Goal: Task Accomplishment & Management: Complete application form

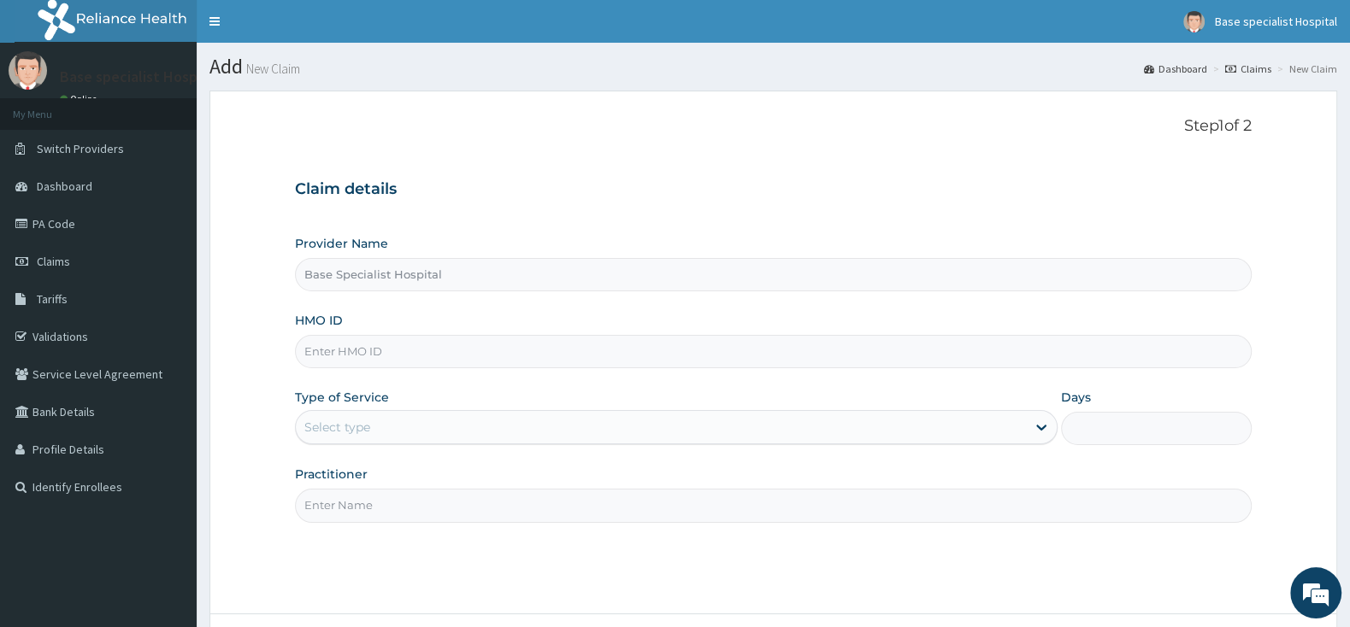
paste input "OLF/10014/B"
type input "OLF/10014/B"
drag, startPoint x: 345, startPoint y: 409, endPoint x: 353, endPoint y: 465, distance: 56.9
click at [345, 414] on div "Type of Service Select type" at bounding box center [676, 417] width 762 height 56
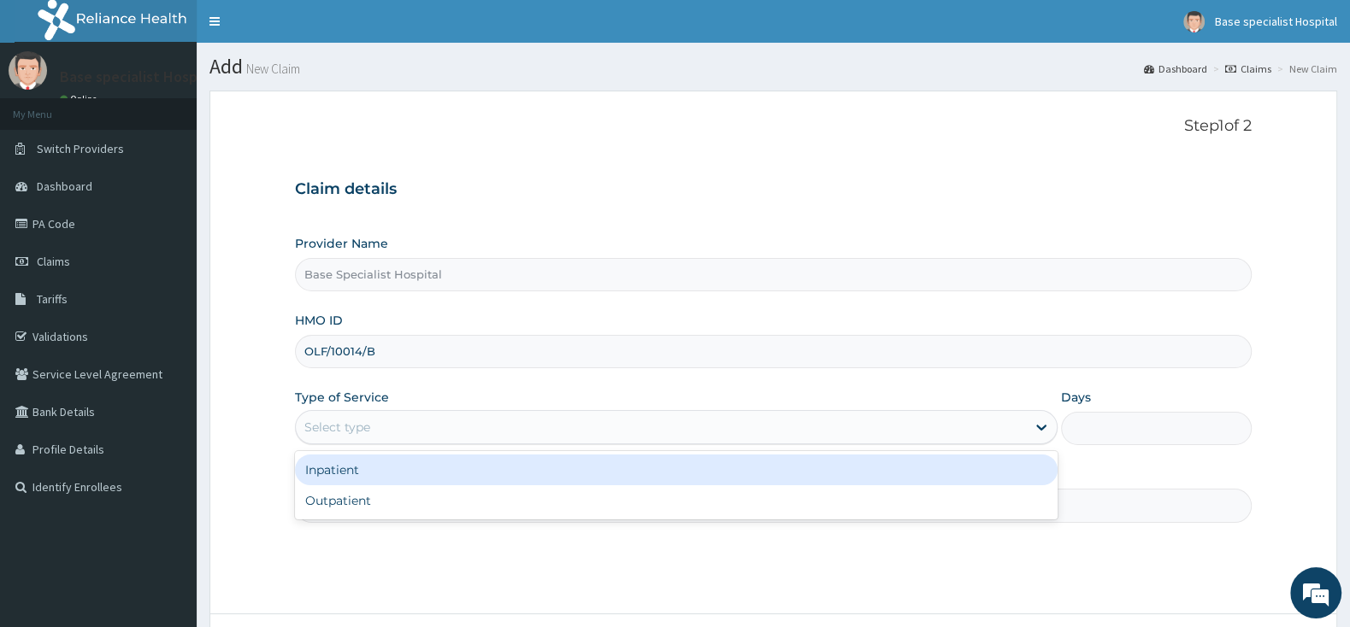
click at [367, 431] on div "Select type" at bounding box center [337, 427] width 66 height 17
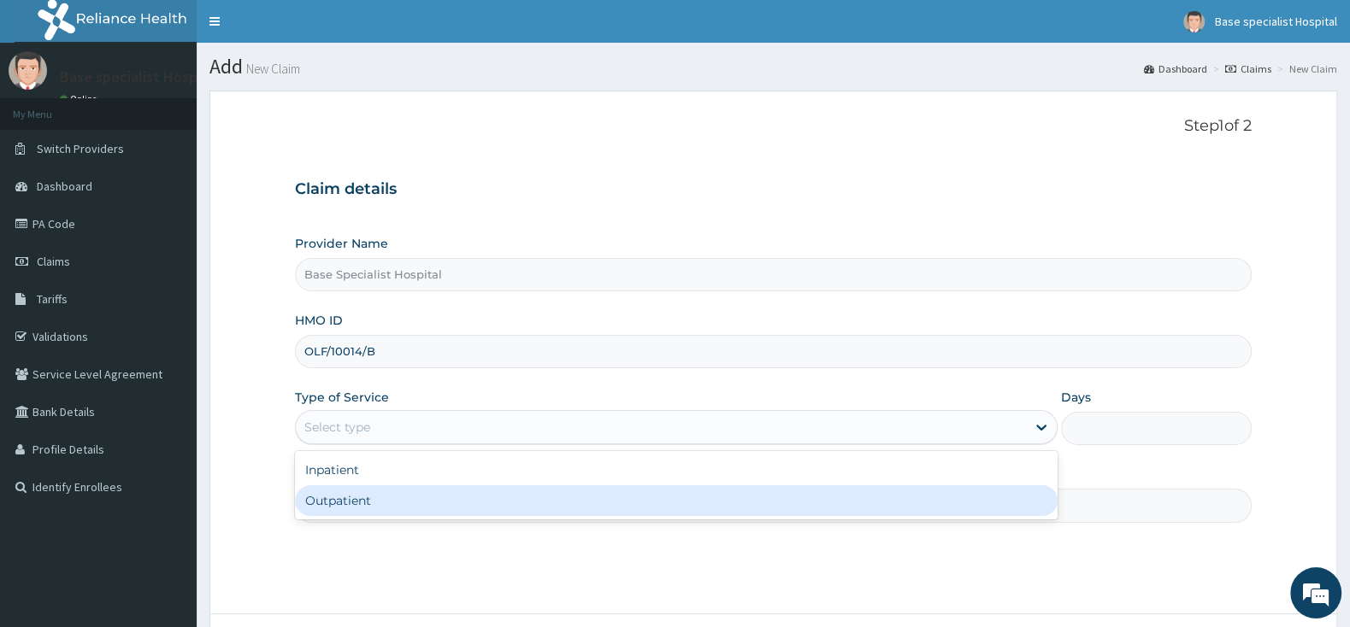
click at [350, 508] on div "Outpatient" at bounding box center [676, 501] width 762 height 31
type input "1"
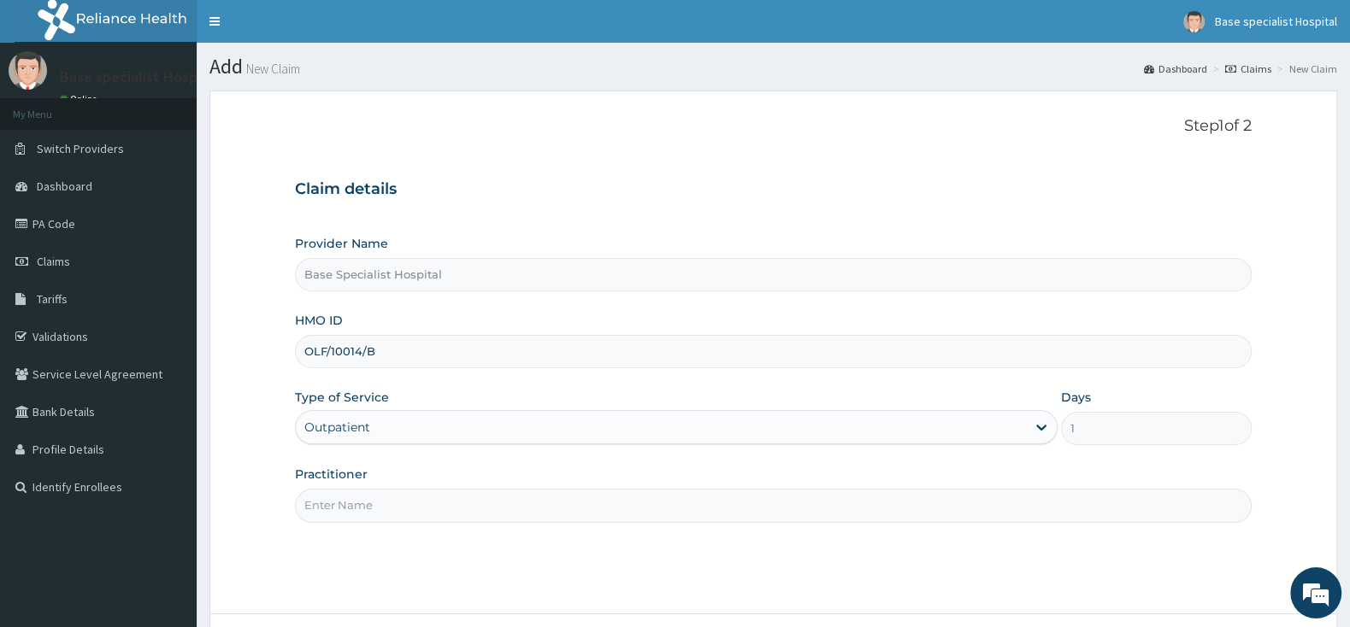
click at [350, 509] on input "Practitioner" at bounding box center [773, 505] width 957 height 33
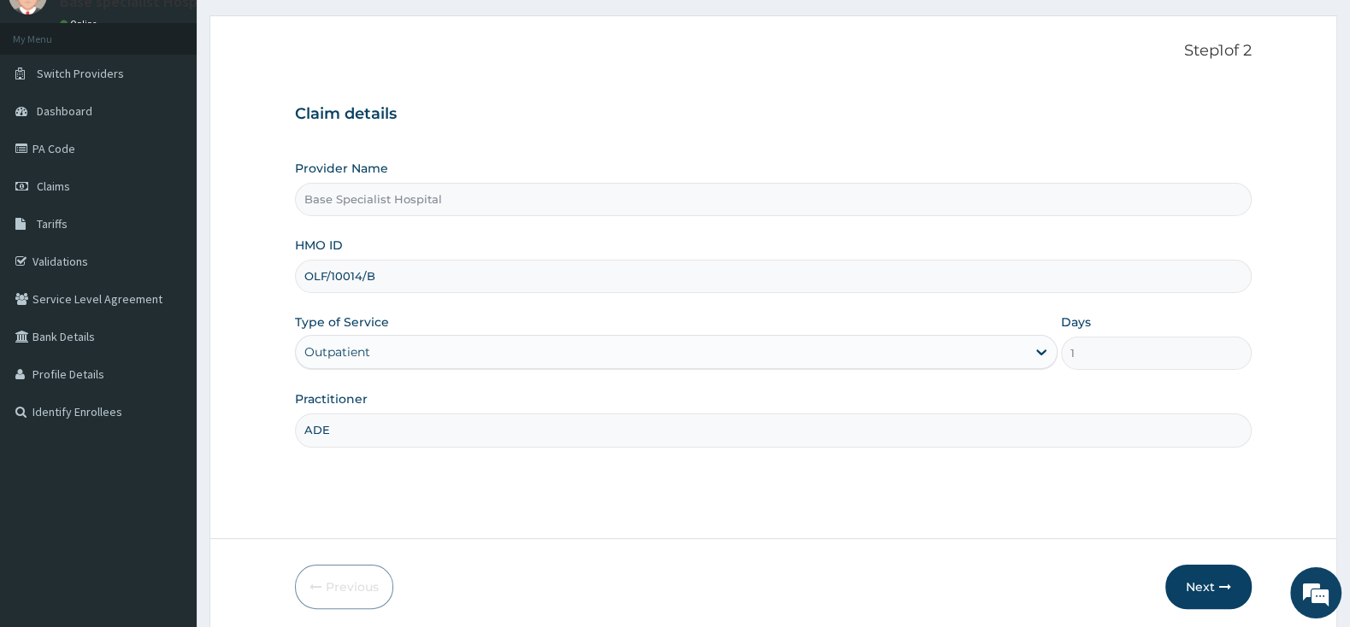
scroll to position [141, 0]
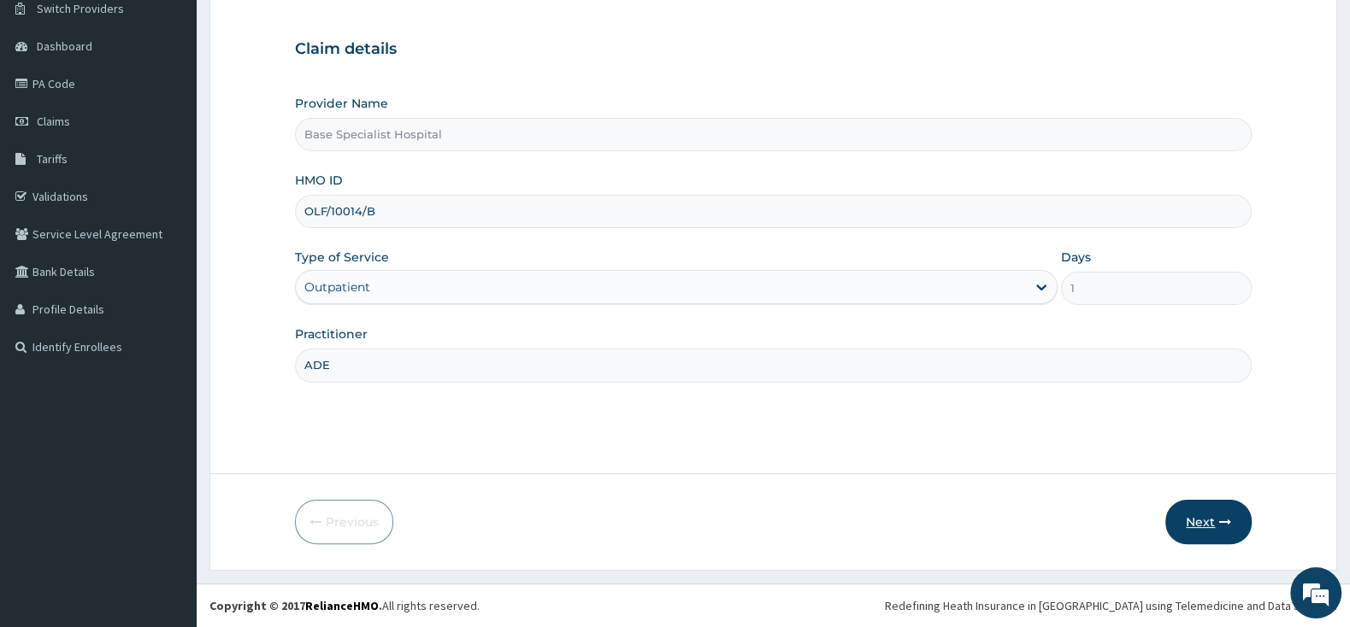
type input "ADE"
click at [1212, 518] on button "Next" at bounding box center [1208, 522] width 86 height 44
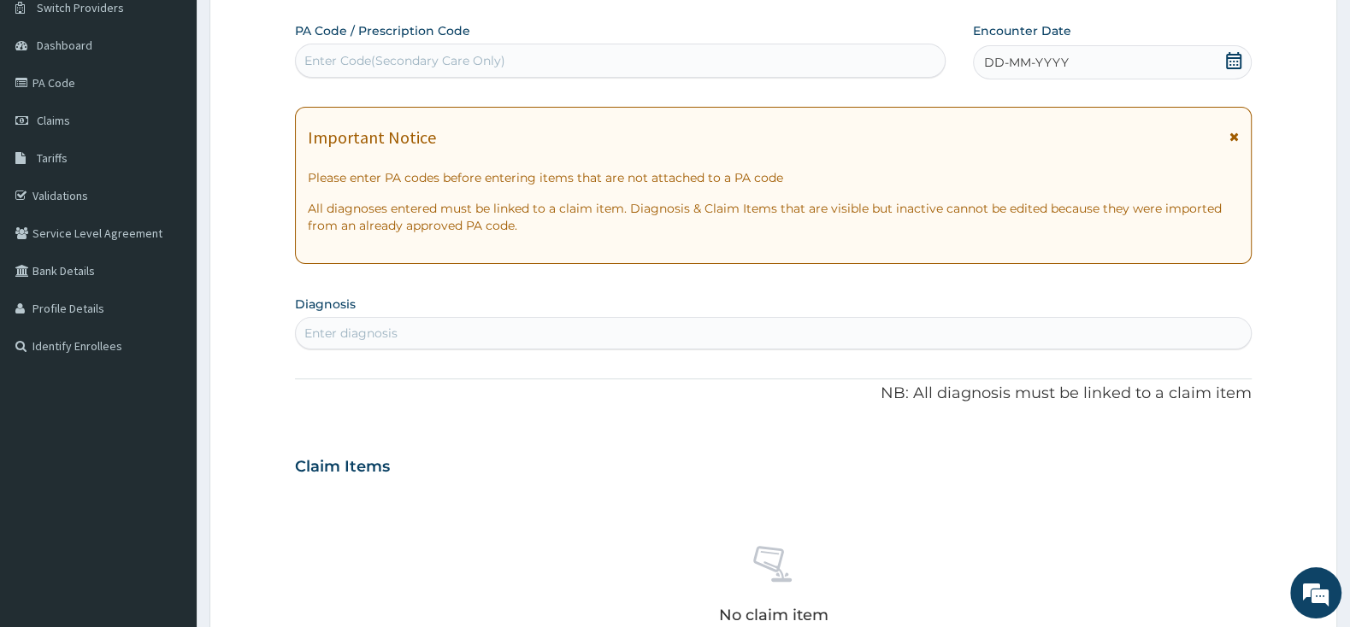
click at [1229, 67] on icon at bounding box center [1233, 60] width 17 height 17
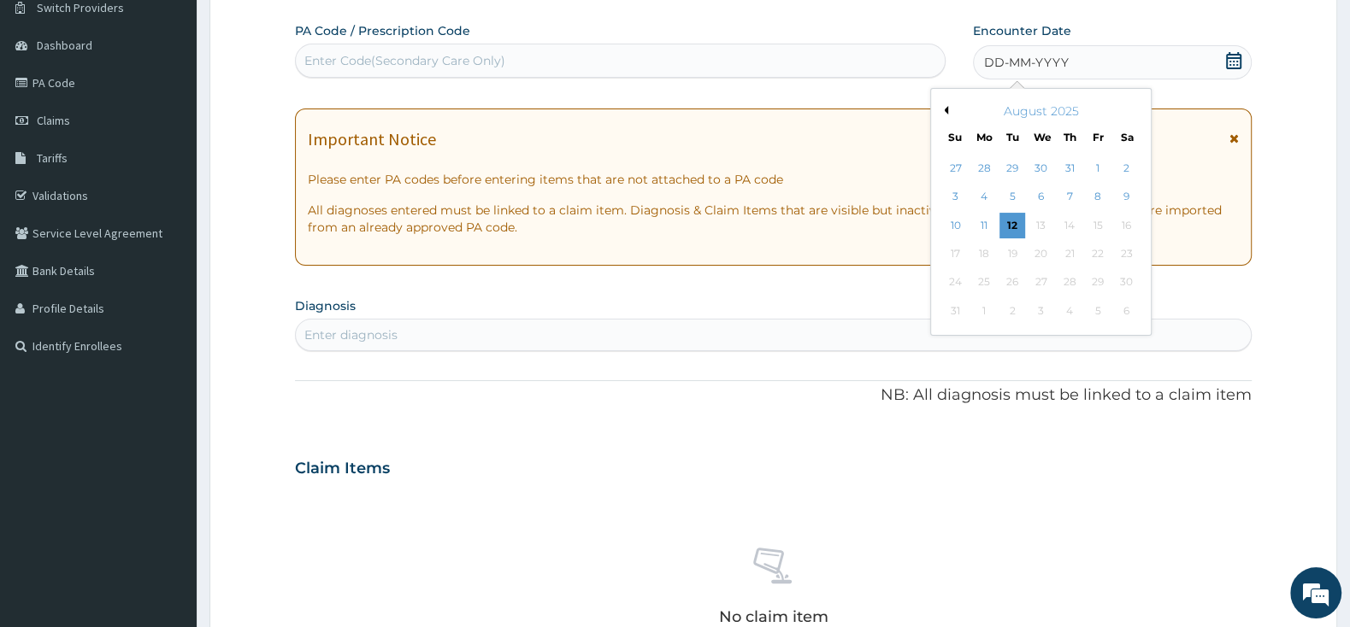
scroll to position [0, 0]
click at [1004, 217] on div "12" at bounding box center [1012, 226] width 26 height 26
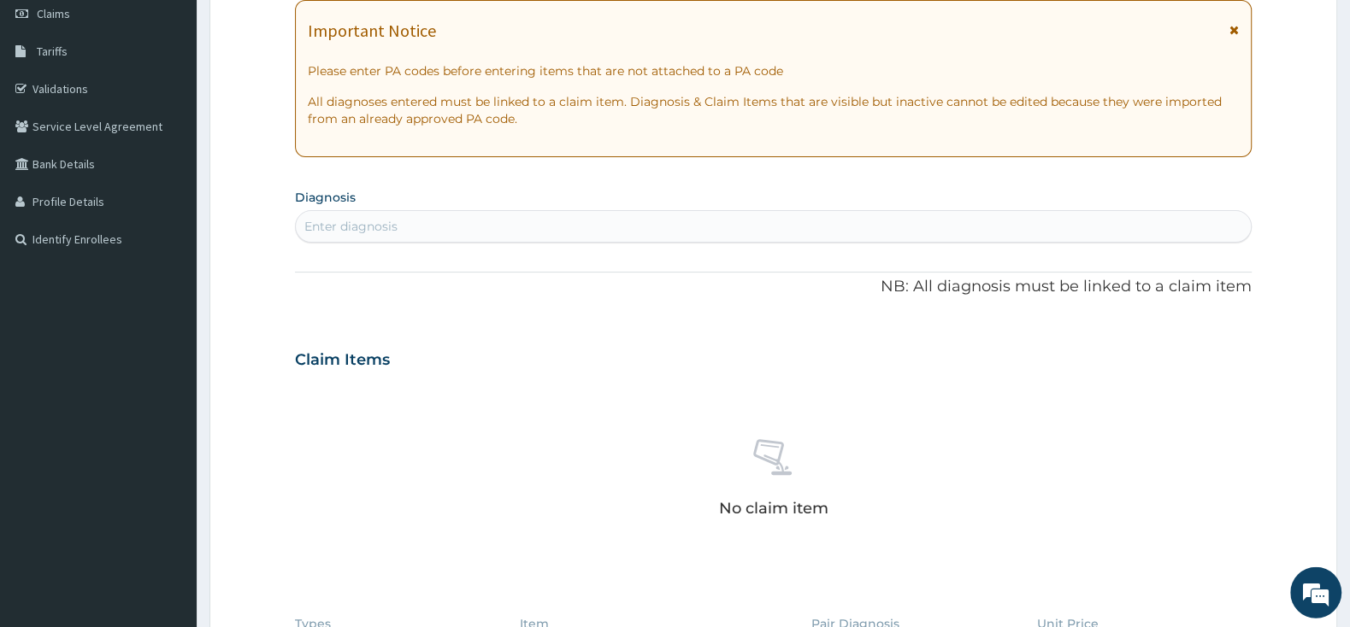
scroll to position [269, 0]
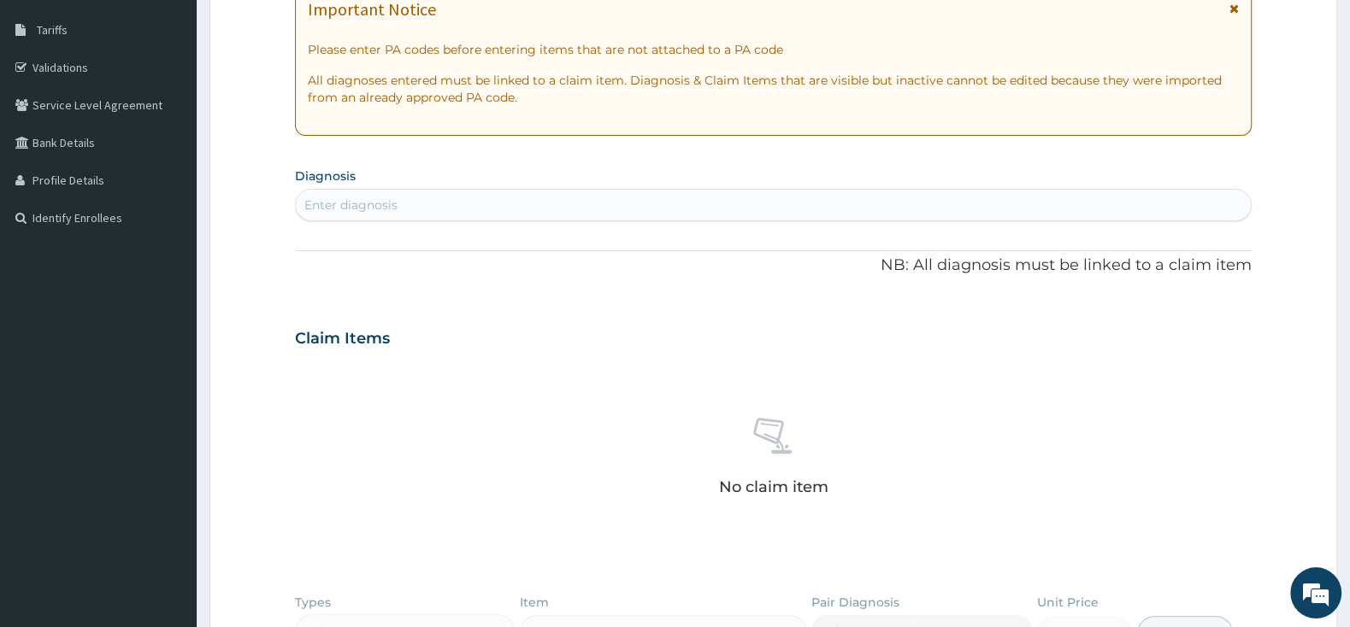
click at [640, 218] on div "Enter diagnosis" at bounding box center [773, 204] width 955 height 27
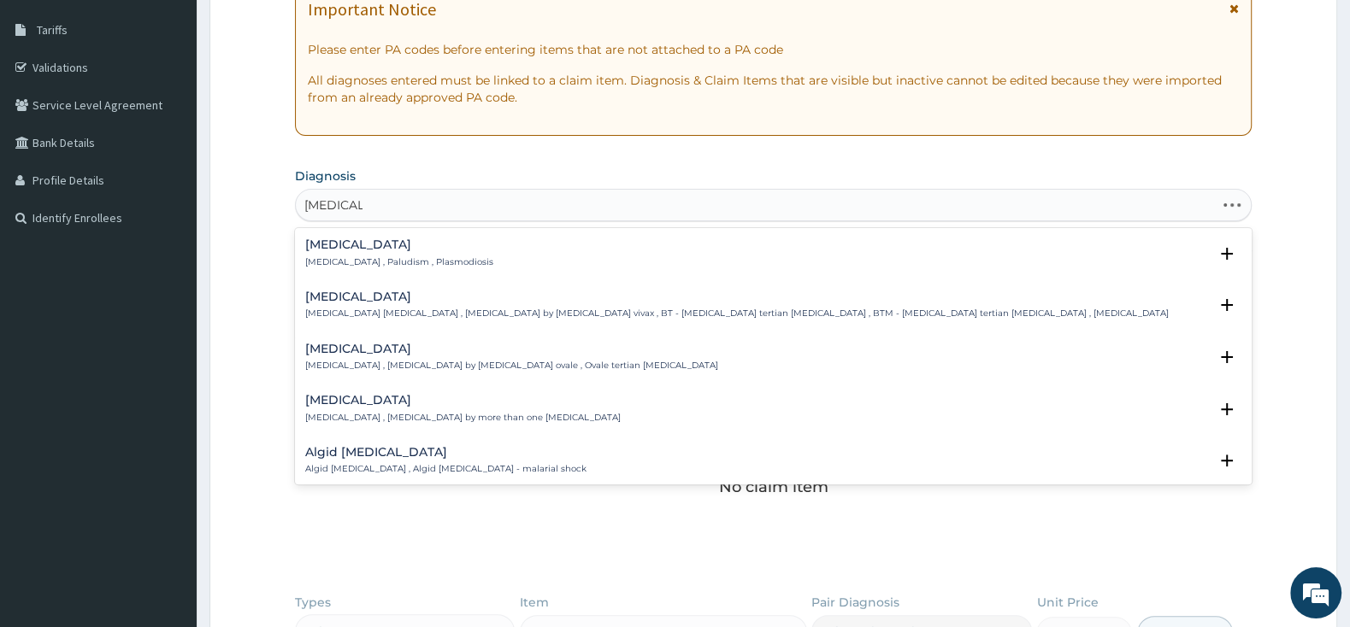
type input "MALARIA"
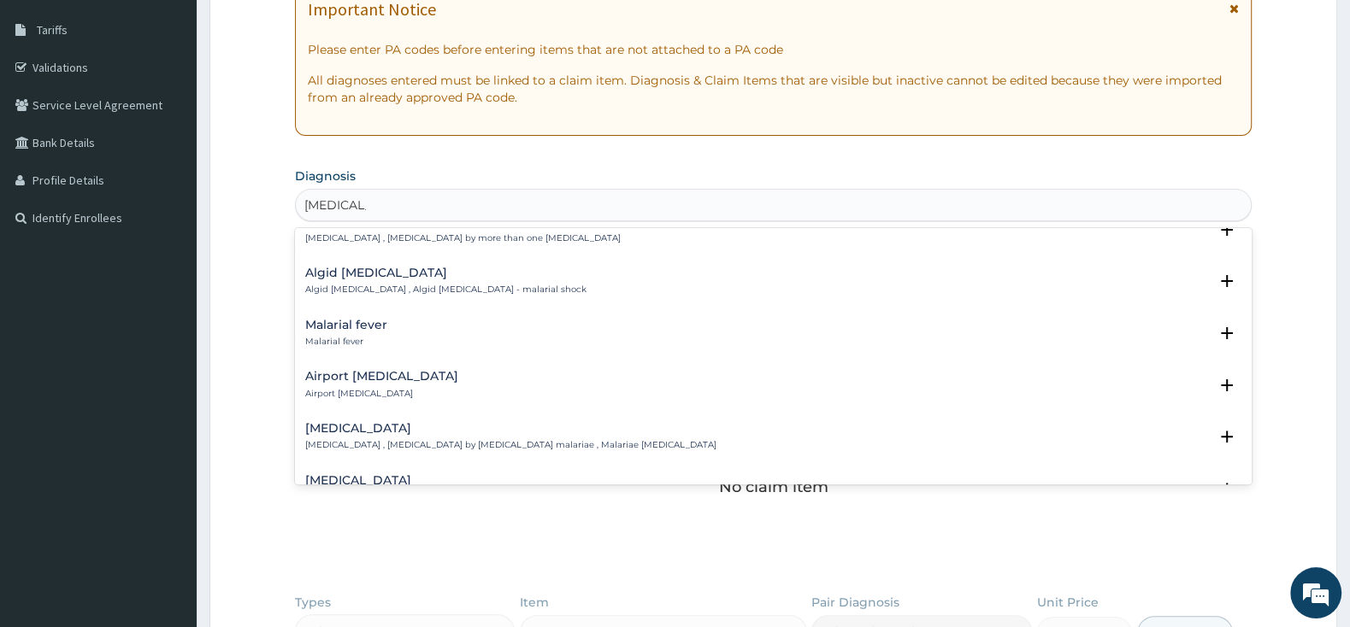
scroll to position [0, 0]
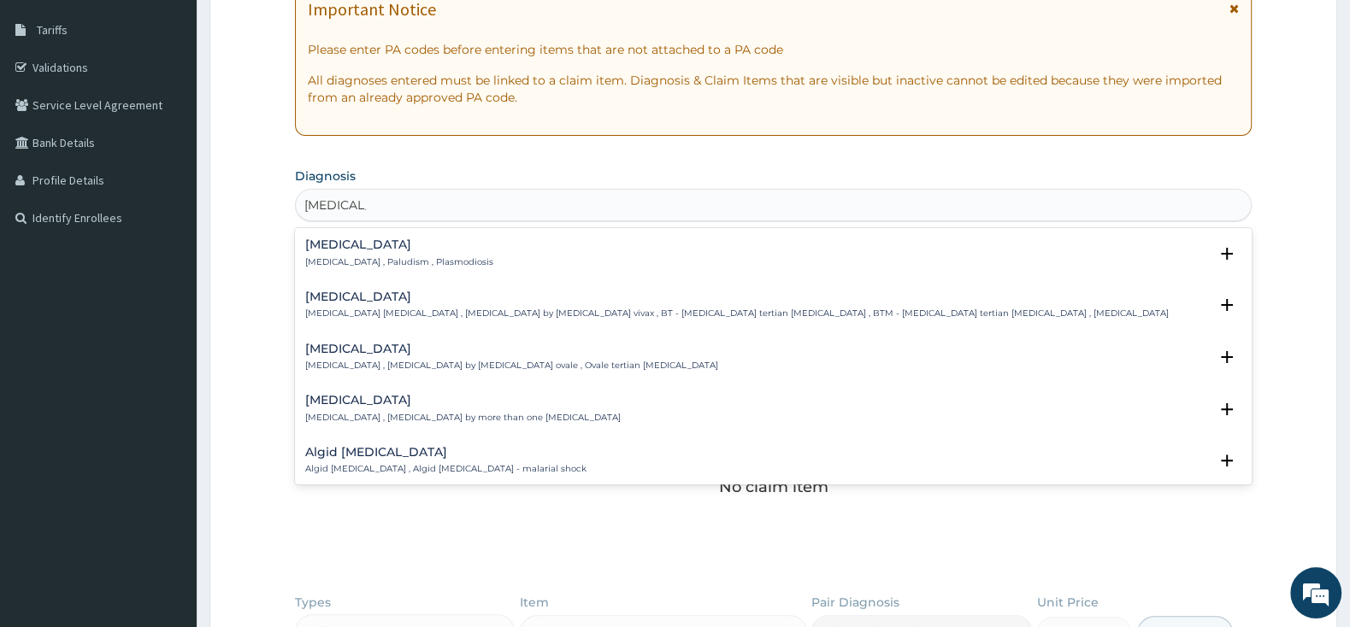
click at [354, 265] on p "Malaria , Paludism , Plasmodiosis" at bounding box center [399, 262] width 188 height 12
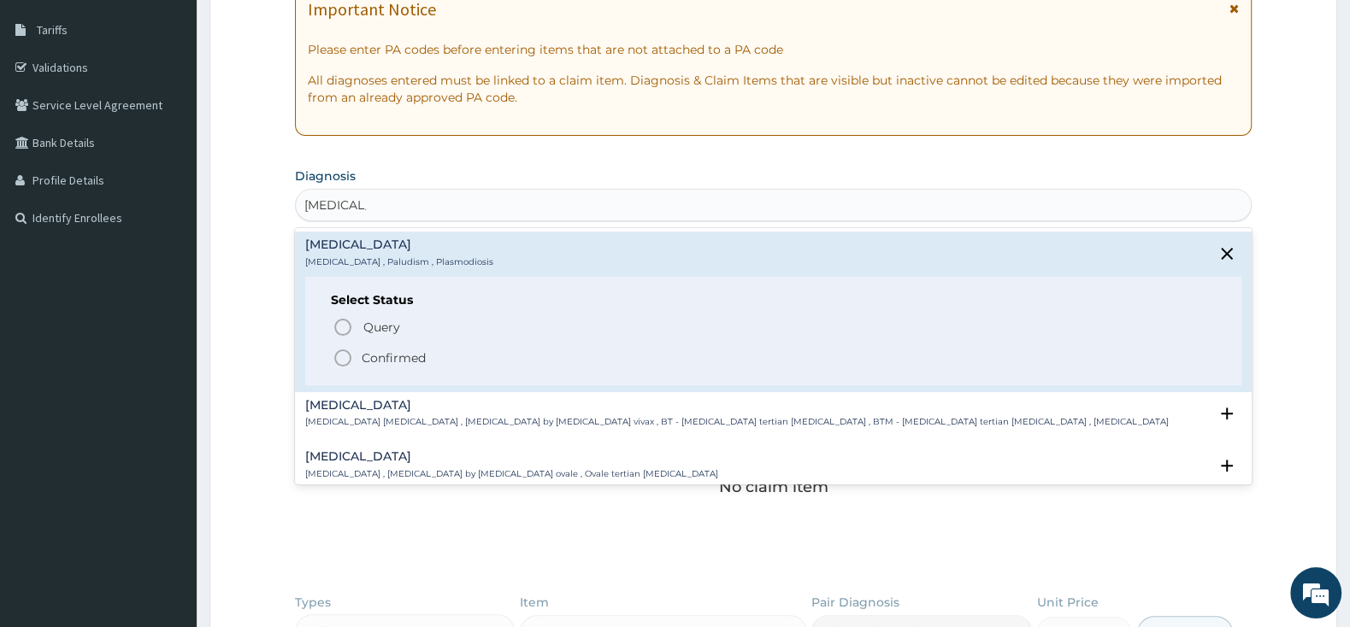
drag, startPoint x: 333, startPoint y: 354, endPoint x: 346, endPoint y: 354, distance: 12.8
click at [340, 354] on icon "status option filled" at bounding box center [343, 358] width 21 height 21
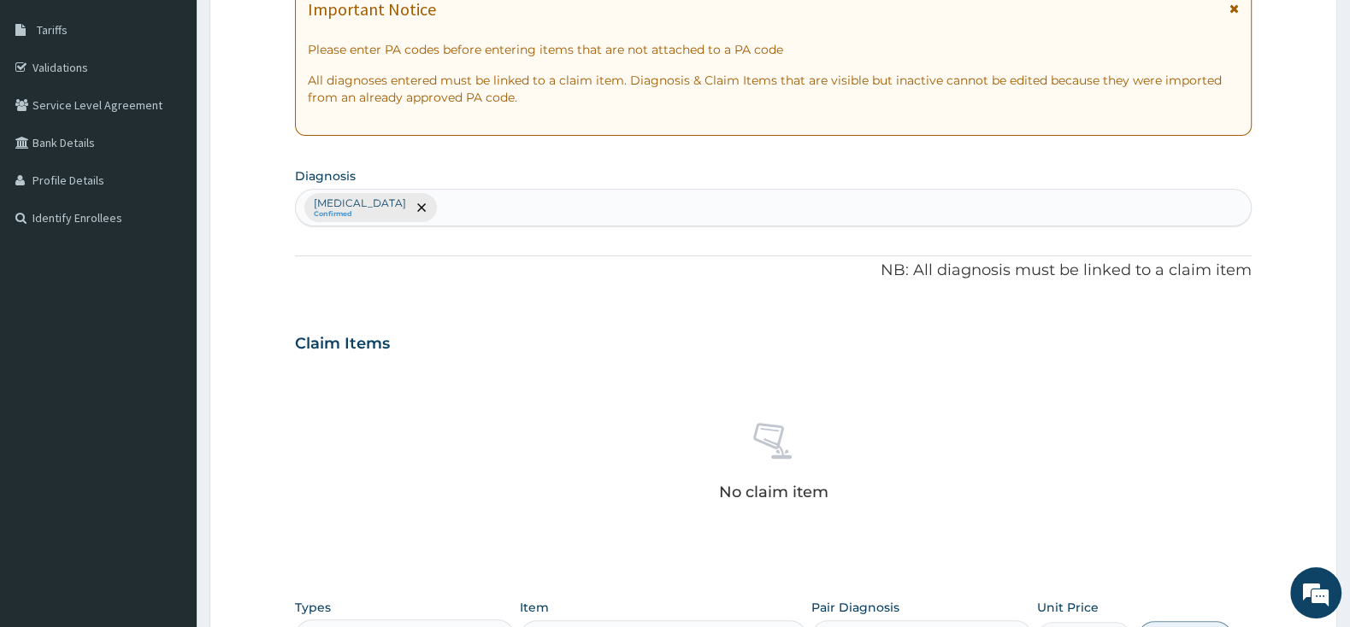
click at [486, 209] on div "Malaria Confirmed" at bounding box center [773, 208] width 955 height 36
type input "."
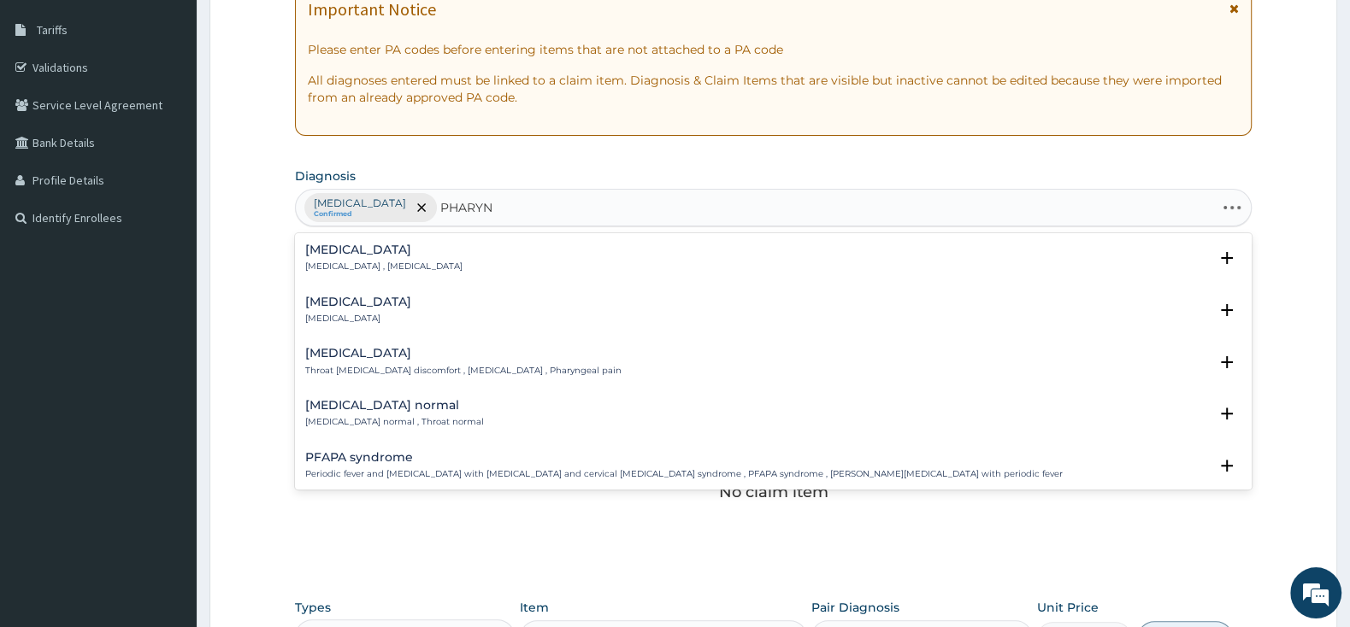
type input "PHARYNG"
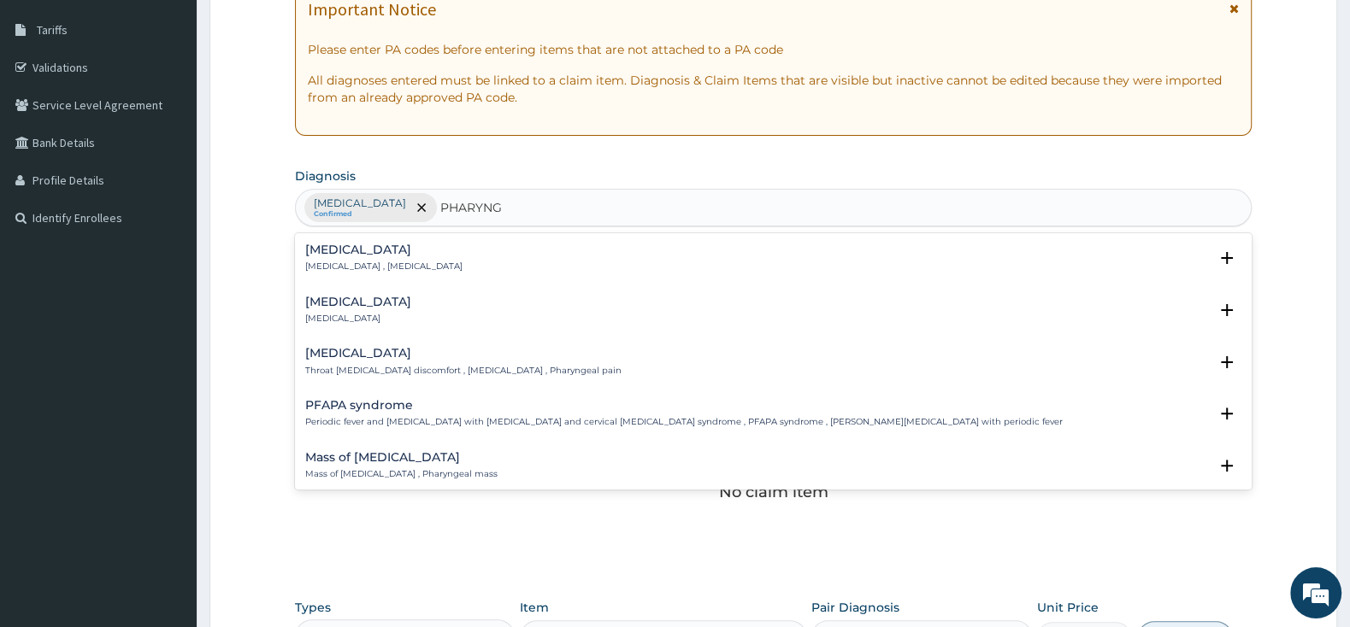
click at [323, 311] on div "Pharyngitis Pharyngitis" at bounding box center [358, 311] width 106 height 30
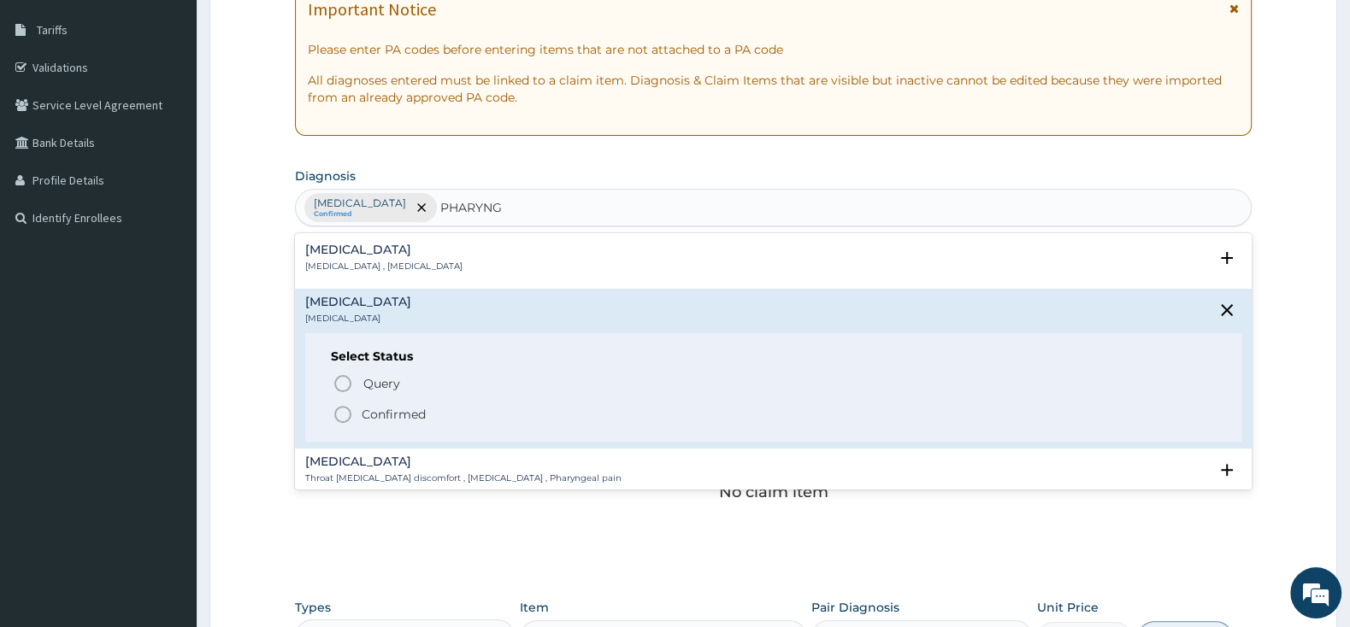
click at [338, 409] on icon "status option filled" at bounding box center [343, 414] width 21 height 21
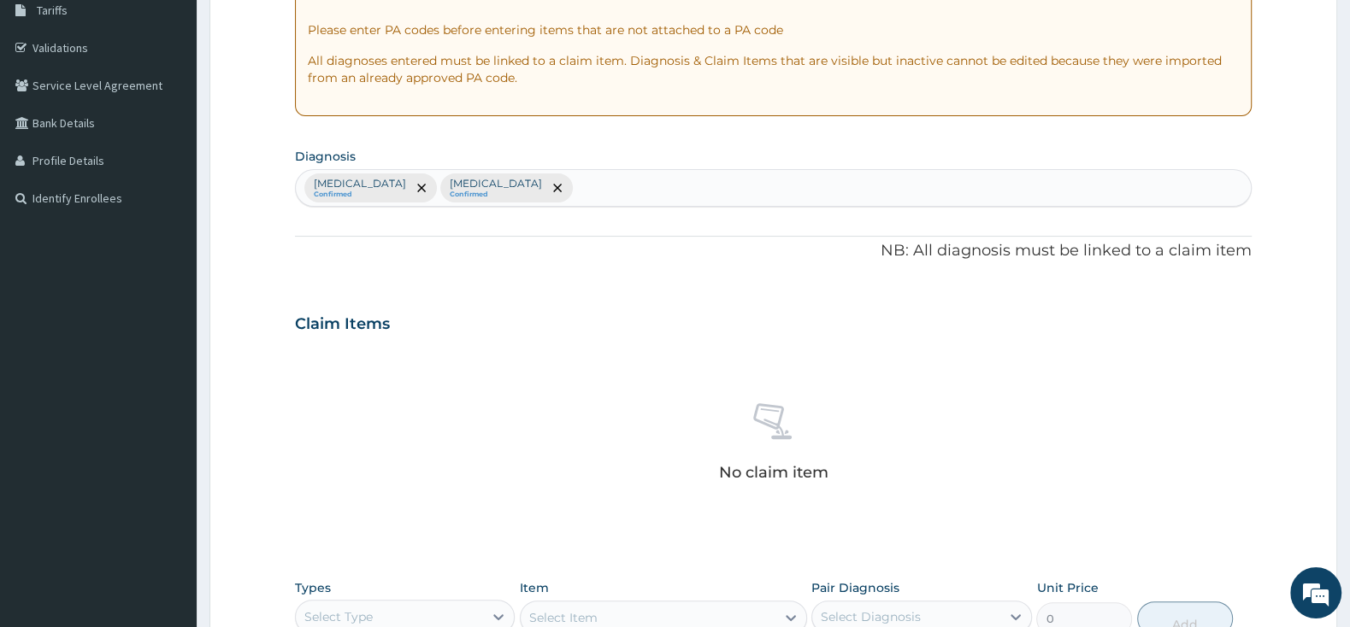
scroll to position [359, 0]
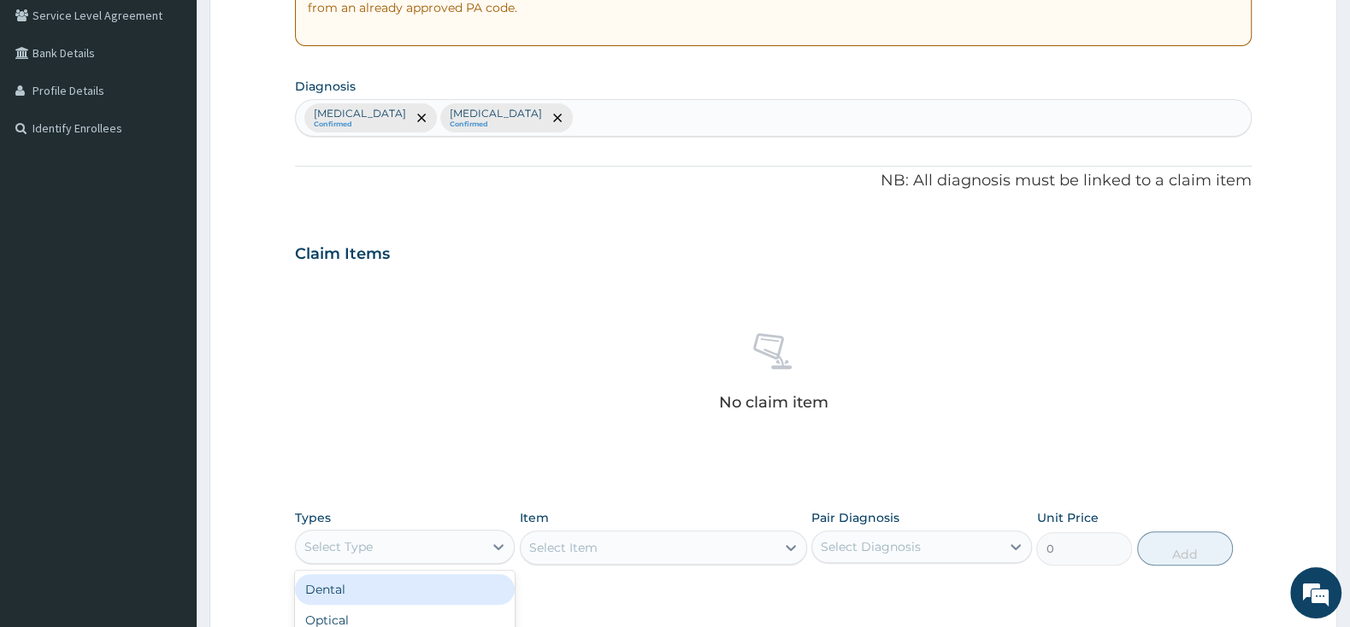
click at [396, 546] on div "Select Type" at bounding box center [389, 546] width 187 height 27
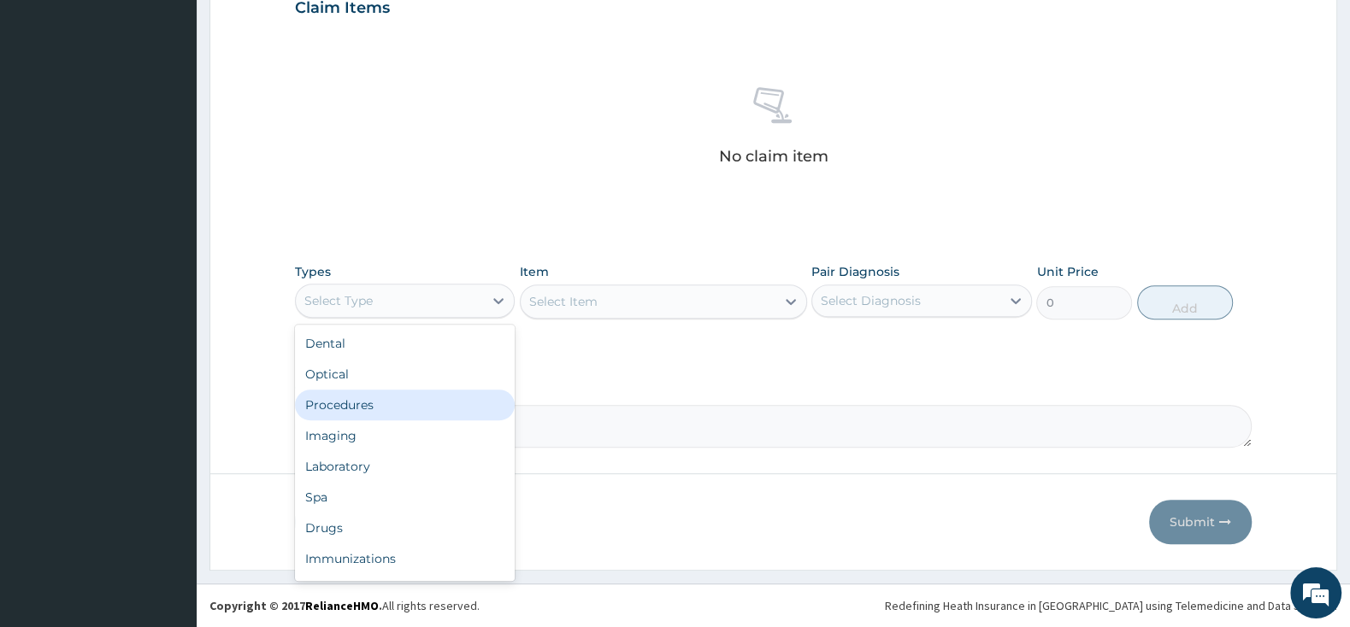
click at [388, 401] on div "Procedures" at bounding box center [405, 405] width 220 height 31
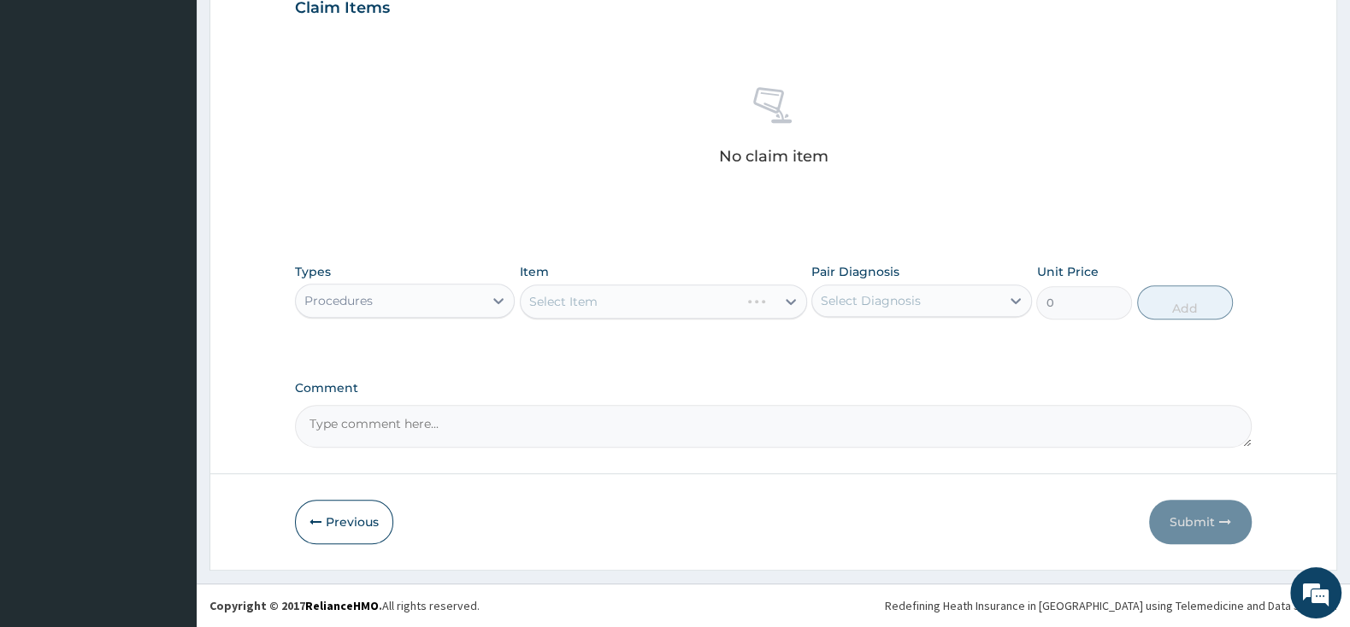
click at [586, 296] on div "Select Item" at bounding box center [663, 302] width 287 height 34
click at [632, 296] on div "Select Item" at bounding box center [663, 302] width 287 height 34
click at [692, 304] on div "Select Item" at bounding box center [663, 302] width 287 height 34
click at [678, 303] on div "Select Item" at bounding box center [648, 301] width 255 height 27
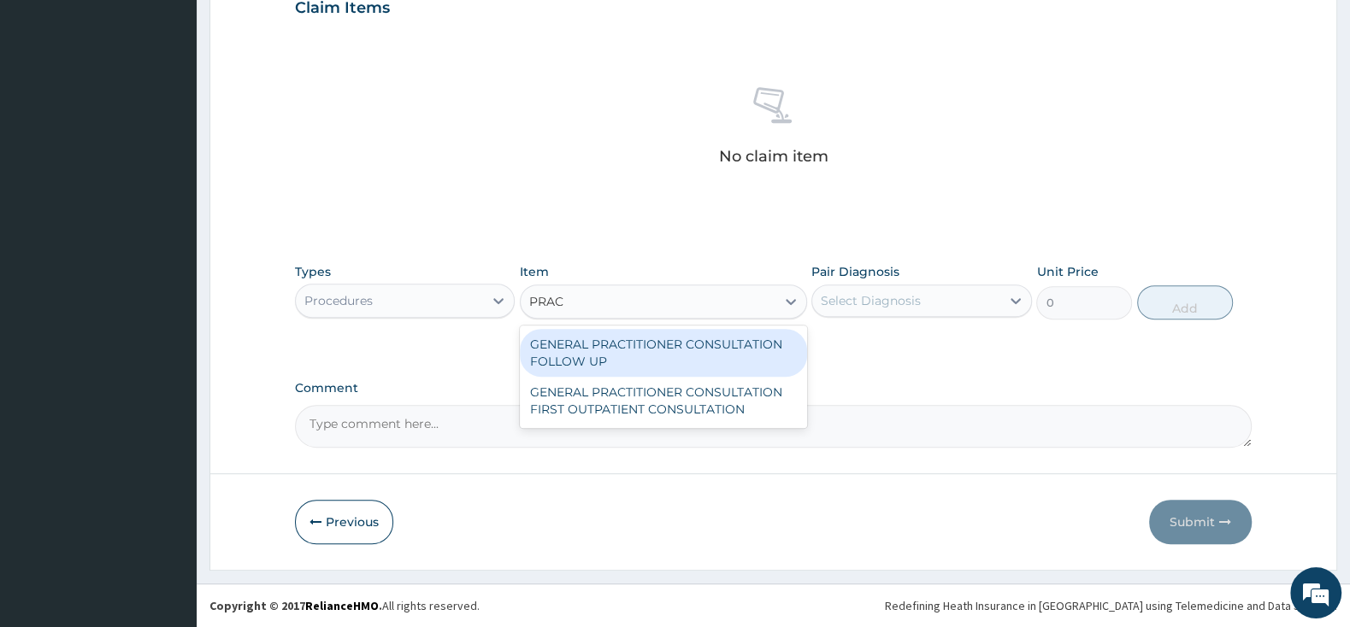
type input "PRACT"
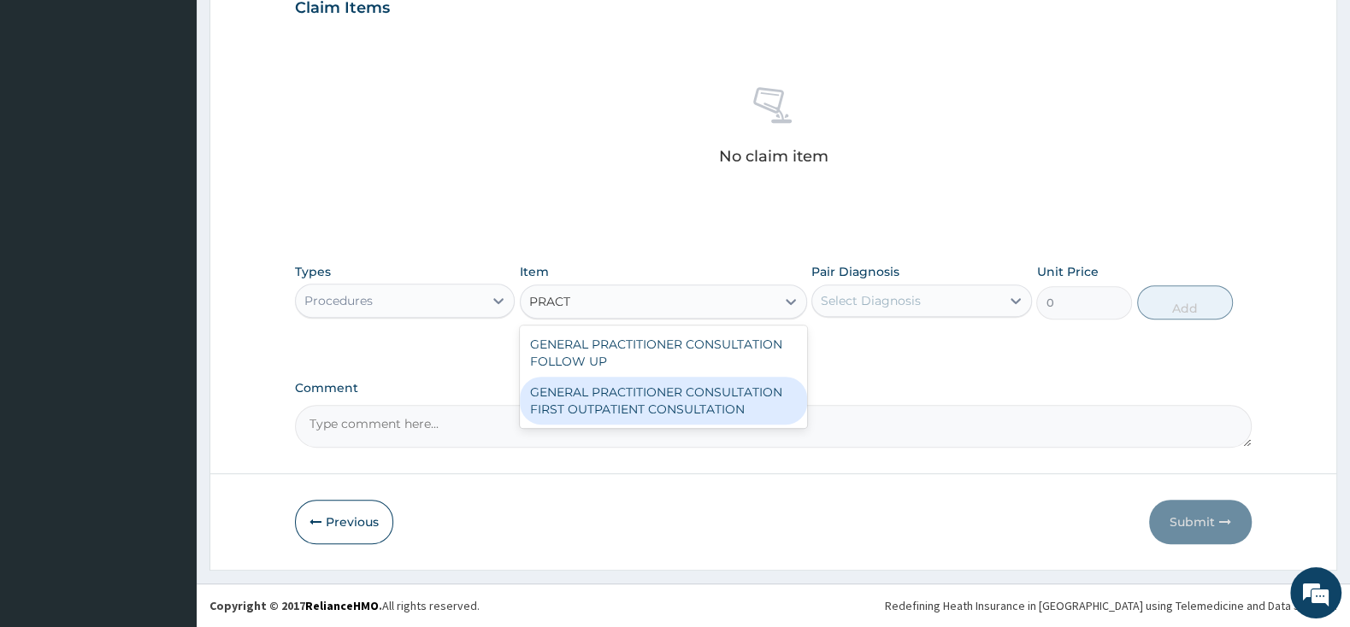
click at [652, 400] on div "GENERAL PRACTITIONER CONSULTATION FIRST OUTPATIENT CONSULTATION" at bounding box center [663, 401] width 287 height 48
type input "3000"
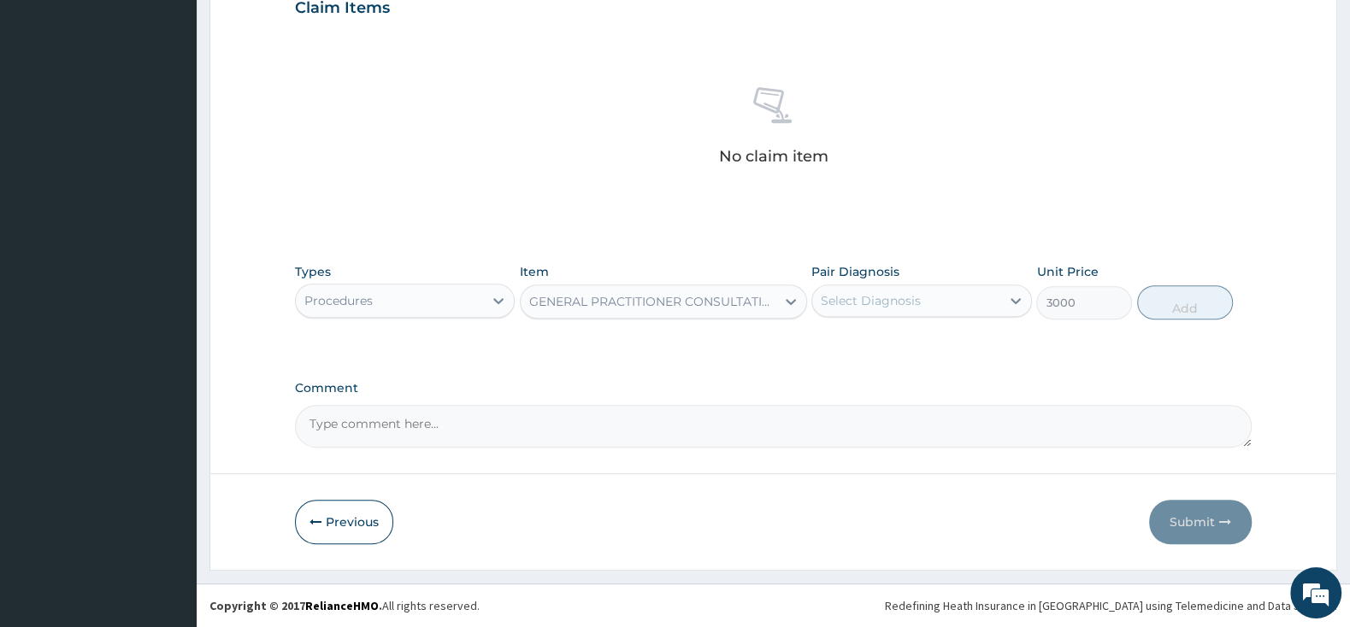
click at [846, 309] on div "Select Diagnosis" at bounding box center [905, 300] width 187 height 27
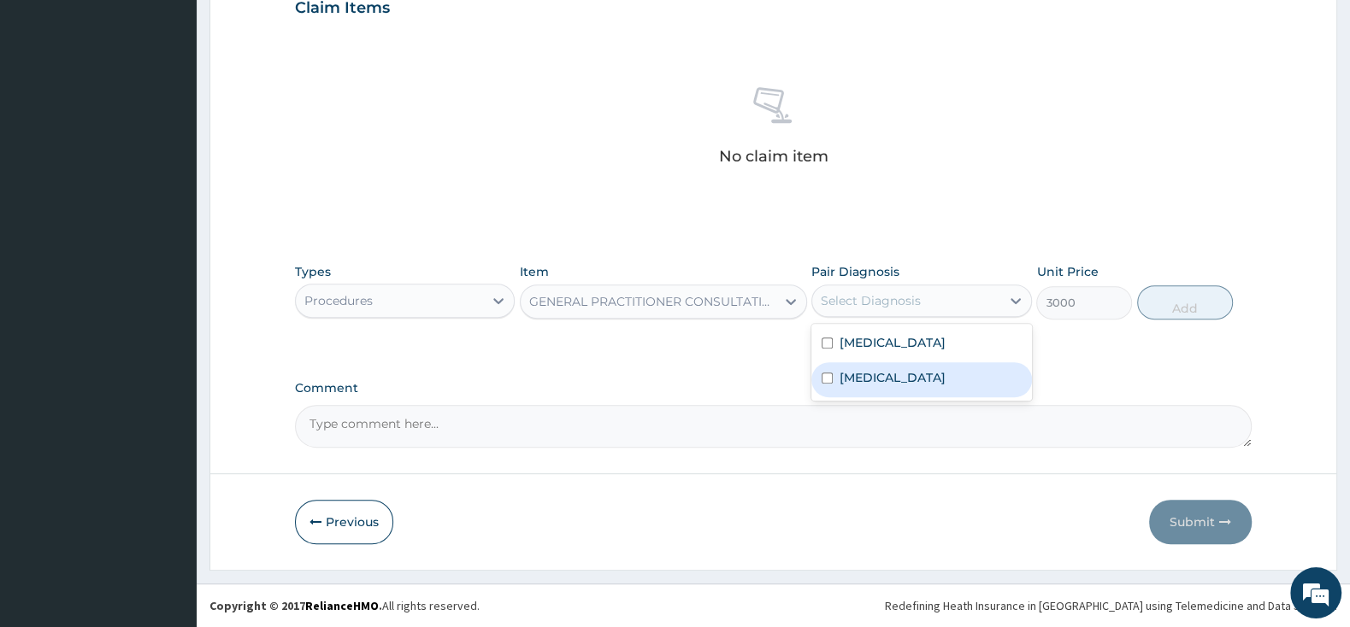
click at [825, 374] on input "checkbox" at bounding box center [826, 378] width 11 height 11
checkbox input "true"
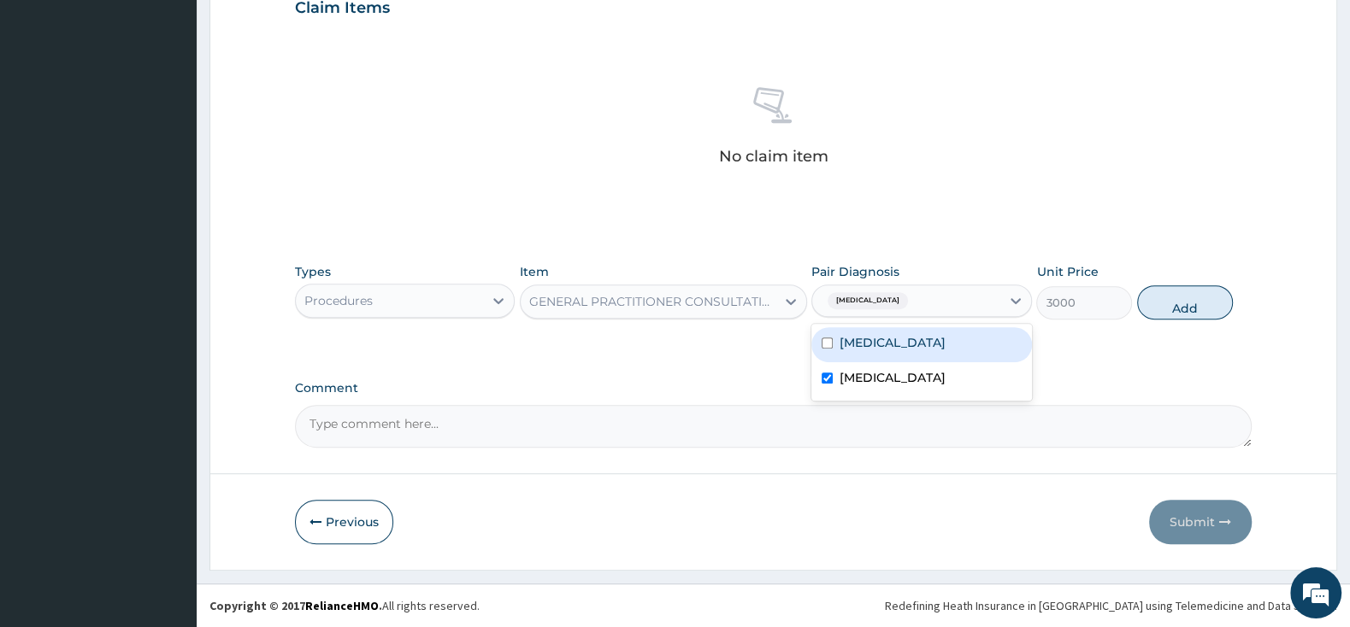
click at [825, 333] on div "[MEDICAL_DATA]" at bounding box center [921, 344] width 220 height 35
checkbox input "true"
click at [1180, 312] on button "Add" at bounding box center [1185, 303] width 96 height 34
type input "0"
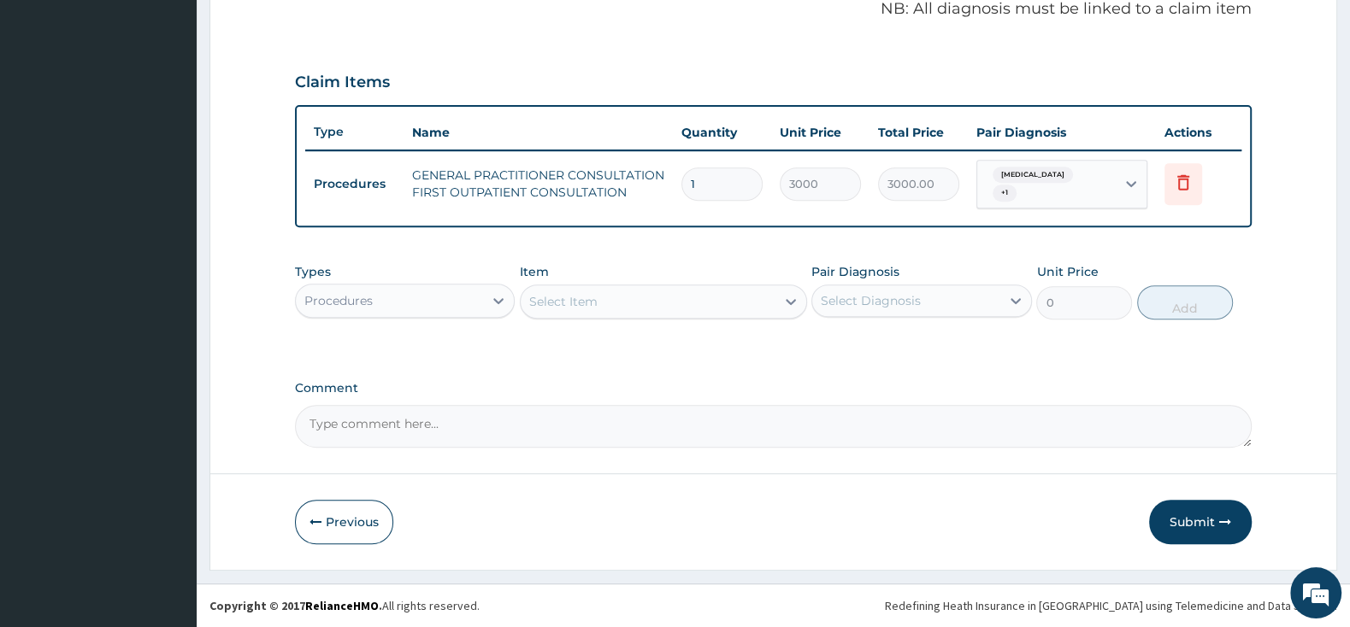
scroll to position [523, 0]
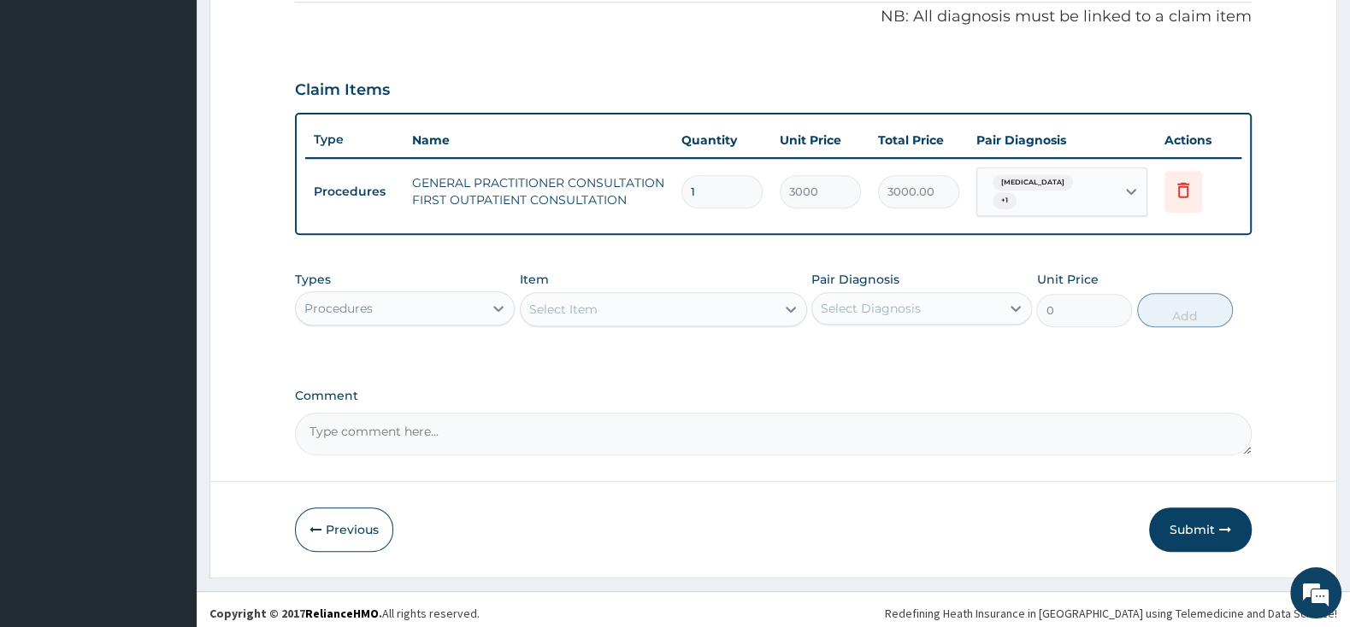
click at [589, 301] on div "Select Item" at bounding box center [563, 309] width 68 height 17
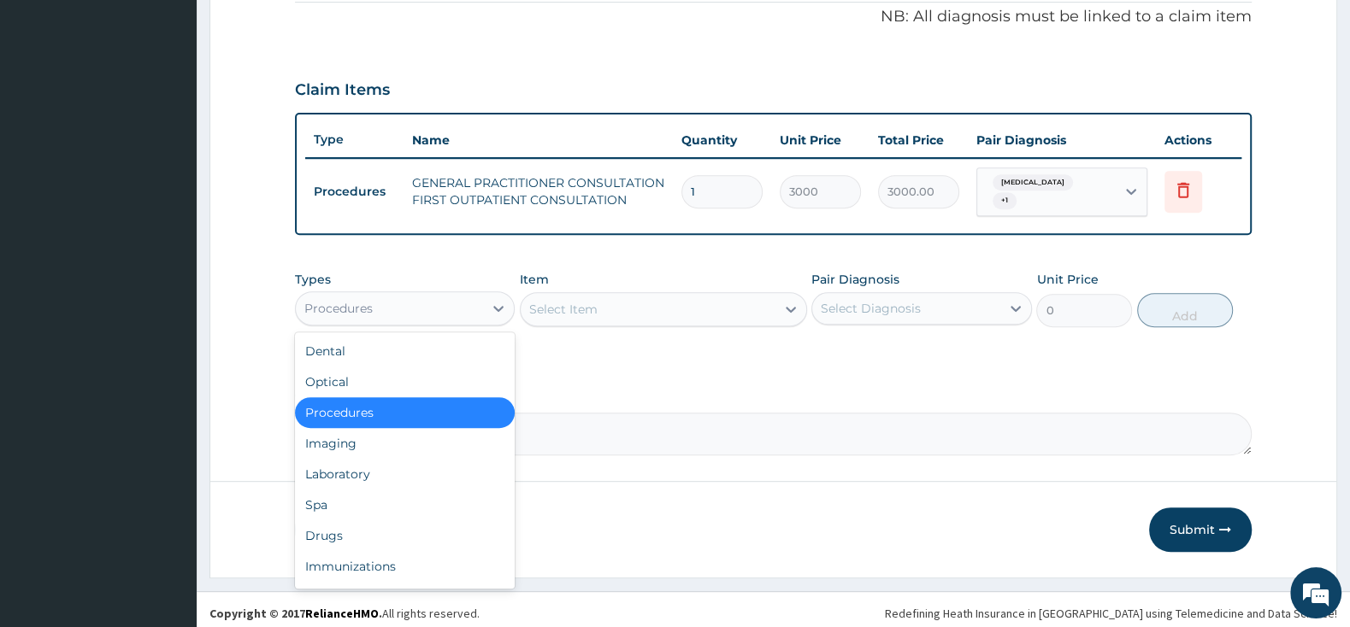
click at [456, 303] on div "Procedures" at bounding box center [389, 308] width 187 height 27
click at [423, 464] on div "Laboratory" at bounding box center [405, 474] width 220 height 31
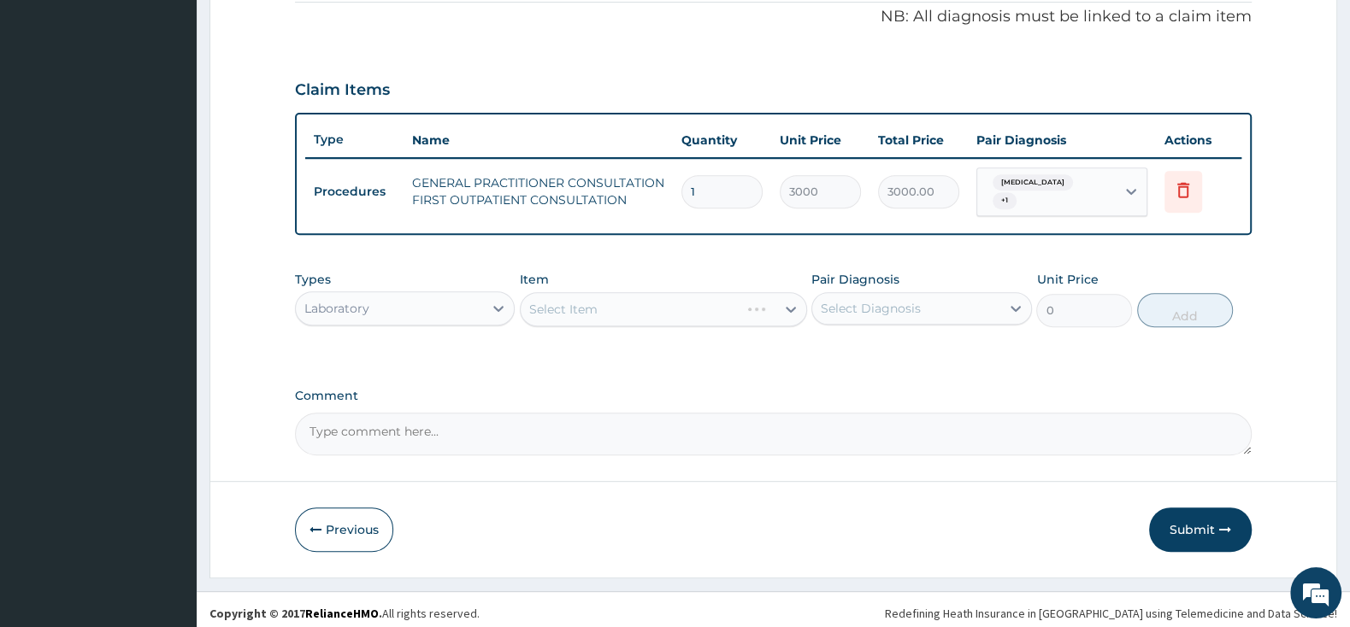
click at [585, 297] on div "Select Item" at bounding box center [663, 309] width 287 height 34
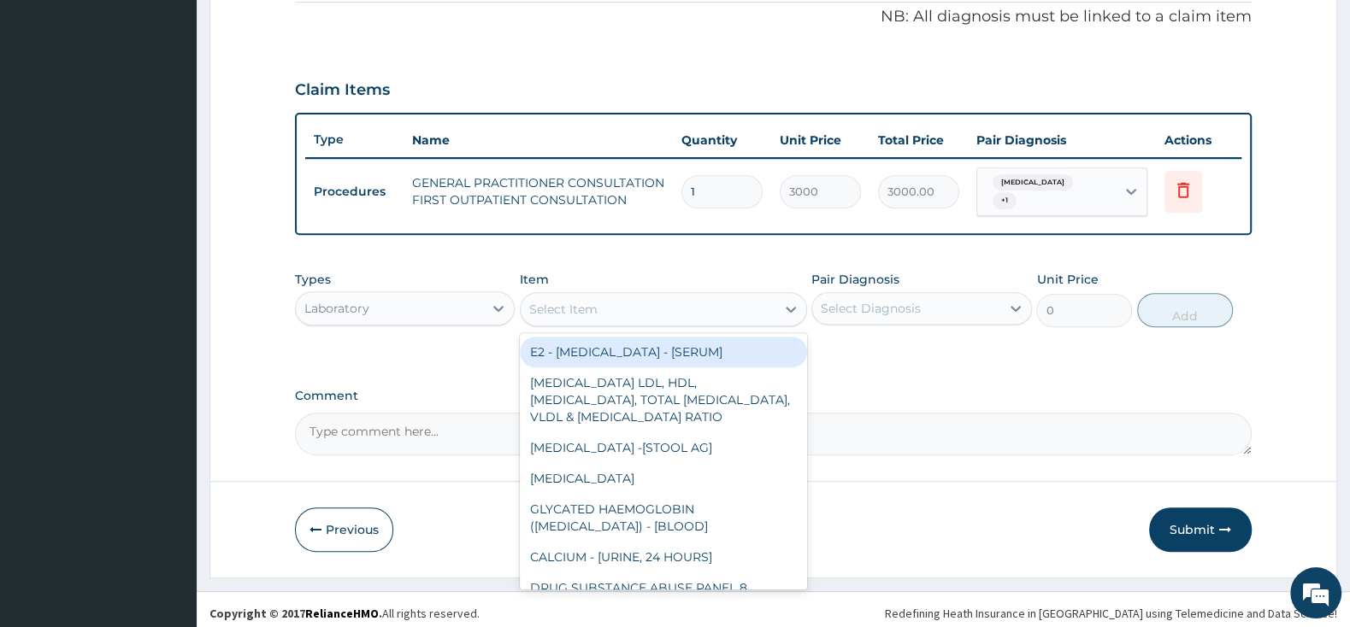
click at [591, 301] on div "Select Item" at bounding box center [563, 309] width 68 height 17
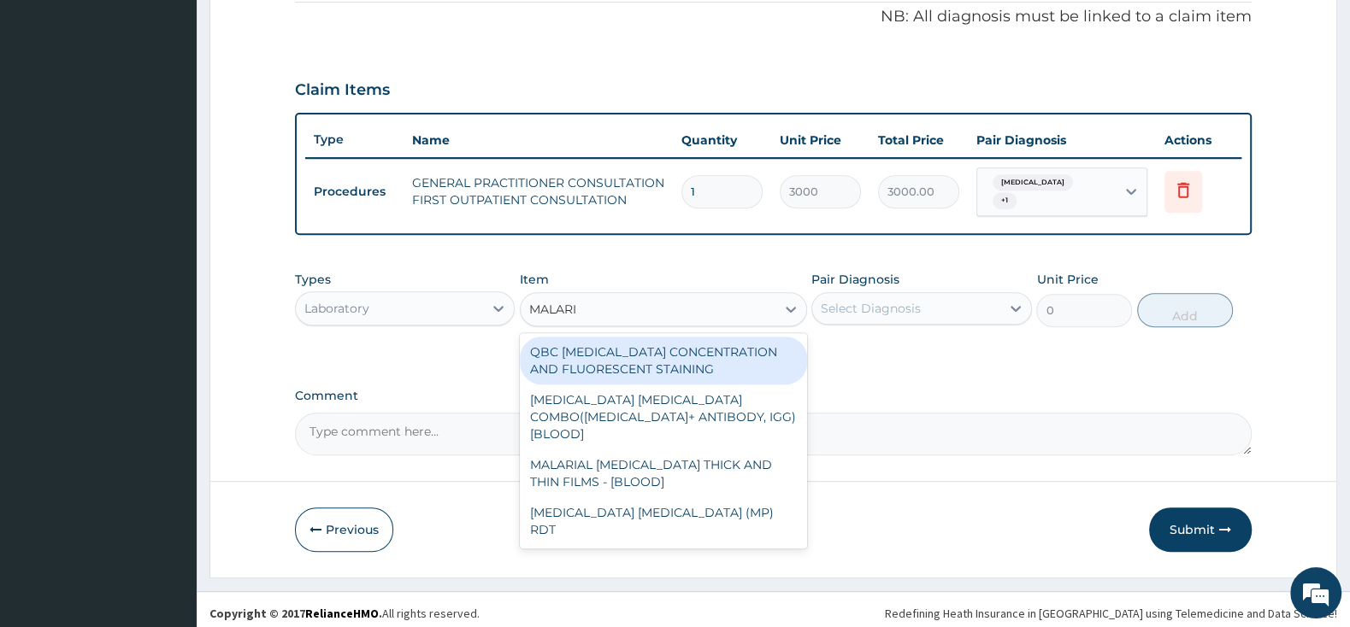
type input "[MEDICAL_DATA]"
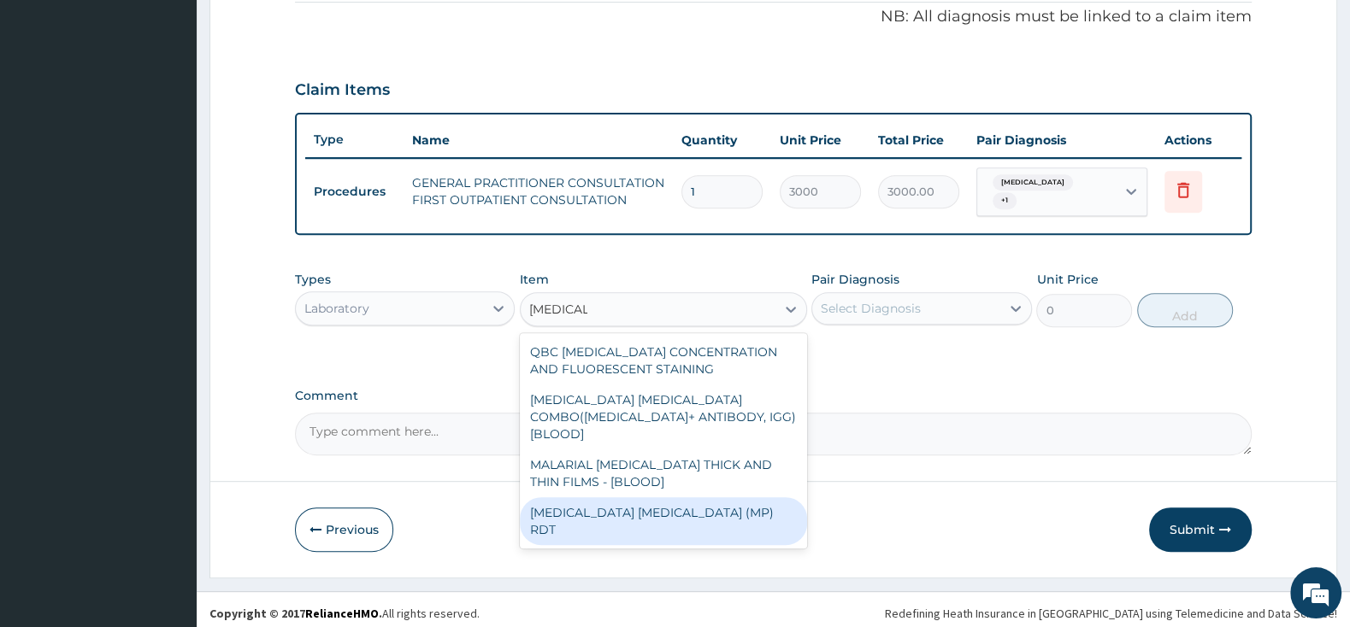
drag, startPoint x: 635, startPoint y: 492, endPoint x: 680, endPoint y: 444, distance: 66.0
click at [635, 498] on div "[MEDICAL_DATA] [MEDICAL_DATA] (MP) RDT" at bounding box center [663, 522] width 287 height 48
type input "1500"
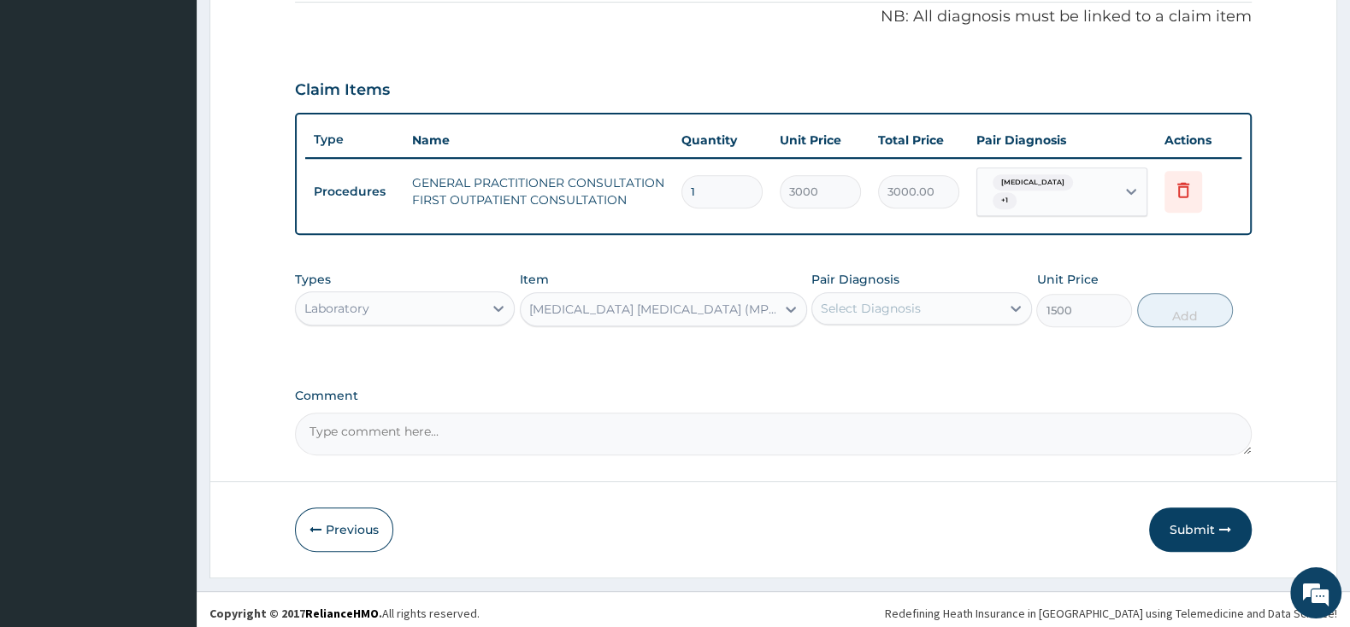
click at [873, 306] on div "Select Diagnosis" at bounding box center [871, 308] width 100 height 17
click at [825, 346] on input "checkbox" at bounding box center [826, 351] width 11 height 11
checkbox input "true"
click at [1196, 303] on button "Add" at bounding box center [1185, 310] width 96 height 34
type input "0"
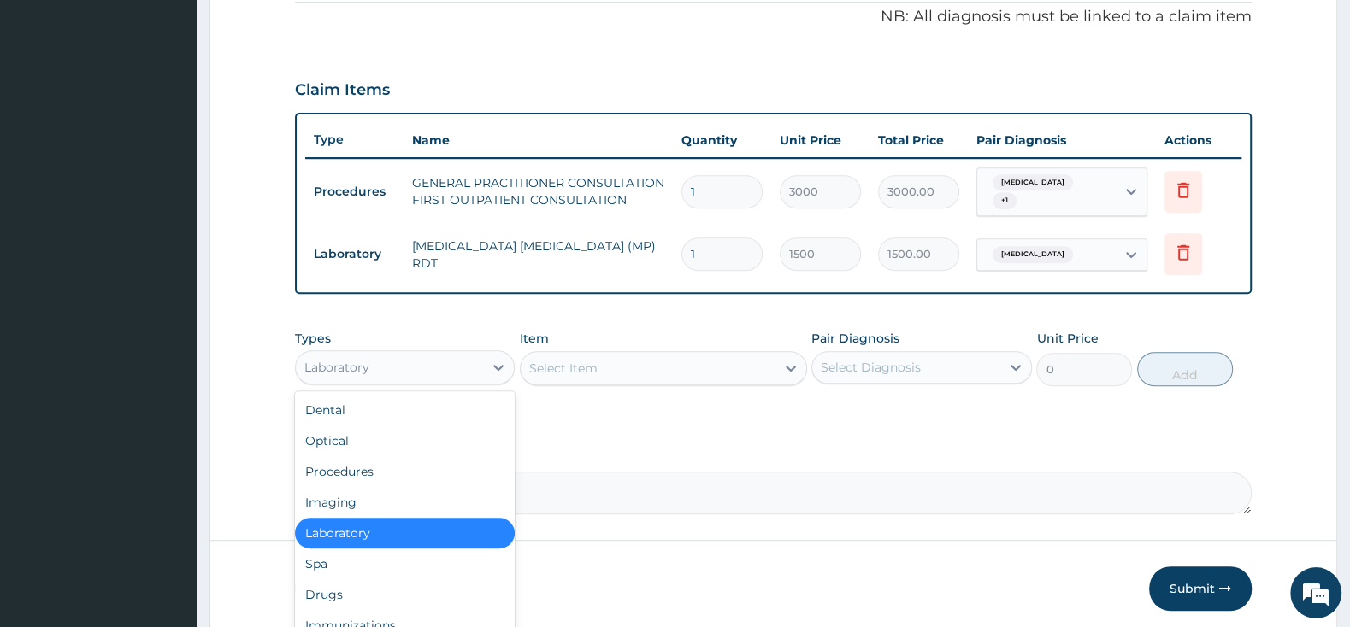
click at [428, 363] on div "Laboratory" at bounding box center [389, 367] width 187 height 27
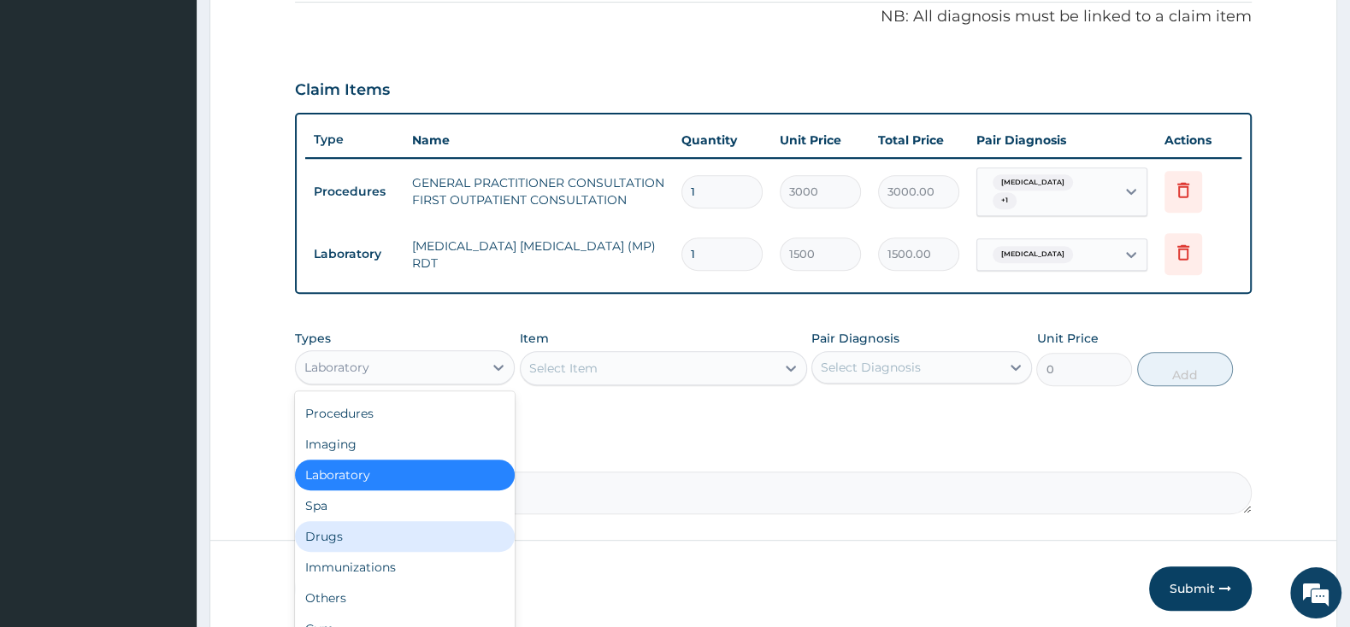
click at [345, 521] on div "Drugs" at bounding box center [405, 536] width 220 height 31
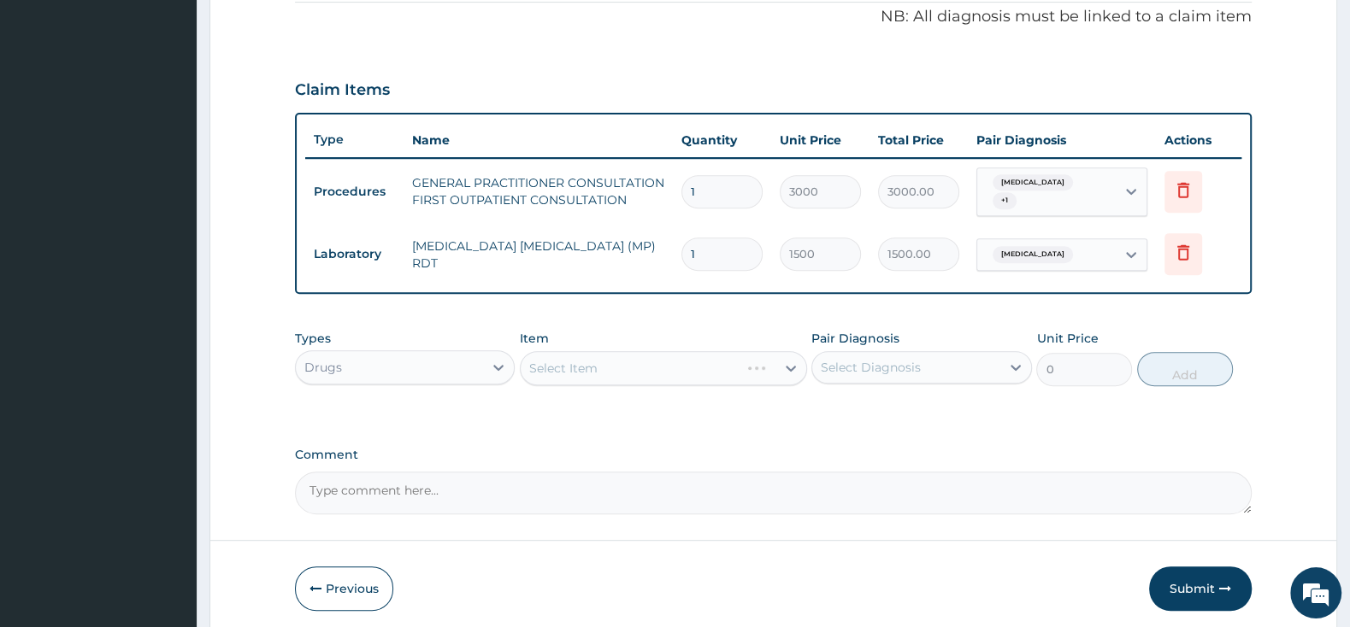
click at [568, 360] on div "Select Item" at bounding box center [663, 368] width 287 height 34
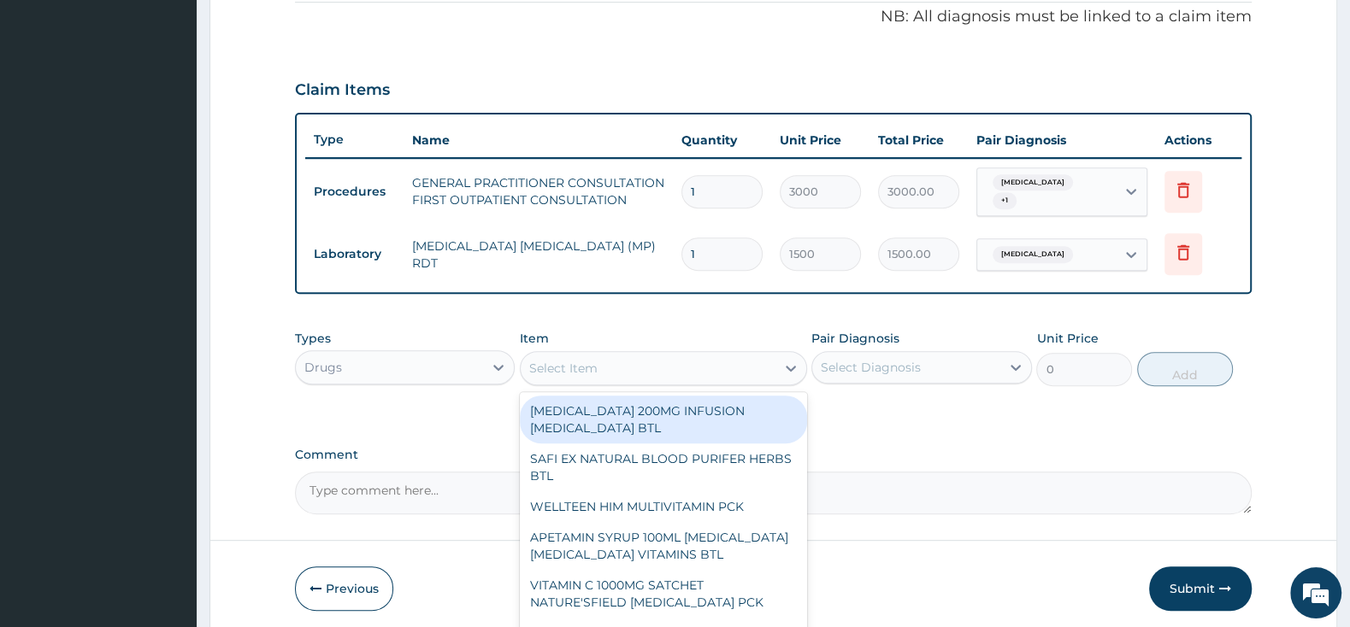
click at [568, 360] on div "Select Item" at bounding box center [563, 368] width 68 height 17
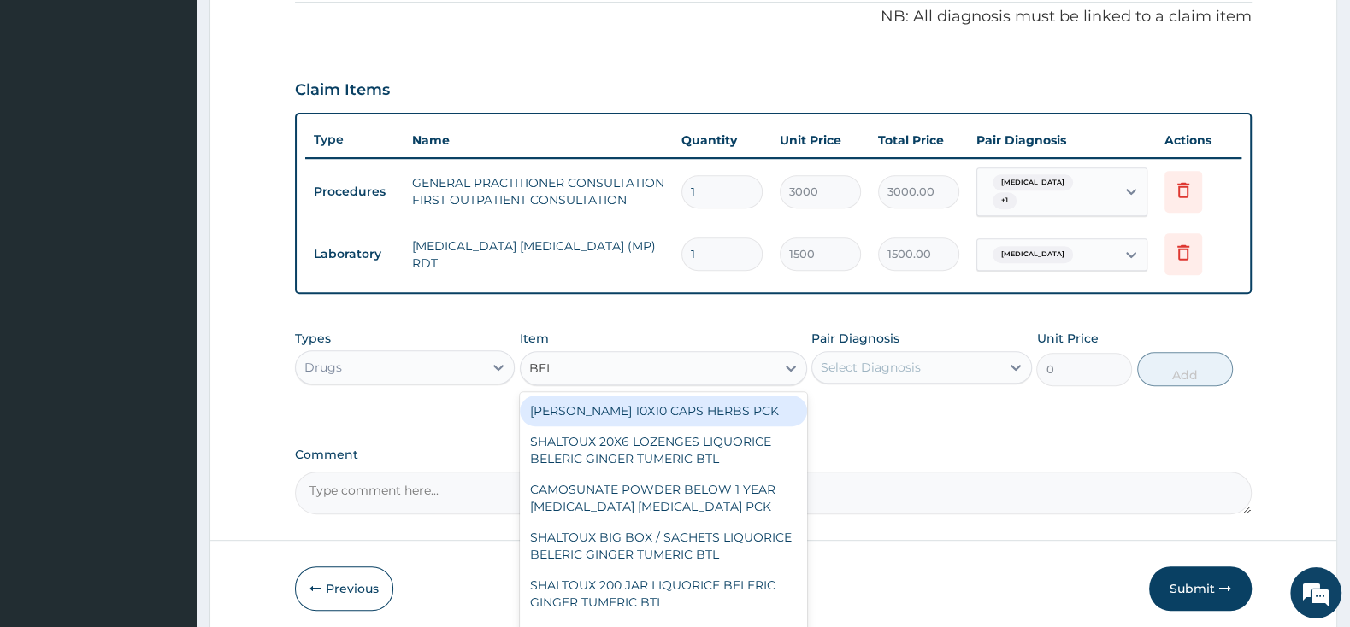
type input "BELL"
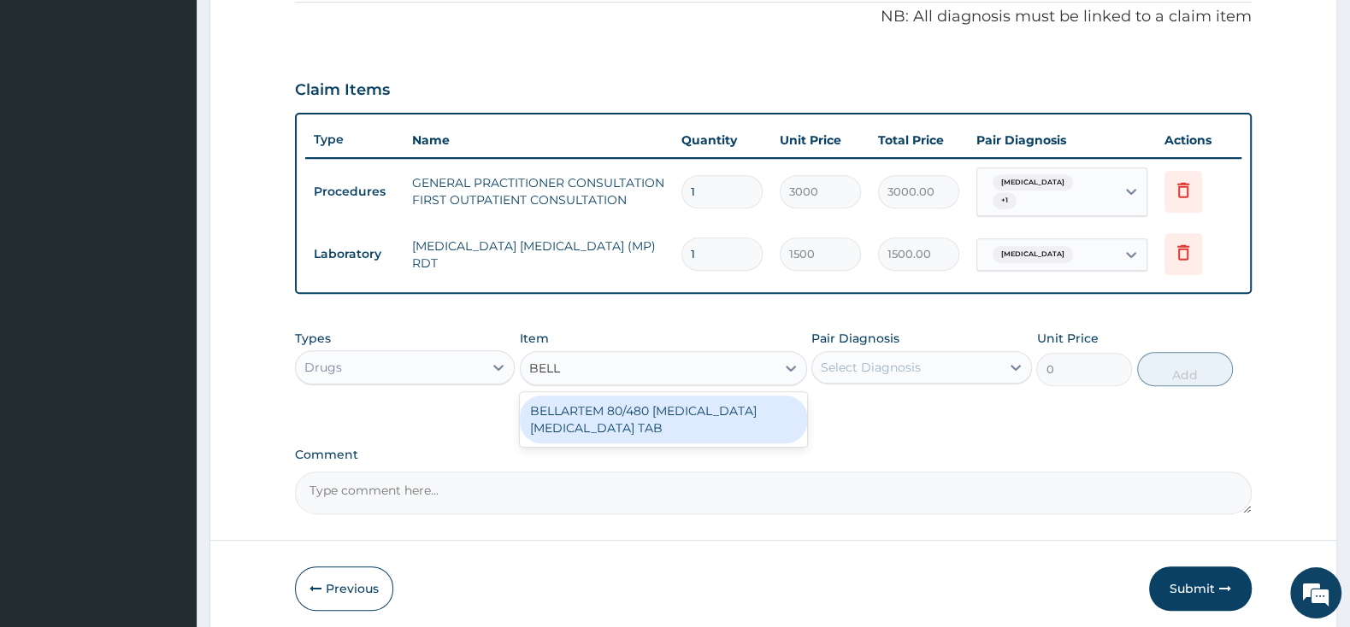
click at [622, 396] on div "BELLARTEM 80/480 ARTEMETHER LUMEFANTRINE TAB" at bounding box center [663, 420] width 287 height 48
type input "379.5"
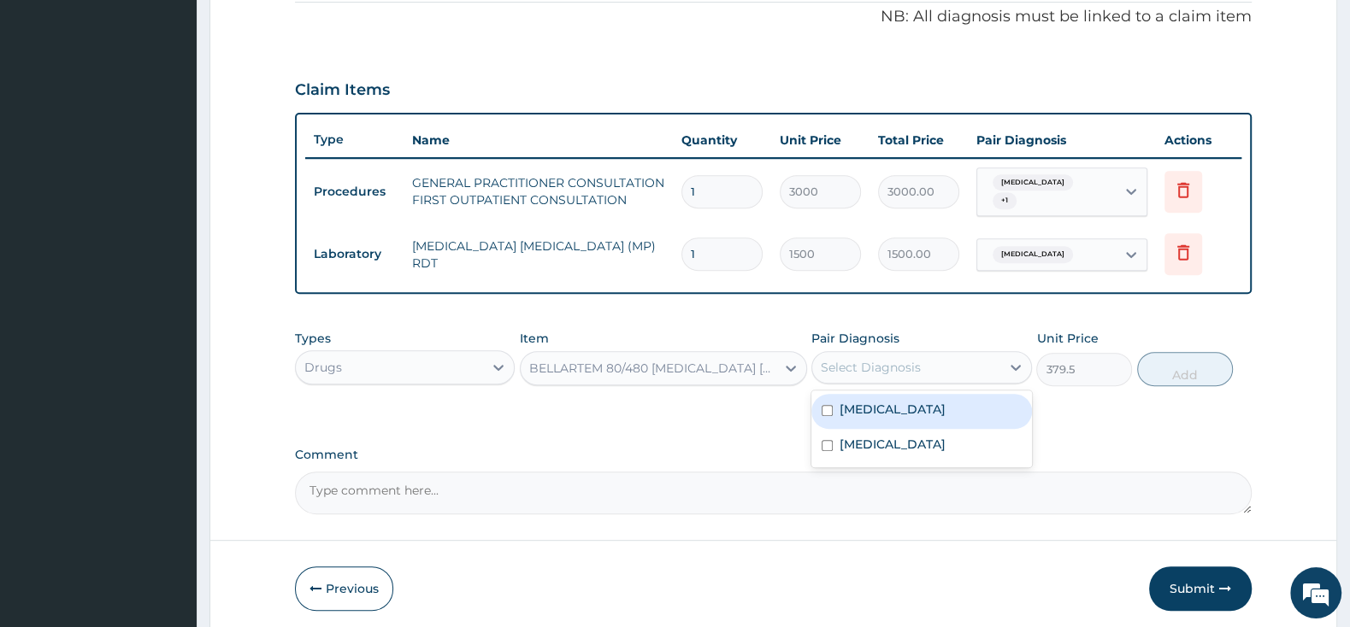
click at [880, 359] on div "Select Diagnosis" at bounding box center [871, 367] width 100 height 17
click at [826, 405] on input "checkbox" at bounding box center [826, 410] width 11 height 11
checkbox input "true"
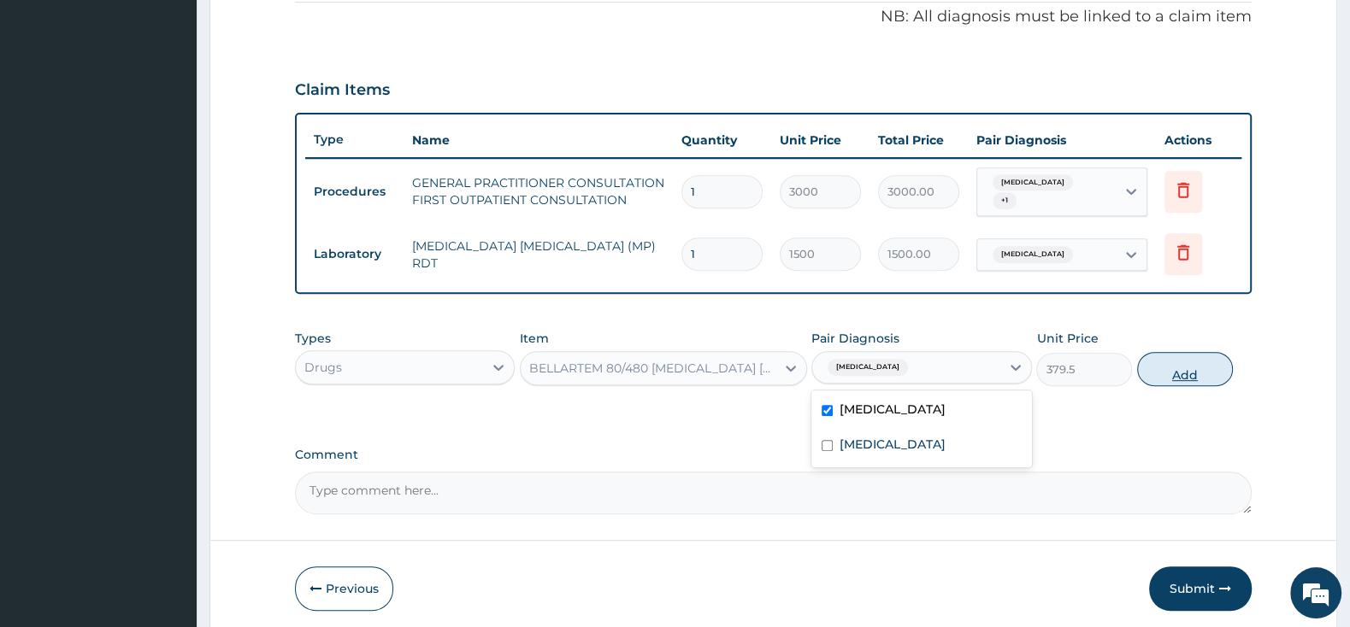
click at [1167, 370] on button "Add" at bounding box center [1185, 369] width 96 height 34
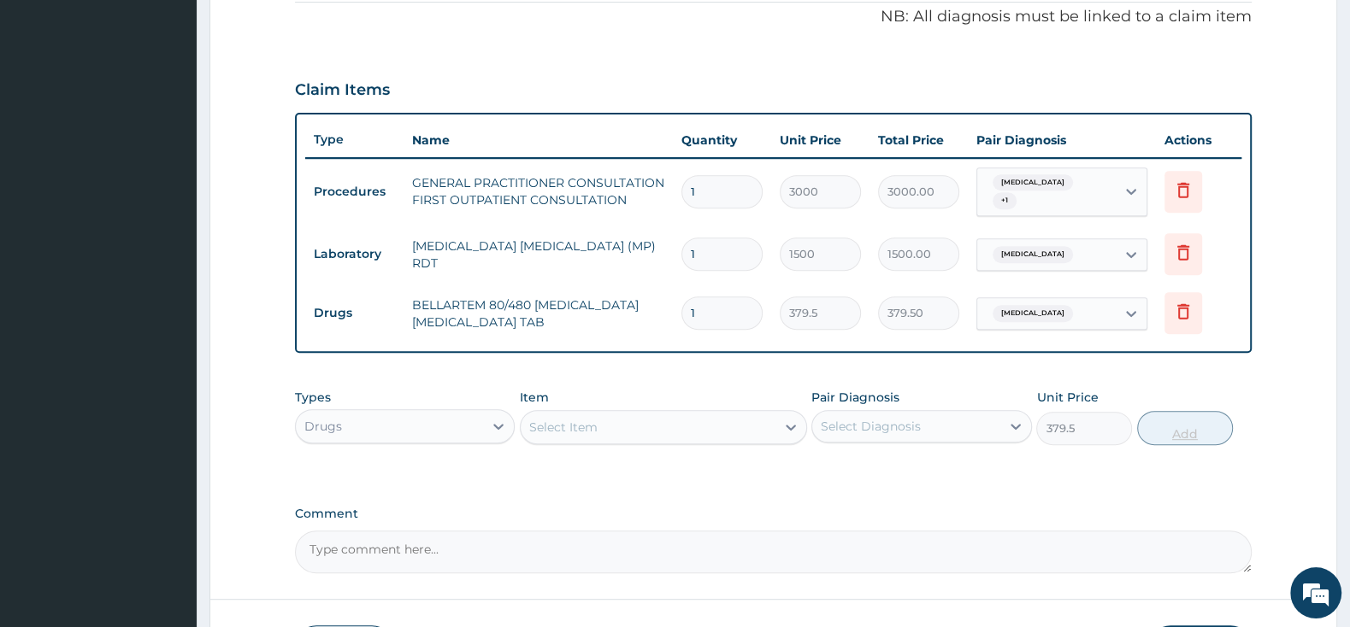
type input "0"
click at [723, 302] on input "1" at bounding box center [721, 313] width 81 height 33
type input "0.00"
type input "6"
type input "2277.00"
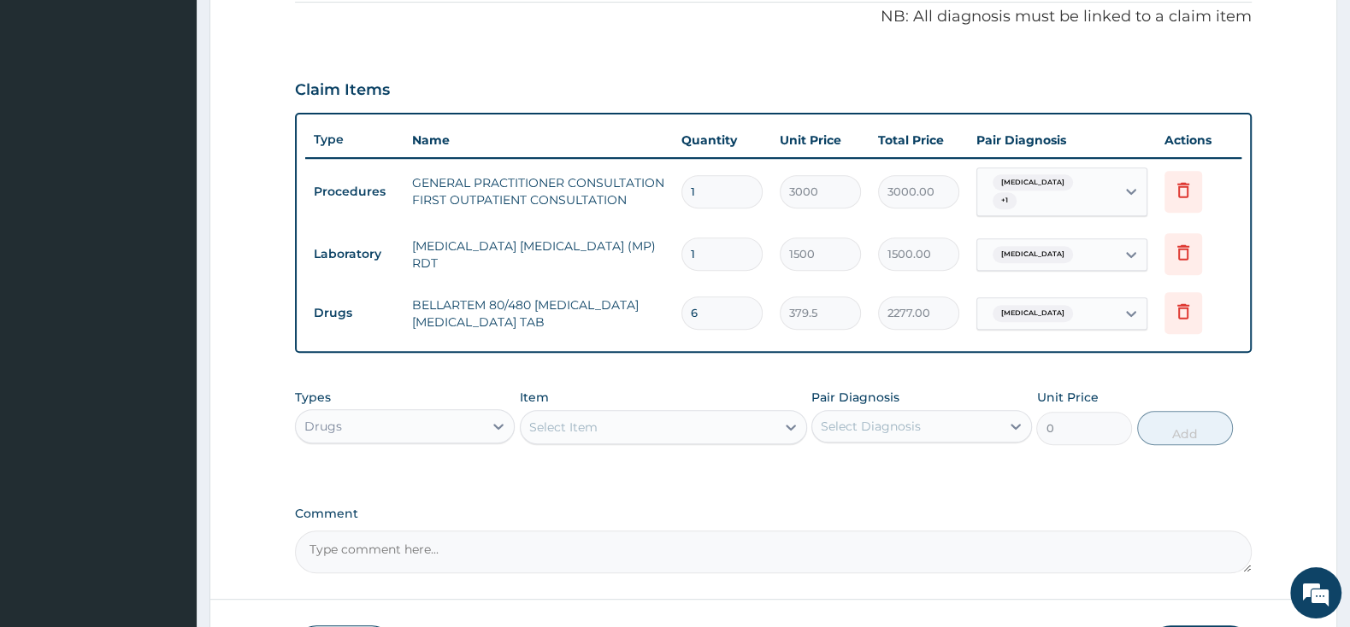
type input "6"
click at [605, 415] on div "Select Item" at bounding box center [648, 427] width 255 height 27
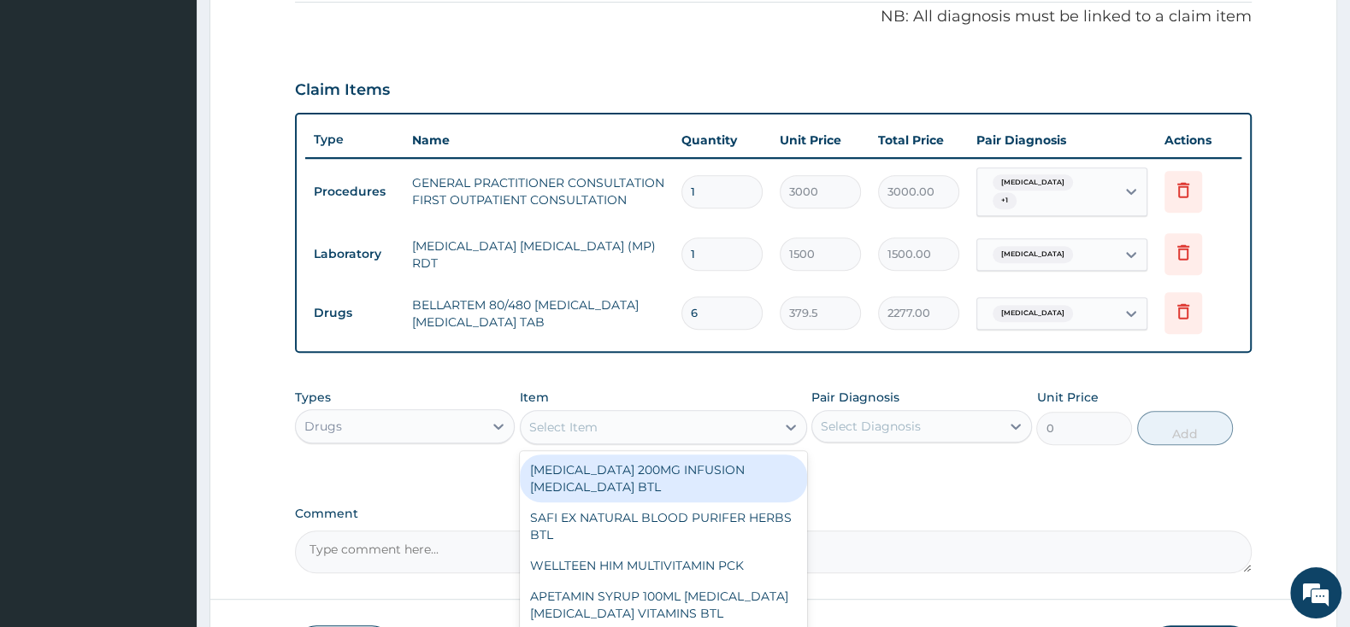
click at [560, 419] on div "Select Item" at bounding box center [563, 427] width 68 height 17
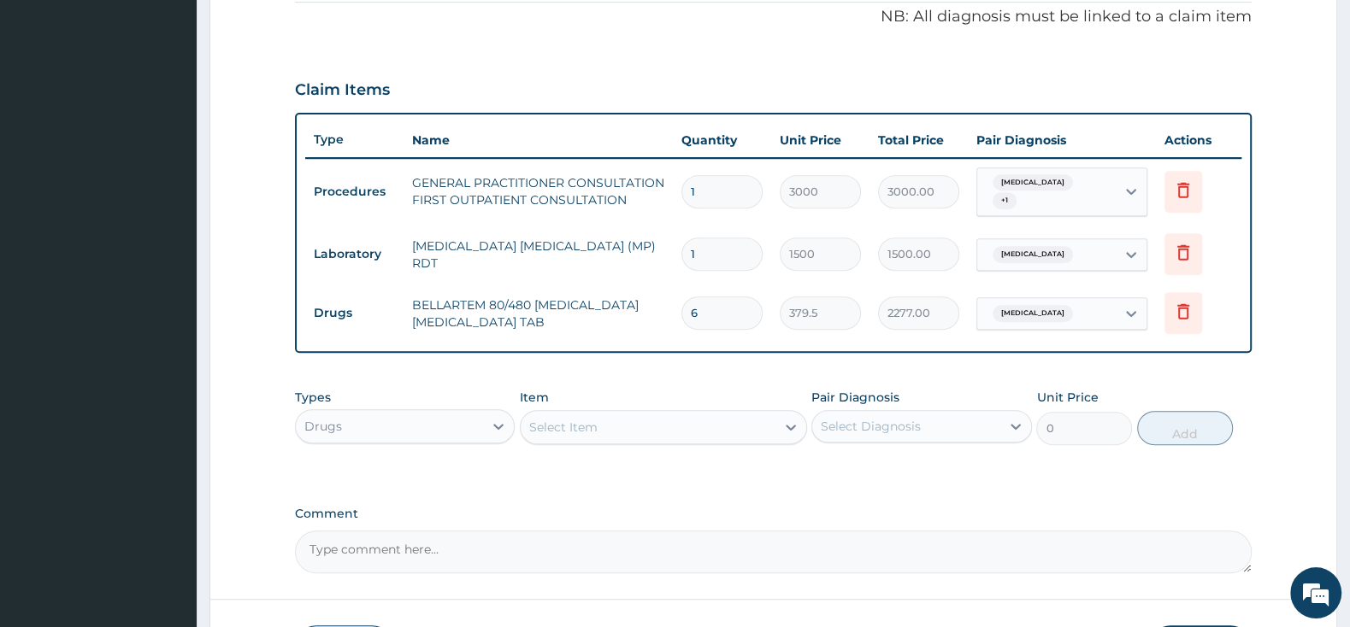
click at [560, 419] on div "Select Item" at bounding box center [563, 427] width 68 height 17
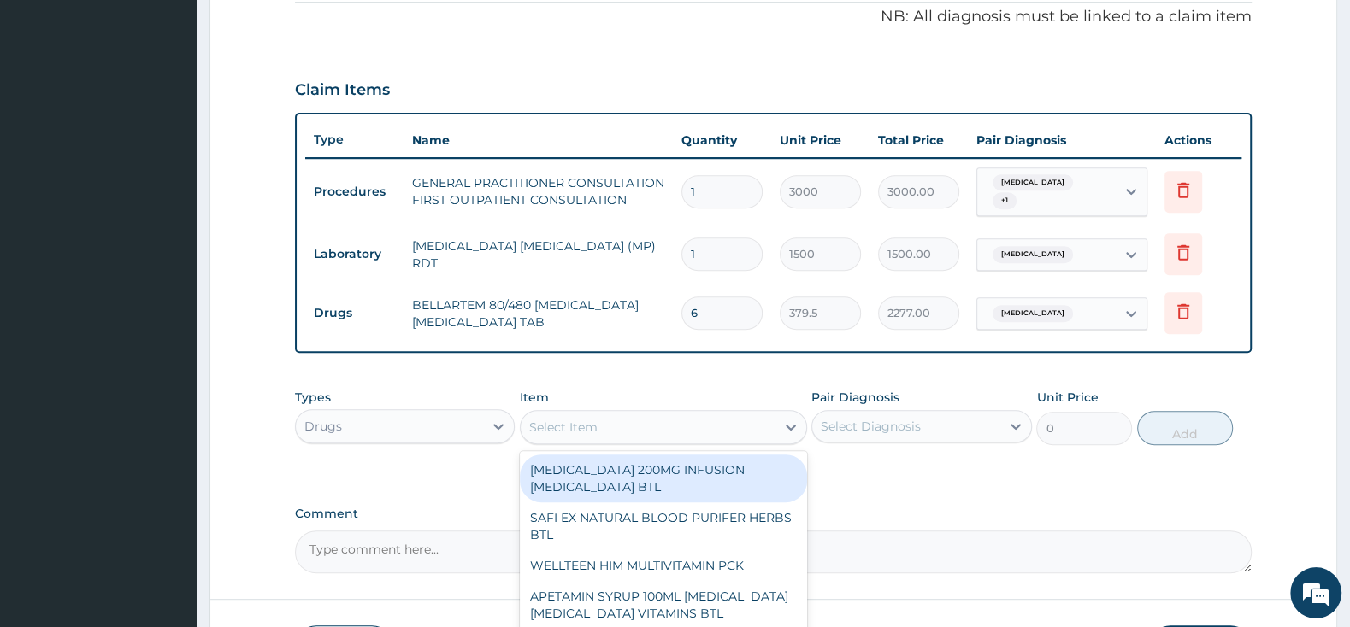
click at [560, 419] on div "Select Item" at bounding box center [563, 427] width 68 height 17
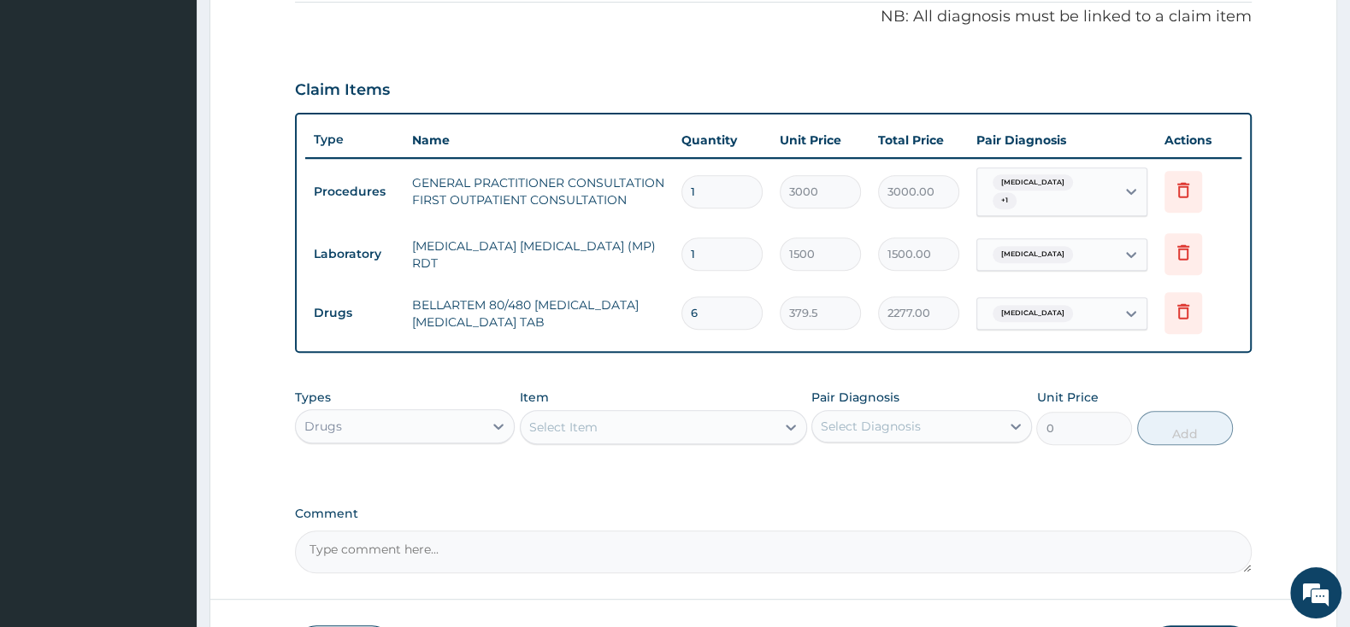
click at [560, 419] on div "Select Item" at bounding box center [563, 427] width 68 height 17
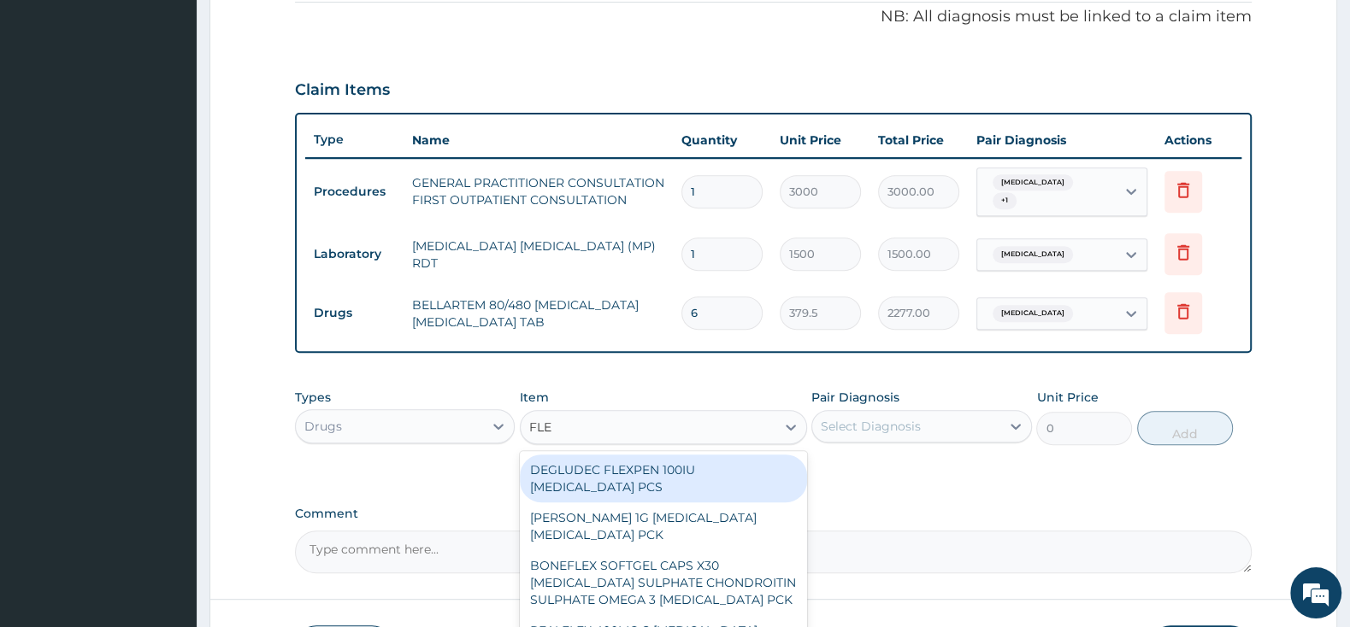
type input "FLEM"
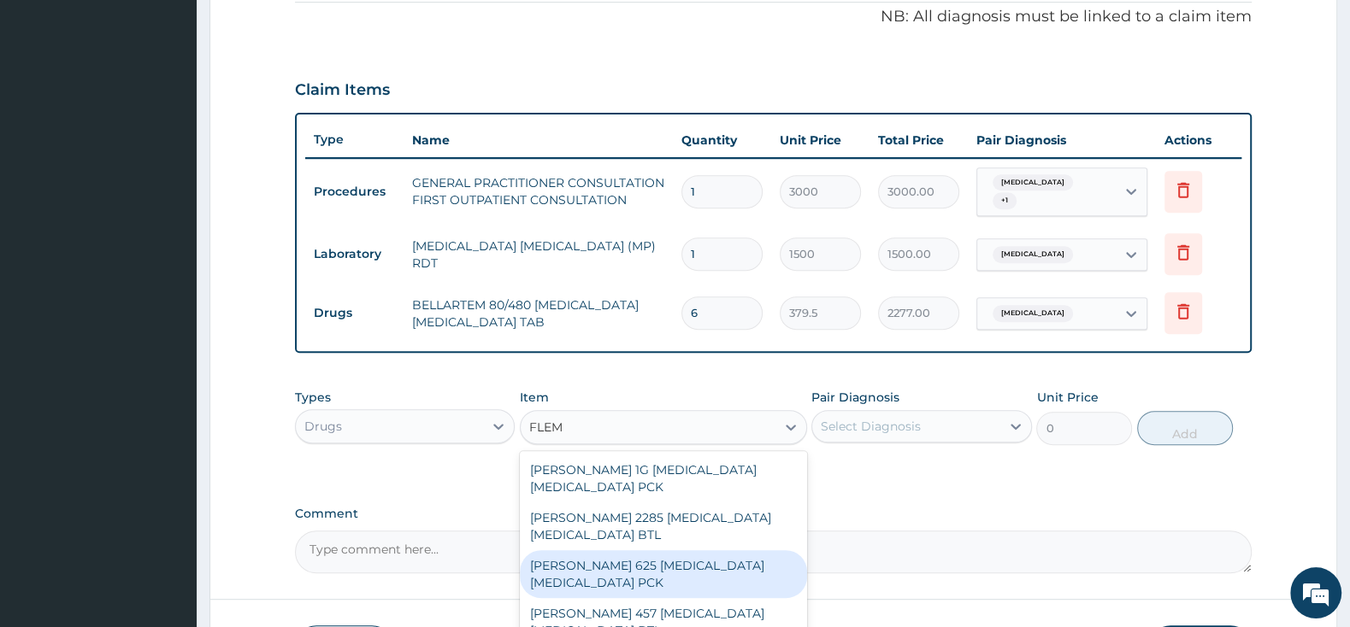
click at [616, 573] on div "FLEMING 625 AMOXICILLIN CLAVULANIC ACID PCK" at bounding box center [663, 574] width 287 height 48
type input "2300"
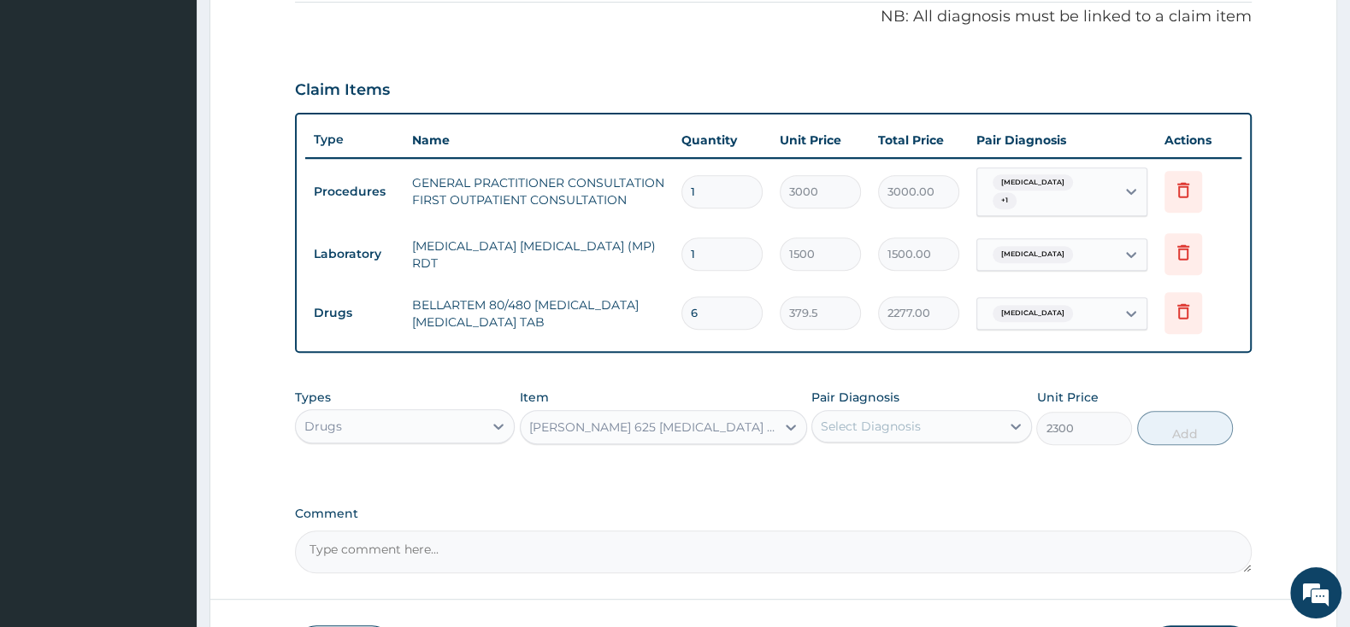
click at [863, 430] on div "Select Diagnosis" at bounding box center [905, 426] width 187 height 27
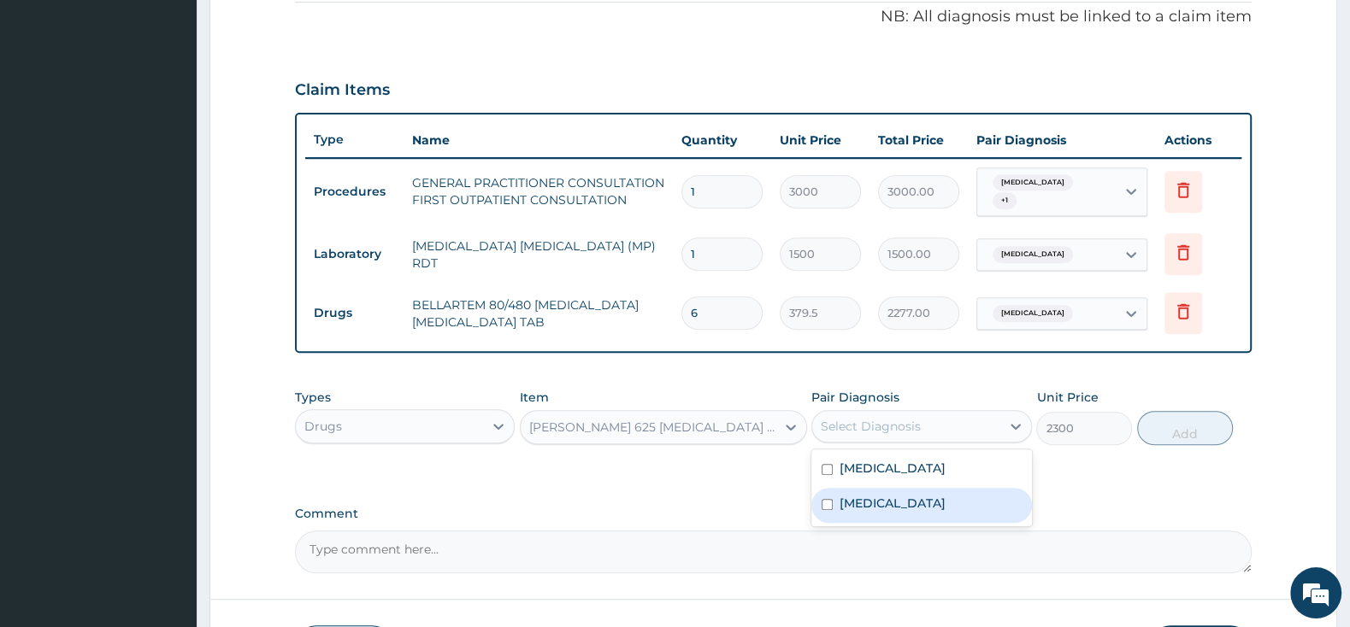
click at [821, 504] on div "Pharyngitis" at bounding box center [921, 505] width 220 height 35
checkbox input "true"
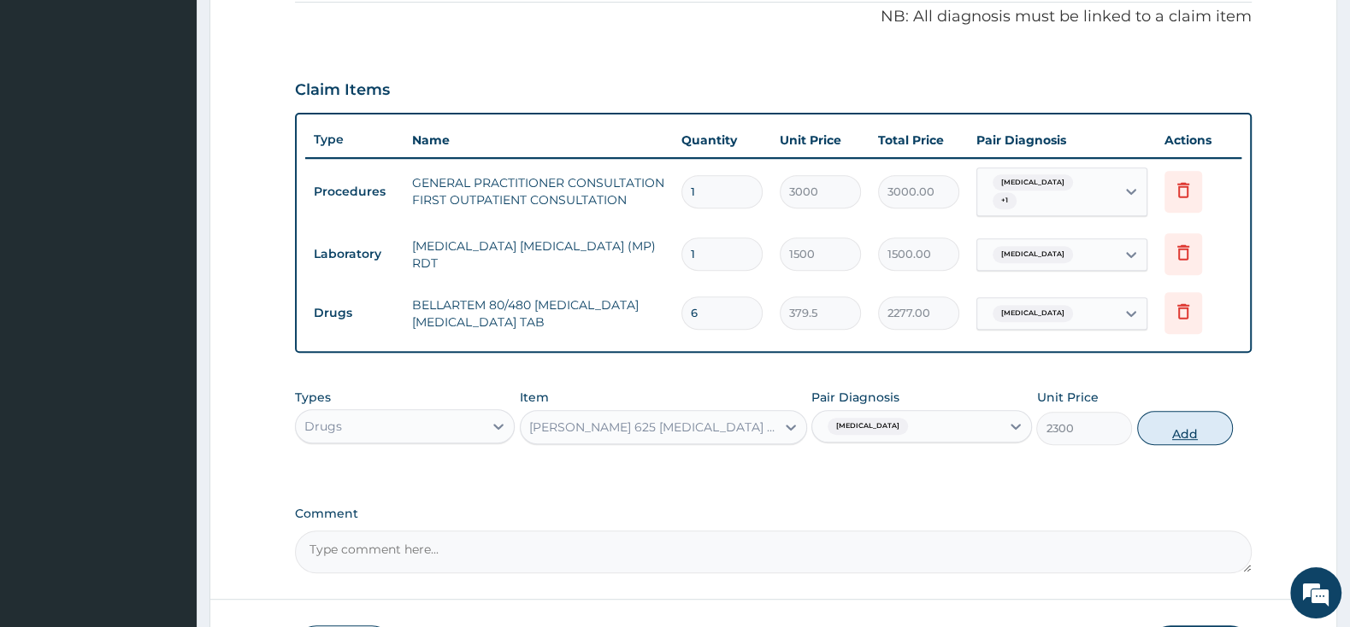
click at [1175, 420] on button "Add" at bounding box center [1185, 428] width 96 height 34
type input "0"
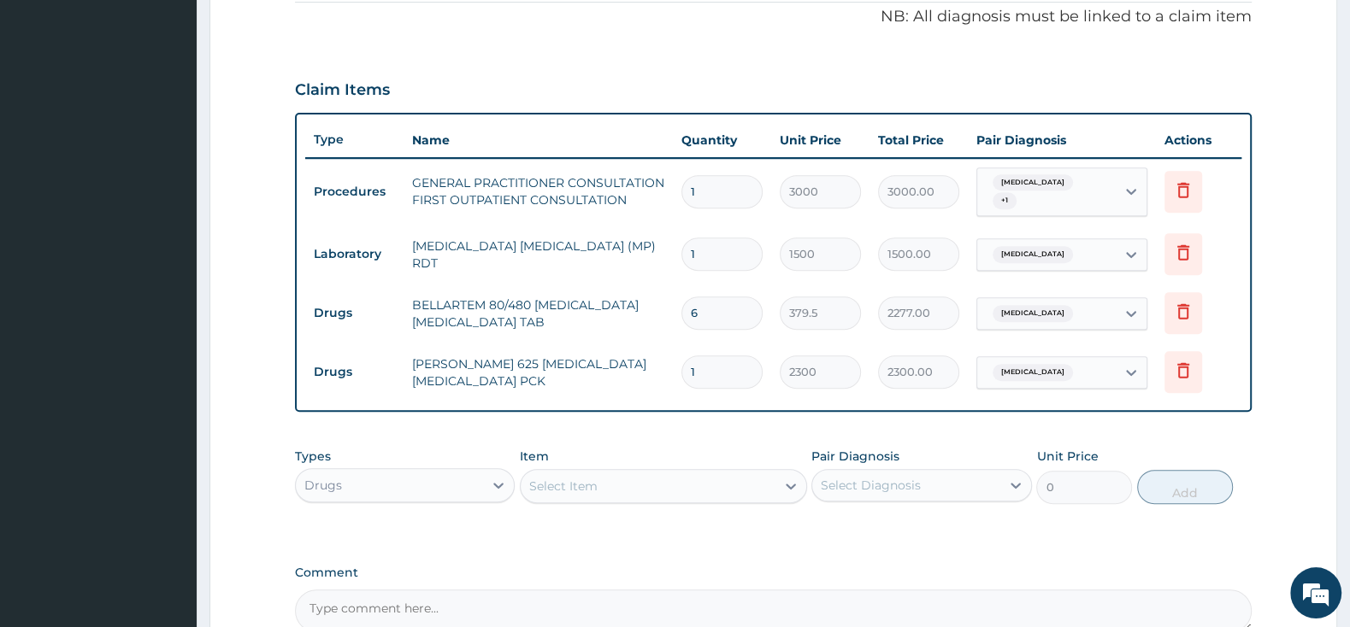
click at [650, 474] on div "Select Item" at bounding box center [648, 486] width 255 height 27
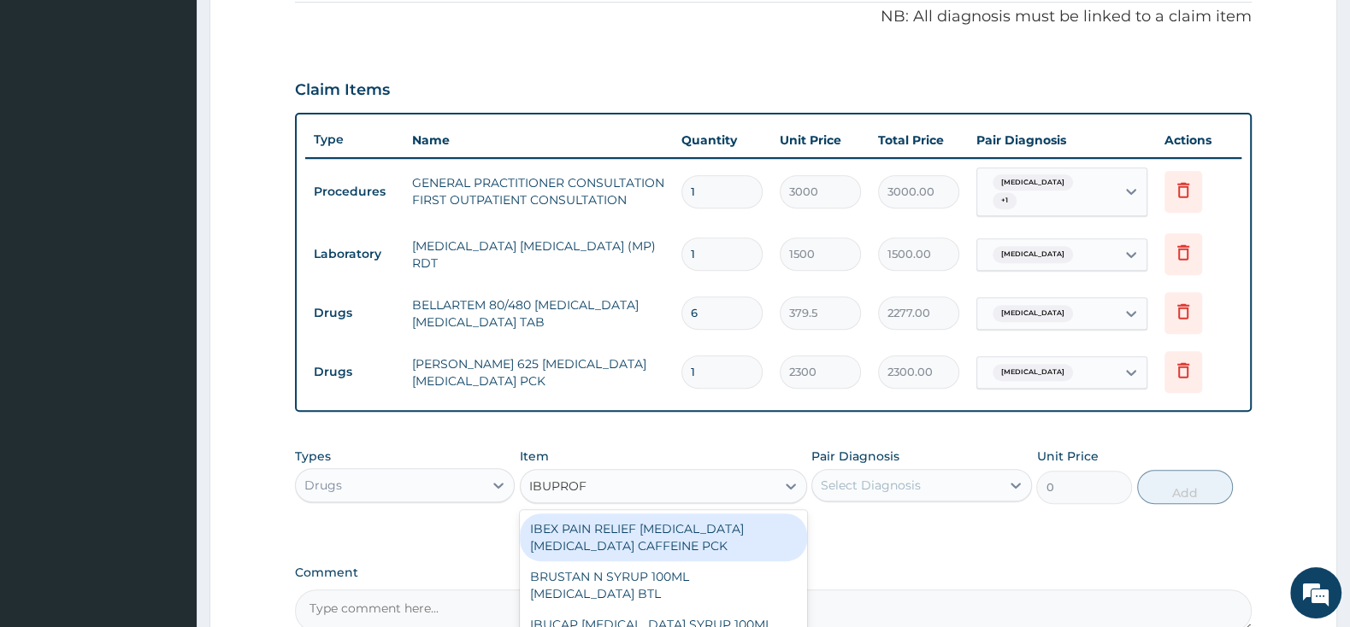
type input "IBUPROFE"
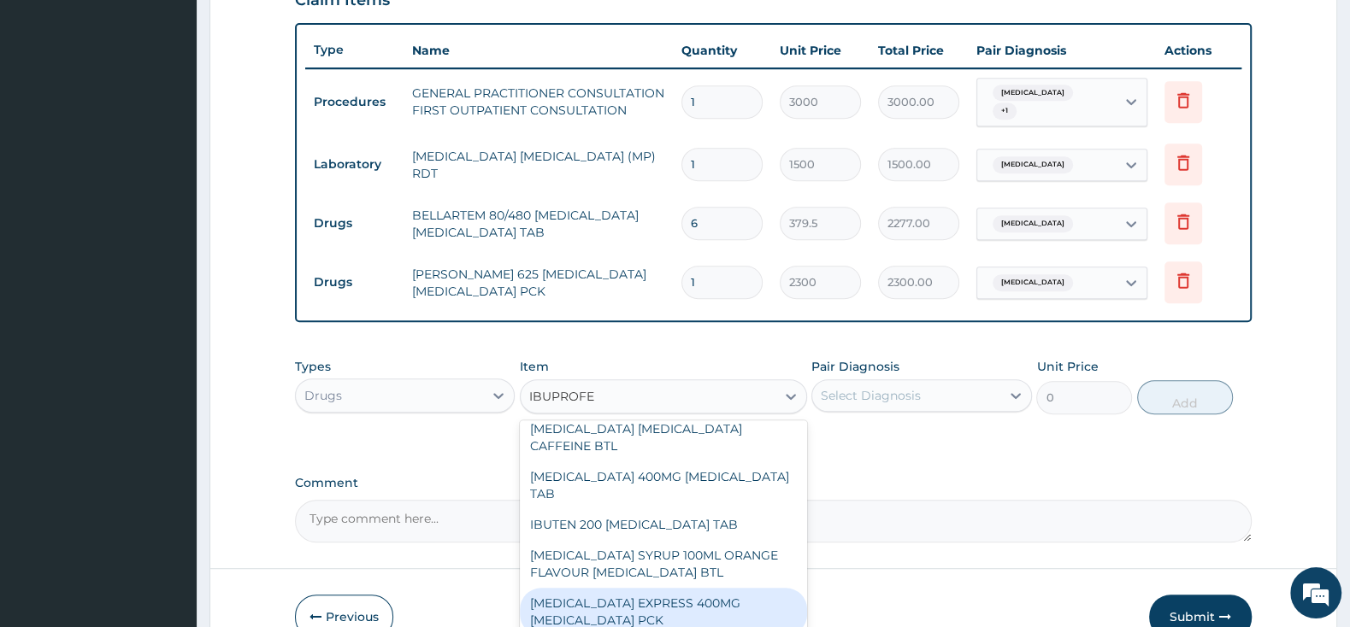
scroll to position [90, 0]
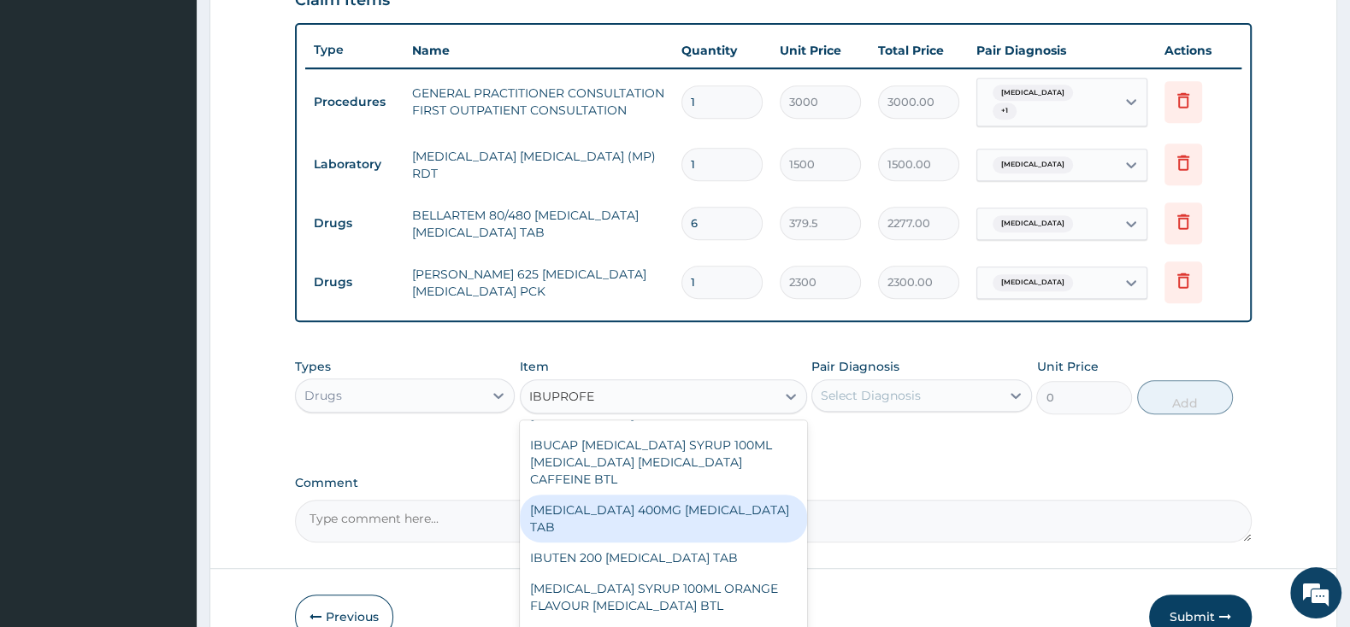
drag, startPoint x: 685, startPoint y: 507, endPoint x: 785, endPoint y: 487, distance: 101.9
click at [688, 504] on div "IBUPROFEN 400MG IBUPROFEN TAB" at bounding box center [663, 519] width 287 height 48
type input "63.25"
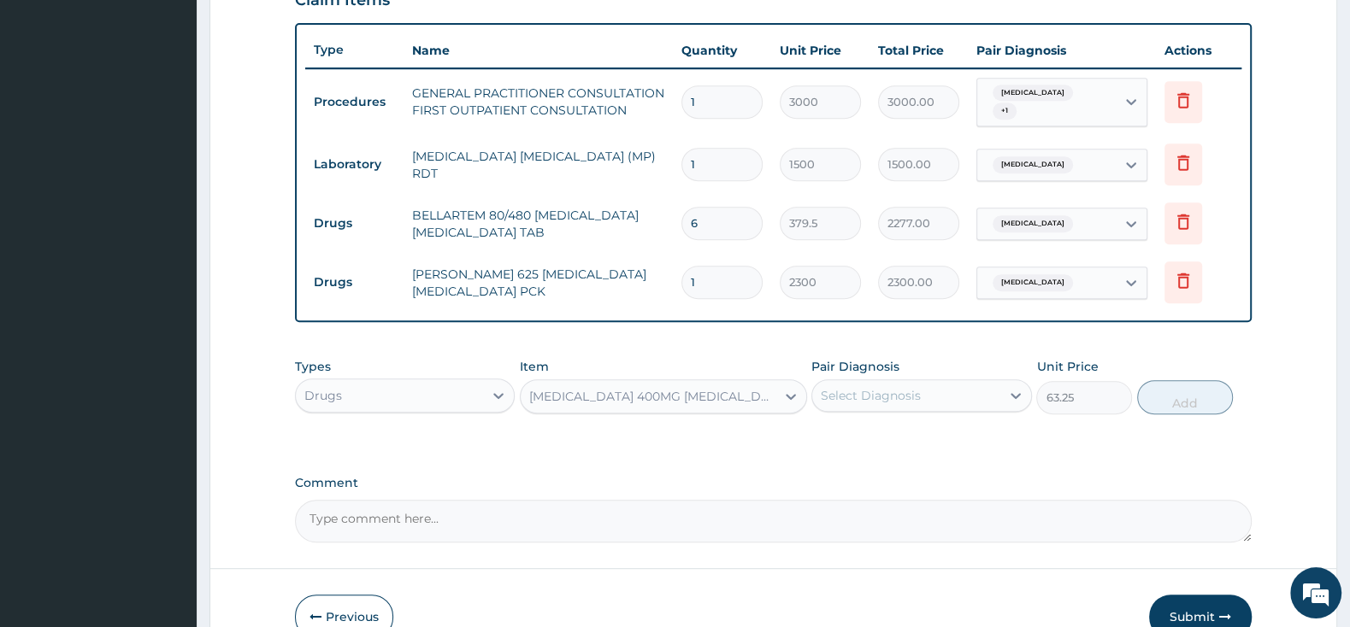
drag, startPoint x: 879, startPoint y: 387, endPoint x: 862, endPoint y: 400, distance: 21.4
click at [877, 387] on div "Select Diagnosis" at bounding box center [871, 395] width 100 height 17
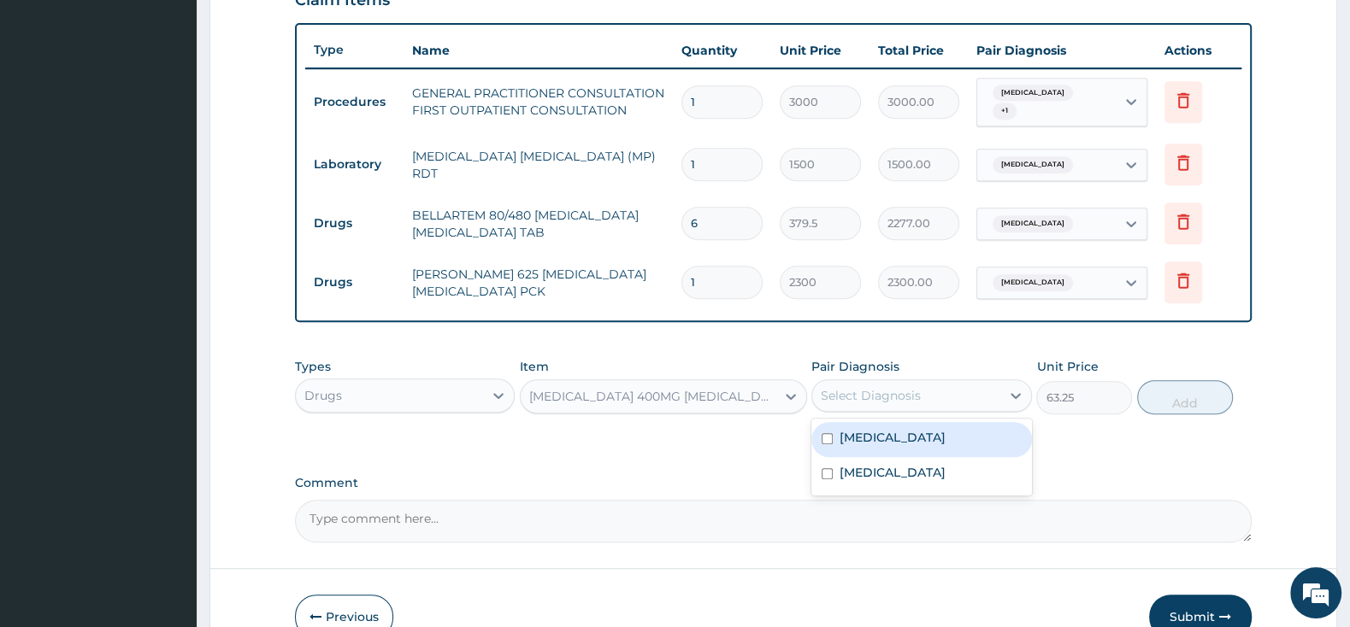
click at [824, 433] on input "checkbox" at bounding box center [826, 438] width 11 height 11
checkbox input "true"
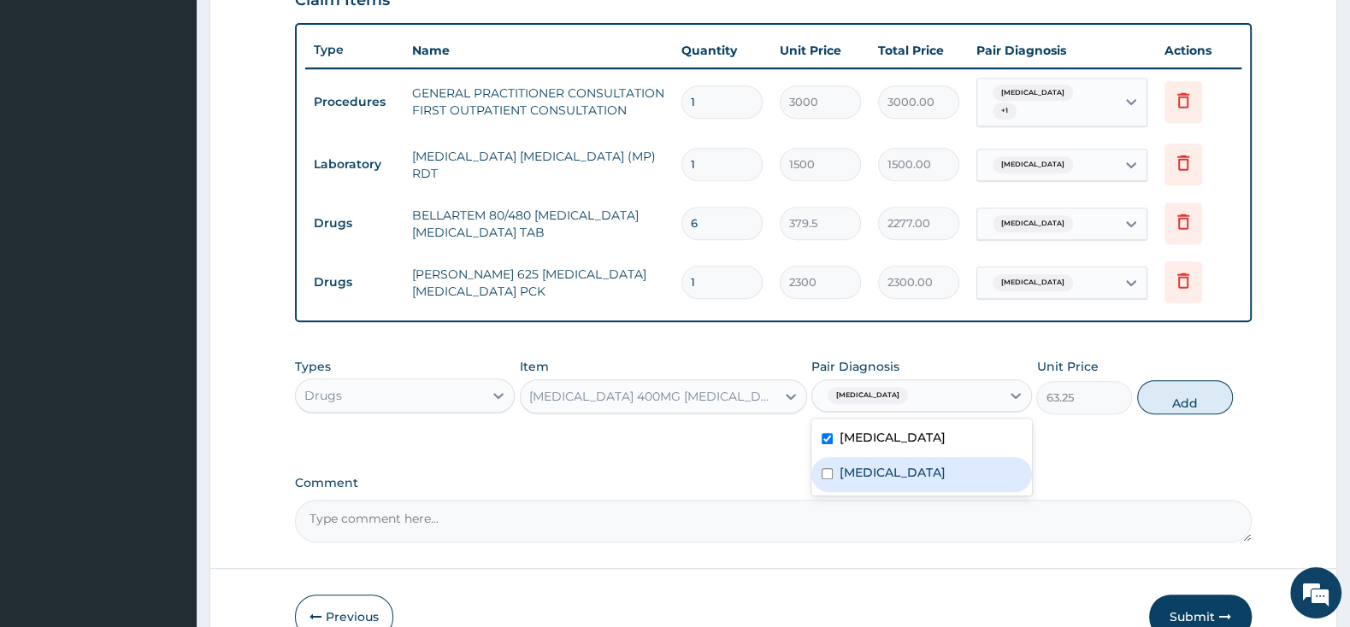
click at [823, 468] on input "checkbox" at bounding box center [826, 473] width 11 height 11
checkbox input "true"
click at [1192, 390] on button "Add" at bounding box center [1185, 397] width 96 height 34
type input "0"
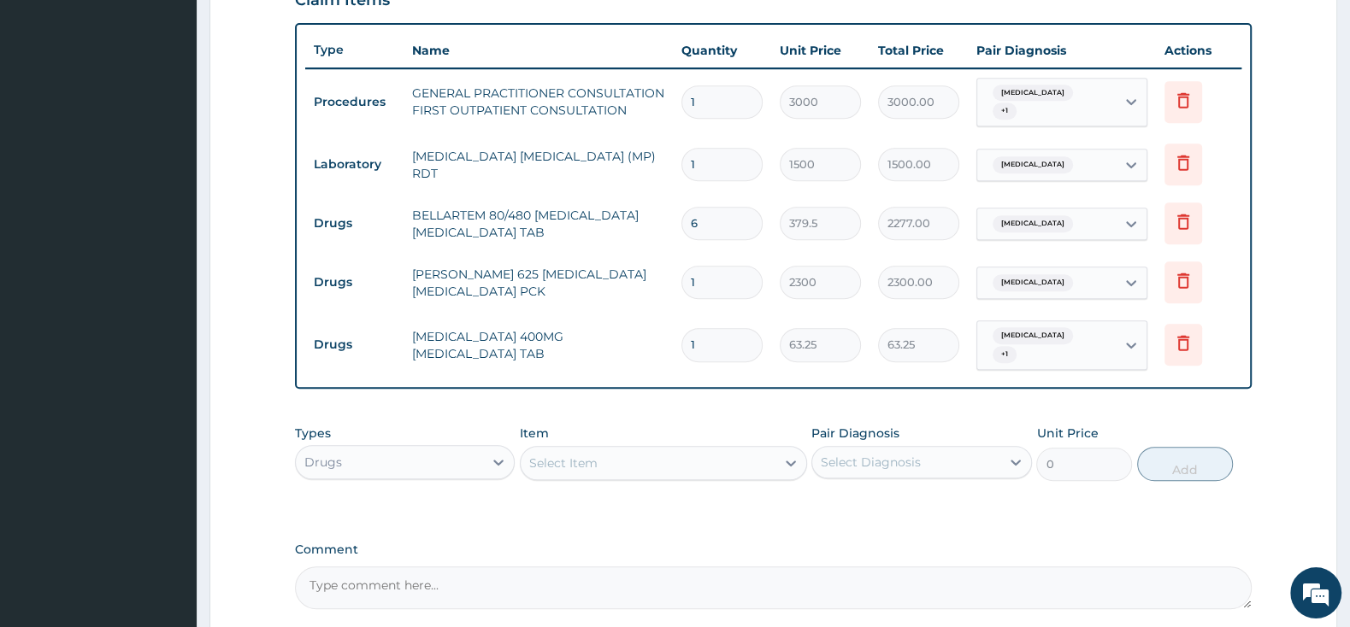
type input "10"
type input "632.50"
type input "10"
click at [714, 384] on div "PA Code / Prescription Code Enter Code(Secondary Care Only) Encounter Date 12-0…" at bounding box center [773, 79] width 957 height 1059
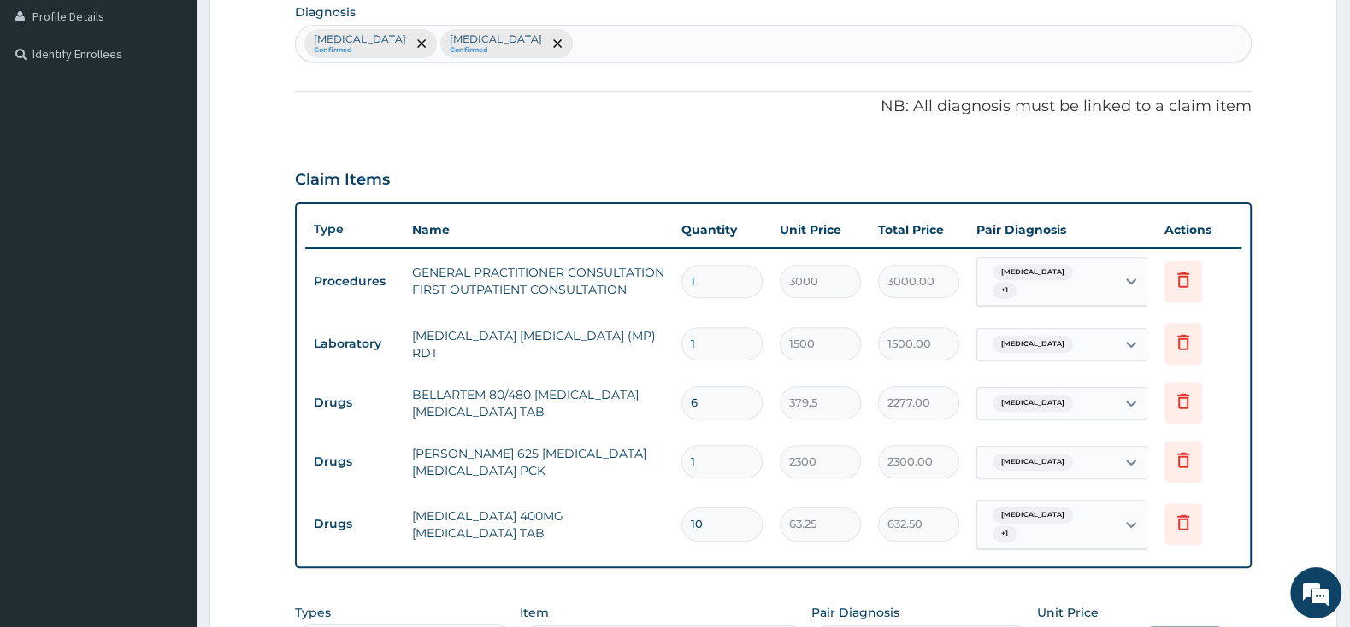
scroll to position [613, 0]
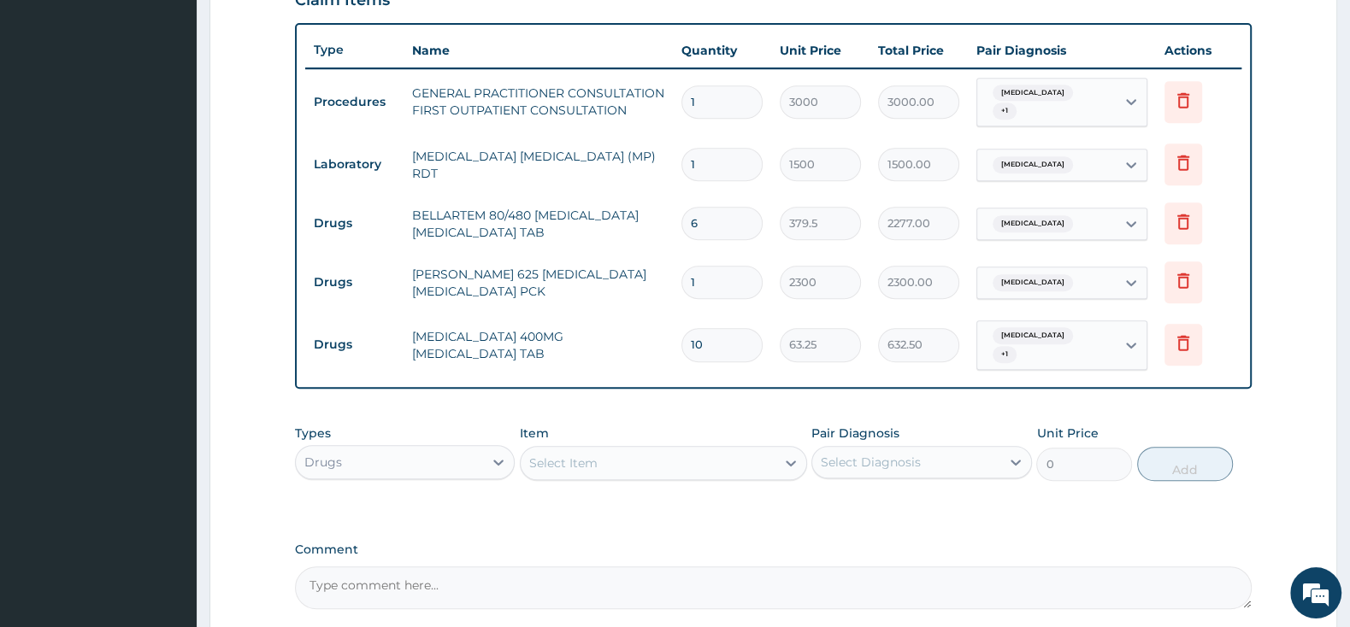
click at [561, 455] on div "Select Item" at bounding box center [563, 463] width 68 height 17
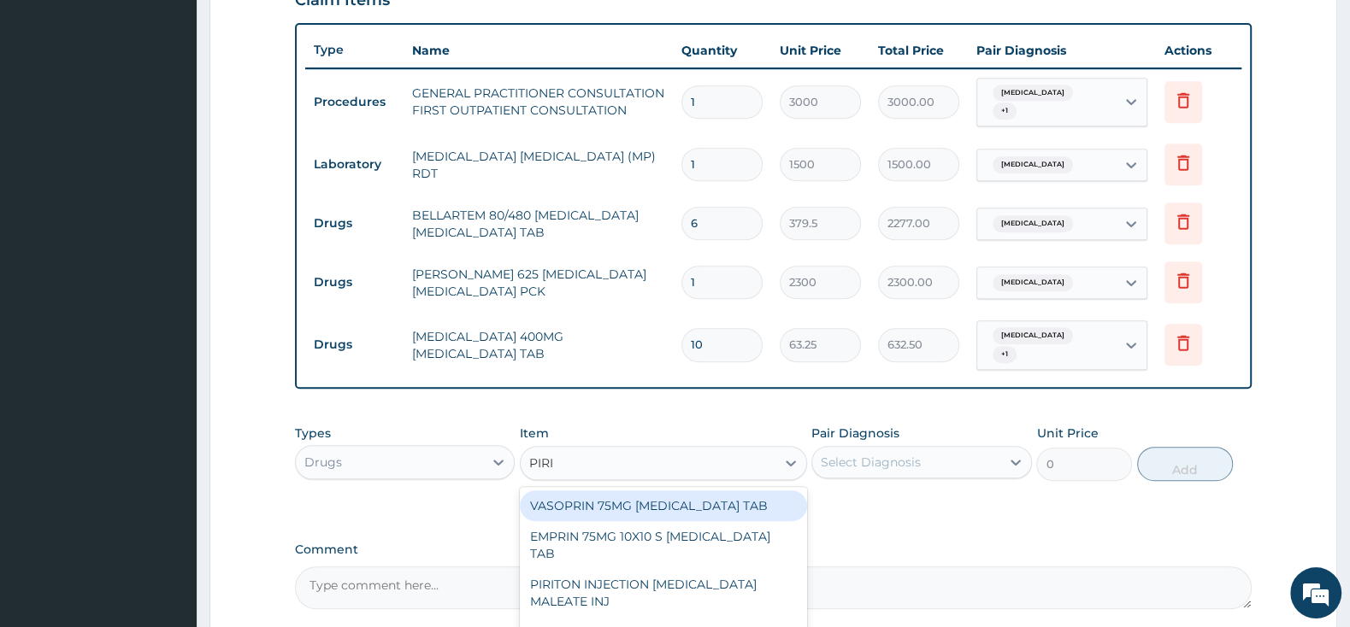
type input "PIRIT"
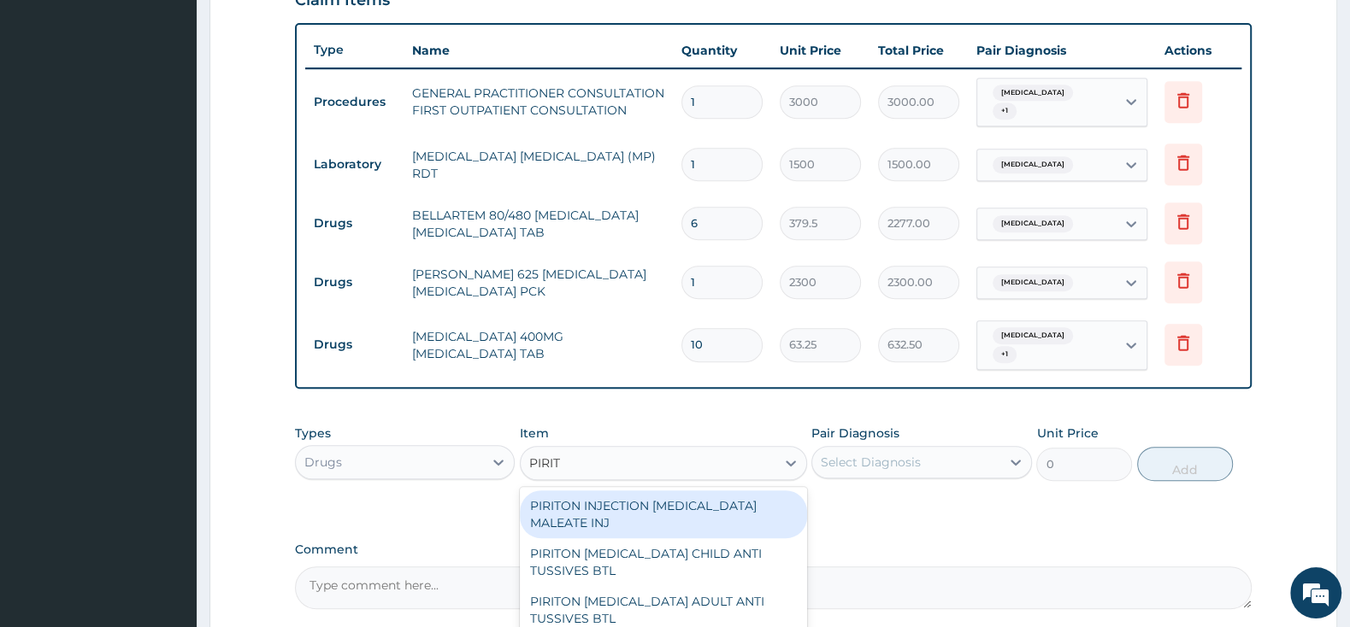
scroll to position [703, 0]
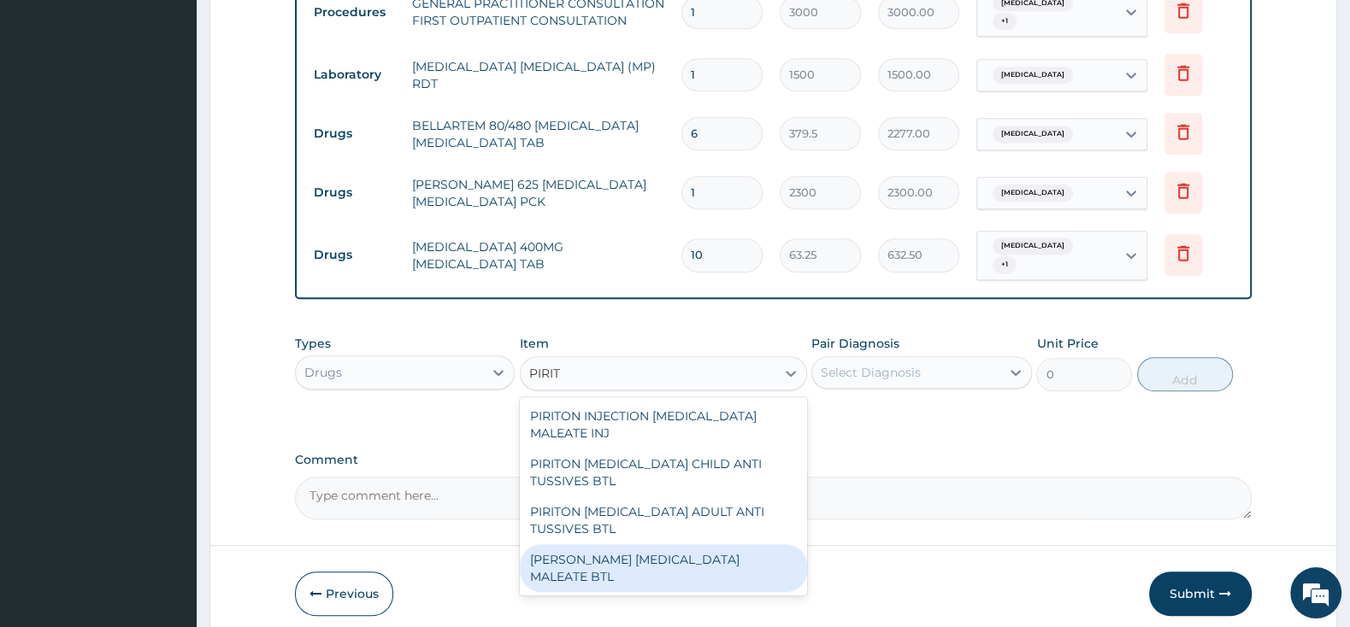
click at [739, 545] on div "PIRITON EVANS CHLORPHENAMINE MALEATE BTL" at bounding box center [663, 569] width 287 height 48
type input "747.5"
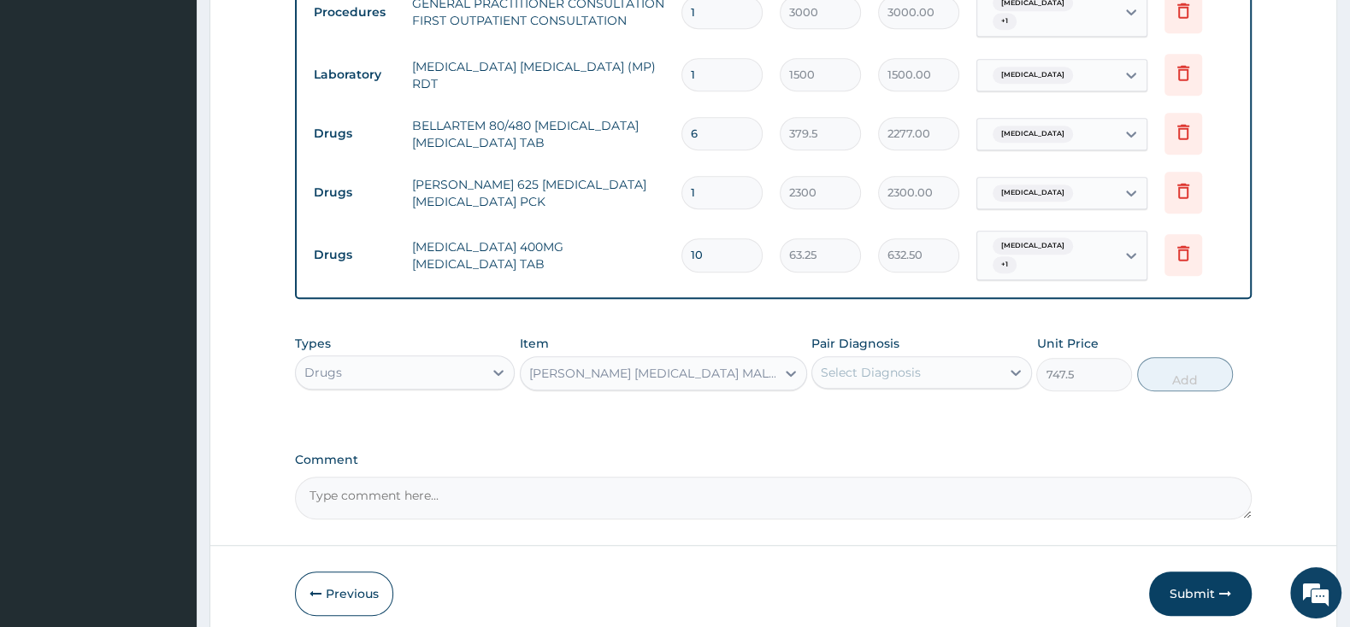
click at [866, 364] on div "Select Diagnosis" at bounding box center [871, 372] width 100 height 17
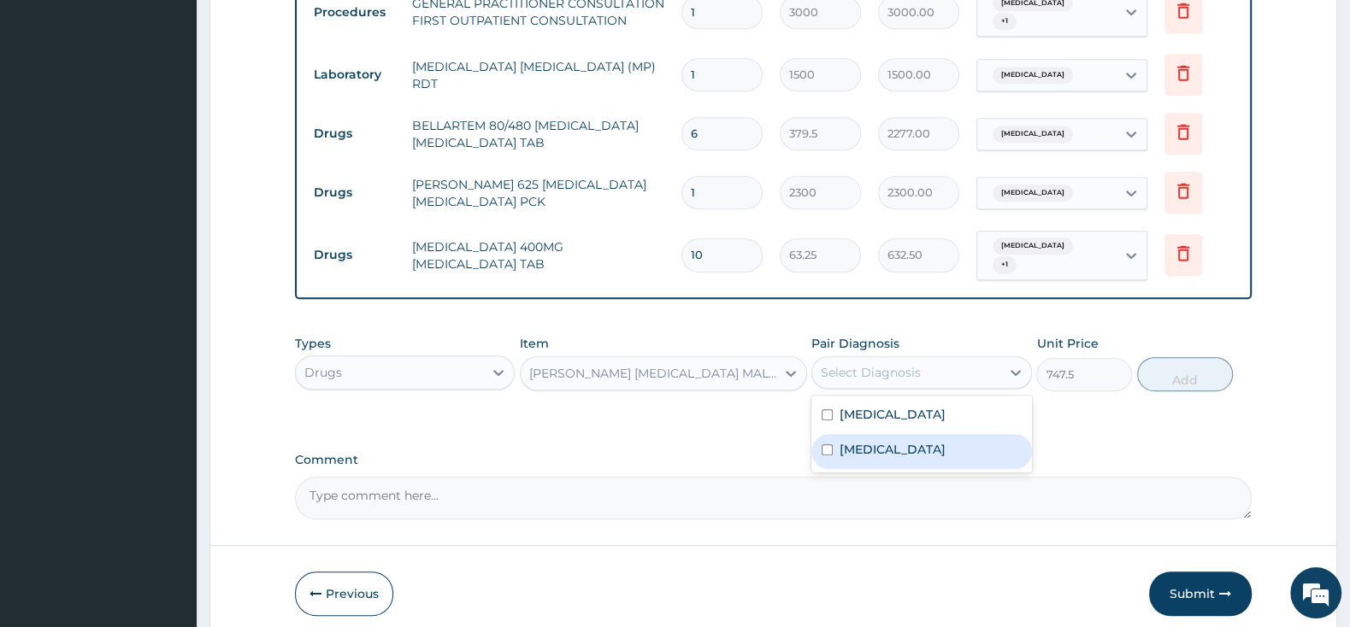
click at [827, 445] on input "checkbox" at bounding box center [826, 450] width 11 height 11
checkbox input "true"
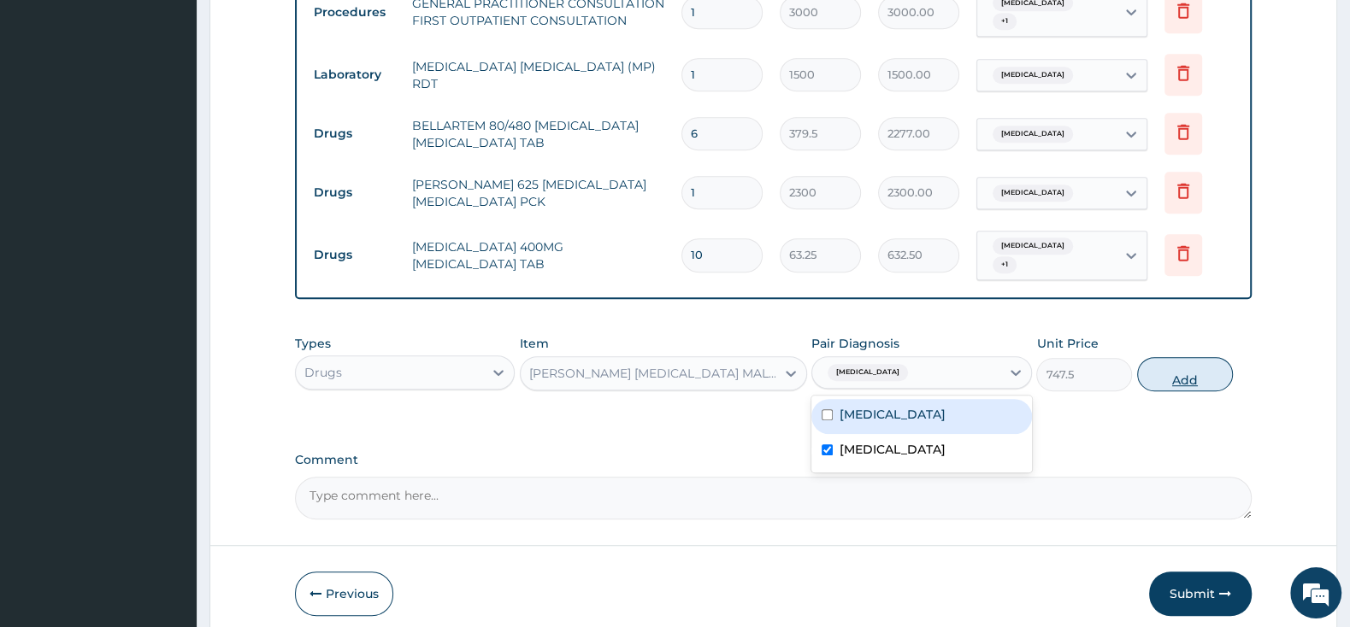
click at [1195, 362] on button "Add" at bounding box center [1185, 374] width 96 height 34
type input "0"
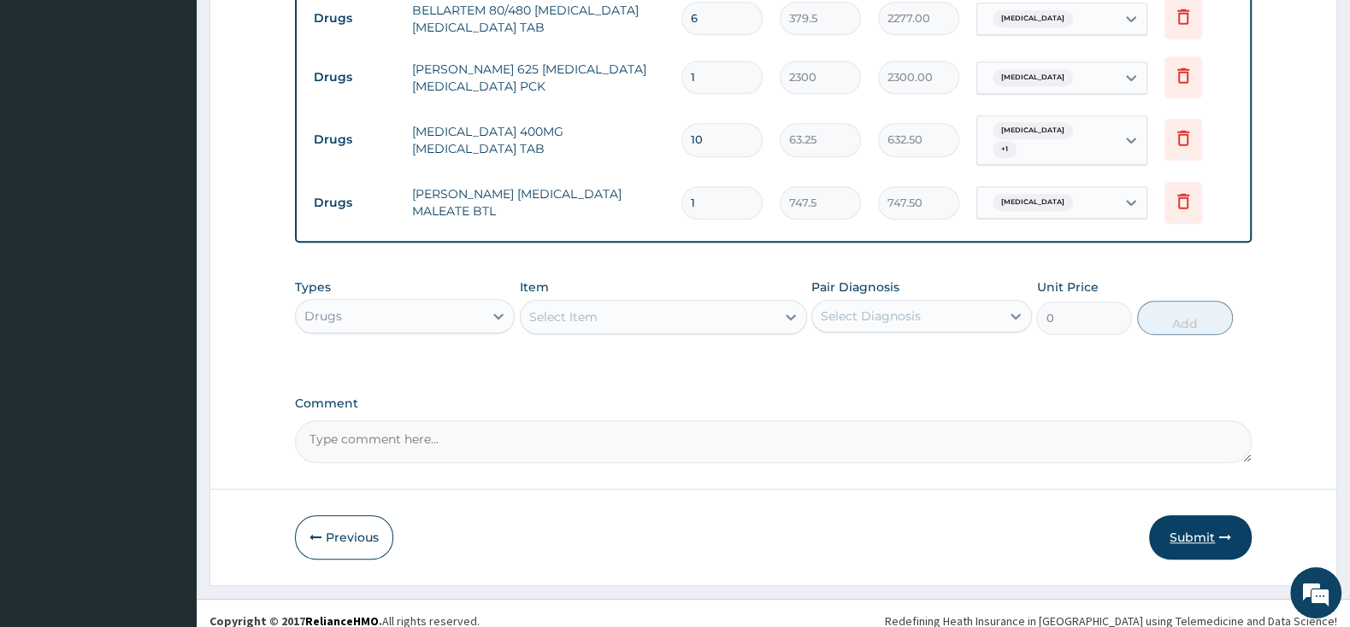
click at [1204, 521] on button "Submit" at bounding box center [1200, 537] width 103 height 44
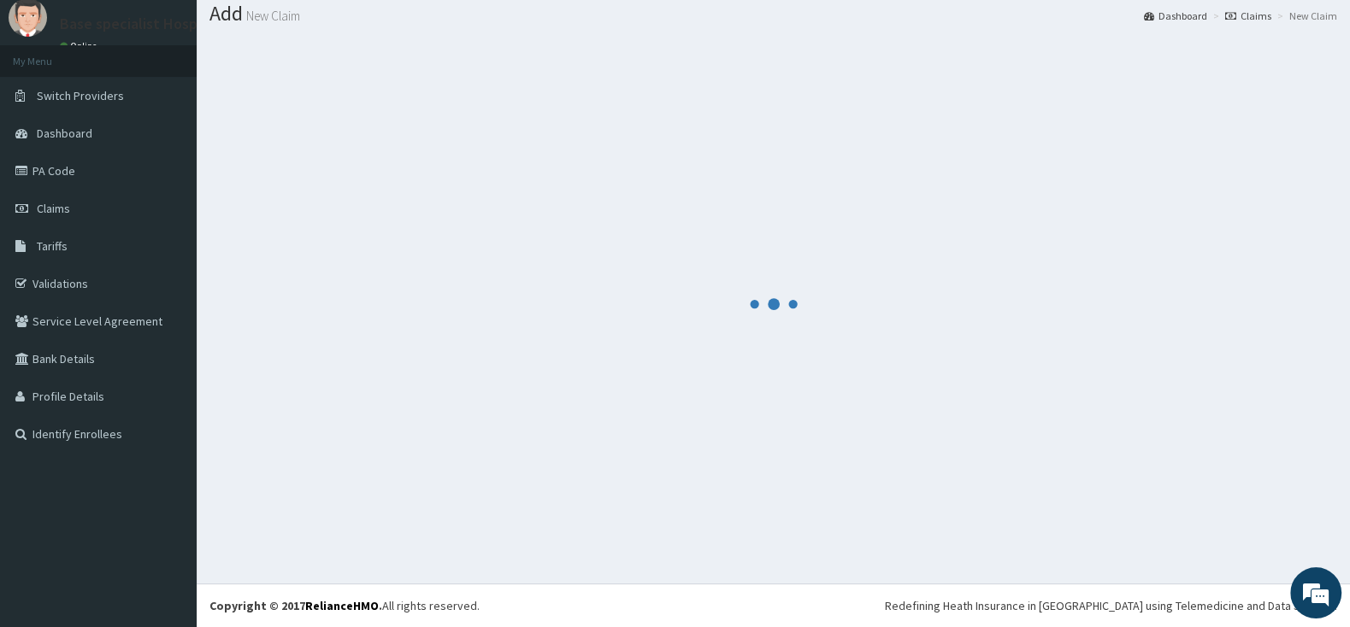
scroll to position [53, 0]
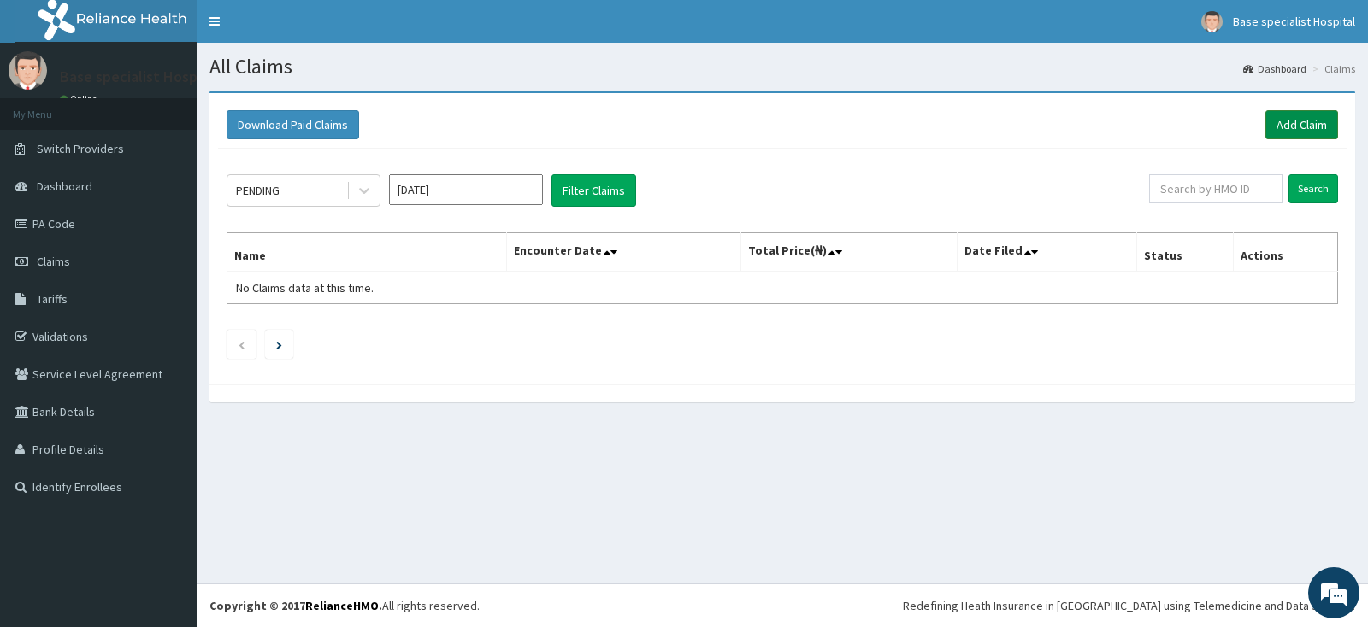
click at [1286, 124] on link "Add Claim" at bounding box center [1301, 124] width 73 height 29
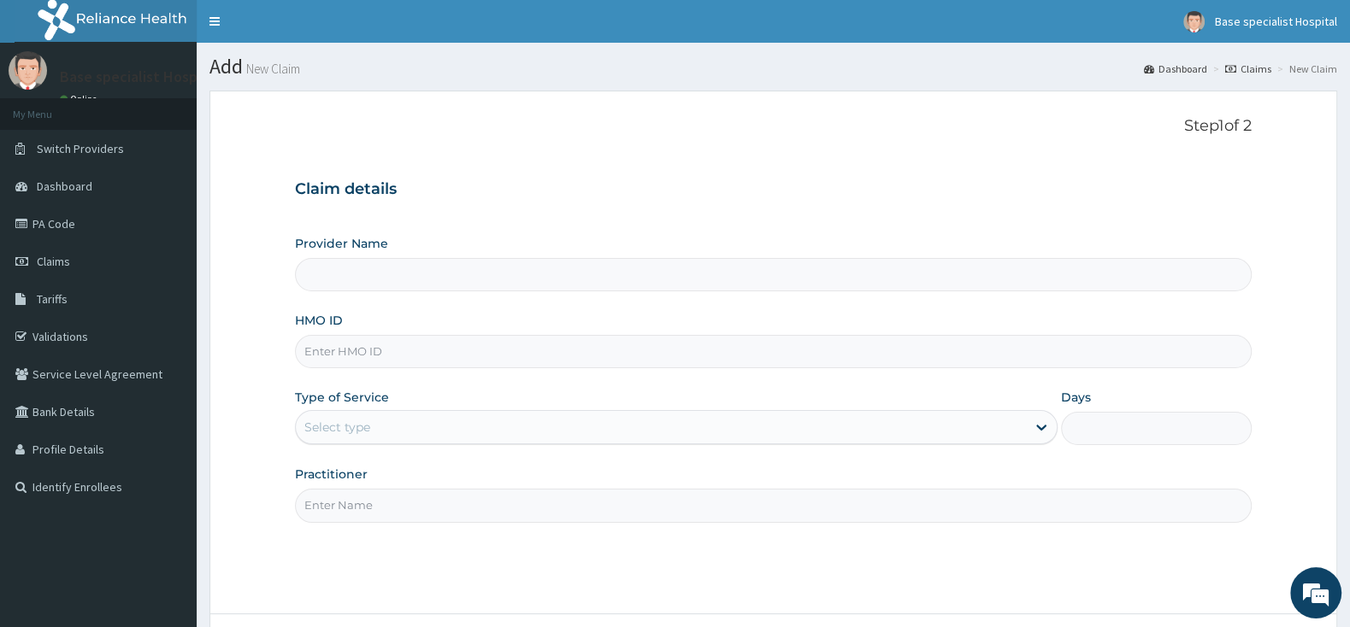
type input "Base Specialist Hospital"
click at [422, 360] on input "HMO ID" at bounding box center [773, 351] width 957 height 33
paste input "JIO/10134/A"
type input "JIO/10134/A"
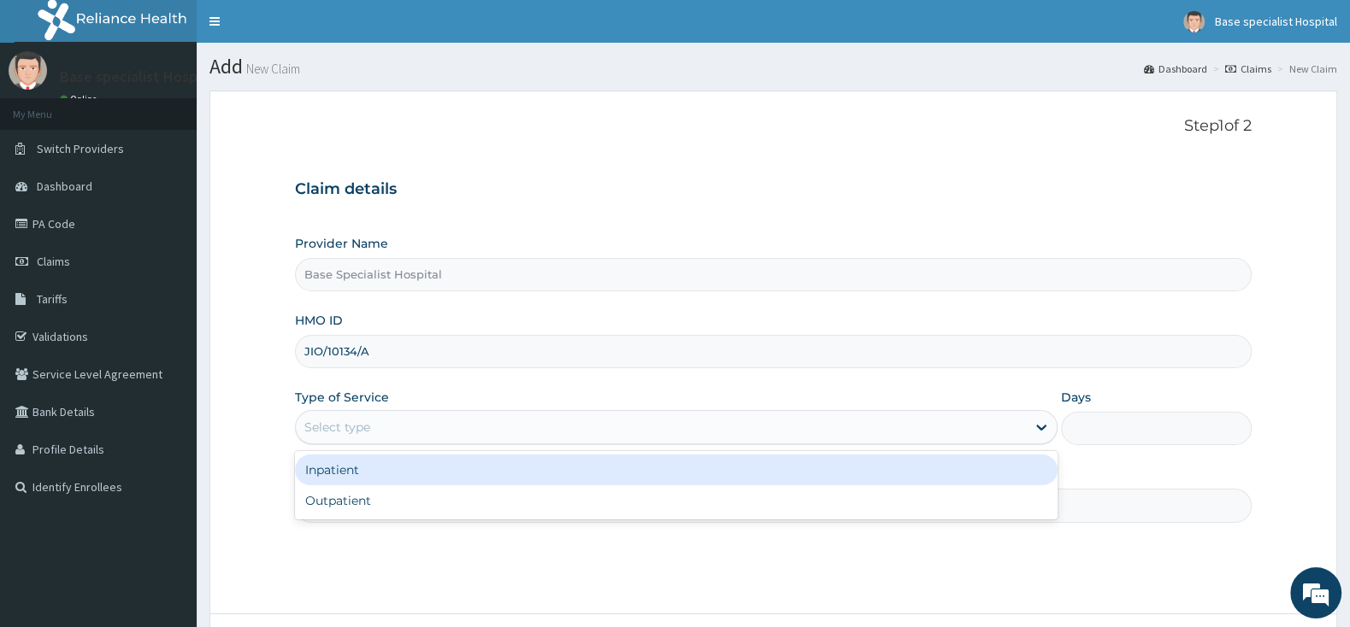
click at [374, 436] on div "Select type" at bounding box center [661, 427] width 730 height 27
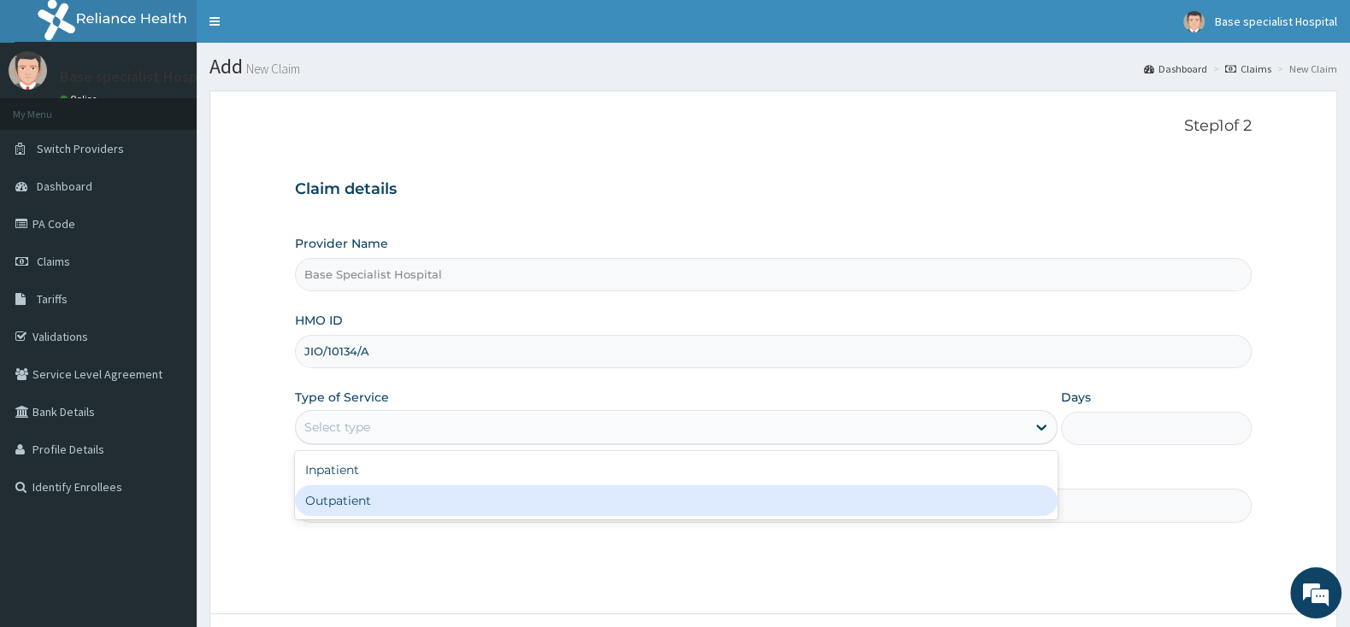
click at [374, 501] on div "Outpatient" at bounding box center [676, 501] width 762 height 31
type input "1"
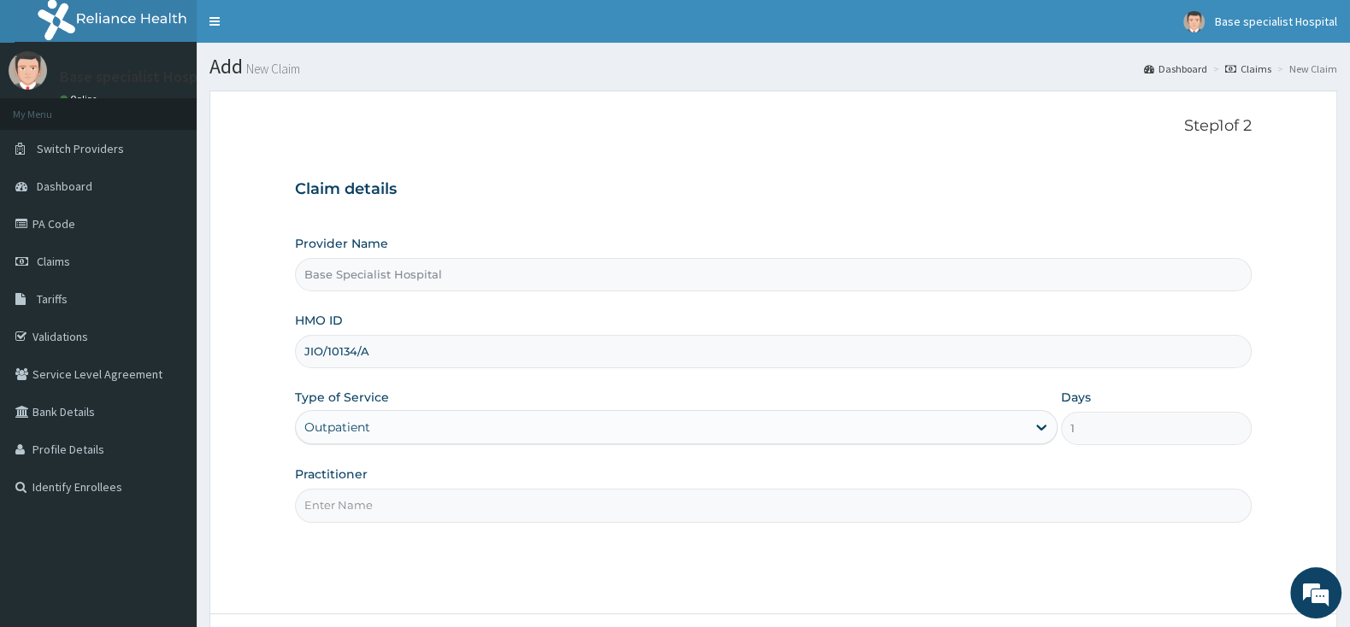
click at [363, 508] on input "Practitioner" at bounding box center [773, 505] width 957 height 33
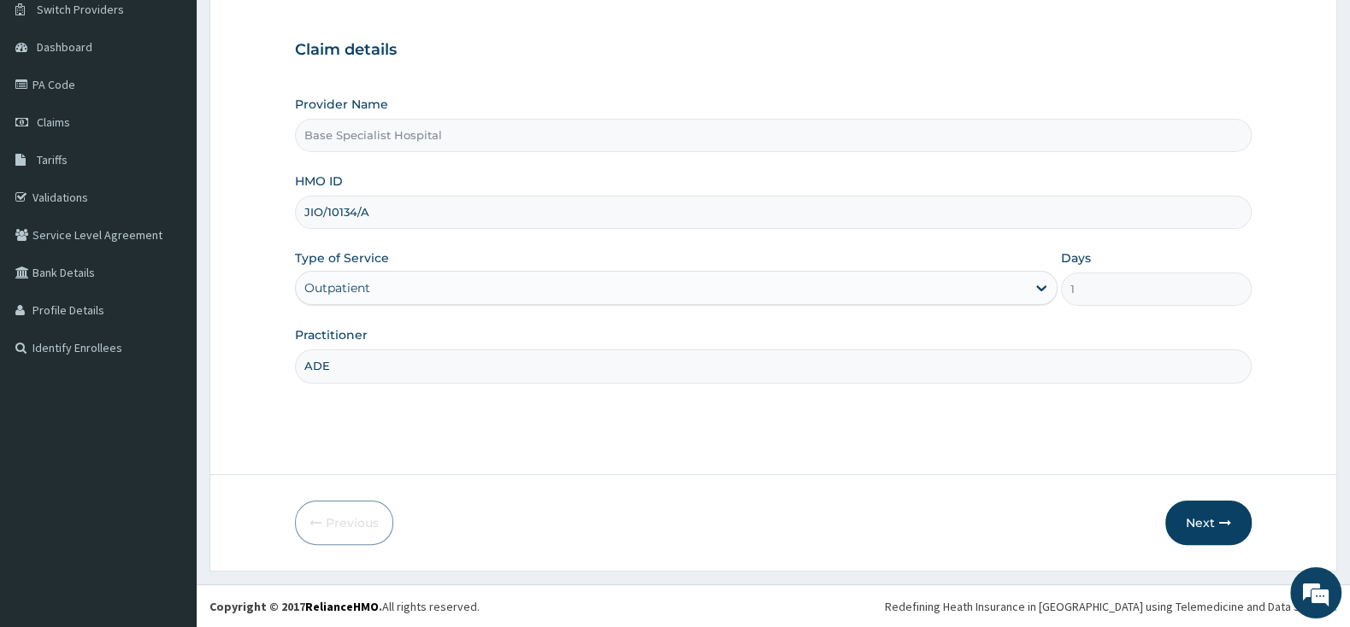
scroll to position [141, 0]
type input "ADE"
click at [1195, 520] on button "Next" at bounding box center [1208, 522] width 86 height 44
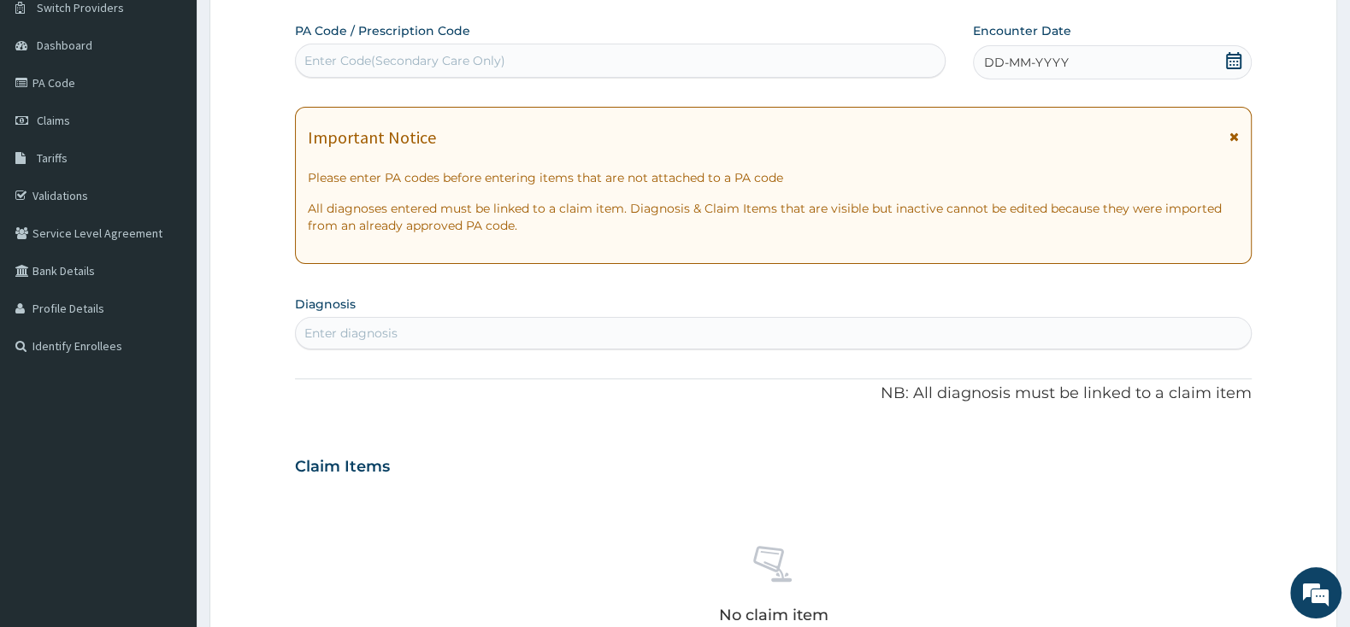
click at [1239, 56] on icon at bounding box center [1233, 60] width 15 height 17
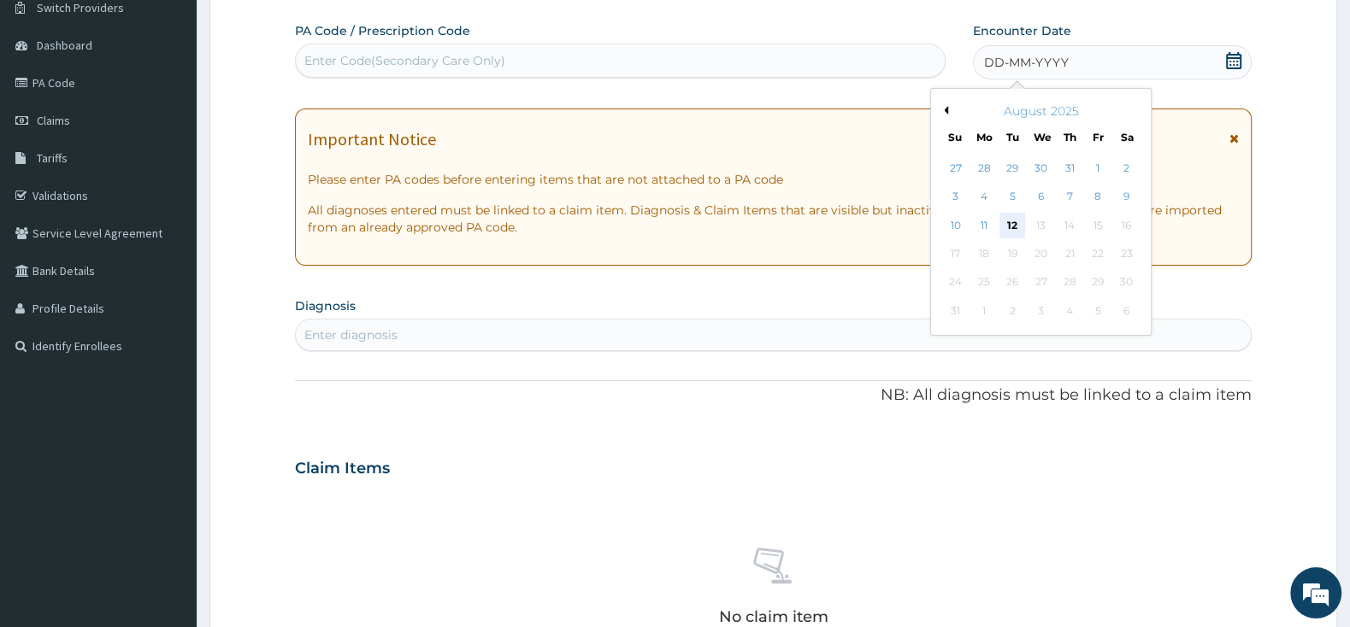
click at [1018, 230] on div "12" at bounding box center [1012, 226] width 26 height 26
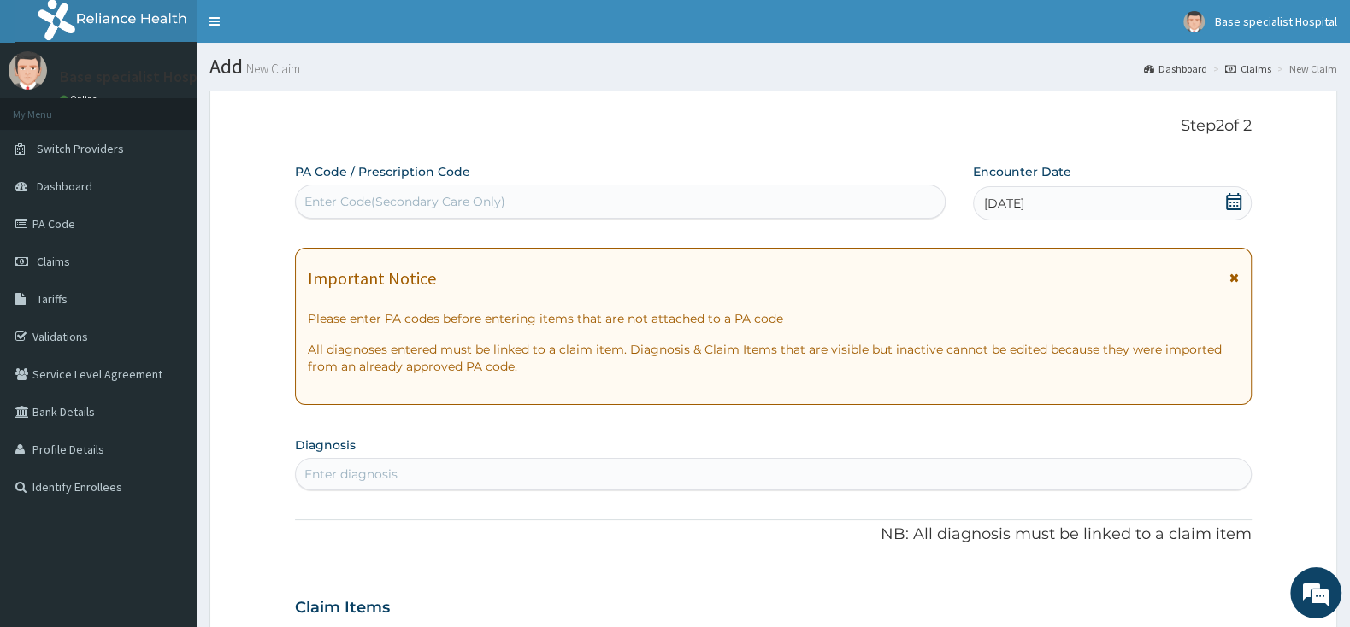
scroll to position [359, 0]
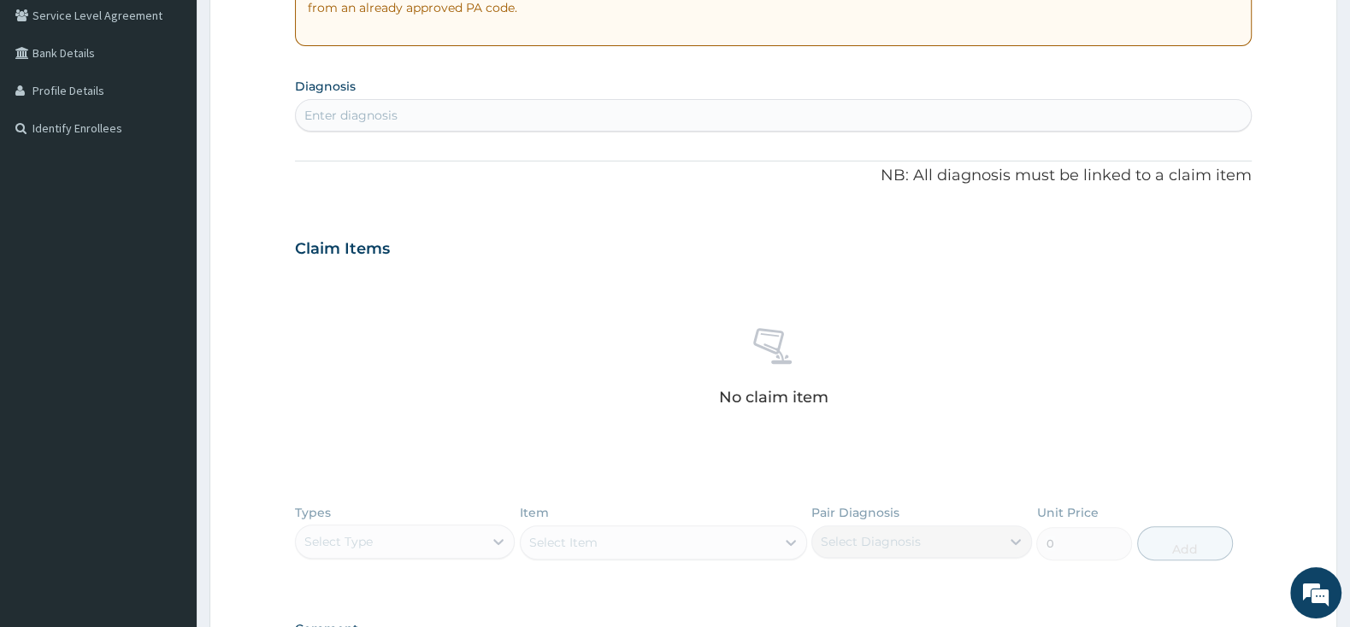
click at [547, 121] on div "Enter diagnosis" at bounding box center [773, 115] width 955 height 27
type input "MALARIA"
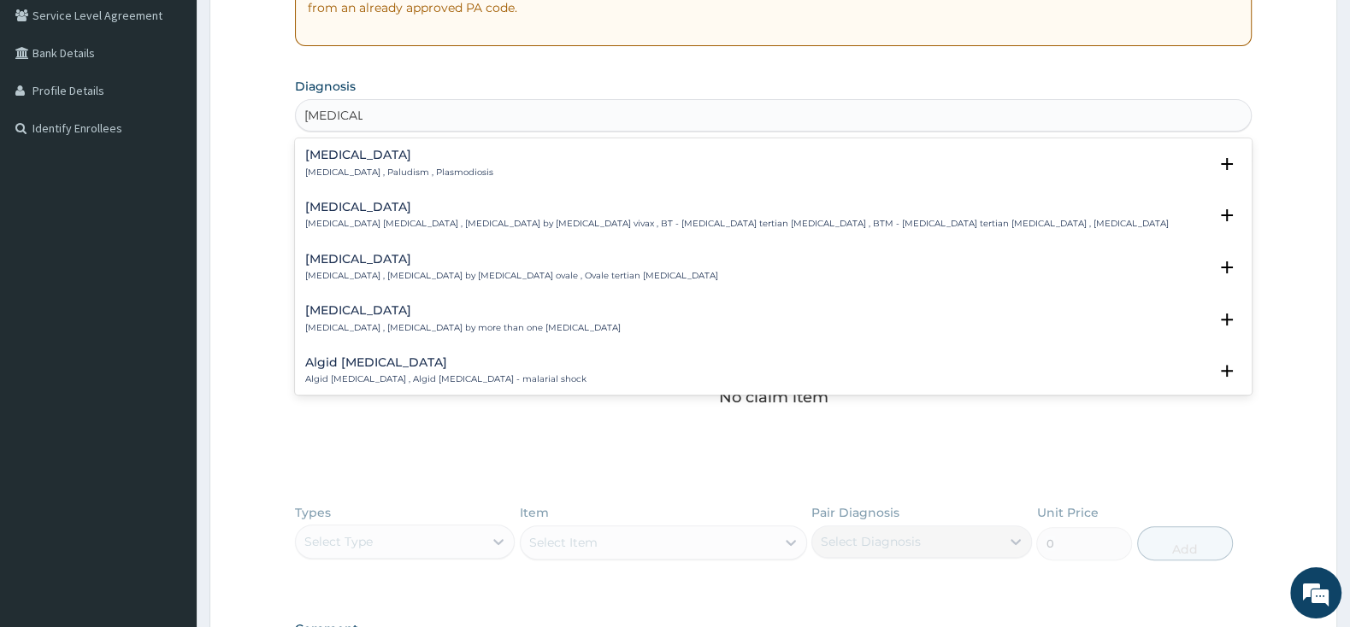
click at [355, 162] on h4 "Malaria" at bounding box center [399, 155] width 188 height 13
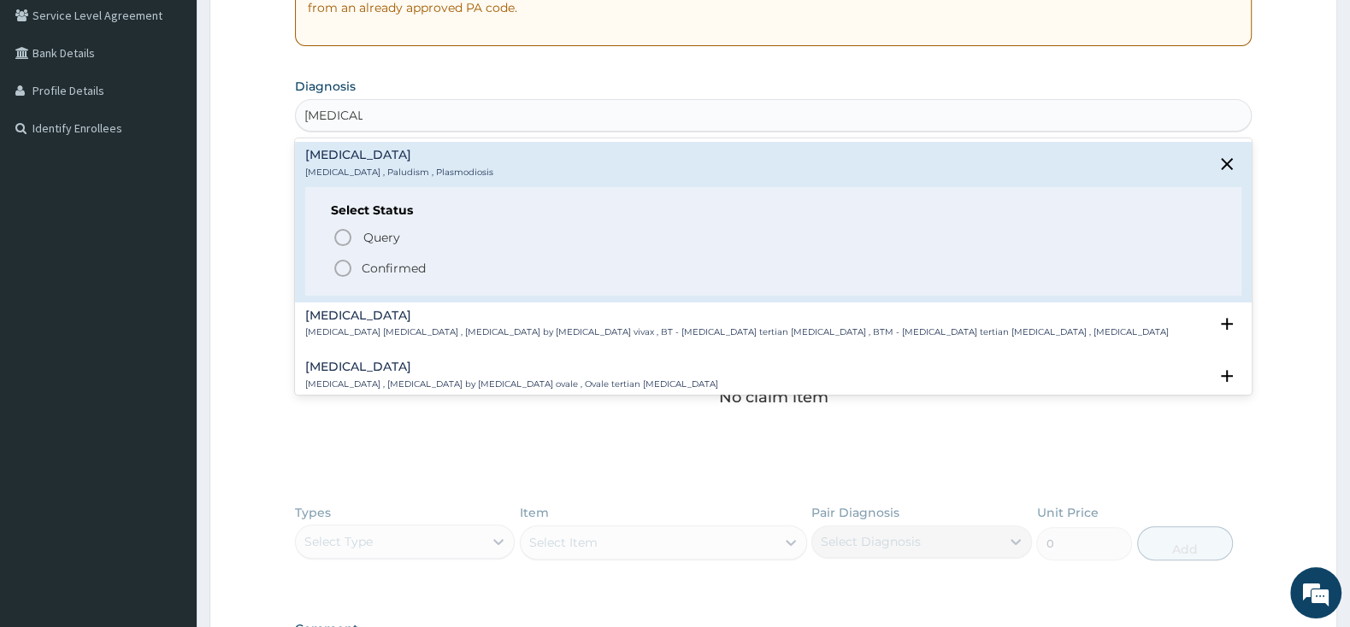
click at [345, 261] on icon "status option filled" at bounding box center [343, 268] width 21 height 21
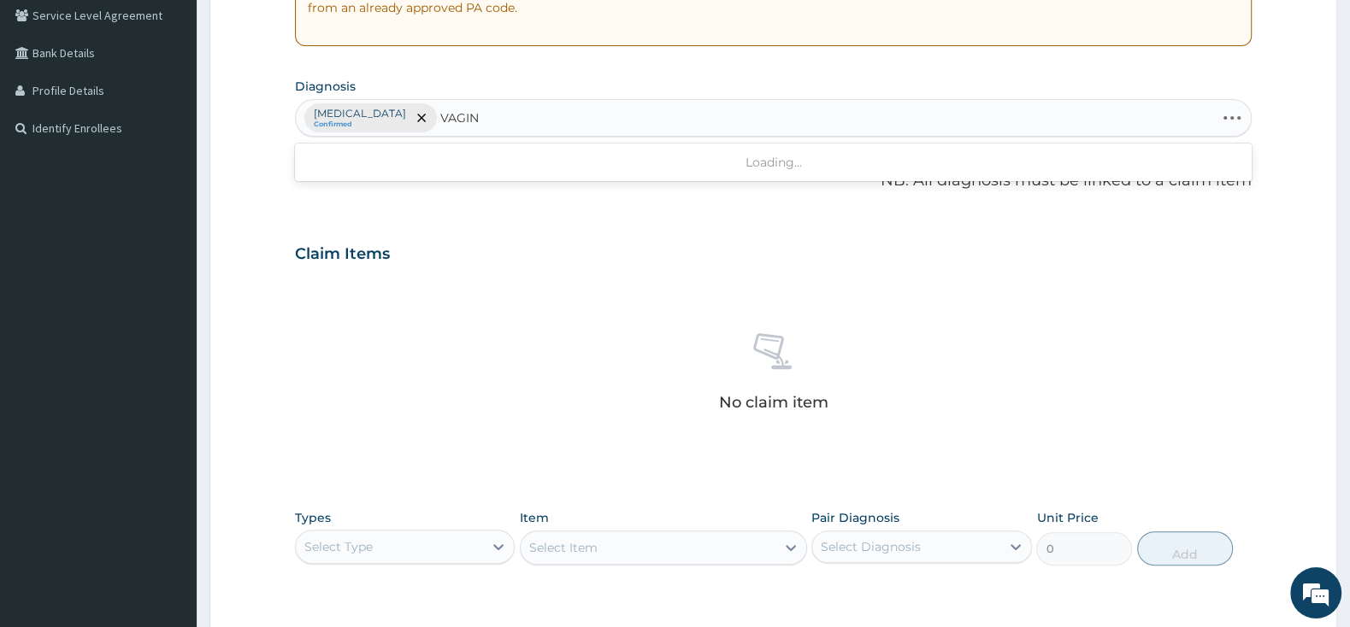
type input "VAGINI"
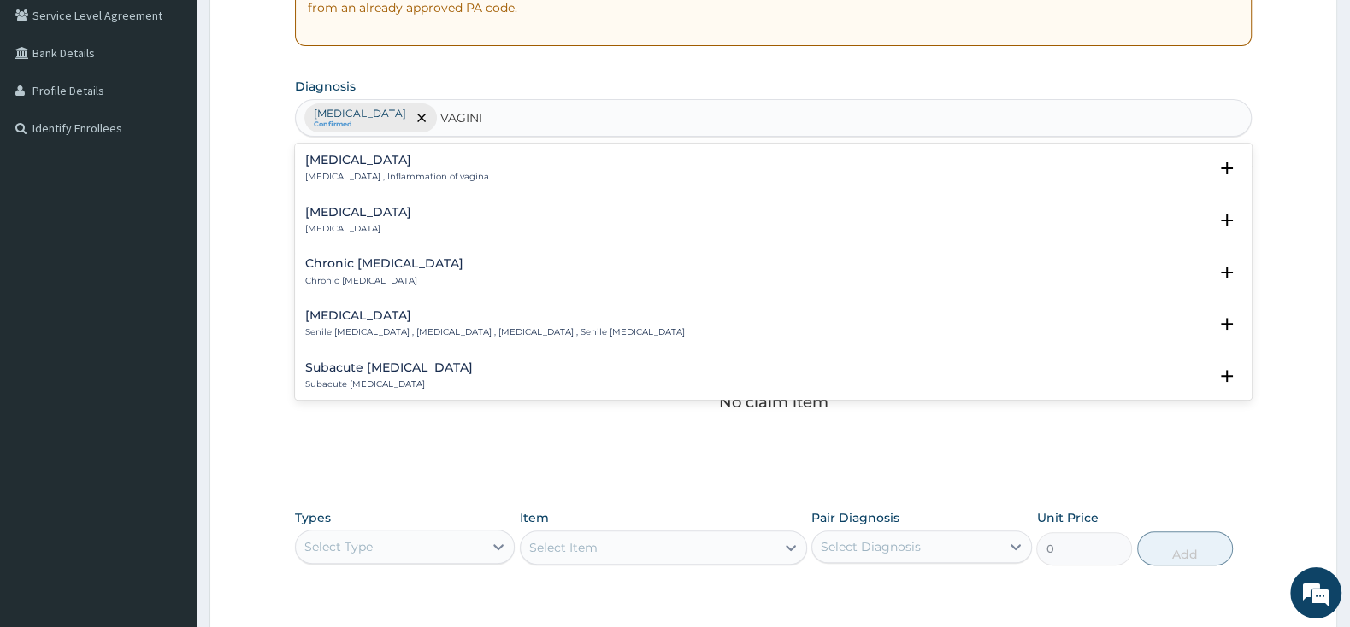
click at [347, 179] on p "Vaginitis , Inflammation of vagina" at bounding box center [397, 177] width 184 height 12
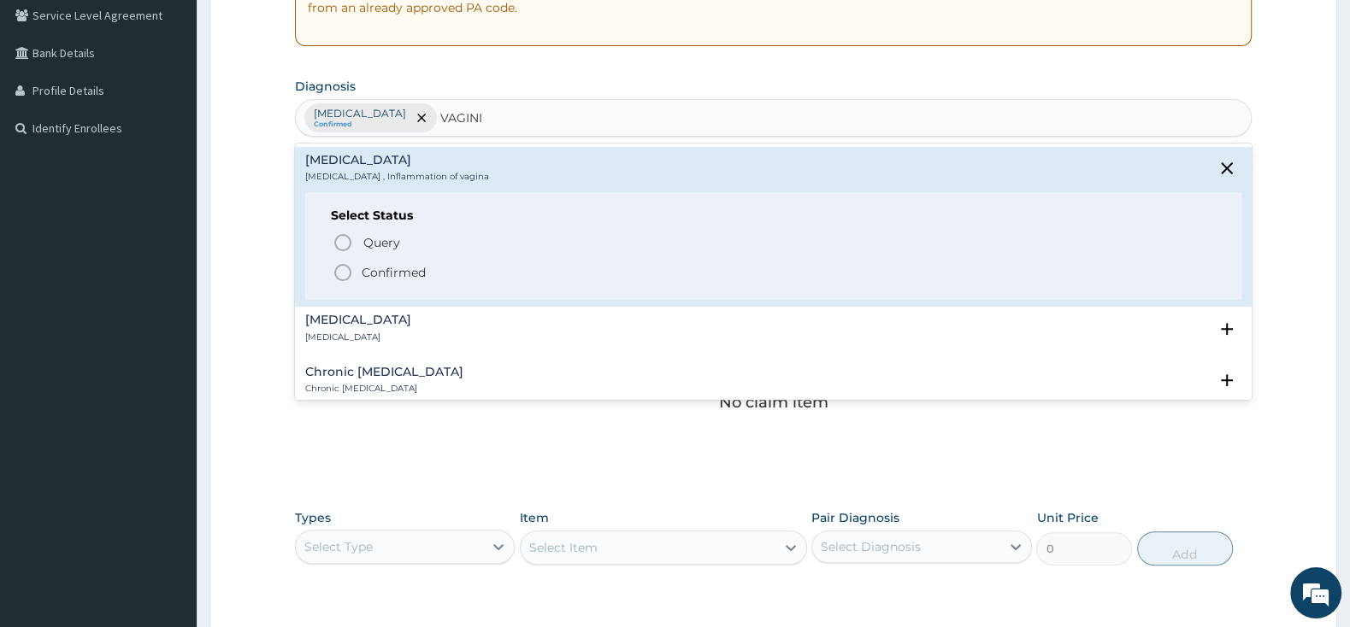
click at [341, 268] on circle "status option filled" at bounding box center [342, 272] width 15 height 15
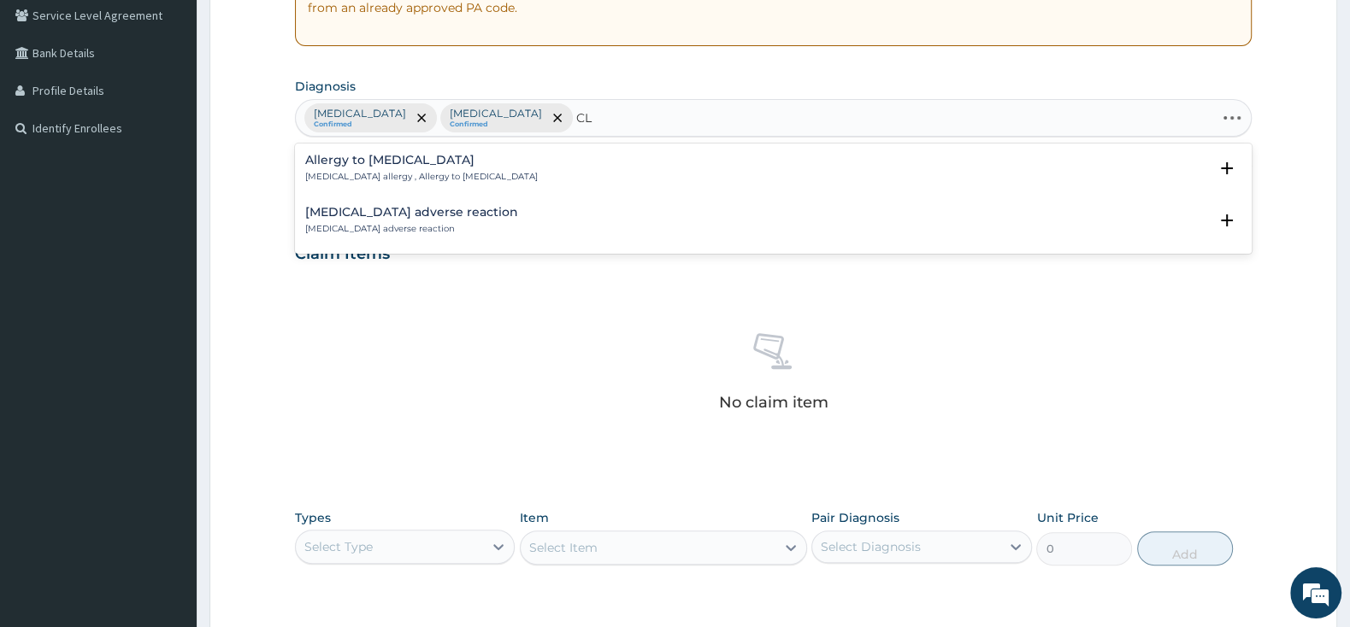
type input "C"
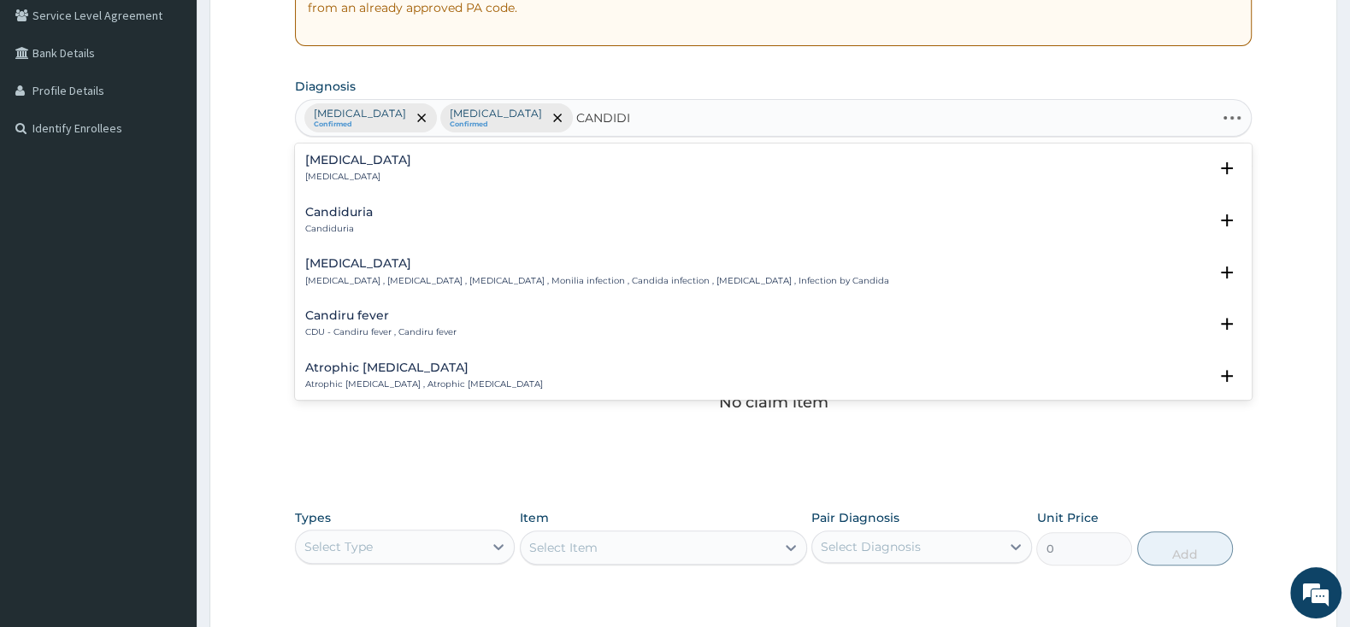
type input "CANDIDIA"
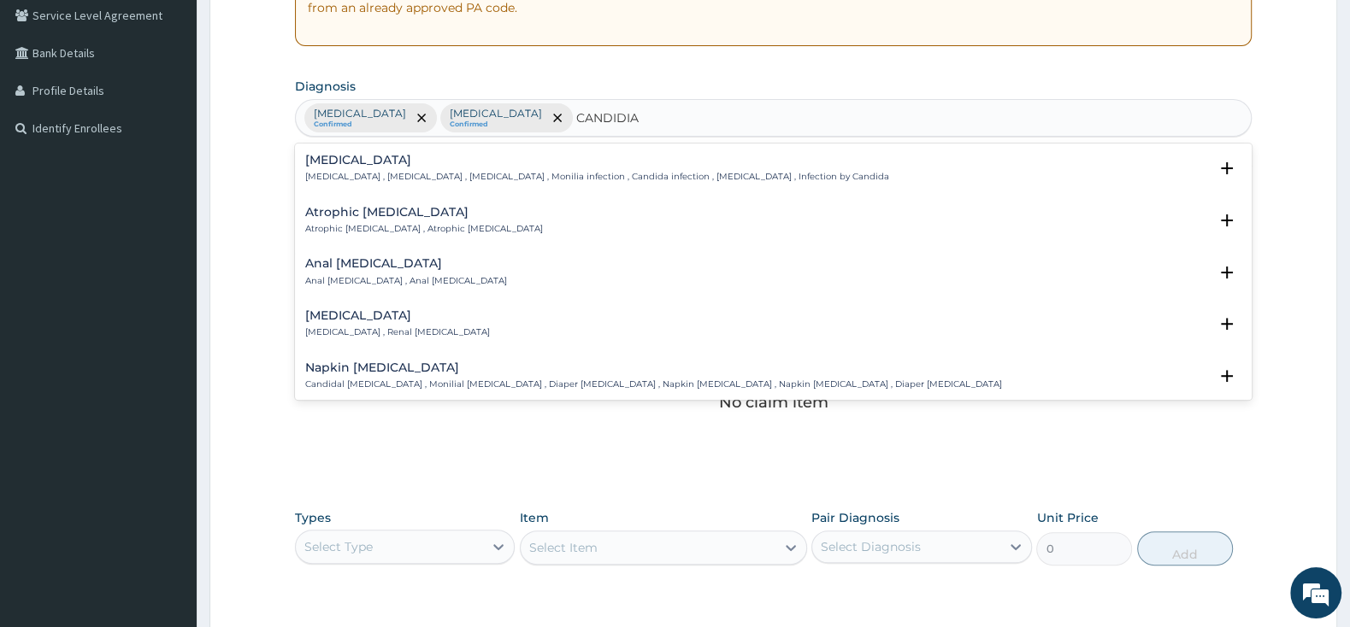
click at [332, 171] on div "Candidiasis Candidiasis , Moniliasis , Candidosis , Monilia infection , Candida…" at bounding box center [597, 169] width 584 height 30
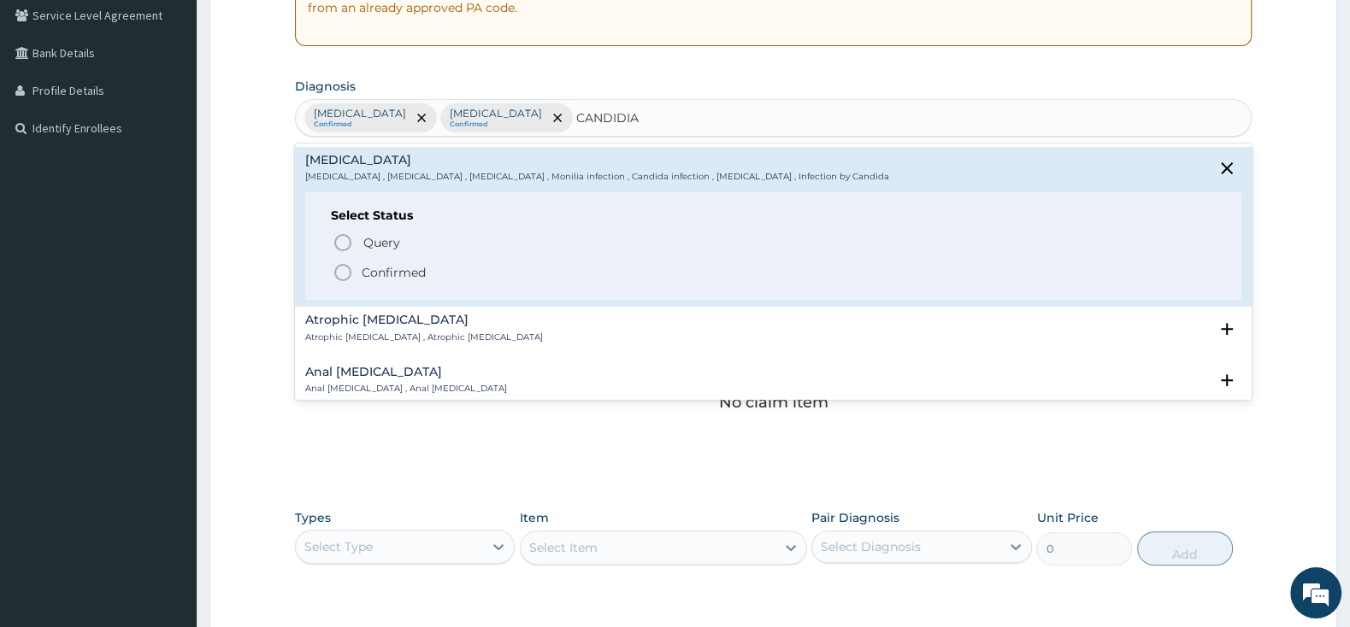
click at [350, 273] on circle "status option filled" at bounding box center [342, 272] width 15 height 15
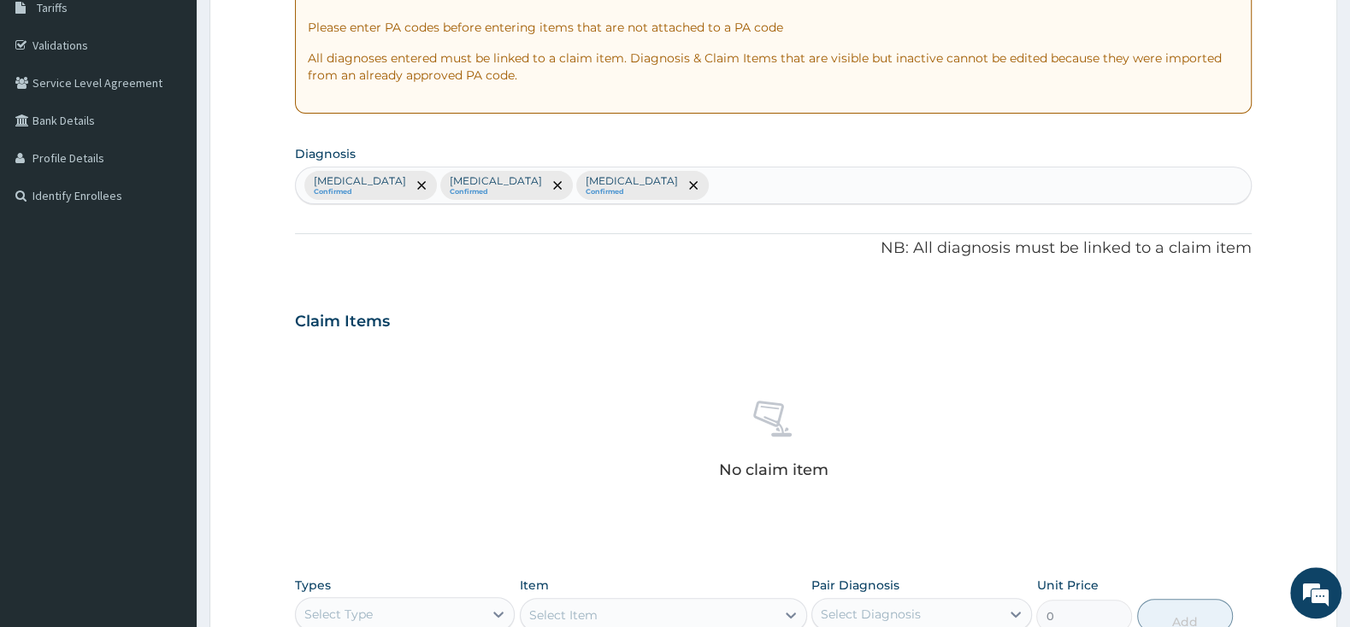
scroll to position [449, 0]
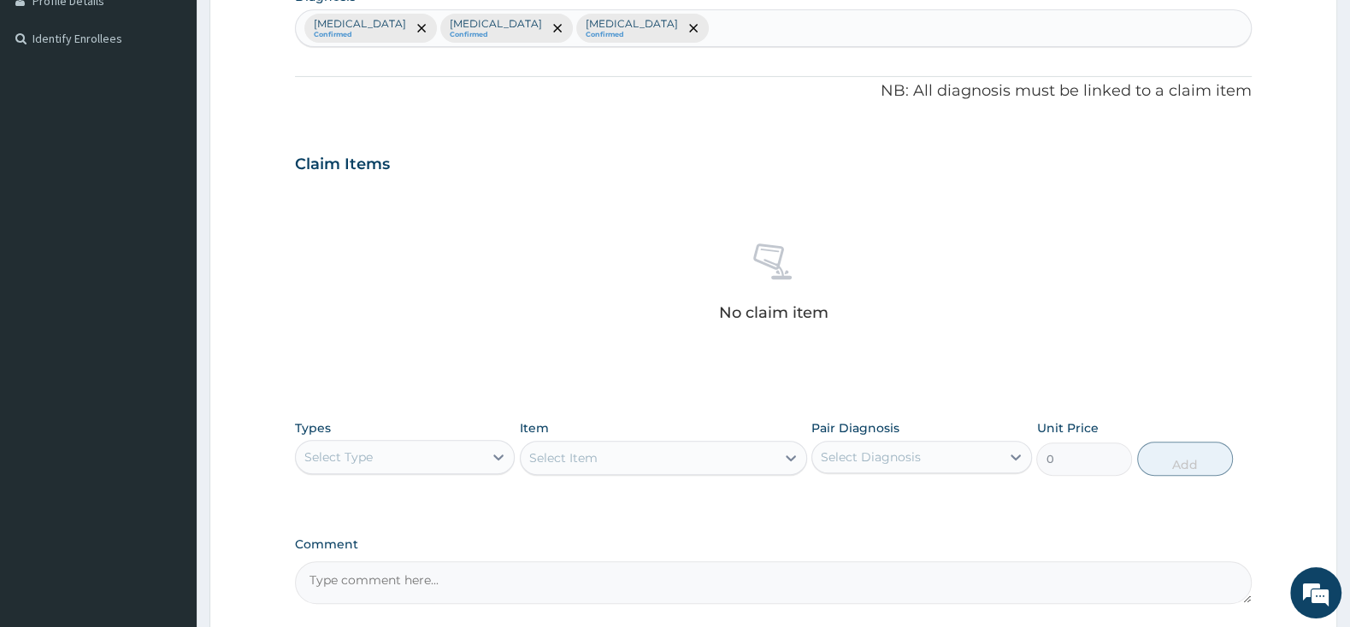
click at [458, 456] on div "Select Type" at bounding box center [389, 457] width 187 height 27
click at [422, 554] on div "Procedures" at bounding box center [405, 561] width 220 height 31
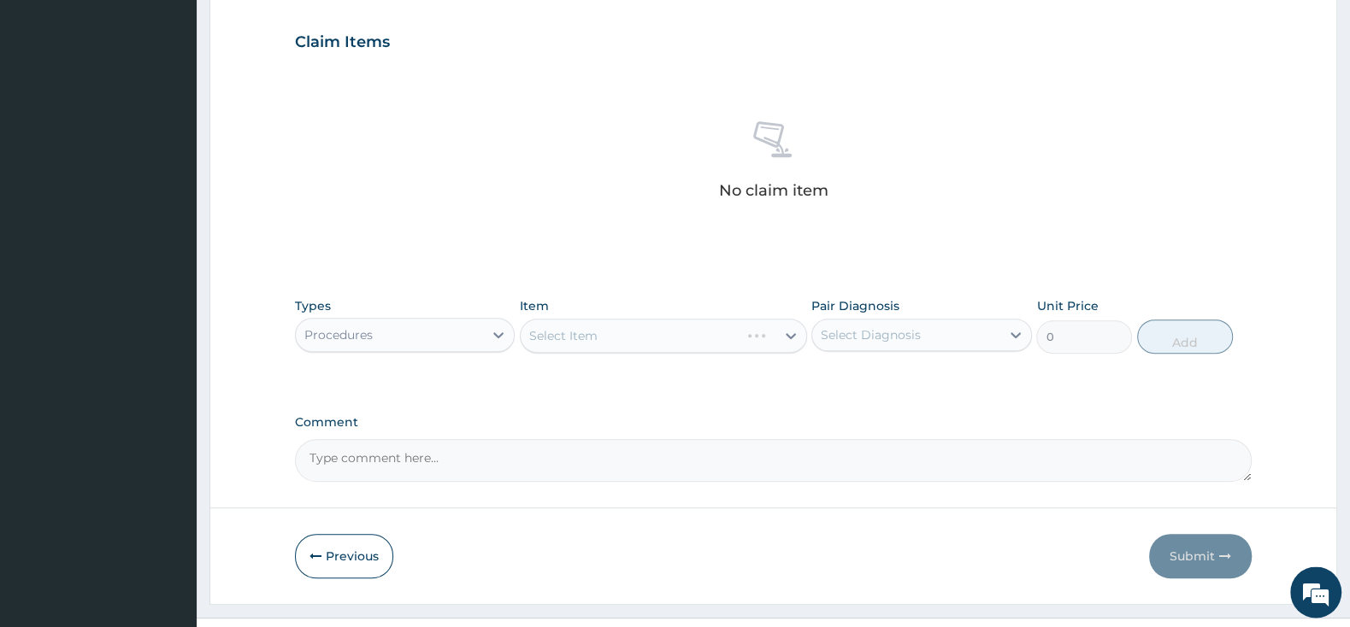
scroll to position [607, 0]
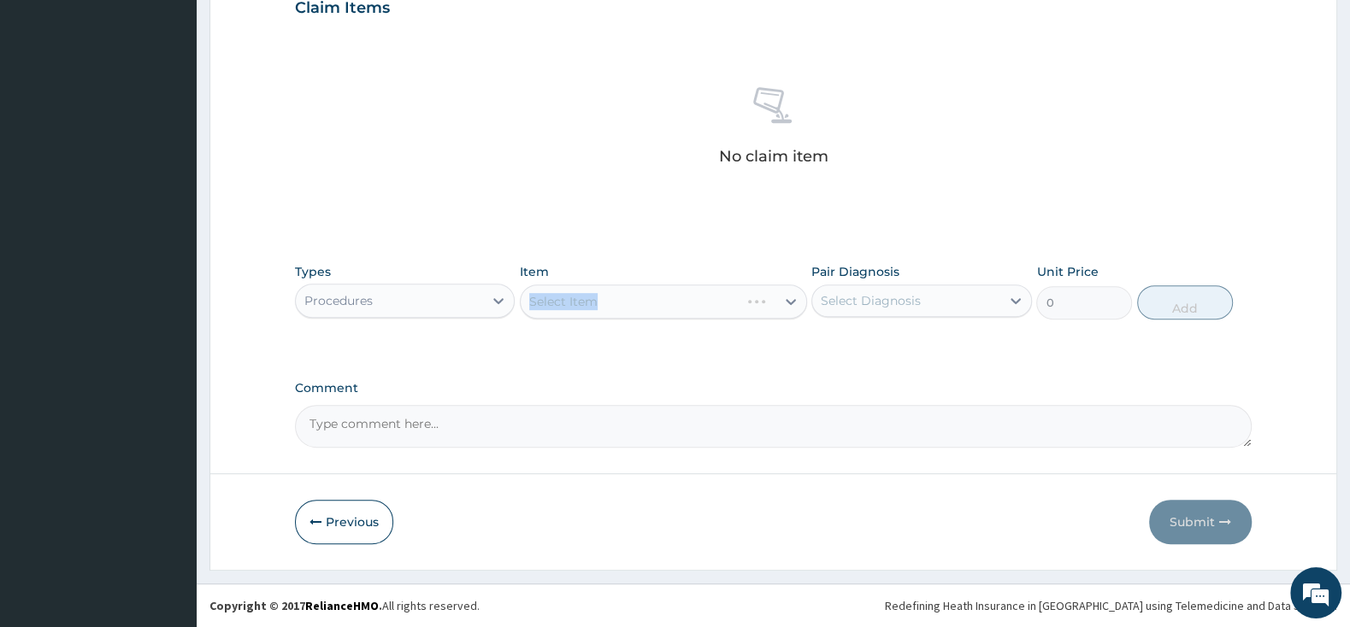
click at [627, 297] on div "Select Item" at bounding box center [663, 302] width 287 height 34
click at [699, 298] on div "Select Item" at bounding box center [663, 302] width 287 height 34
click at [715, 289] on div "Select Item" at bounding box center [648, 301] width 255 height 27
click at [603, 290] on div "Select Item" at bounding box center [648, 301] width 255 height 27
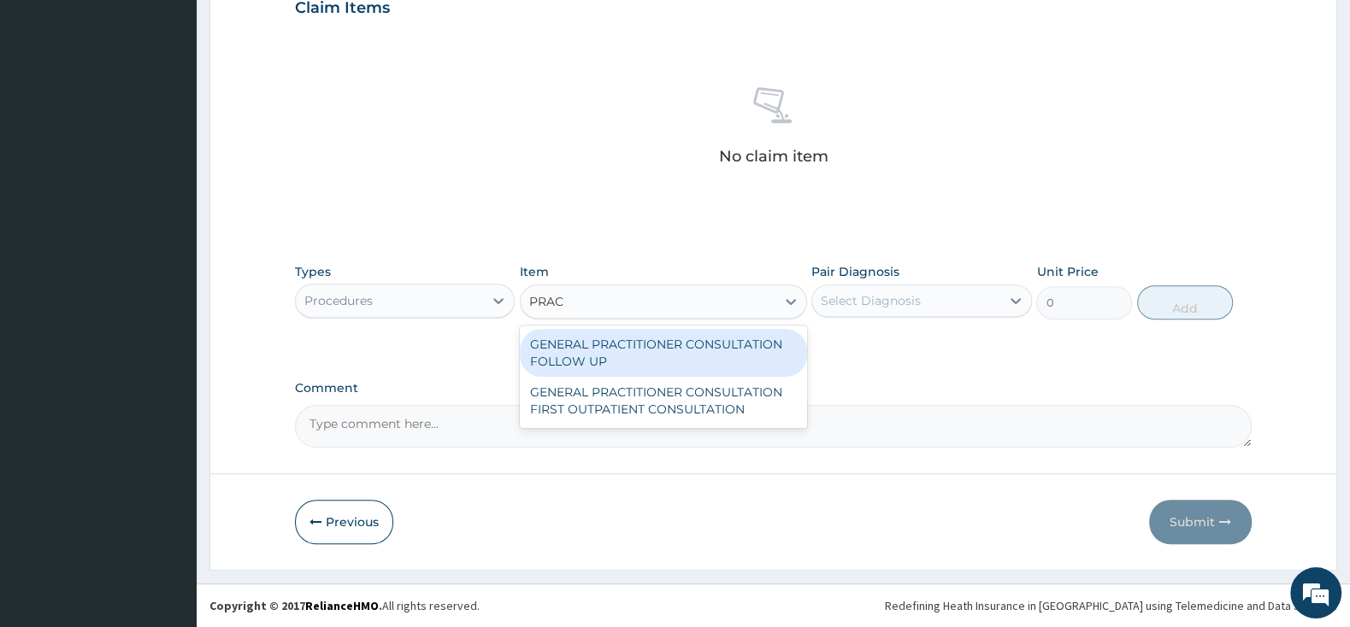
type input "PRACT"
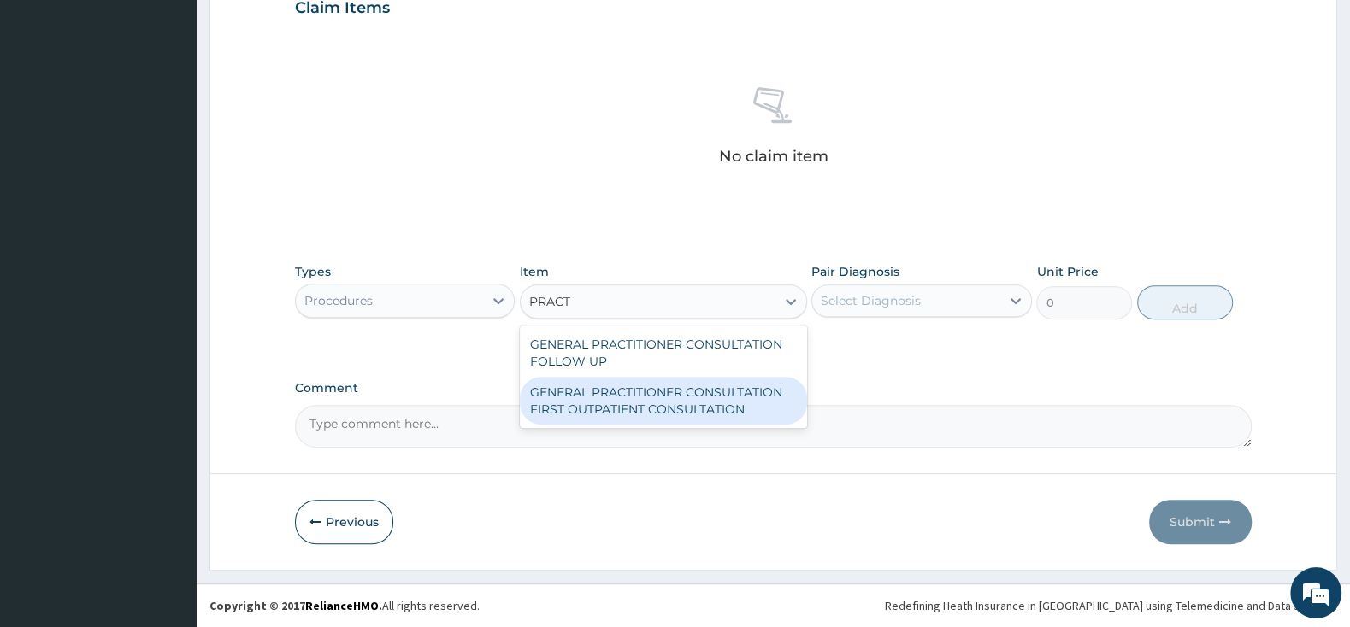
click at [602, 400] on div "GENERAL PRACTITIONER CONSULTATION FIRST OUTPATIENT CONSULTATION" at bounding box center [663, 401] width 287 height 48
type input "3000"
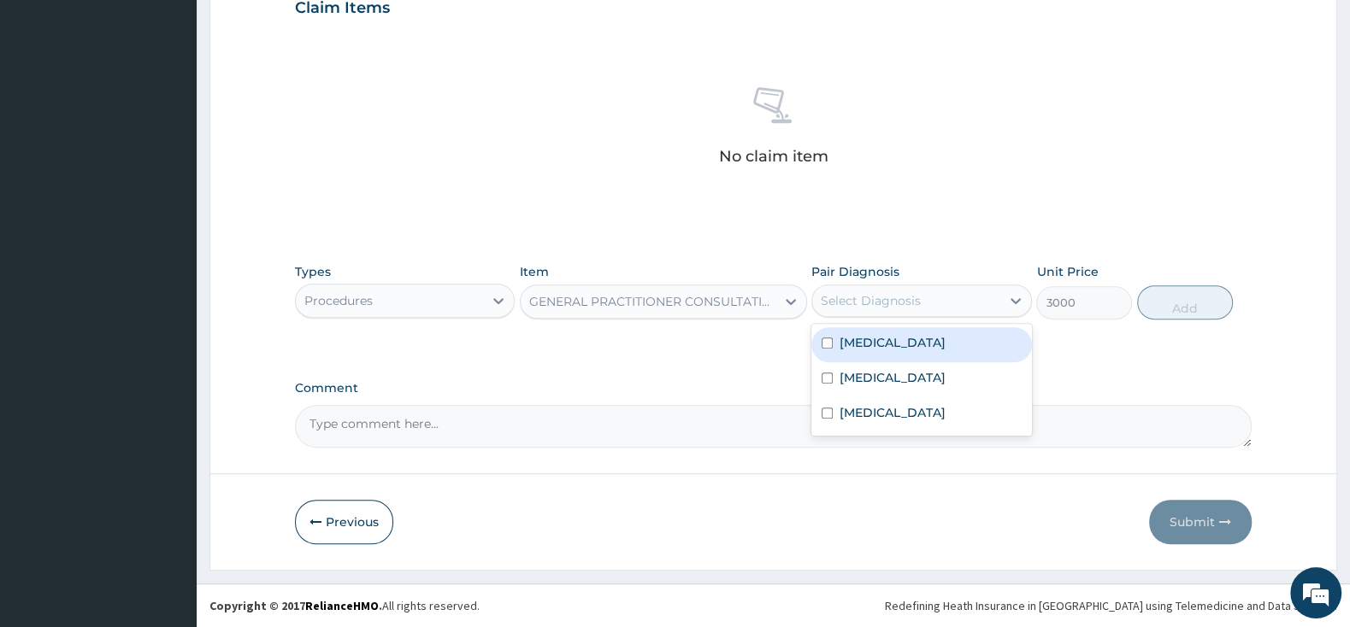
click at [862, 298] on div "Select Diagnosis" at bounding box center [871, 300] width 100 height 17
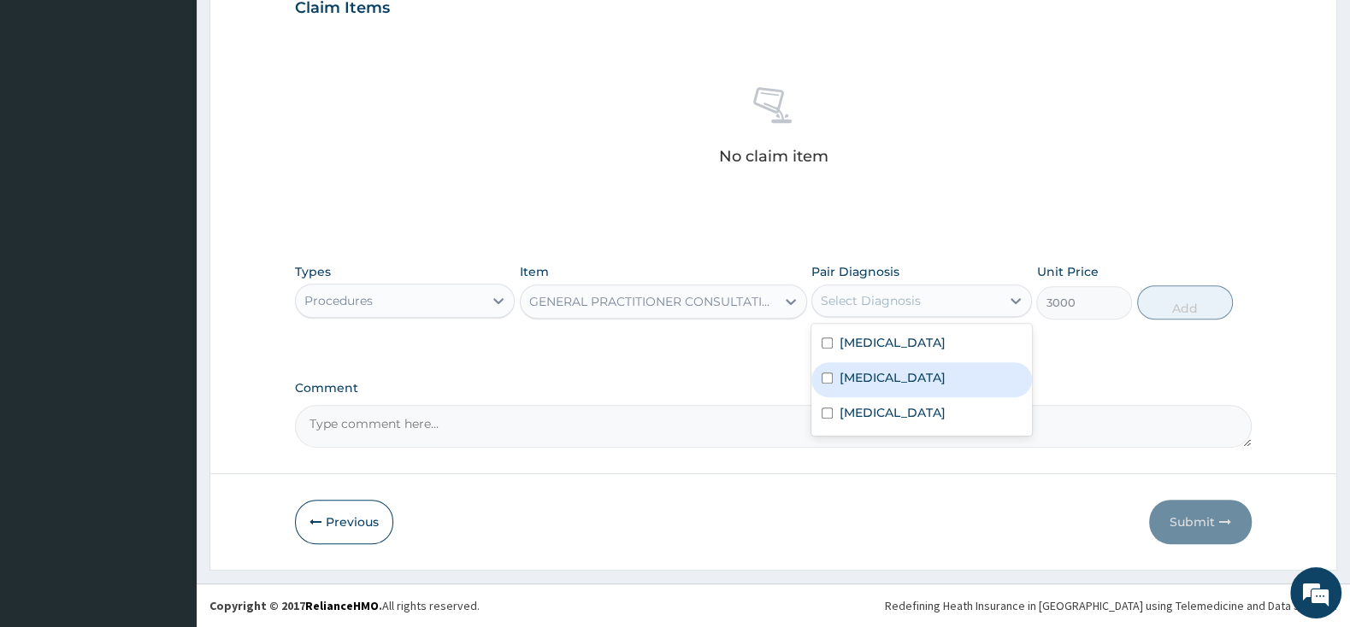
drag, startPoint x: 821, startPoint y: 373, endPoint x: 820, endPoint y: 356, distance: 17.2
click at [821, 368] on div "Vaginitis" at bounding box center [921, 379] width 220 height 35
checkbox input "true"
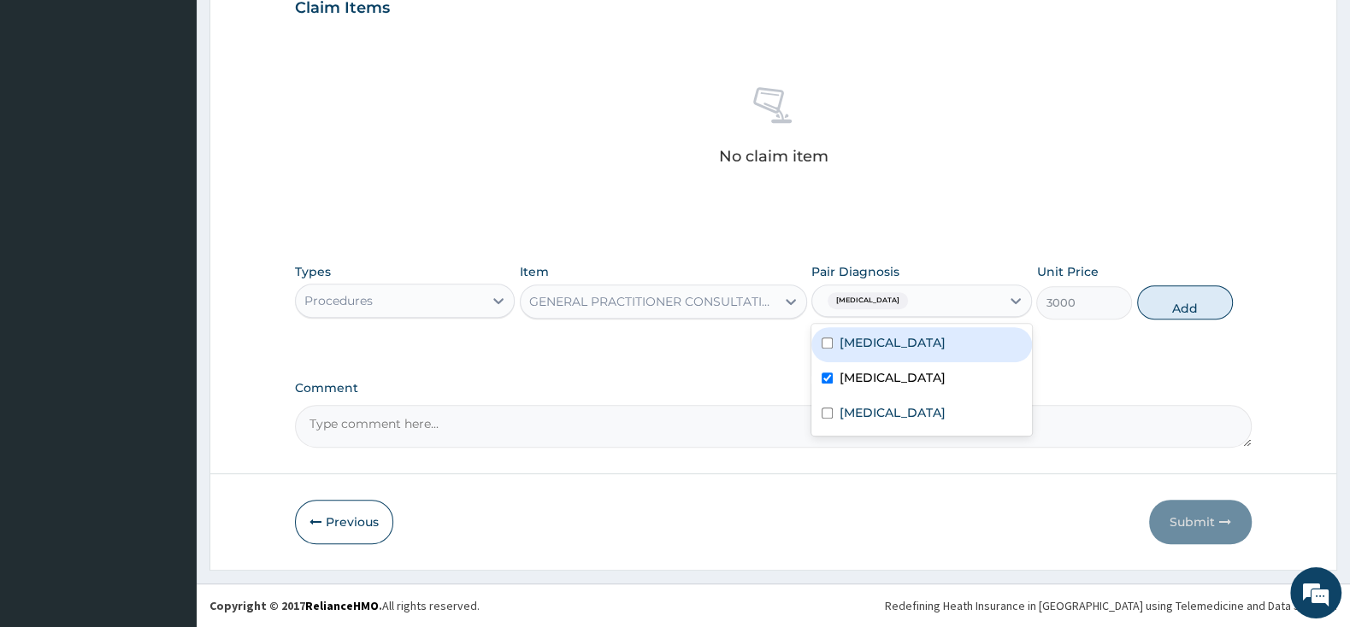
drag, startPoint x: 820, startPoint y: 343, endPoint x: 828, endPoint y: 396, distance: 53.7
click at [824, 346] on div "[MEDICAL_DATA]" at bounding box center [921, 344] width 220 height 35
checkbox input "true"
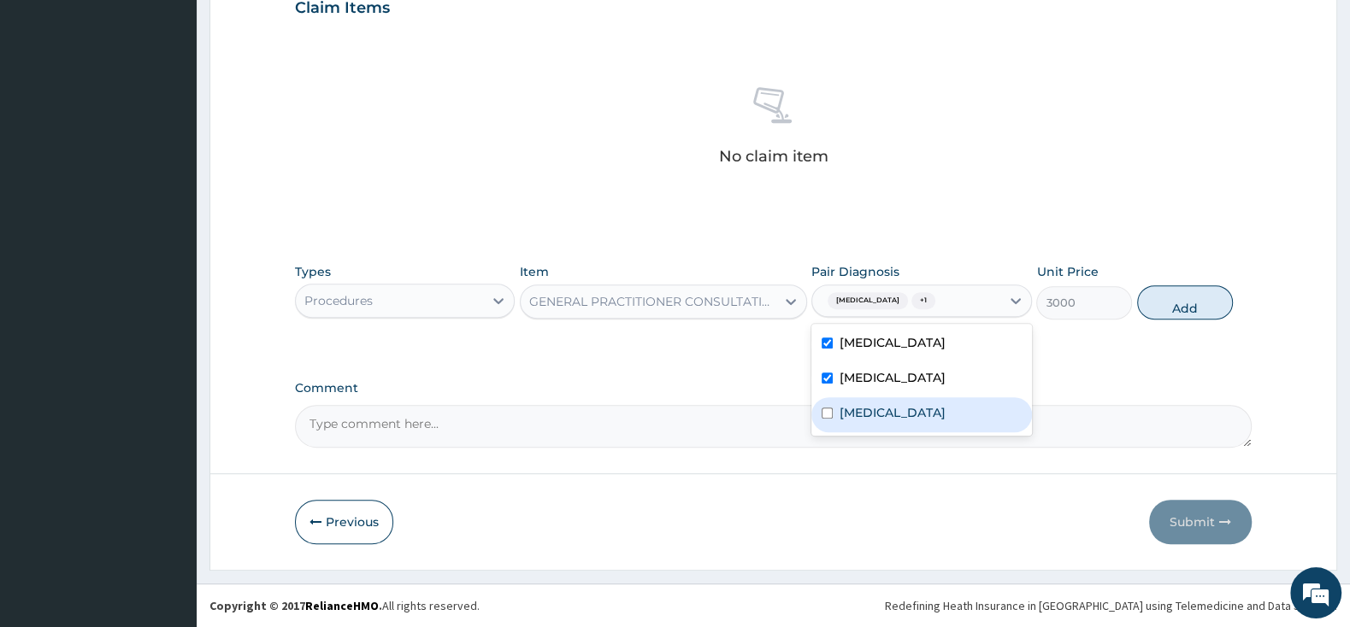
click at [828, 419] on input "checkbox" at bounding box center [826, 413] width 11 height 11
checkbox input "true"
click at [1157, 316] on button "Add" at bounding box center [1185, 303] width 96 height 34
type input "0"
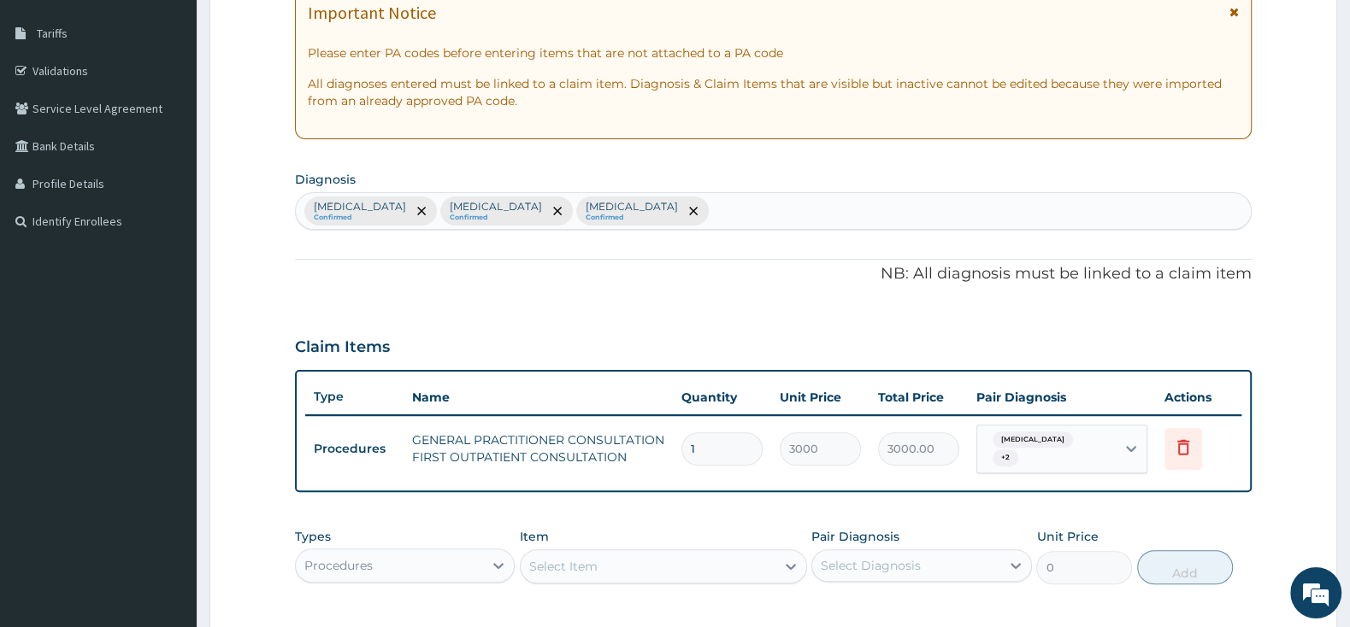
scroll to position [269, 0]
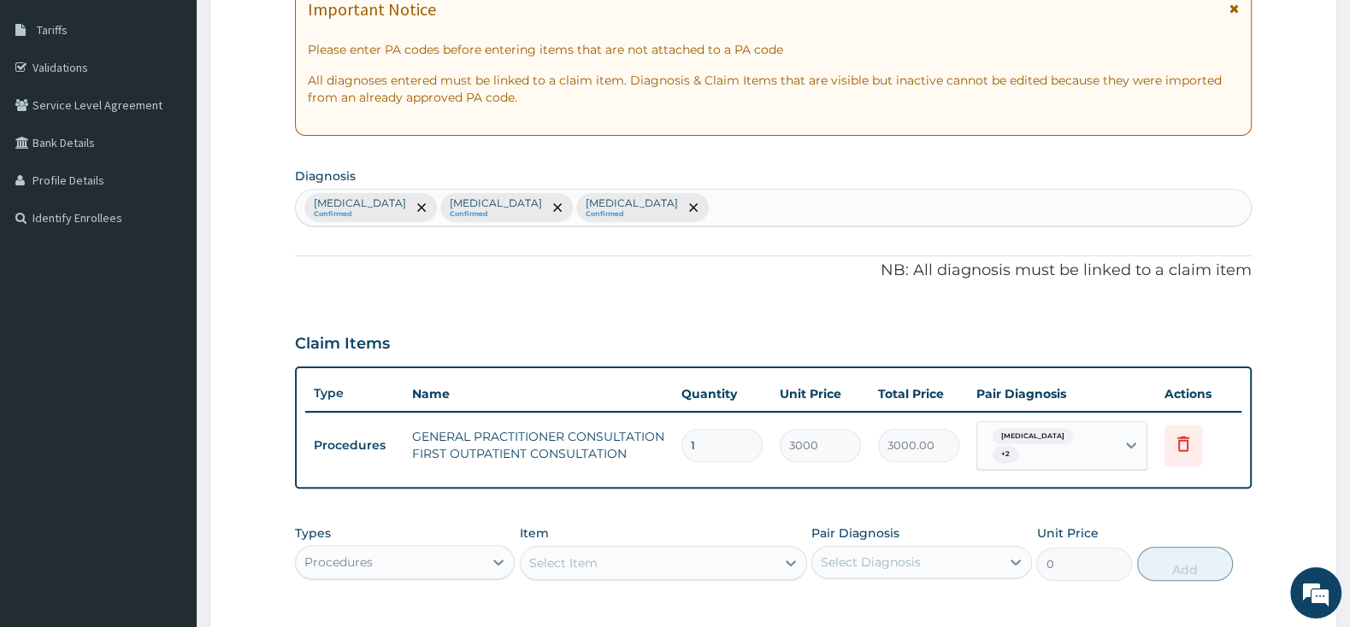
click at [479, 550] on div "Procedures" at bounding box center [389, 562] width 187 height 27
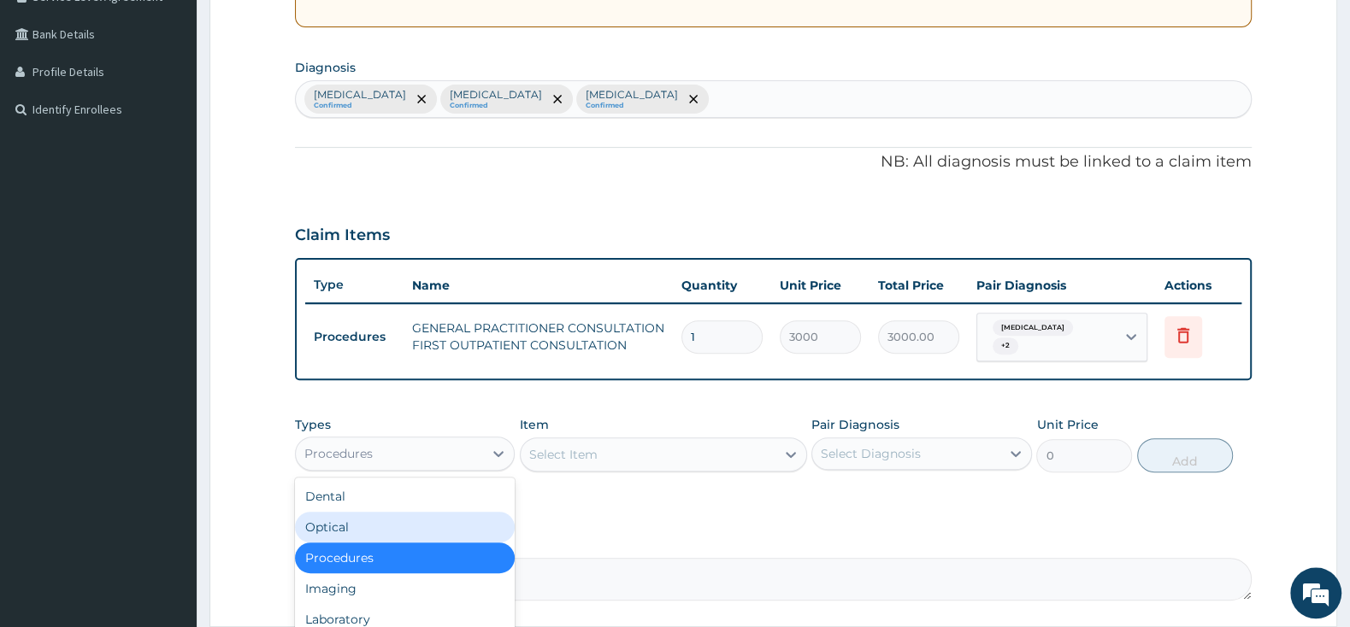
scroll to position [449, 0]
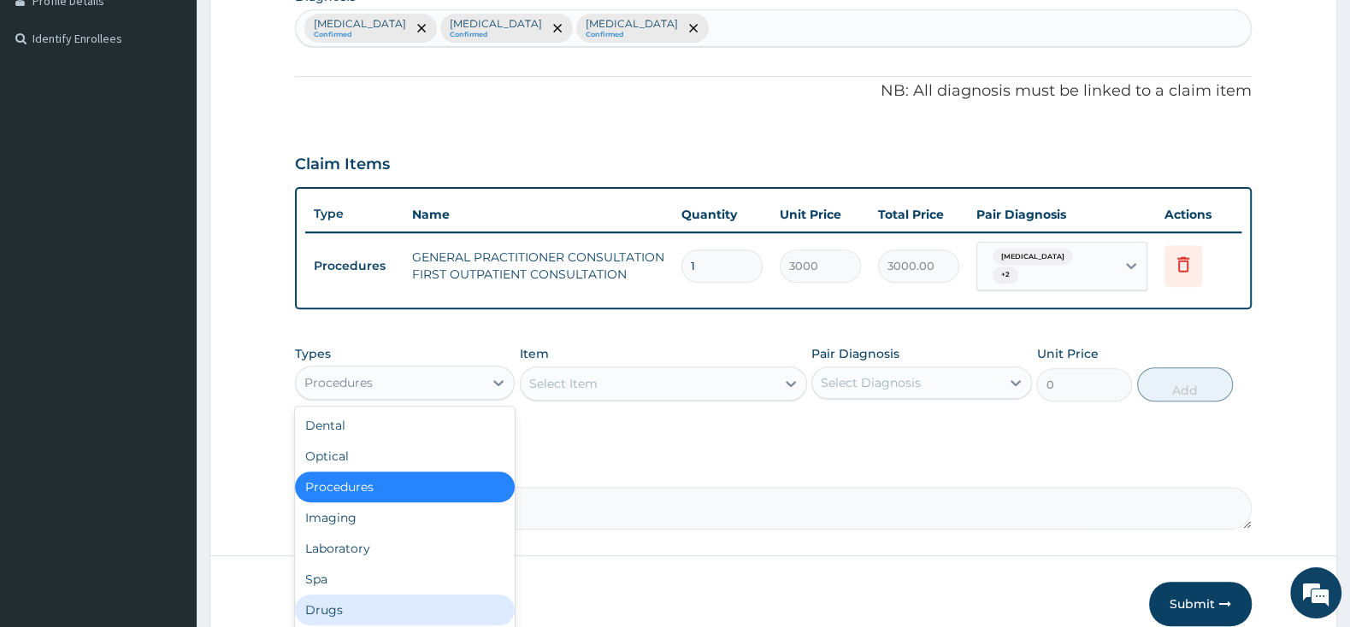
click at [355, 595] on div "Drugs" at bounding box center [405, 610] width 220 height 31
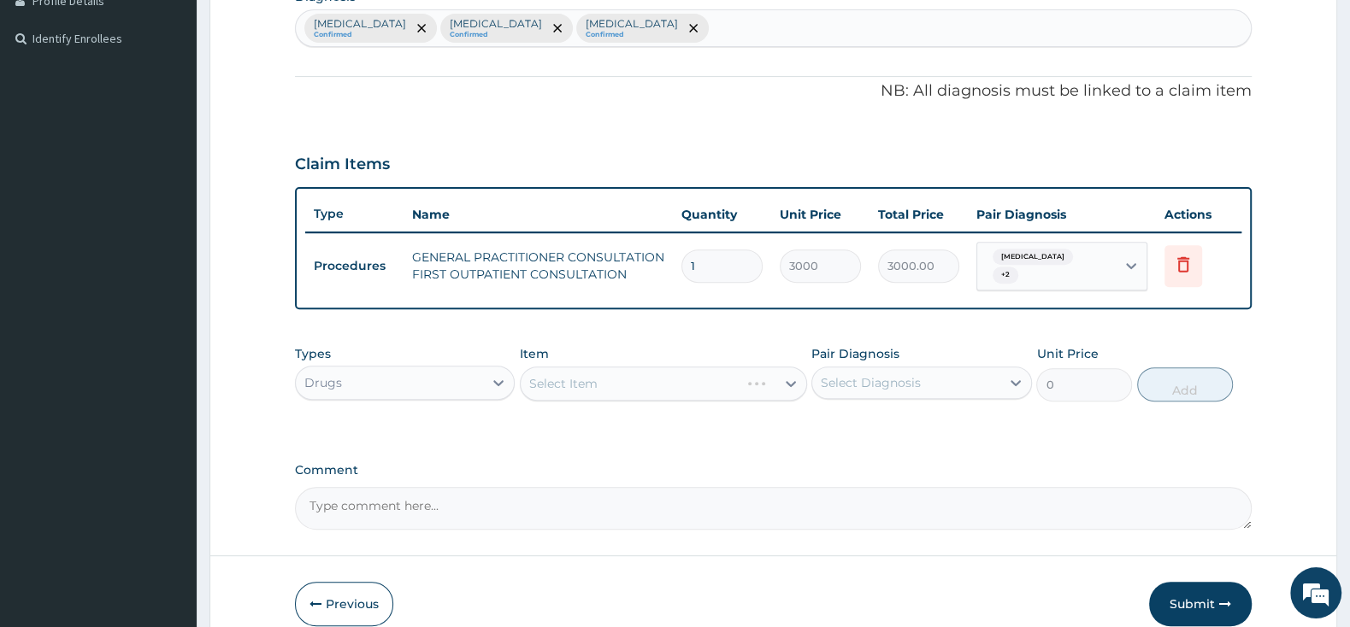
click at [591, 367] on div "Select Item" at bounding box center [663, 384] width 287 height 34
click at [599, 386] on div "Select Item" at bounding box center [663, 384] width 287 height 34
click at [605, 380] on div "Select Item" at bounding box center [663, 384] width 287 height 34
click at [679, 372] on div "Select Item" at bounding box center [663, 384] width 287 height 34
click at [684, 392] on div "Select Item" at bounding box center [663, 384] width 287 height 34
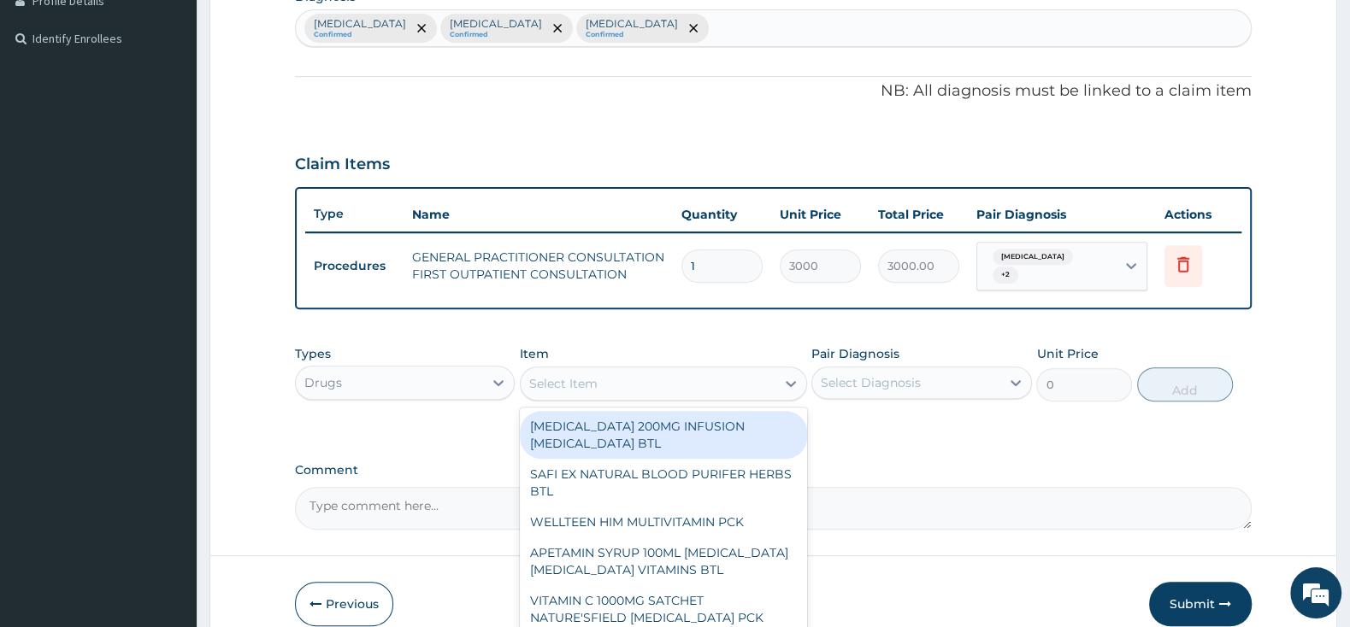
click at [709, 374] on div "Select Item" at bounding box center [648, 383] width 255 height 27
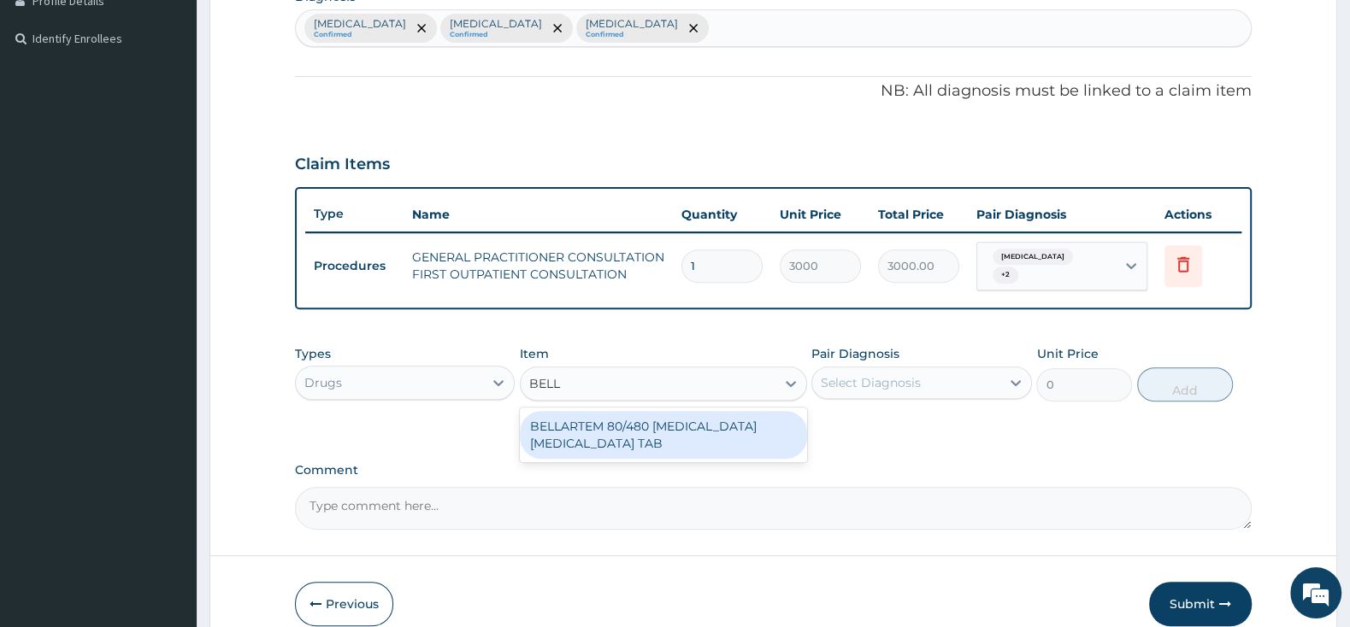
type input "BELLA"
click at [766, 427] on div "BELLARTEM 80/480 [MEDICAL_DATA] [MEDICAL_DATA] TAB" at bounding box center [663, 435] width 287 height 48
type input "379.5"
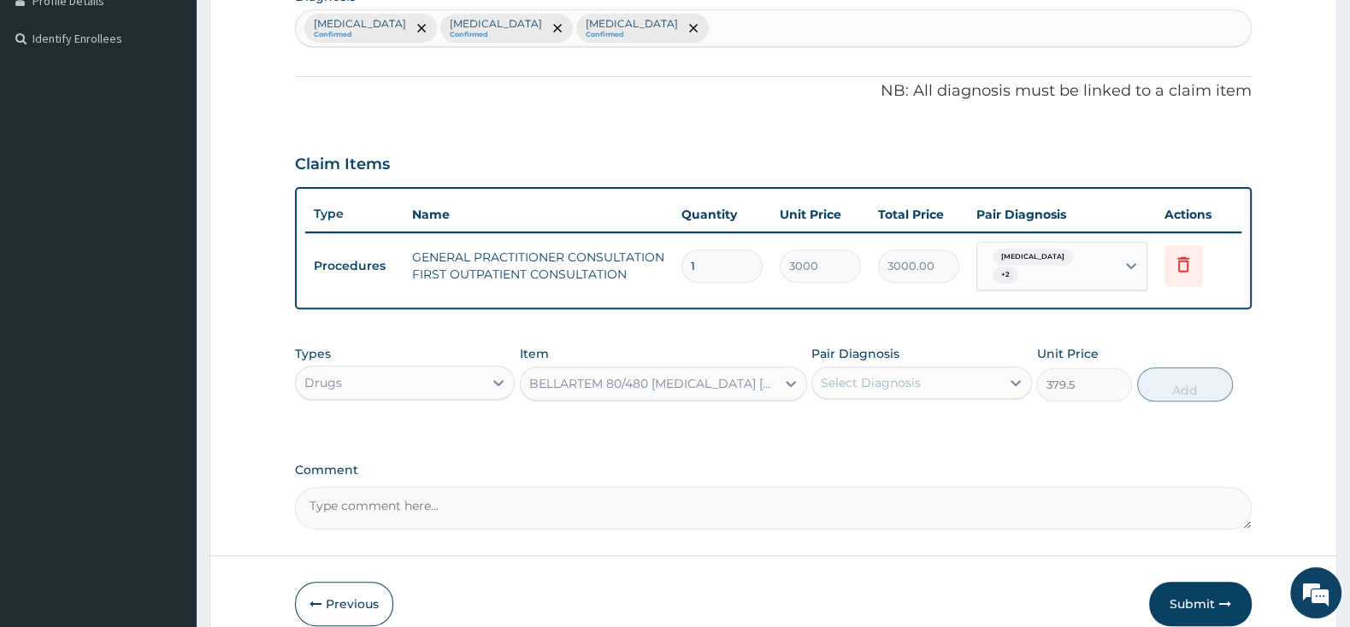
click at [886, 353] on label "Pair Diagnosis" at bounding box center [855, 353] width 88 height 17
click at [885, 381] on div "Select Diagnosis" at bounding box center [871, 382] width 100 height 17
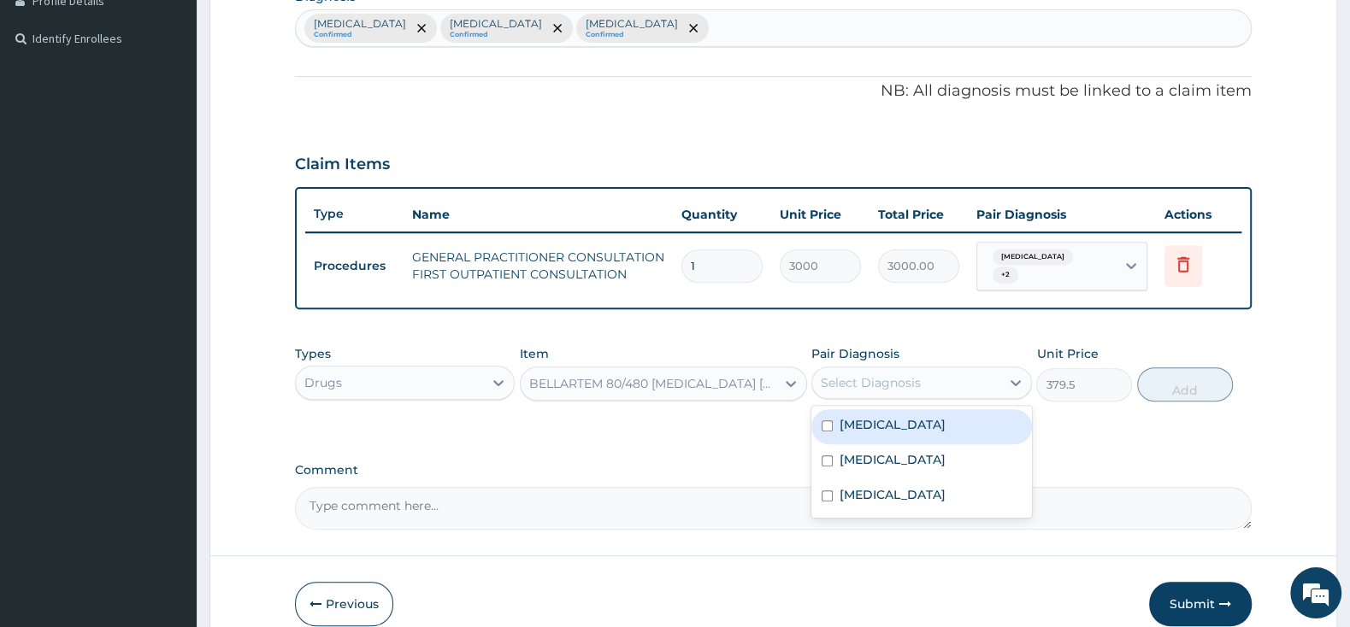
click at [826, 421] on input "checkbox" at bounding box center [826, 426] width 11 height 11
checkbox input "true"
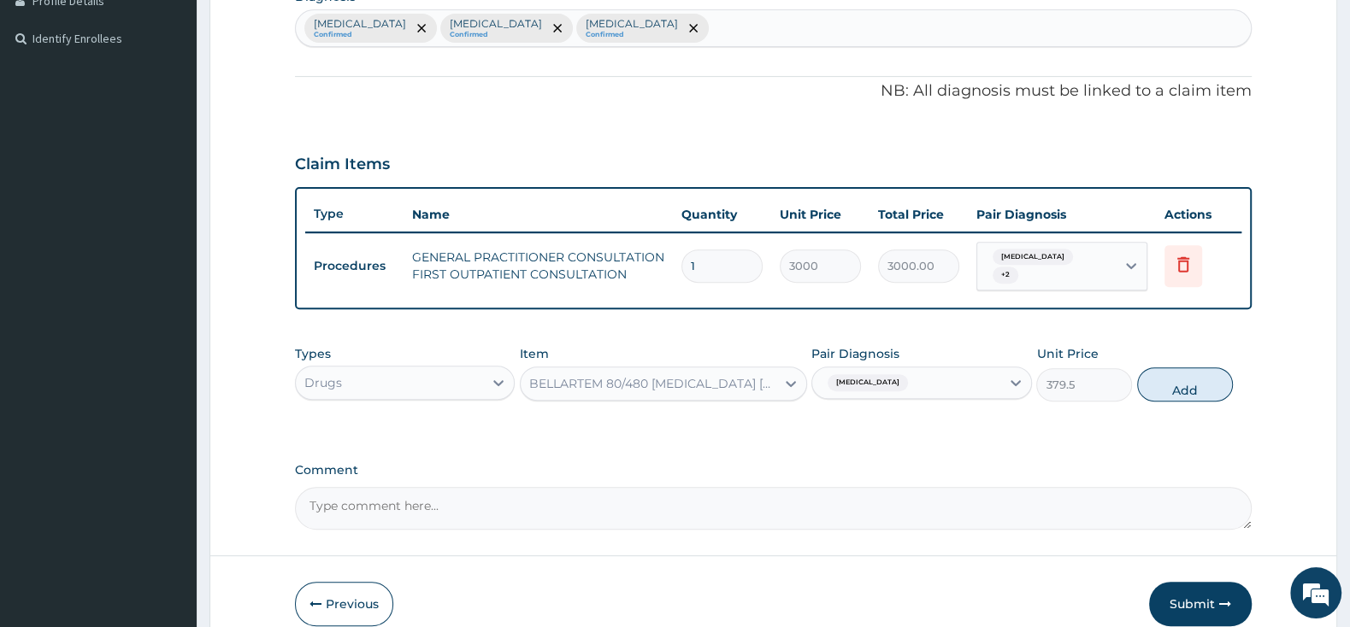
drag, startPoint x: 1191, startPoint y: 383, endPoint x: 906, endPoint y: 514, distance: 313.3
click at [1189, 383] on button "Add" at bounding box center [1185, 385] width 96 height 34
type input "0"
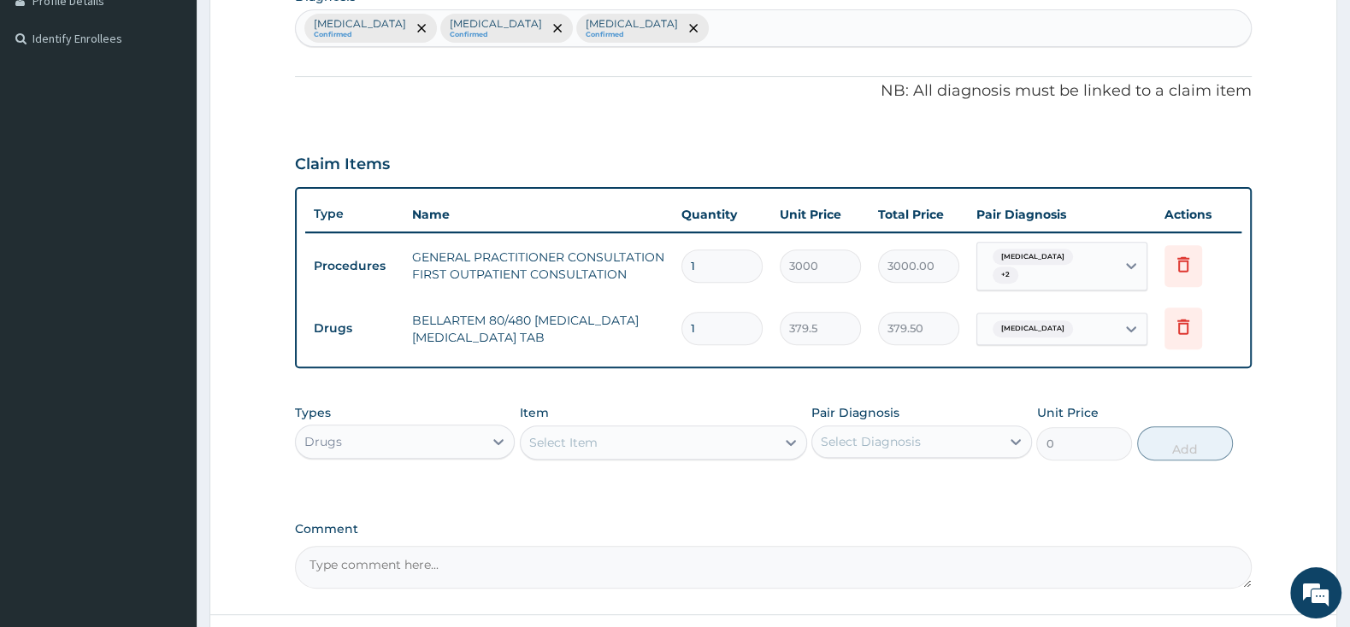
type input "0.00"
type input "6"
type input "2277.00"
type input "6"
click at [624, 429] on div "Select Item" at bounding box center [648, 442] width 255 height 27
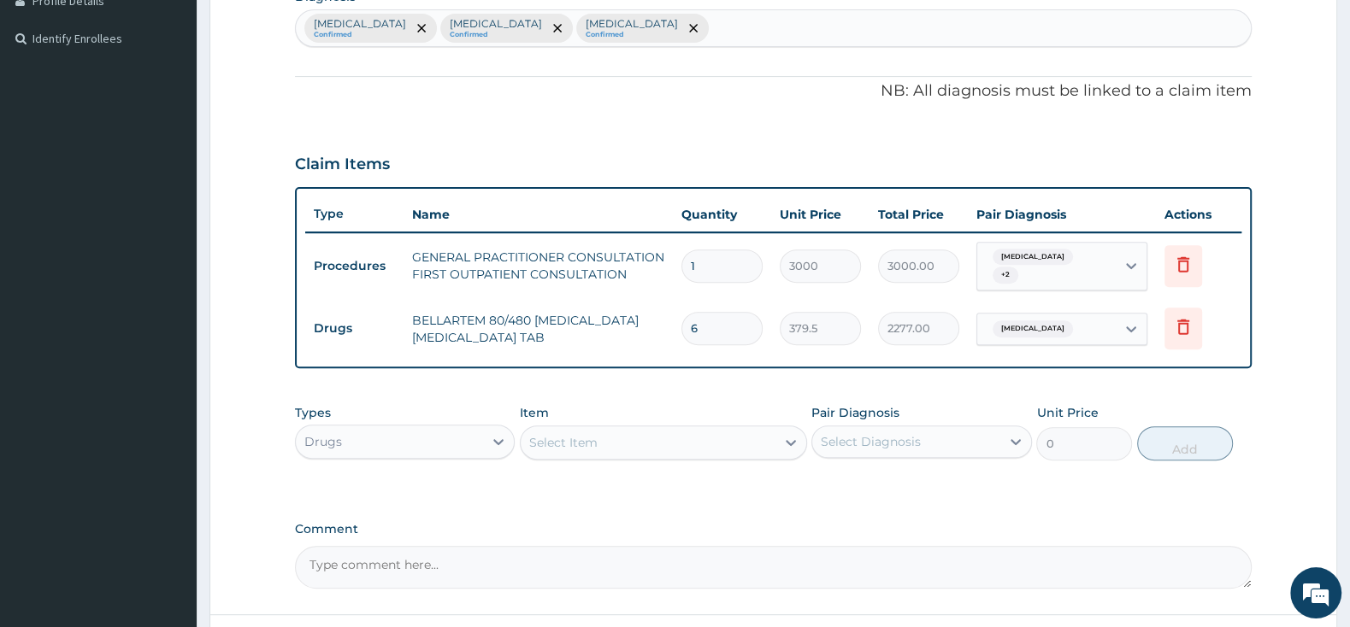
click at [624, 429] on div "Select Item" at bounding box center [648, 442] width 255 height 27
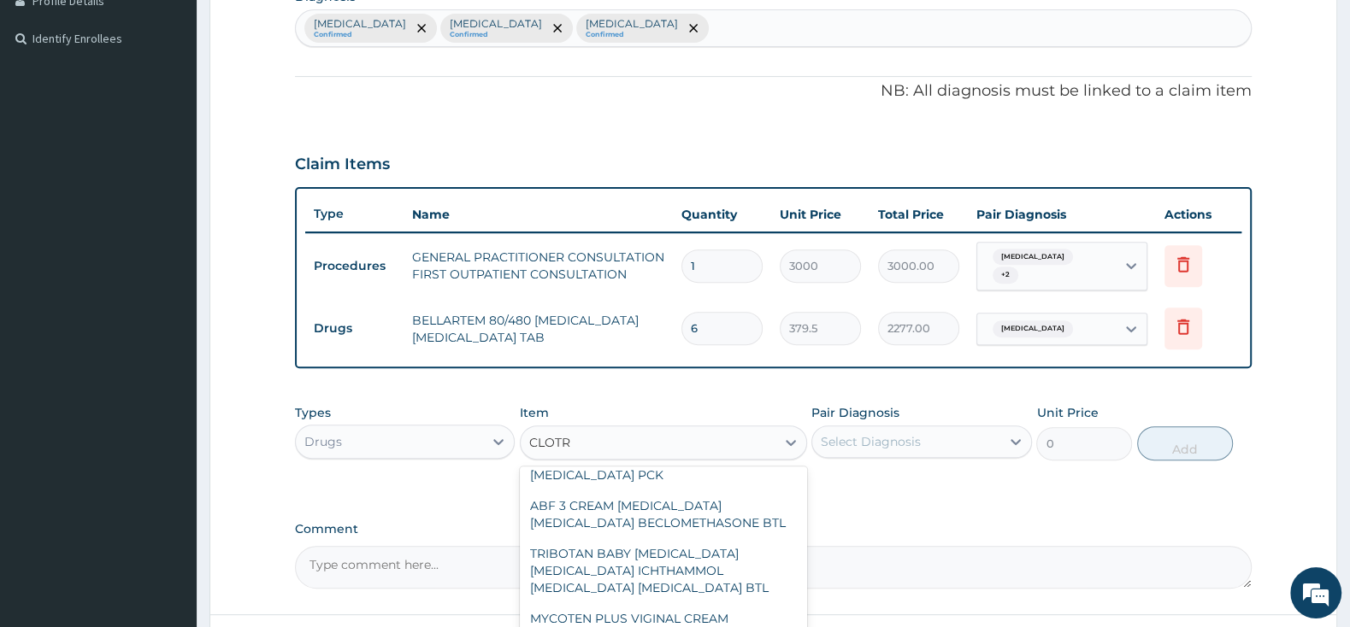
scroll to position [898, 0]
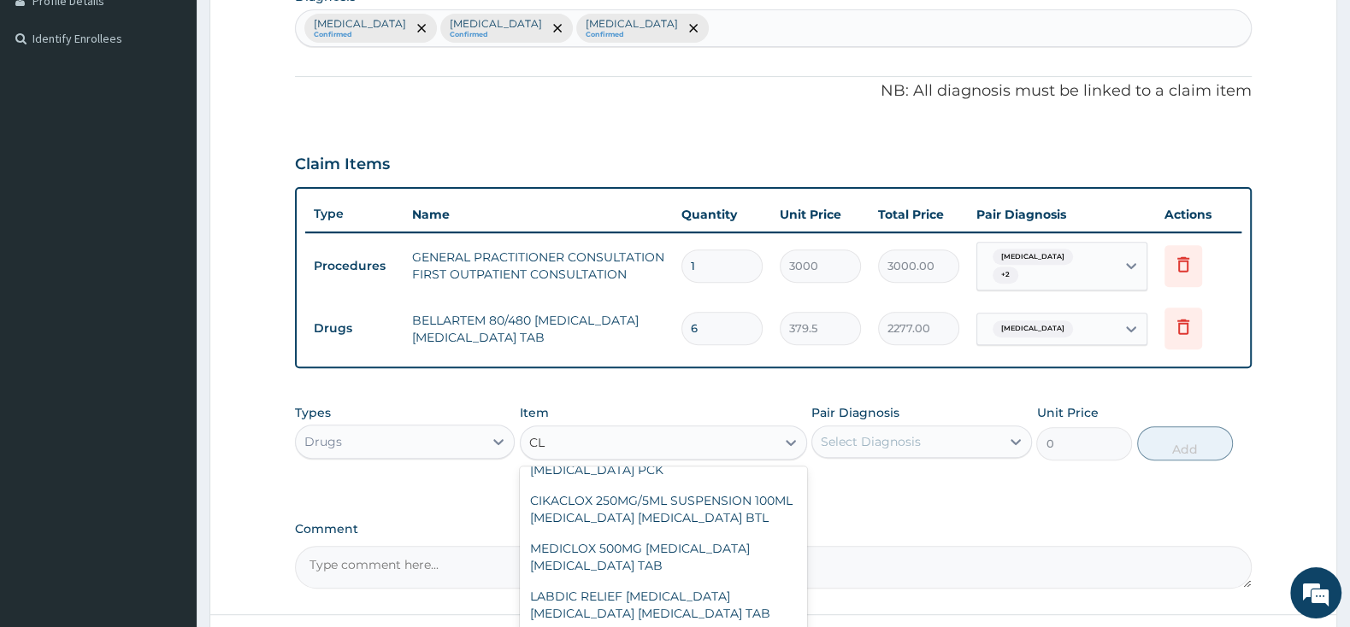
type input "C"
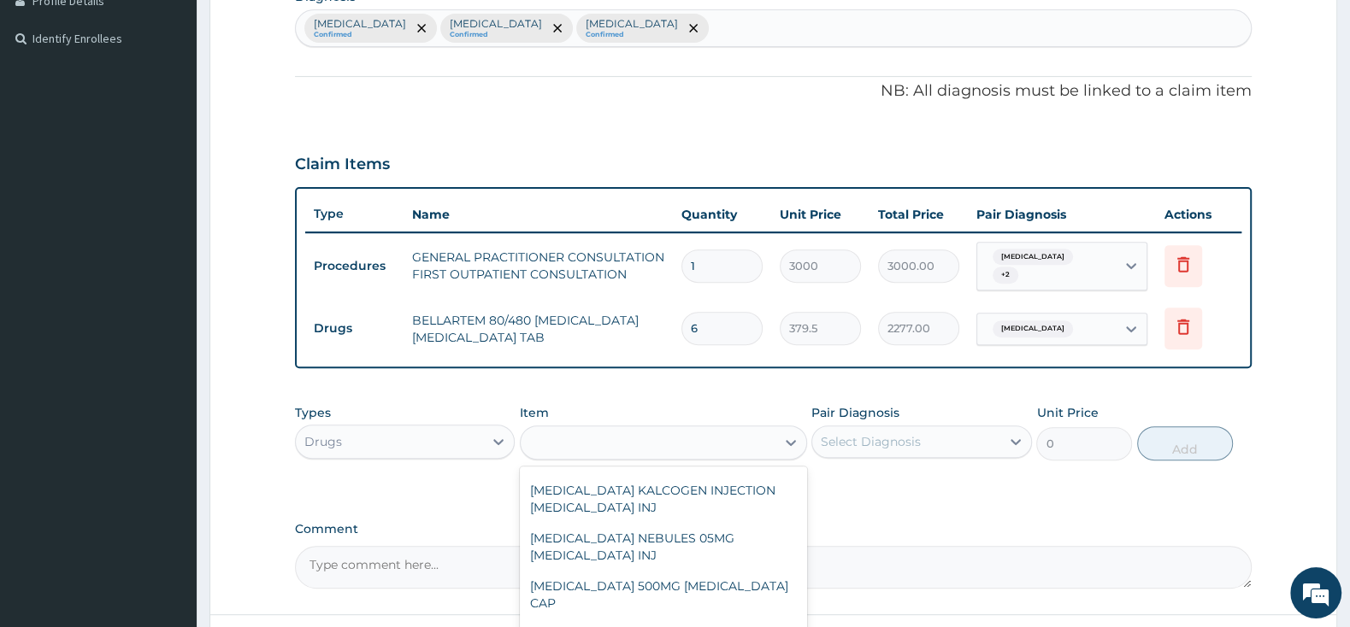
scroll to position [40465, 0]
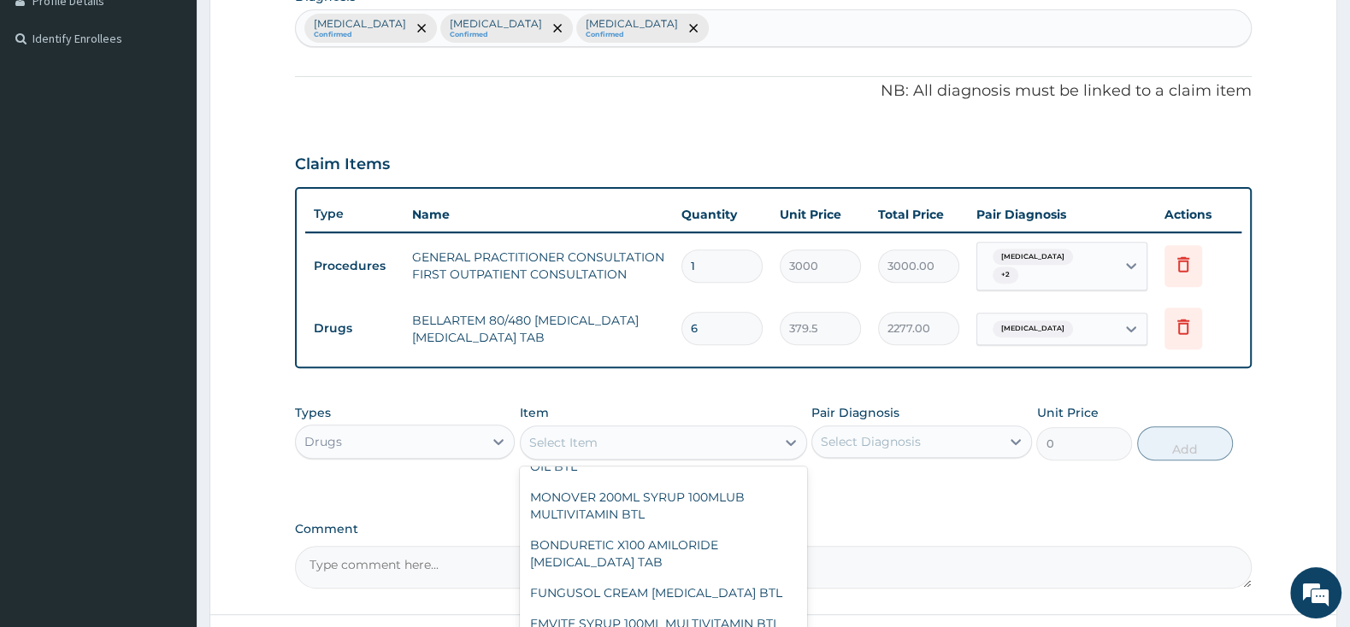
type input "O"
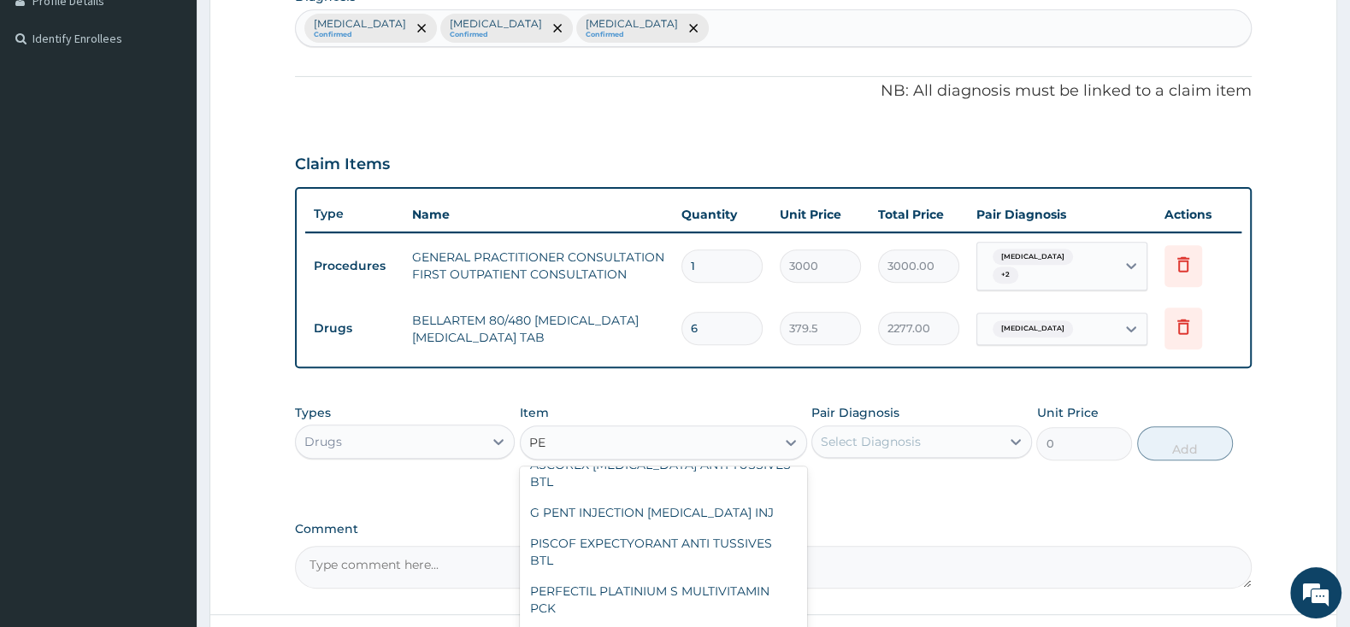
scroll to position [7249, 0]
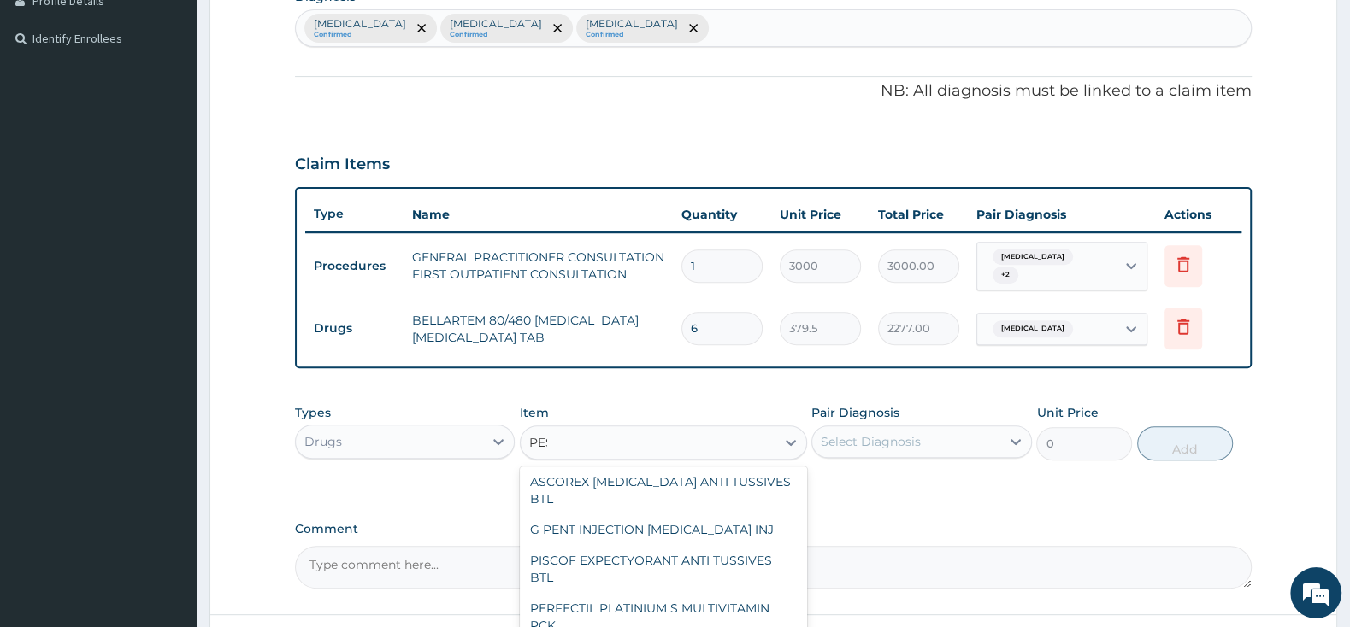
type input "PESS"
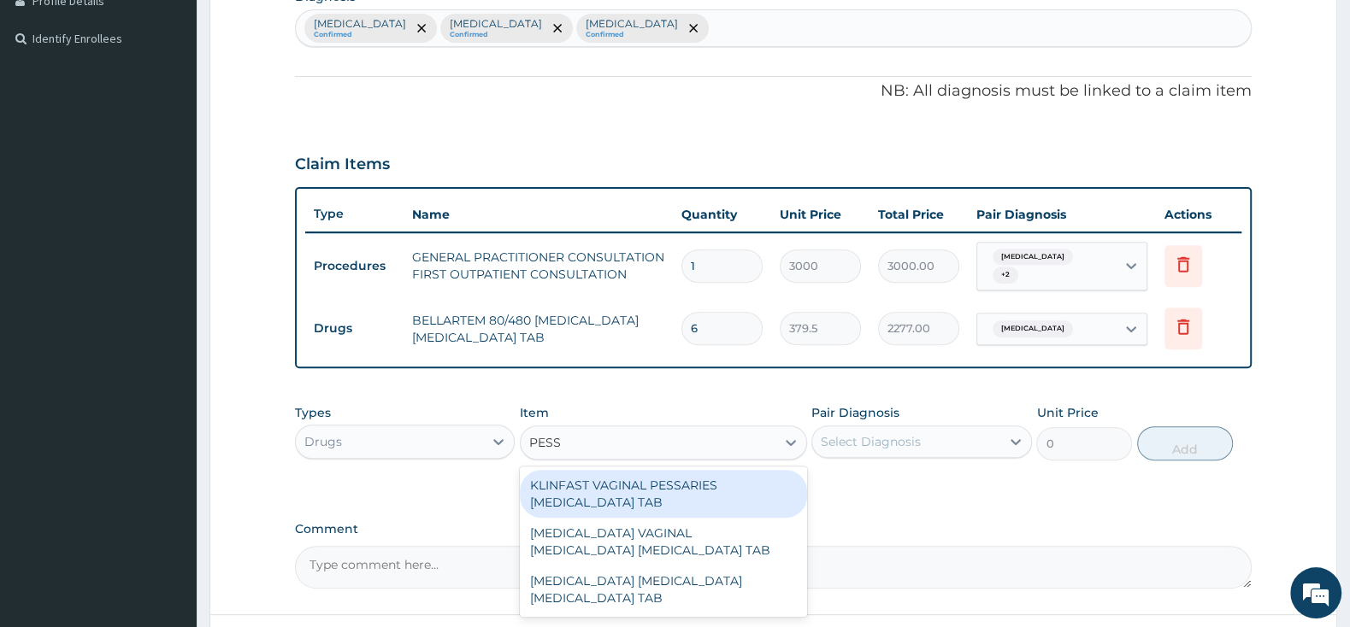
scroll to position [0, 0]
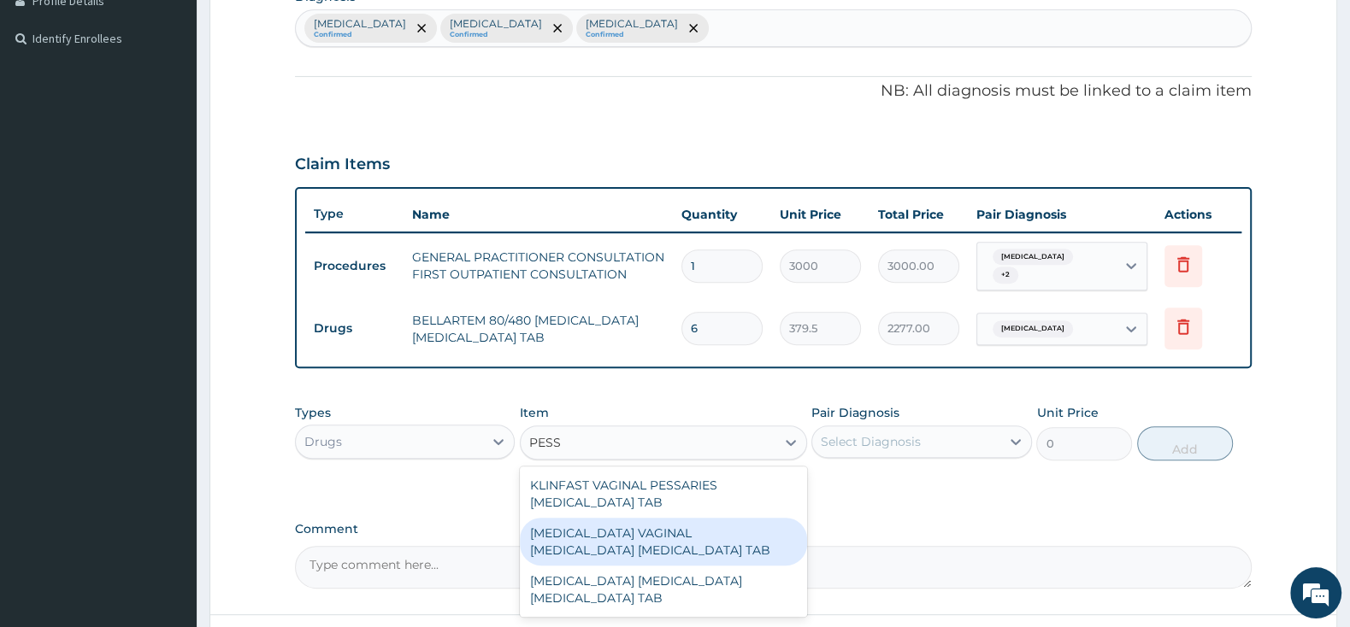
click at [674, 534] on div "[MEDICAL_DATA] VAGINAL [MEDICAL_DATA] [MEDICAL_DATA] TAB" at bounding box center [663, 542] width 287 height 48
type input "12075"
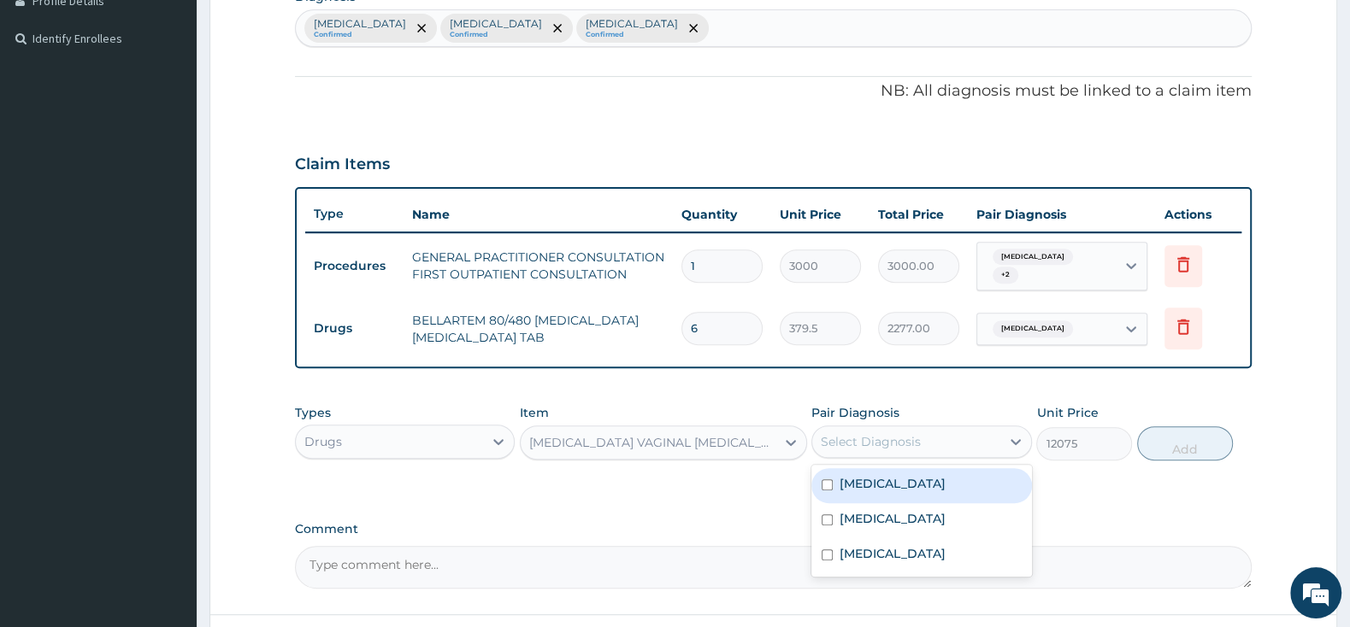
click at [845, 435] on div "Select Diagnosis" at bounding box center [871, 441] width 100 height 17
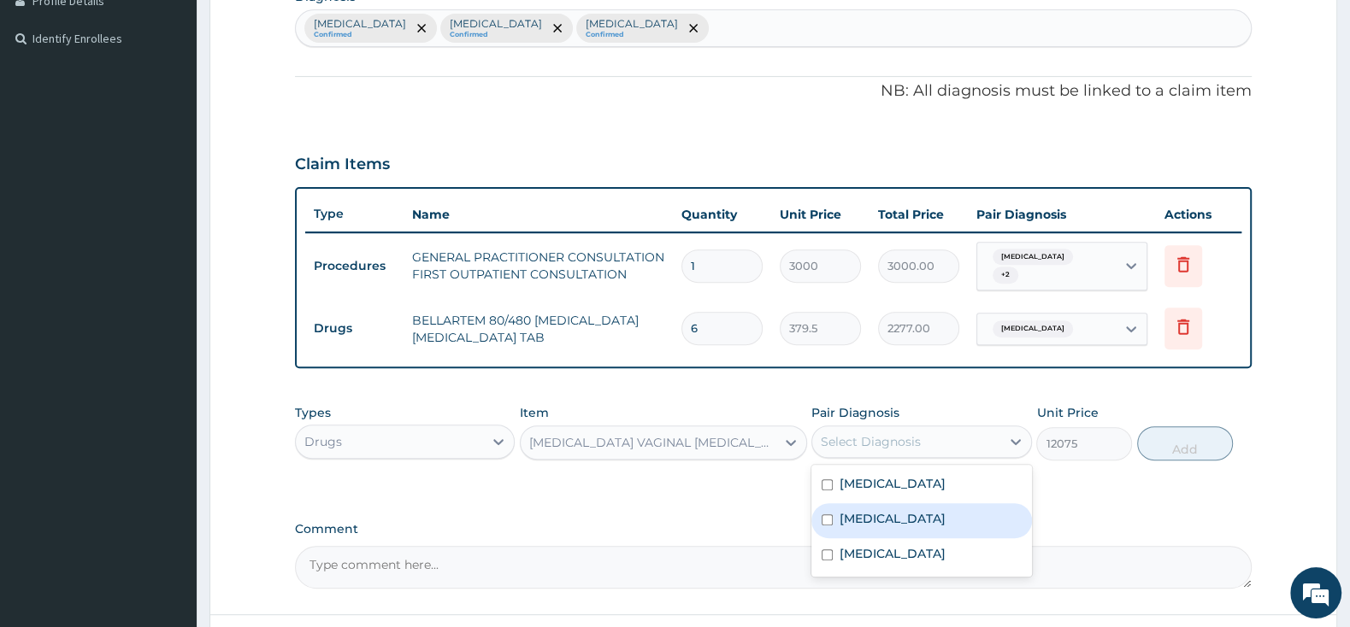
drag, startPoint x: 823, startPoint y: 504, endPoint x: 825, endPoint y: 534, distance: 30.0
click at [823, 511] on div "Vaginitis" at bounding box center [921, 520] width 220 height 35
checkbox input "true"
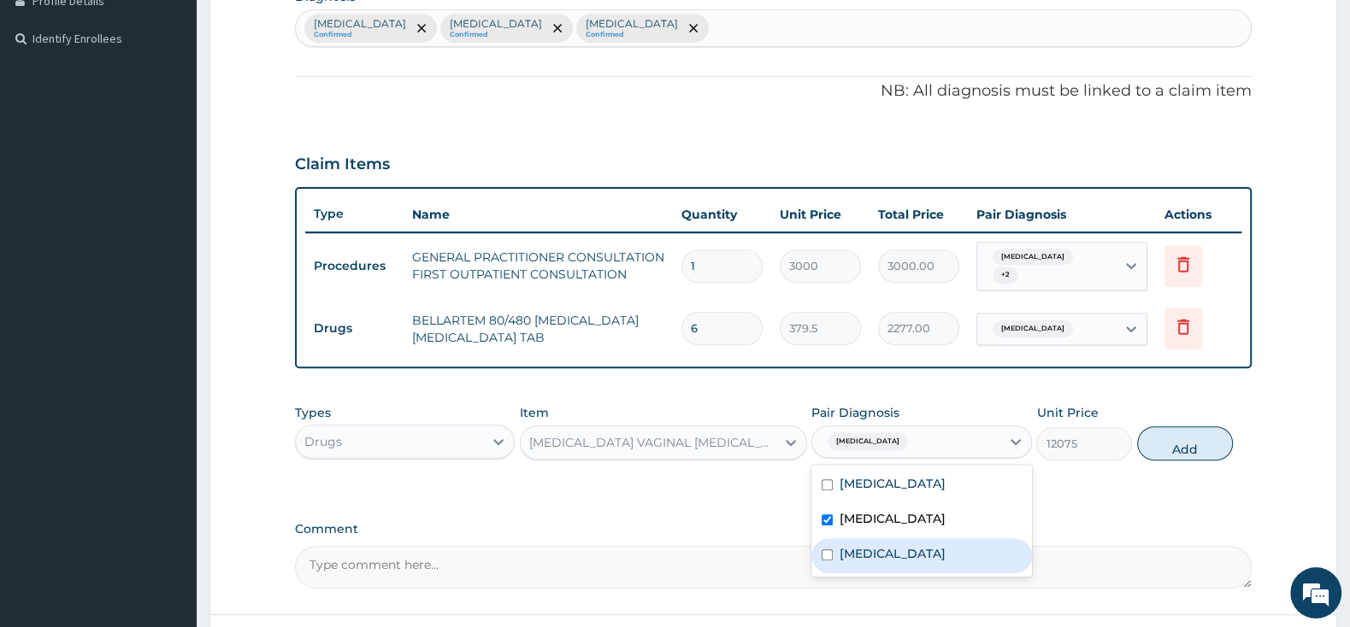
drag, startPoint x: 825, startPoint y: 545, endPoint x: 979, endPoint y: 518, distance: 156.3
click at [827, 550] on input "checkbox" at bounding box center [826, 555] width 11 height 11
checkbox input "true"
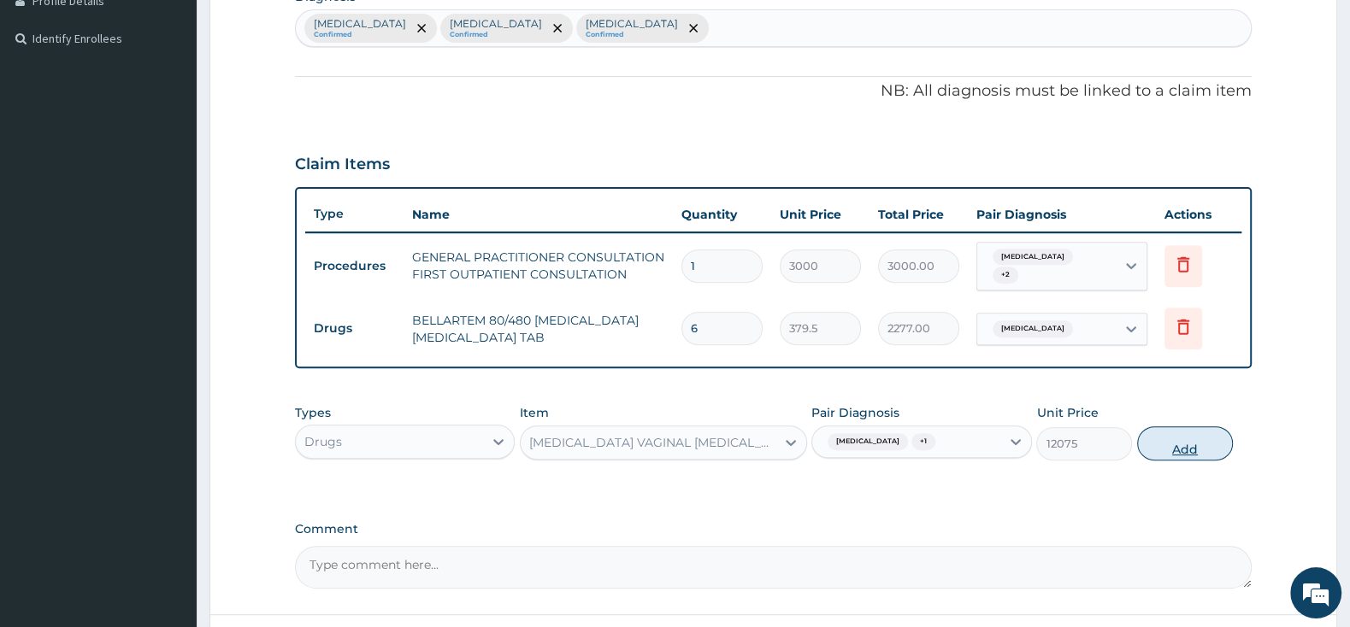
click at [1178, 439] on button "Add" at bounding box center [1185, 444] width 96 height 34
type input "0"
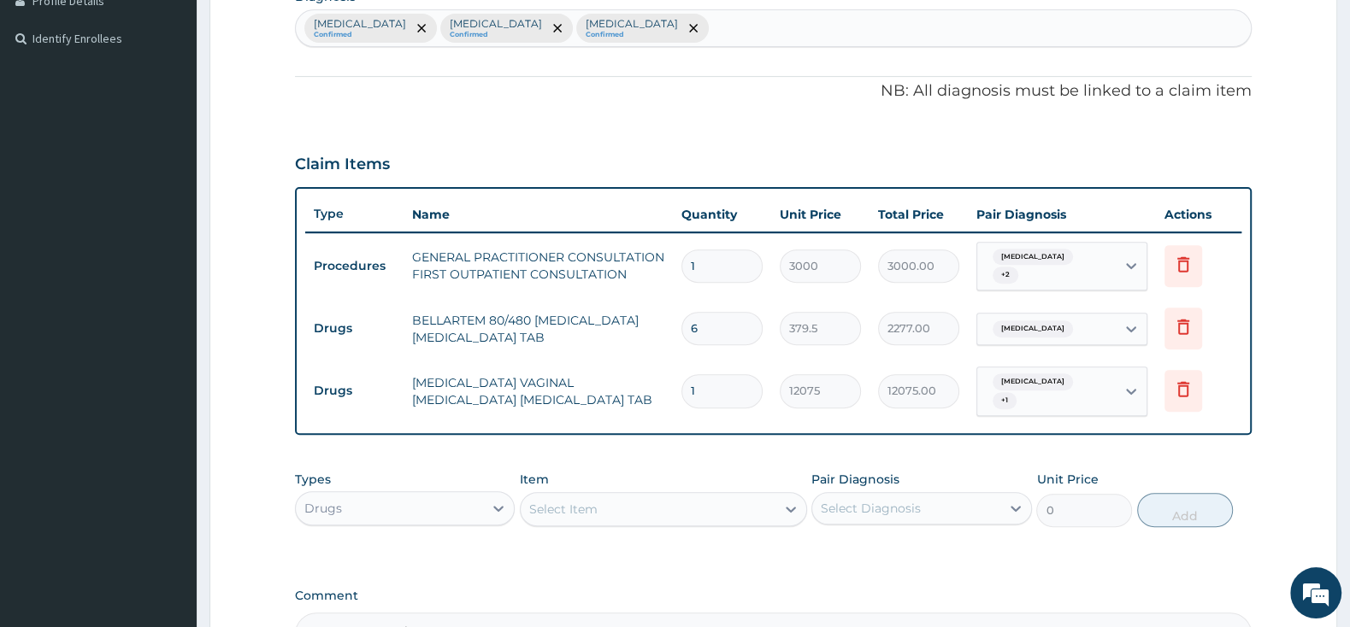
click at [646, 499] on div "Select Item" at bounding box center [648, 509] width 255 height 27
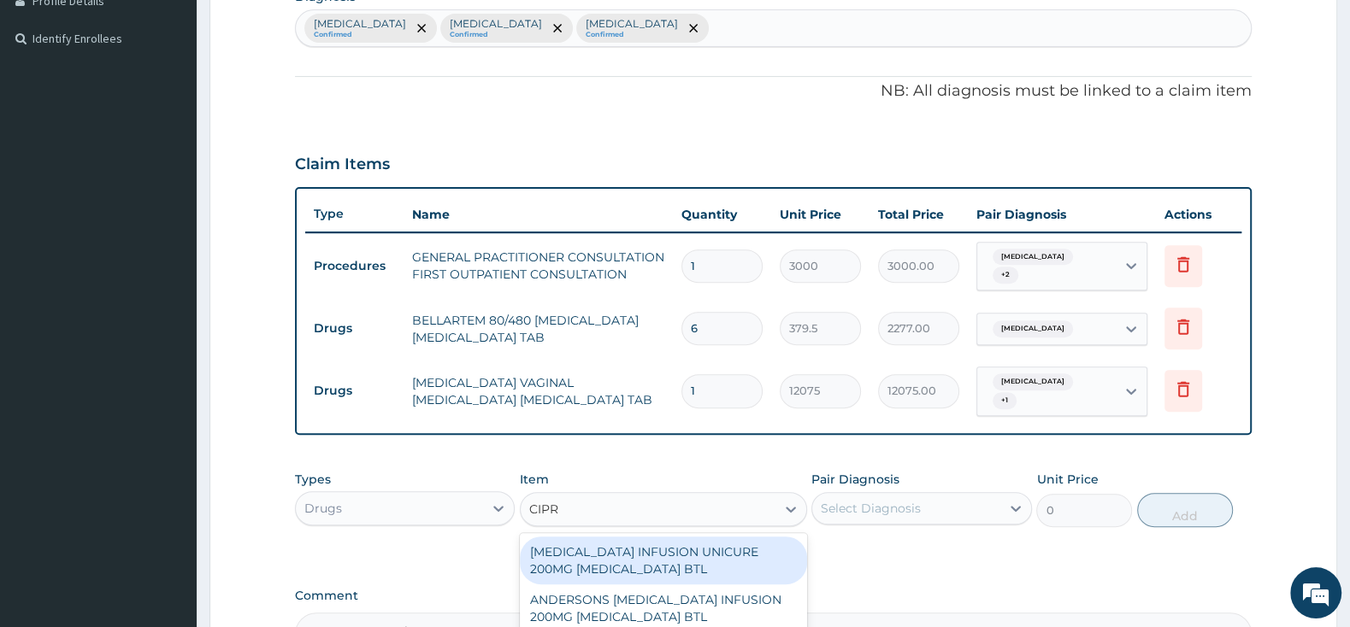
type input "CIPRO"
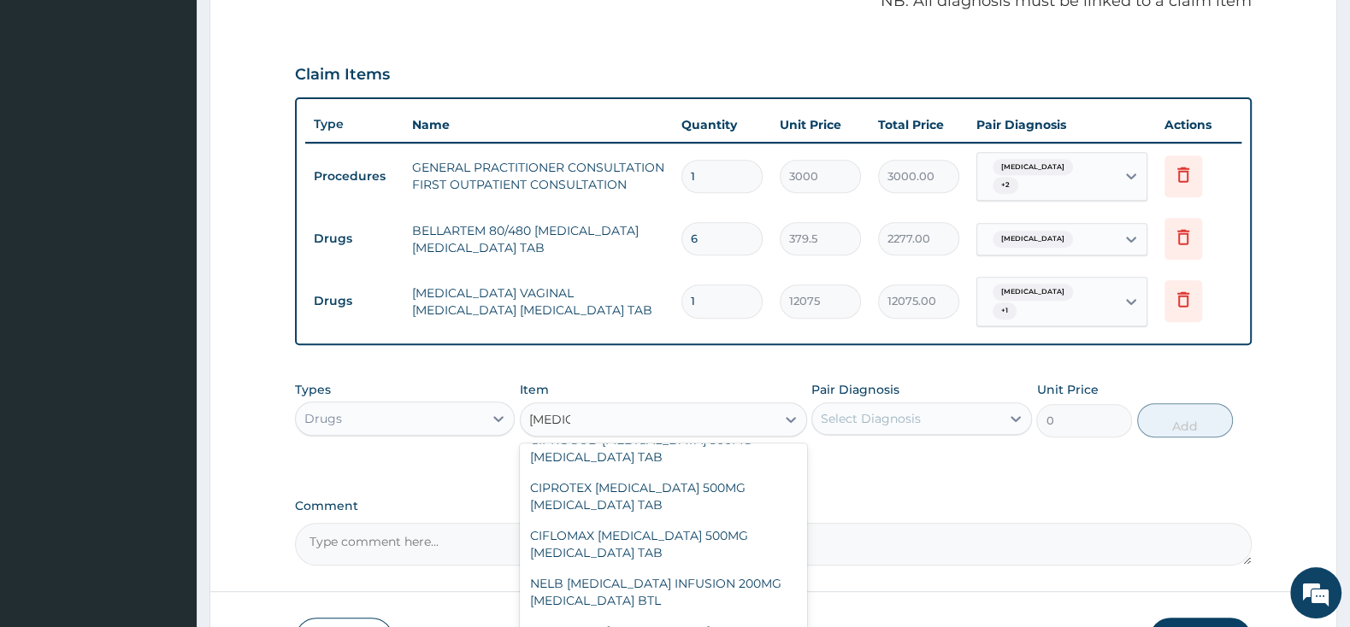
scroll to position [269, 0]
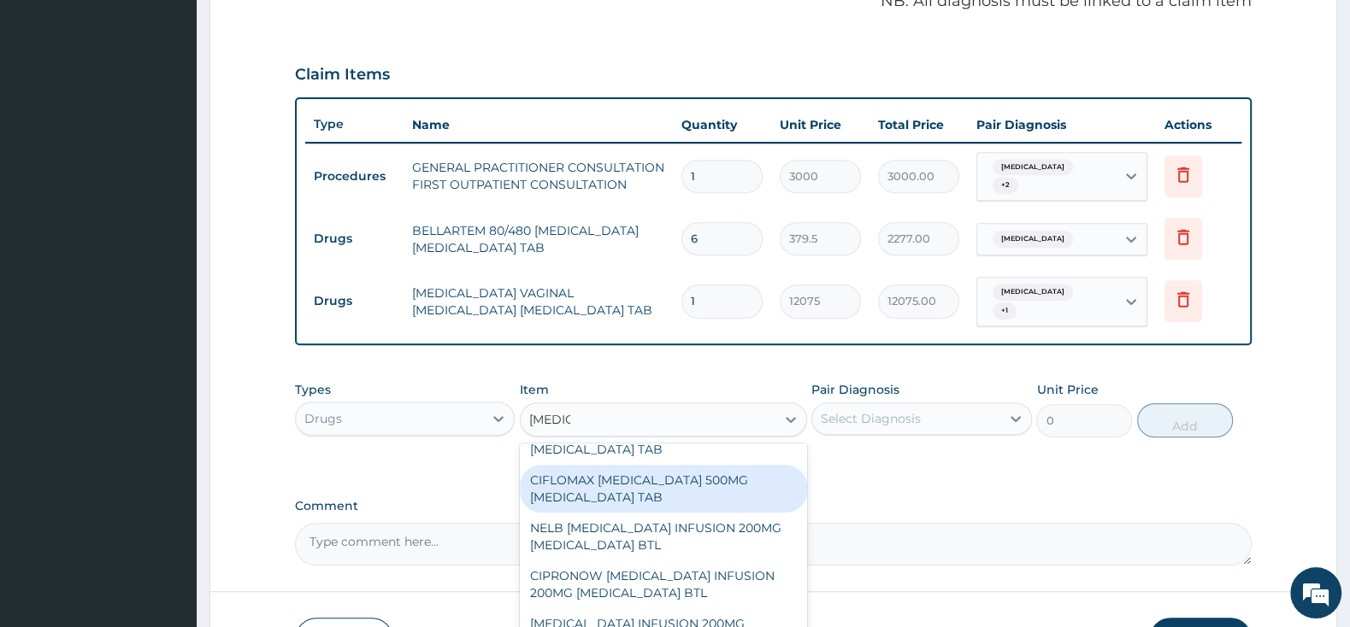
click at [627, 467] on div "CIFLOMAX CIPRO 500MG CIPROFLOXACIN TAB" at bounding box center [663, 489] width 287 height 48
type input "201.25"
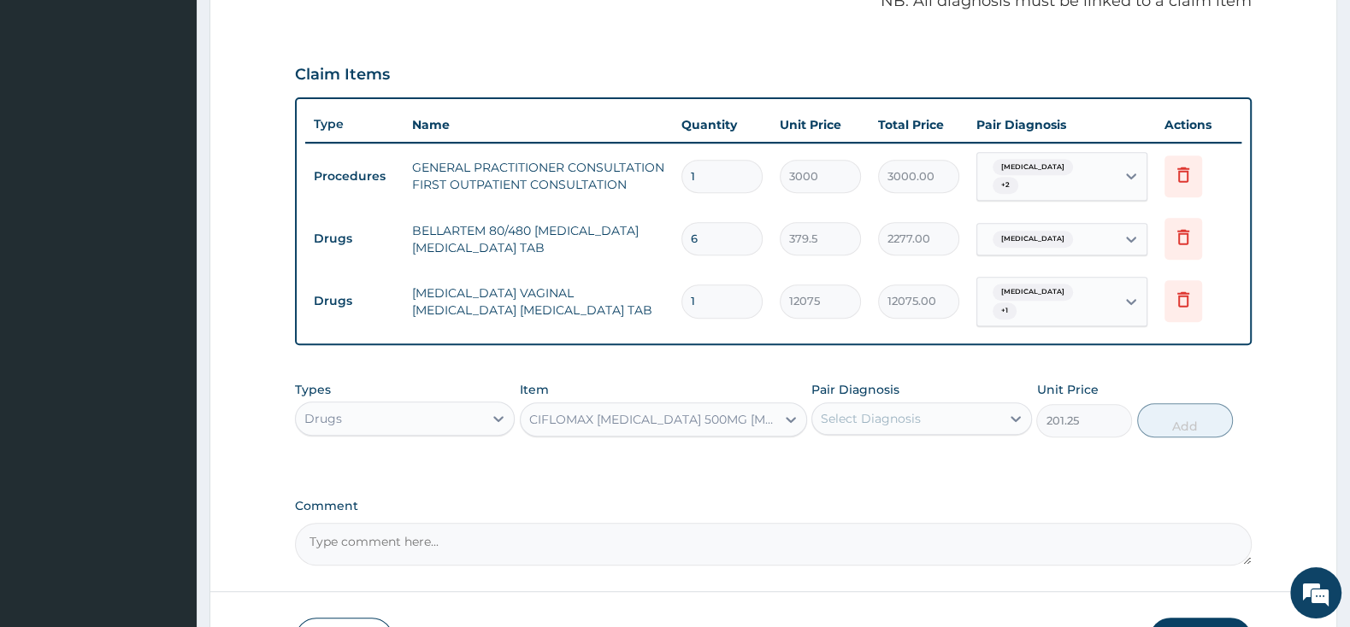
click at [849, 410] on div "Select Diagnosis" at bounding box center [871, 418] width 100 height 17
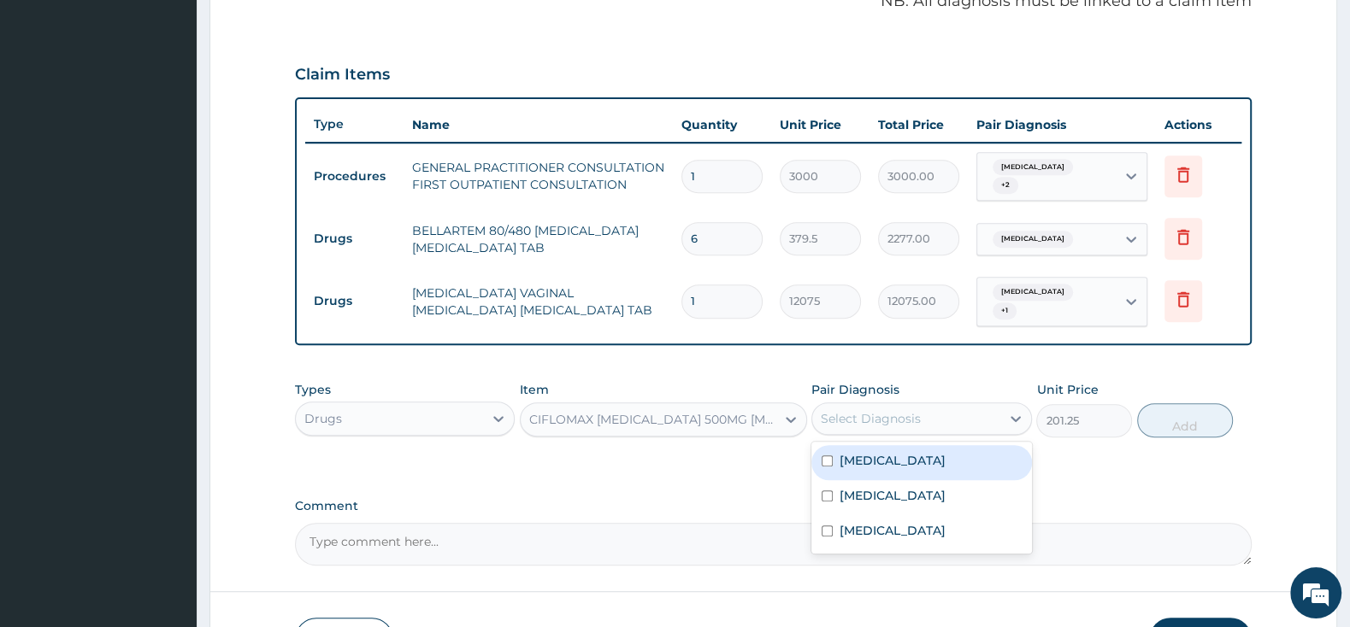
click at [826, 456] on input "checkbox" at bounding box center [826, 461] width 11 height 11
checkbox input "true"
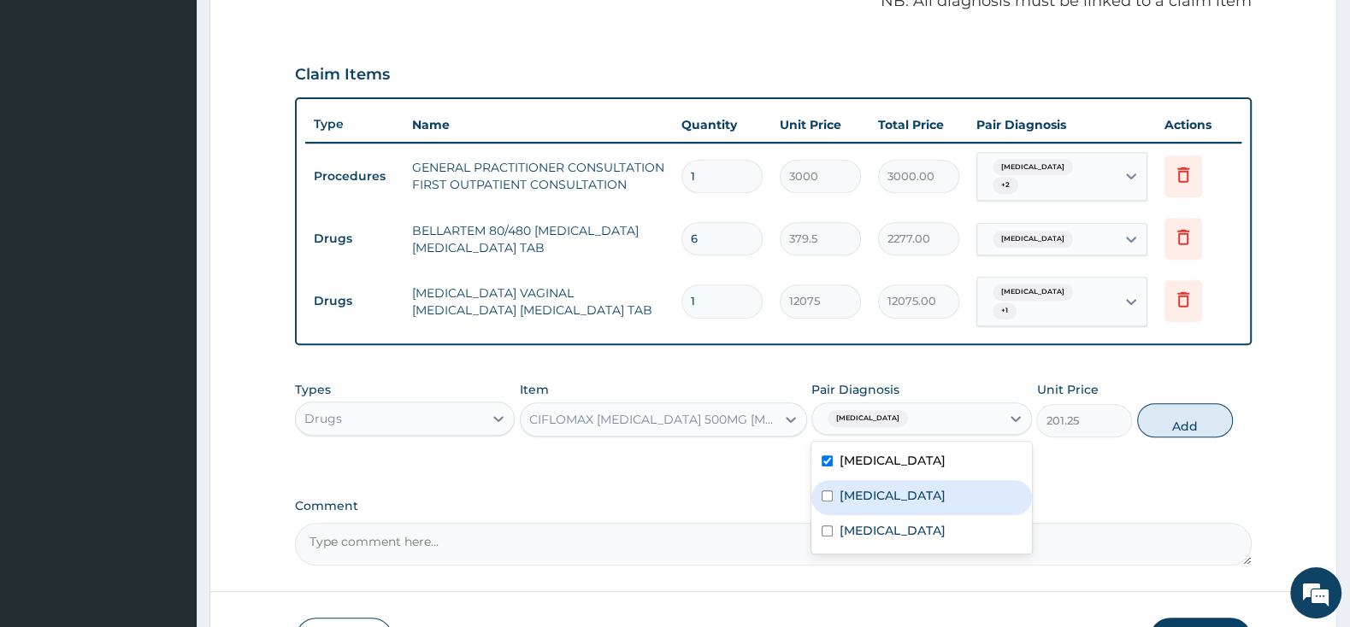
click at [825, 491] on input "checkbox" at bounding box center [826, 496] width 11 height 11
checkbox input "true"
click at [827, 456] on input "checkbox" at bounding box center [826, 461] width 11 height 11
checkbox input "false"
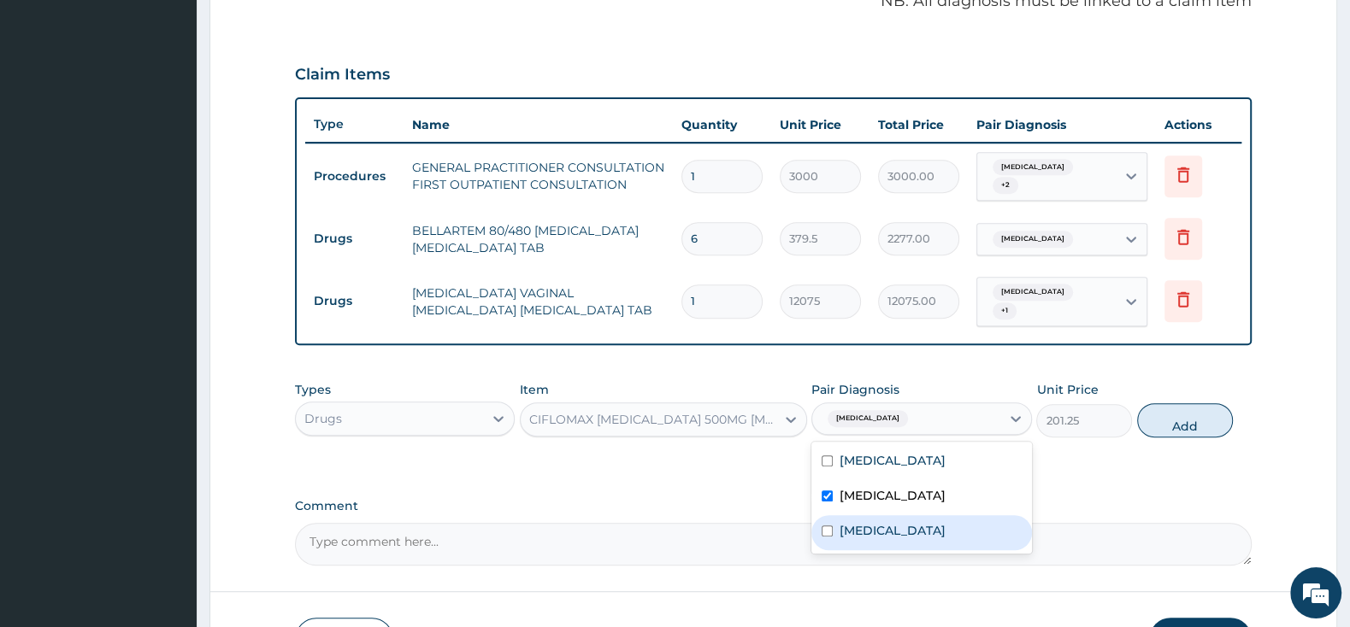
click at [824, 526] on input "checkbox" at bounding box center [826, 531] width 11 height 11
checkbox input "true"
click at [1204, 414] on button "Add" at bounding box center [1185, 420] width 96 height 34
type input "0"
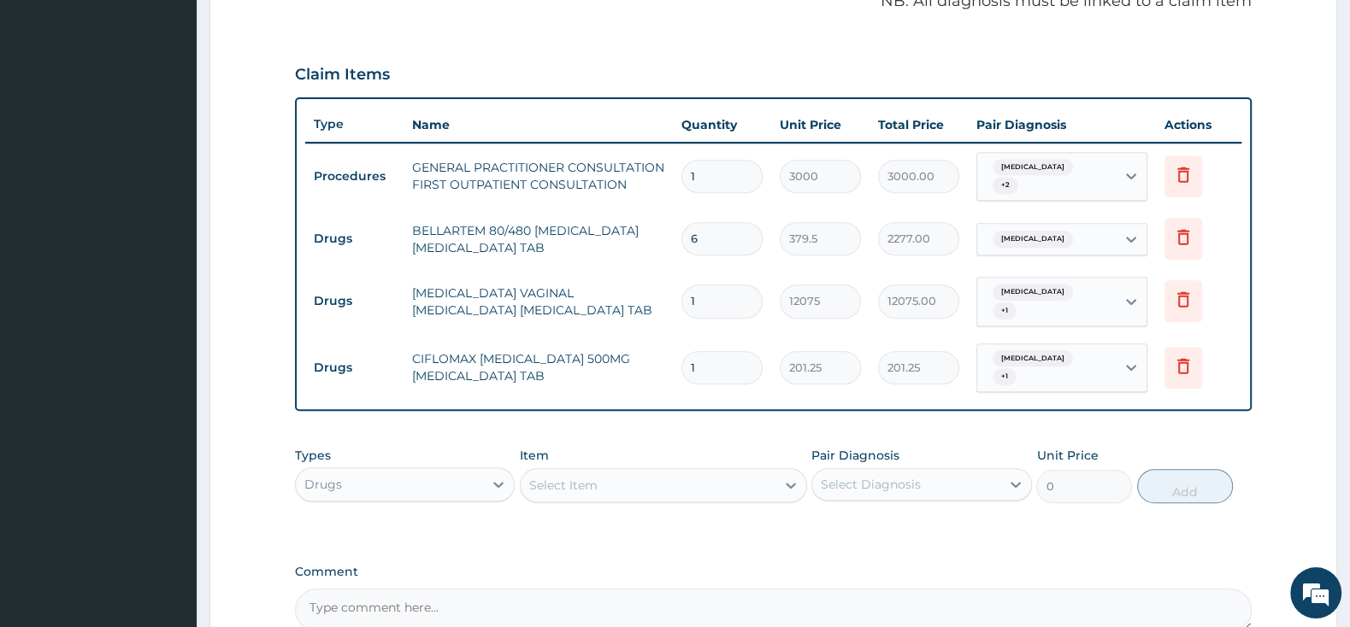
type input "10"
type input "2012.50"
type input "10"
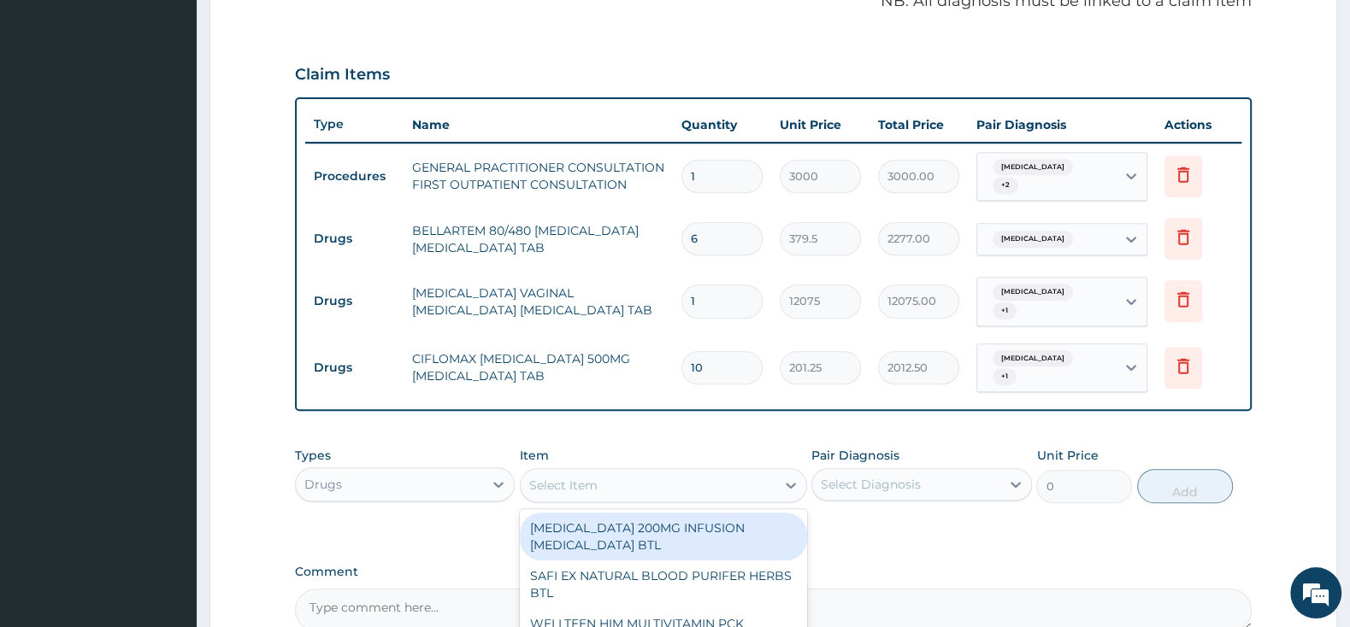
click at [663, 472] on div "Select Item" at bounding box center [648, 485] width 255 height 27
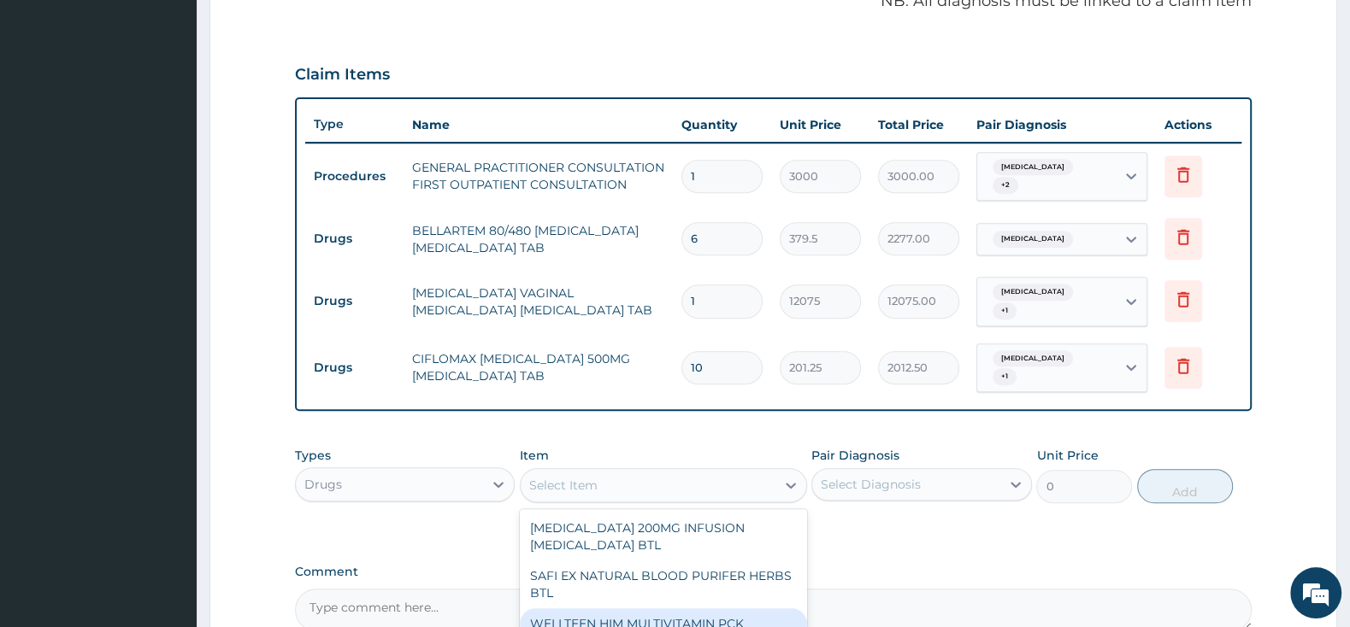
click at [661, 439] on div "Types Drugs Item option CIFLOMAX CIPRO 500MG CIPROFLOXACIN TAB, selected. optio…" at bounding box center [773, 476] width 957 height 74
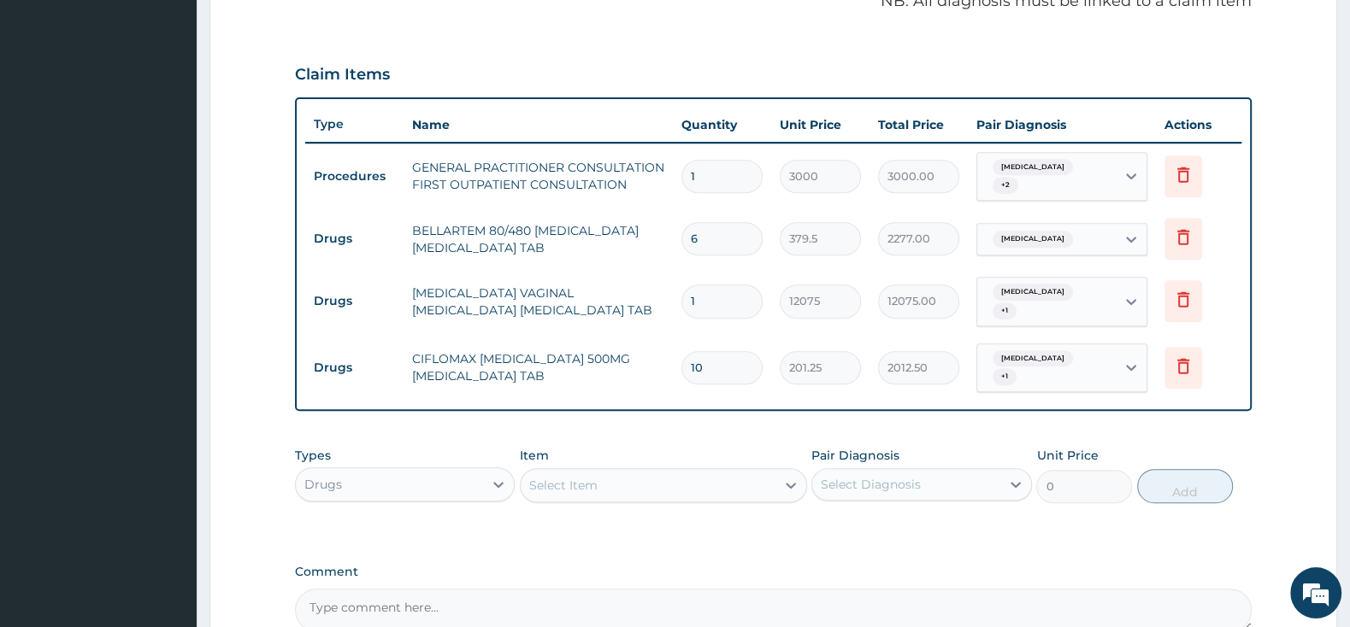
click at [612, 472] on div "Select Item" at bounding box center [648, 485] width 255 height 27
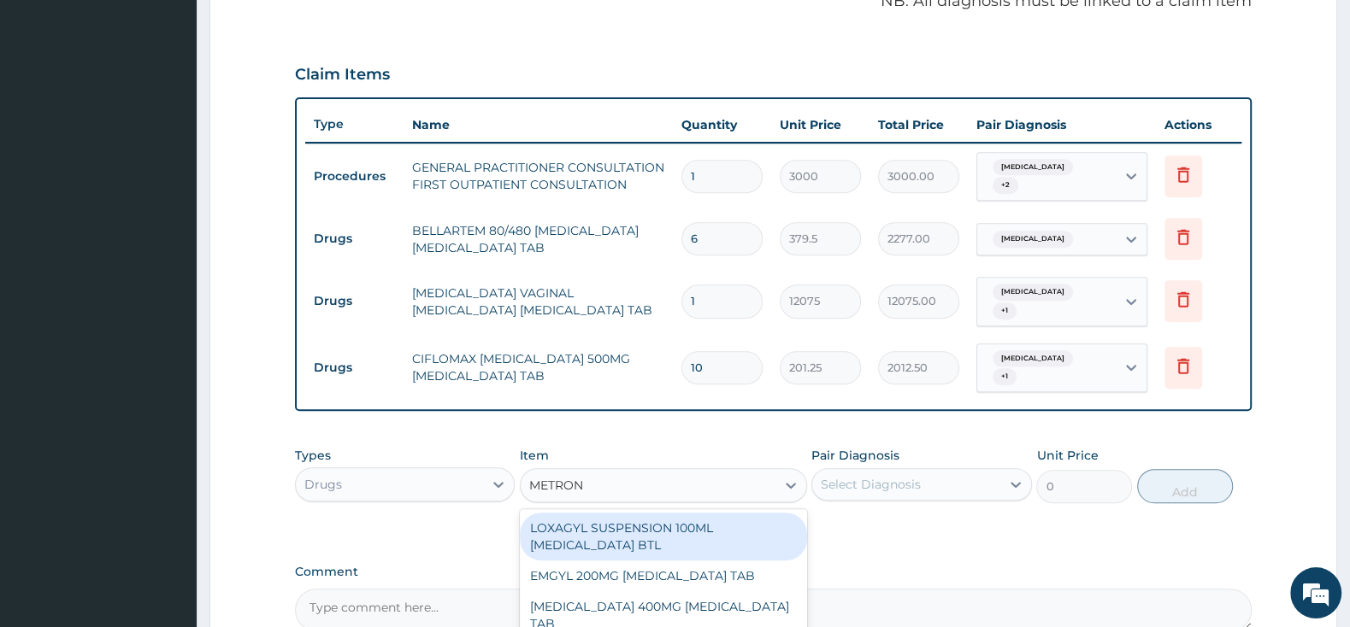
type input "METRONI"
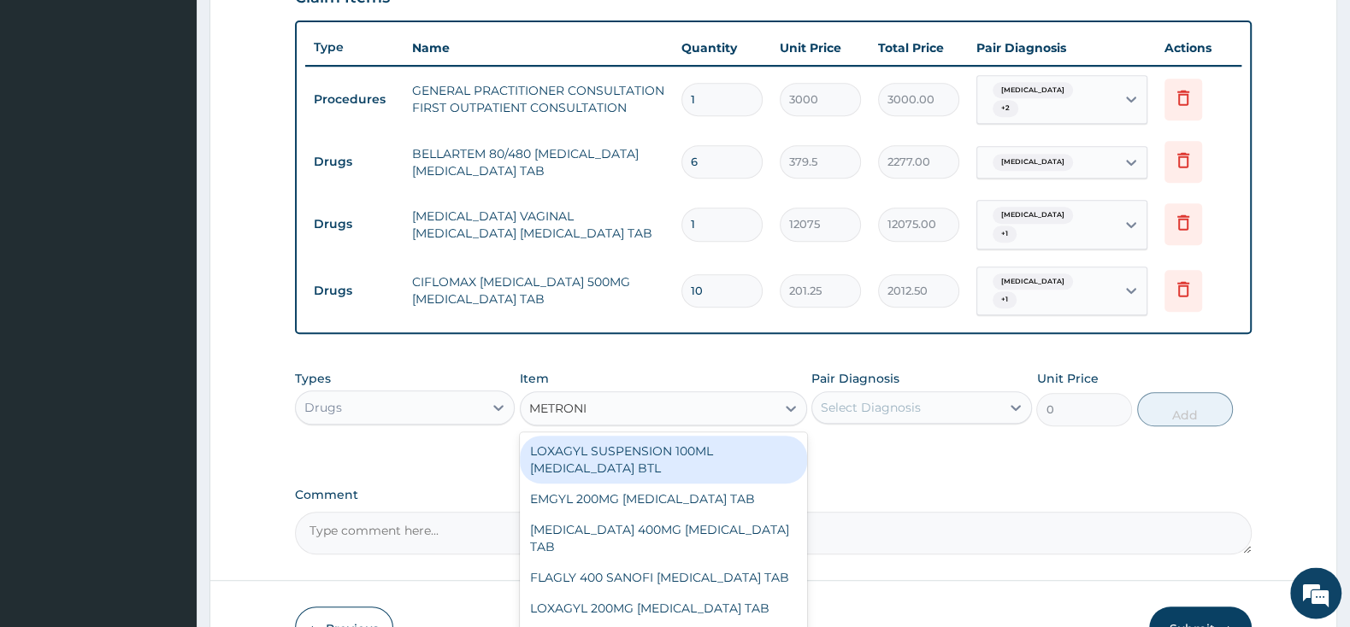
scroll to position [701, 0]
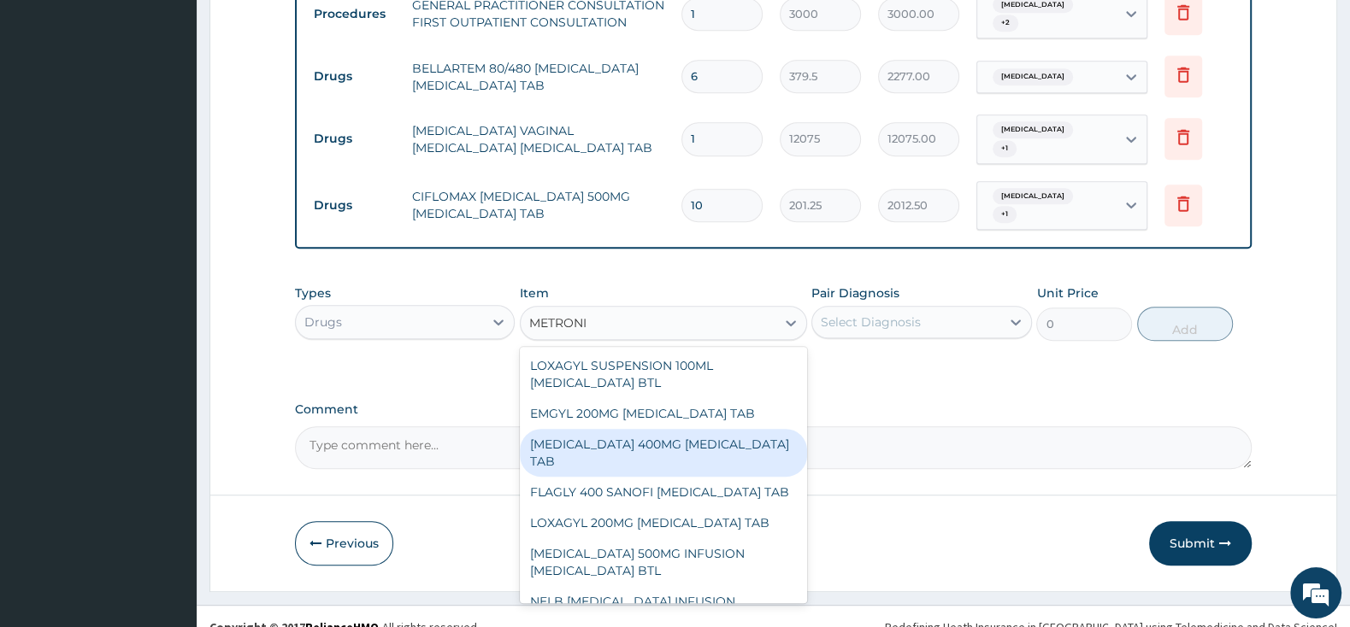
click at [702, 429] on div "METRONIDAZOLE 400MG METRONIDAZOLE TAB" at bounding box center [663, 453] width 287 height 48
type input "57.5"
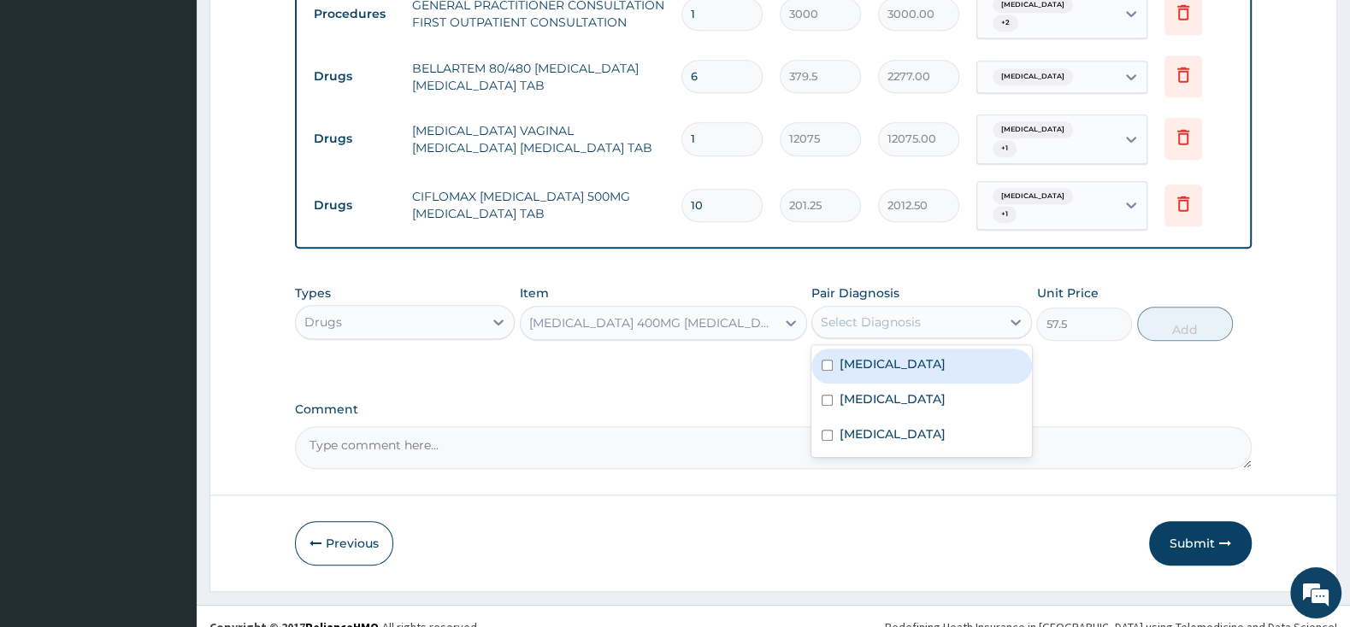
click at [863, 314] on div "Select Diagnosis" at bounding box center [871, 322] width 100 height 17
click at [827, 395] on input "checkbox" at bounding box center [826, 400] width 11 height 11
checkbox input "true"
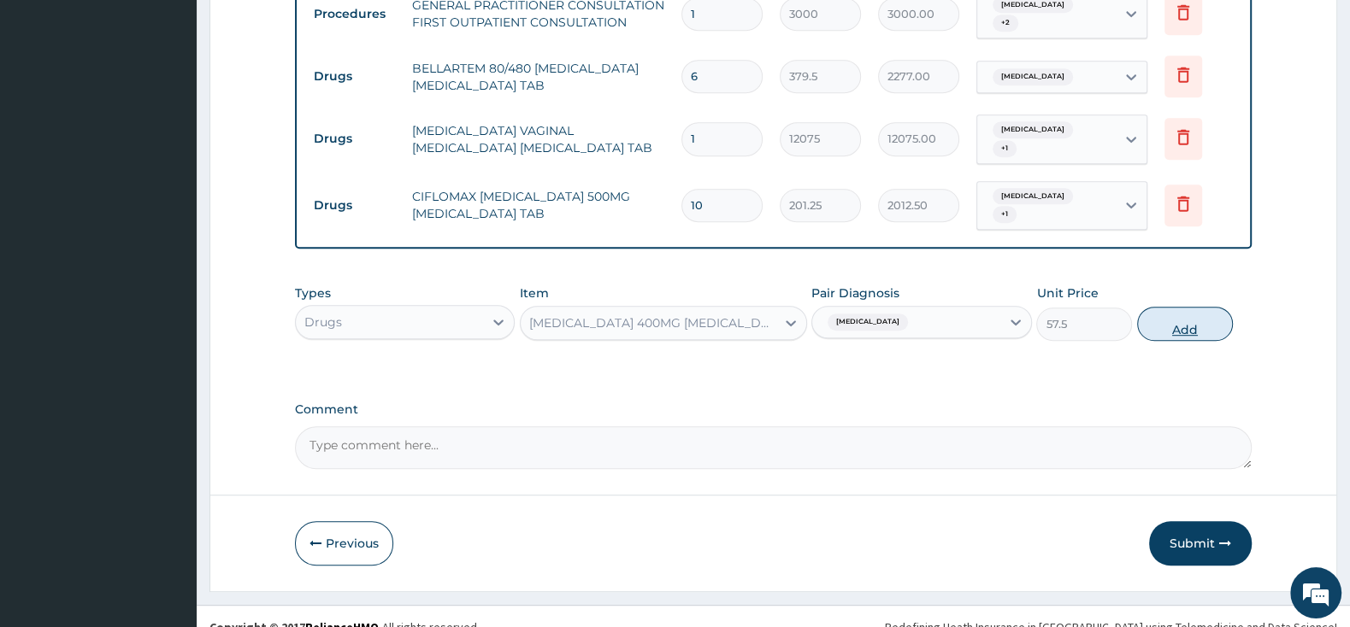
click at [1185, 309] on button "Add" at bounding box center [1185, 324] width 96 height 34
type input "0"
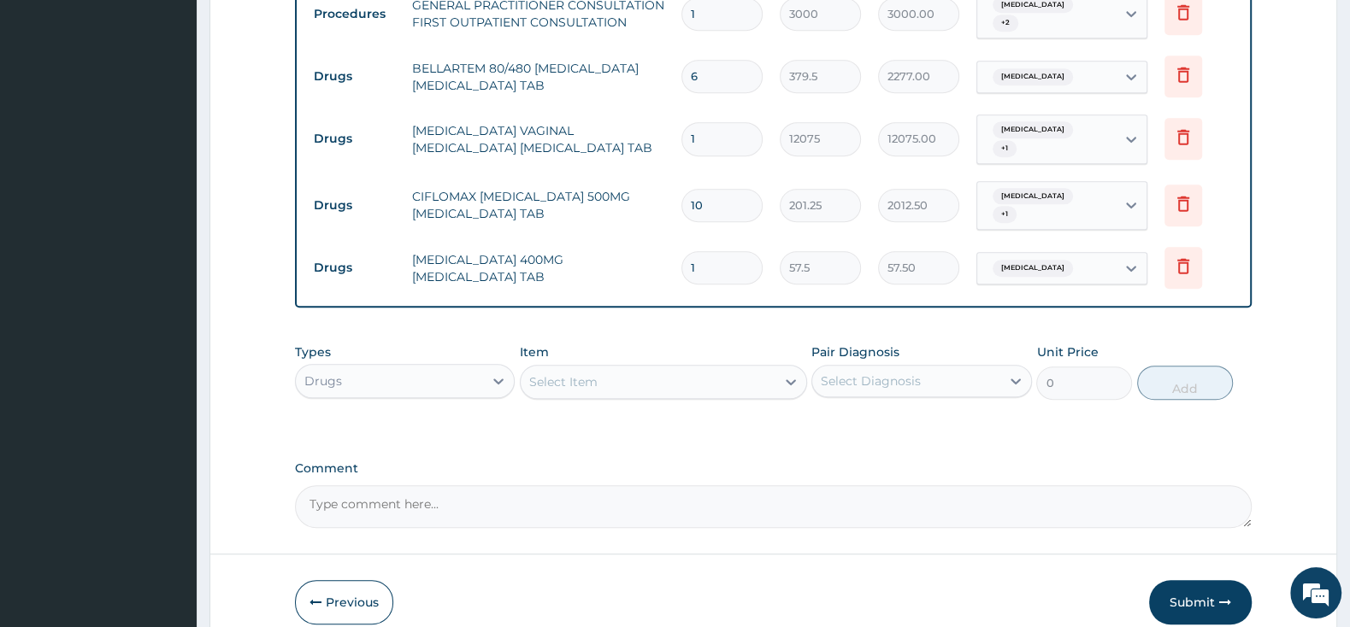
type input "10"
type input "575.00"
type input "10"
click at [709, 368] on div "Select Item" at bounding box center [648, 381] width 255 height 27
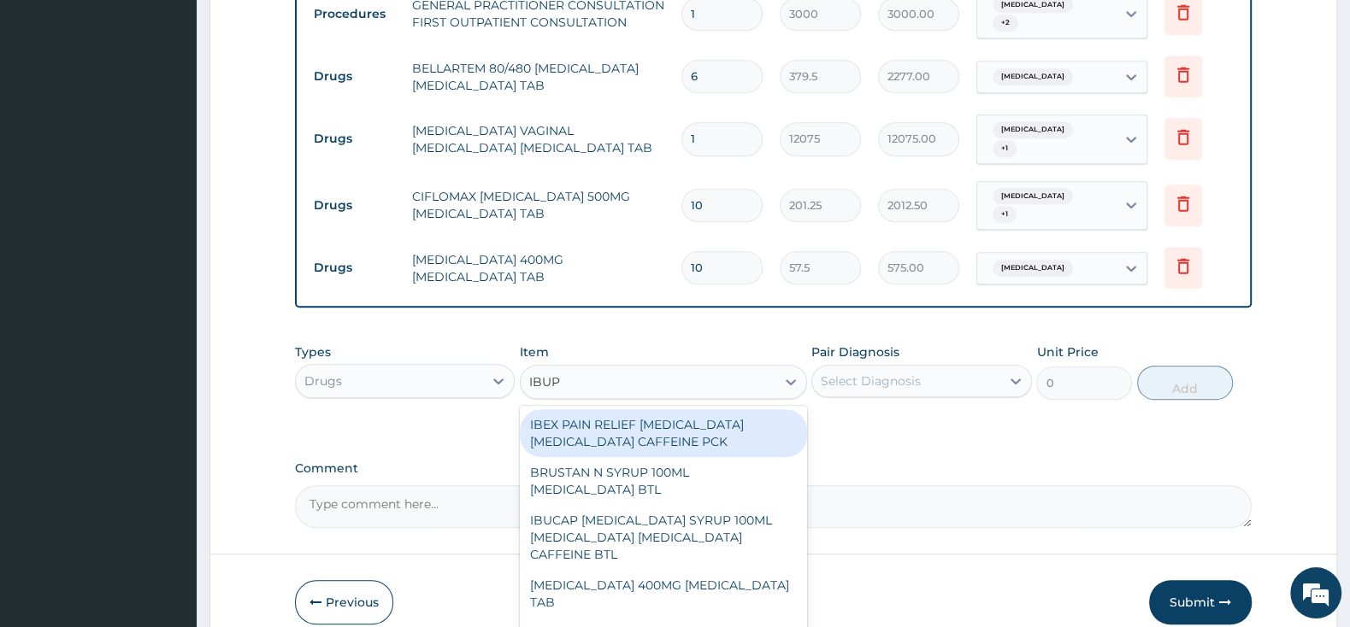
type input "IBUPR"
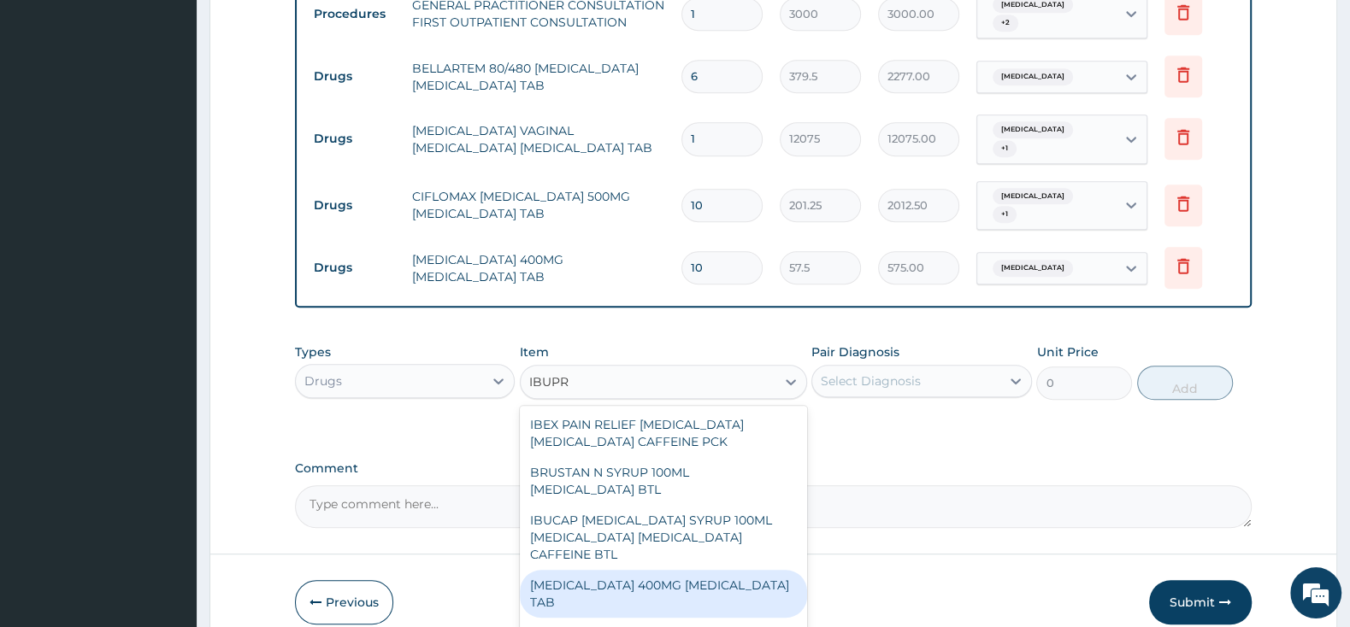
click at [688, 570] on div "IBUPROFEN 400MG IBUPROFEN TAB" at bounding box center [663, 594] width 287 height 48
type input "63.25"
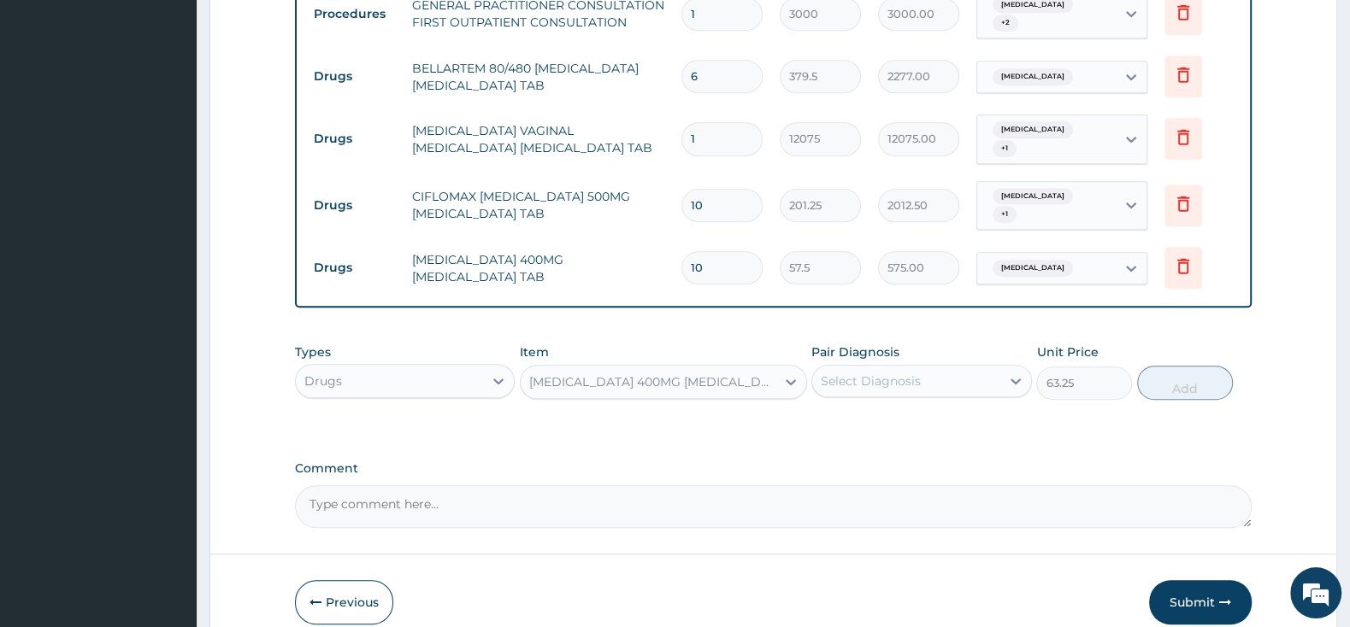
click at [845, 373] on div "Select Diagnosis" at bounding box center [871, 381] width 100 height 17
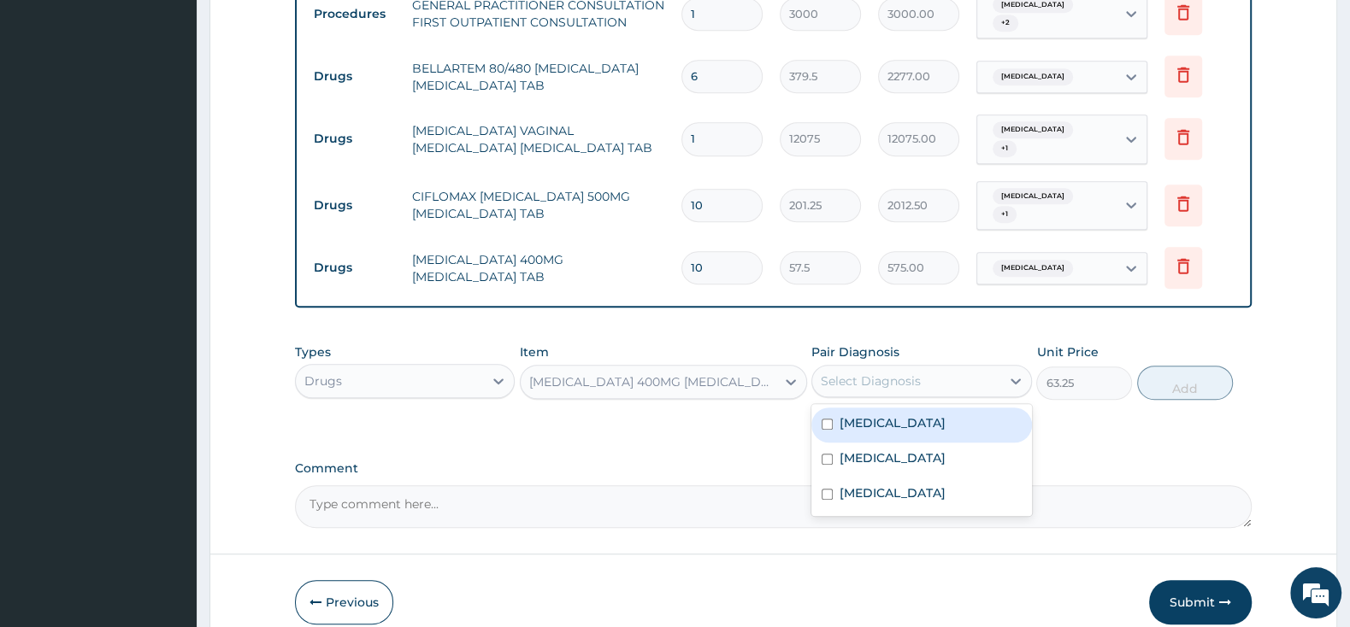
click at [824, 419] on input "checkbox" at bounding box center [826, 424] width 11 height 11
checkbox input "true"
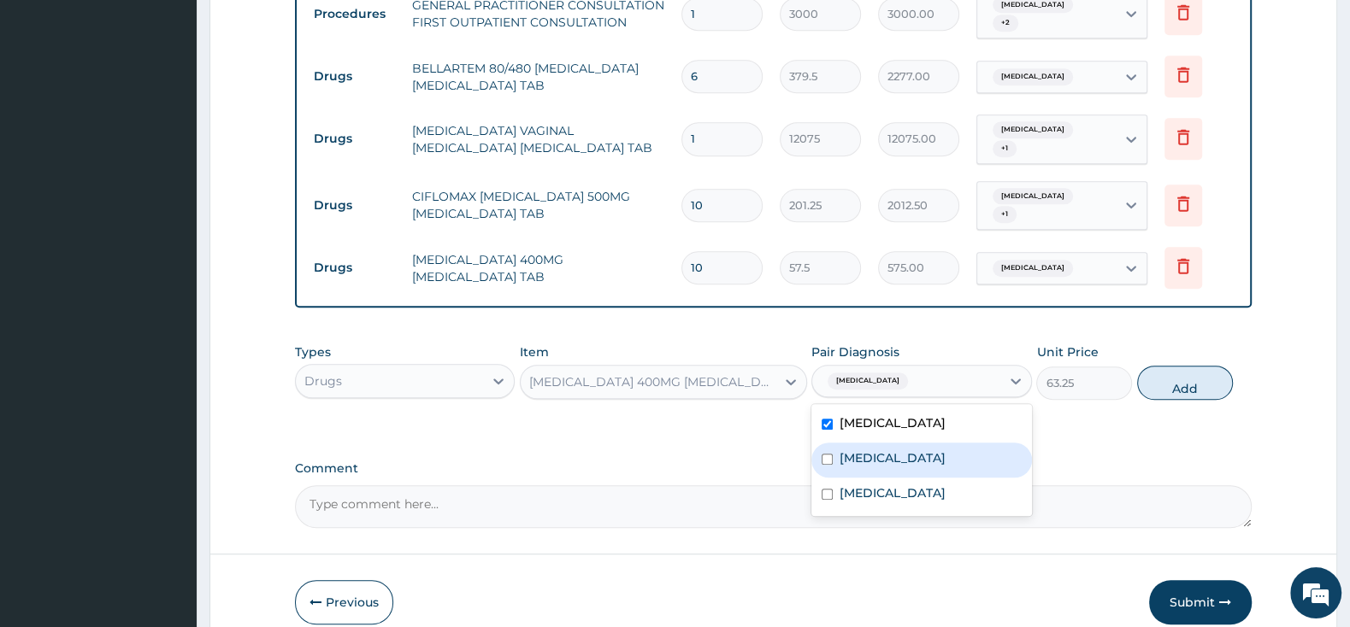
drag, startPoint x: 827, startPoint y: 443, endPoint x: 827, endPoint y: 462, distance: 19.7
click at [829, 454] on input "checkbox" at bounding box center [826, 459] width 11 height 11
checkbox input "true"
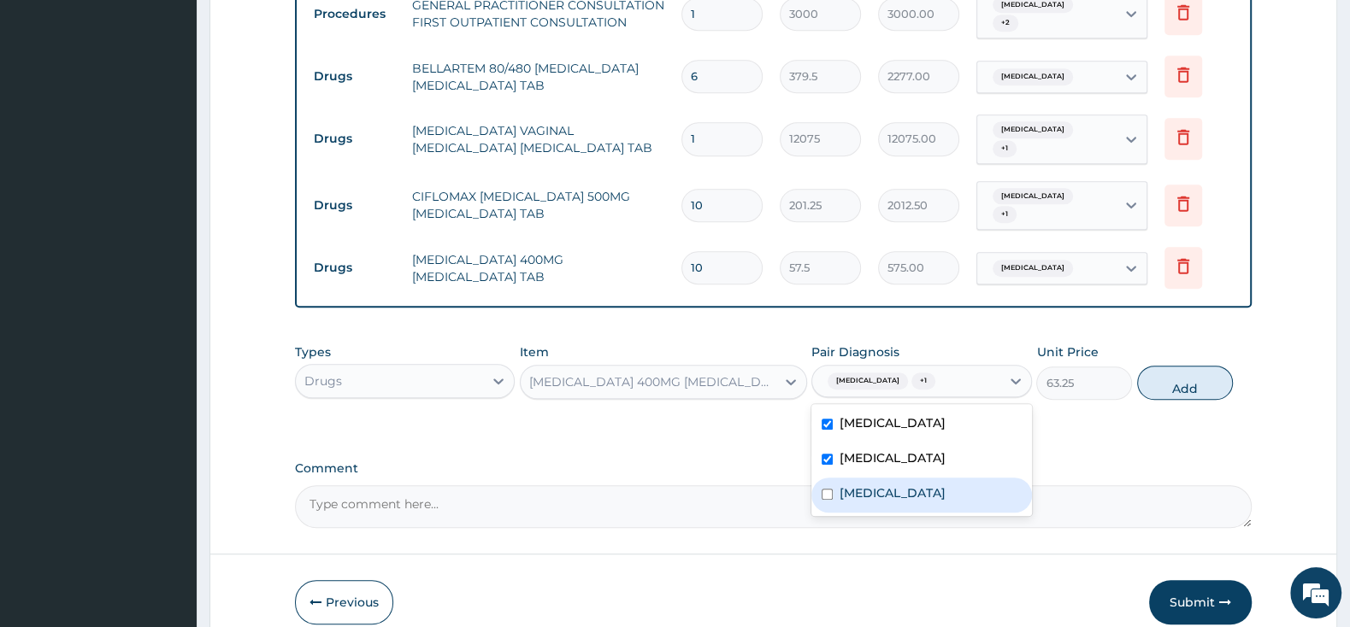
click at [824, 489] on input "checkbox" at bounding box center [826, 494] width 11 height 11
checkbox input "true"
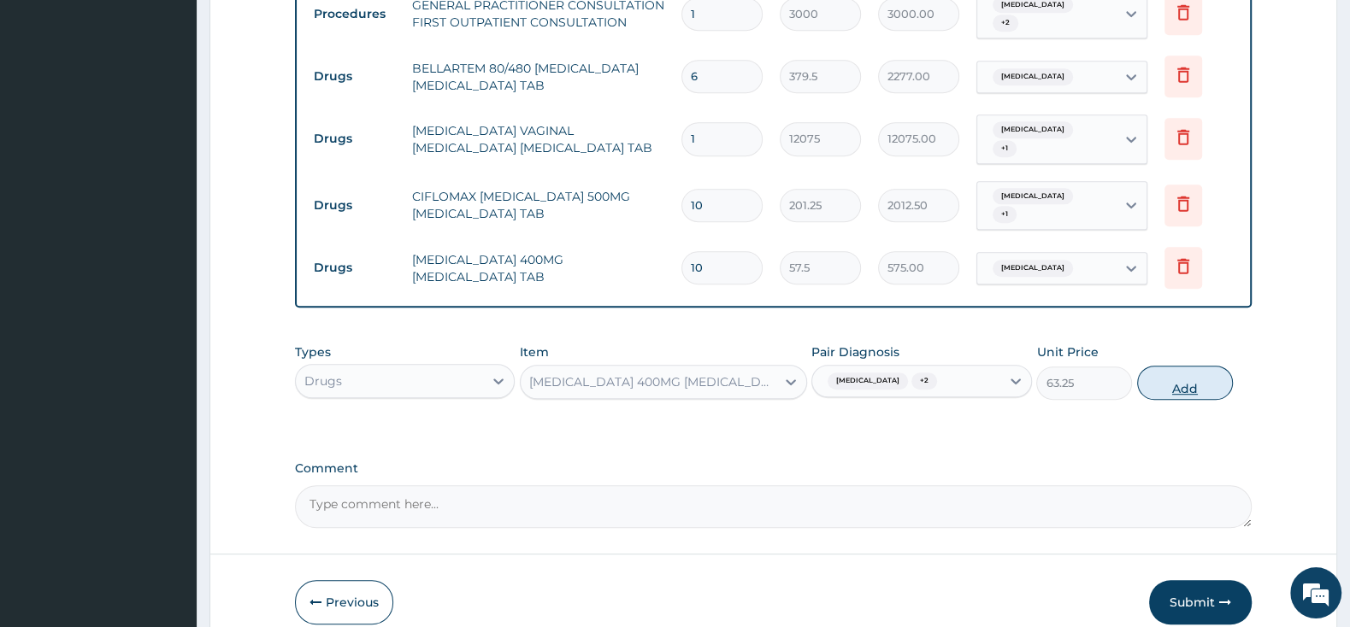
click at [1176, 366] on button "Add" at bounding box center [1185, 383] width 96 height 34
type input "0"
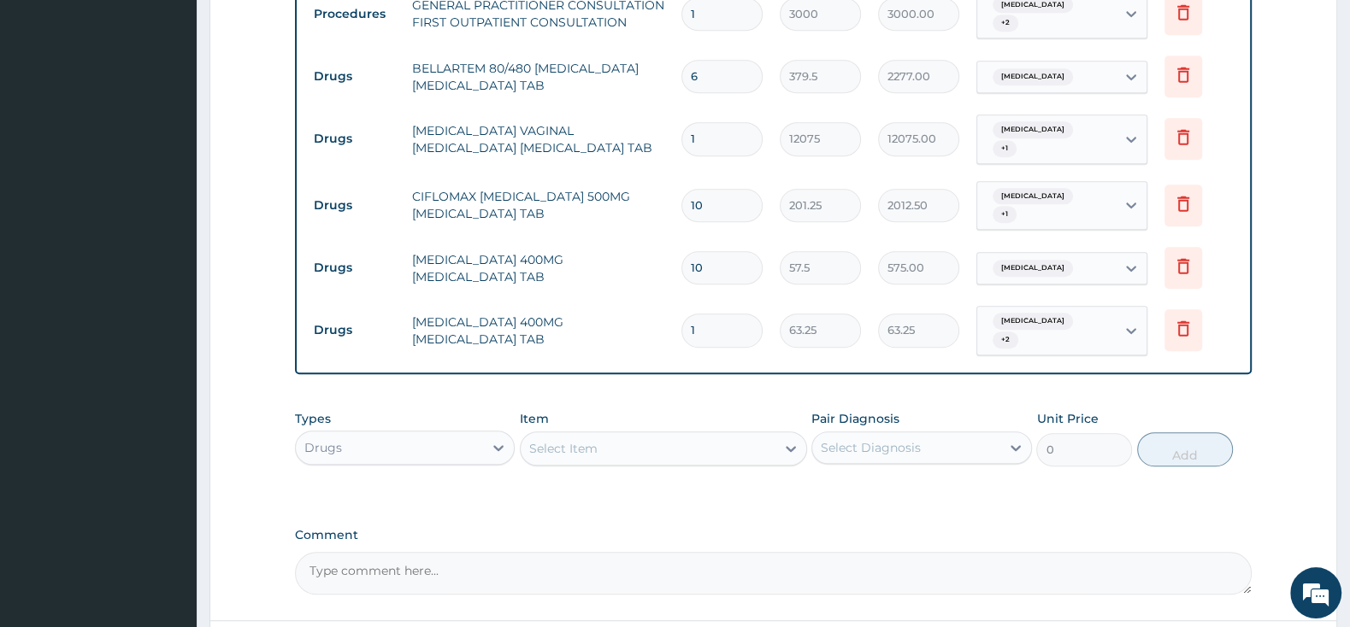
type input "10"
type input "632.50"
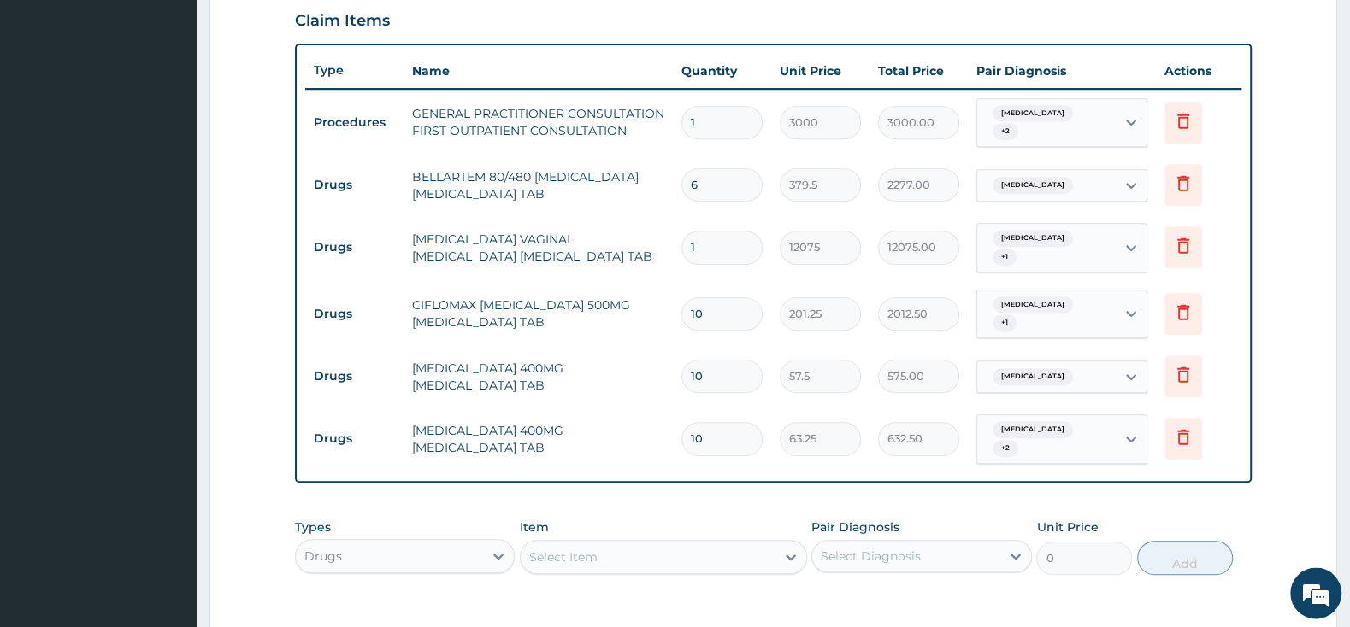
scroll to position [611, 0]
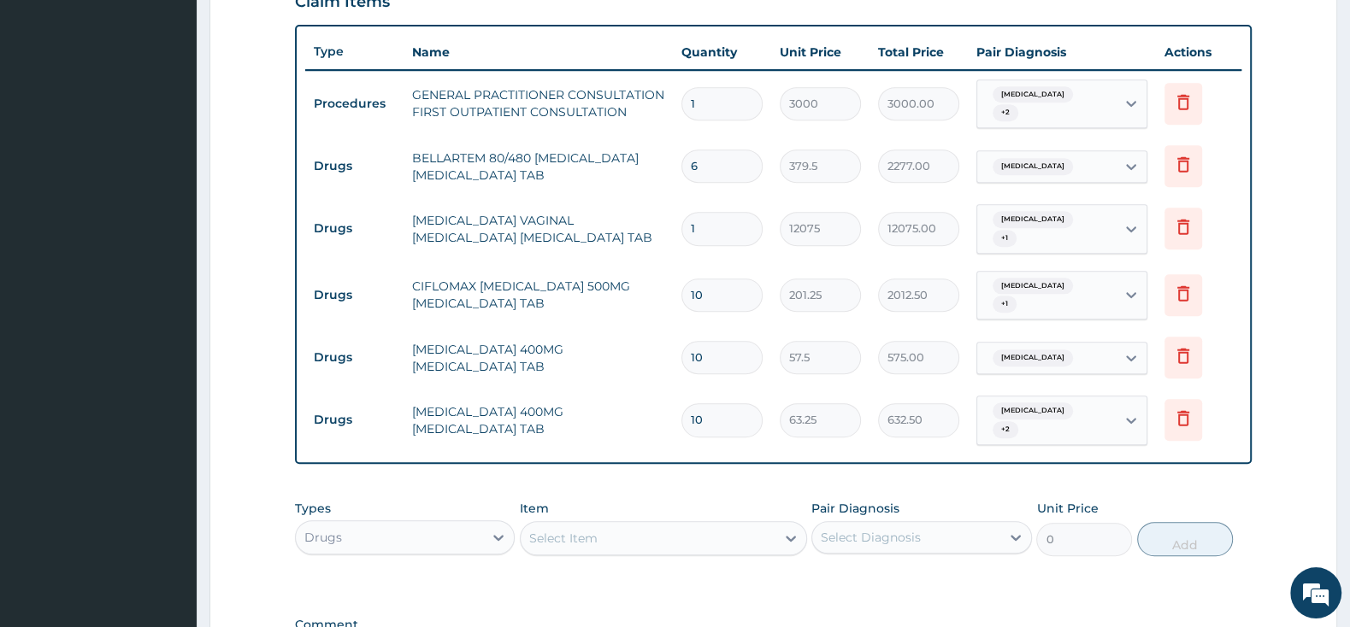
type input "10"
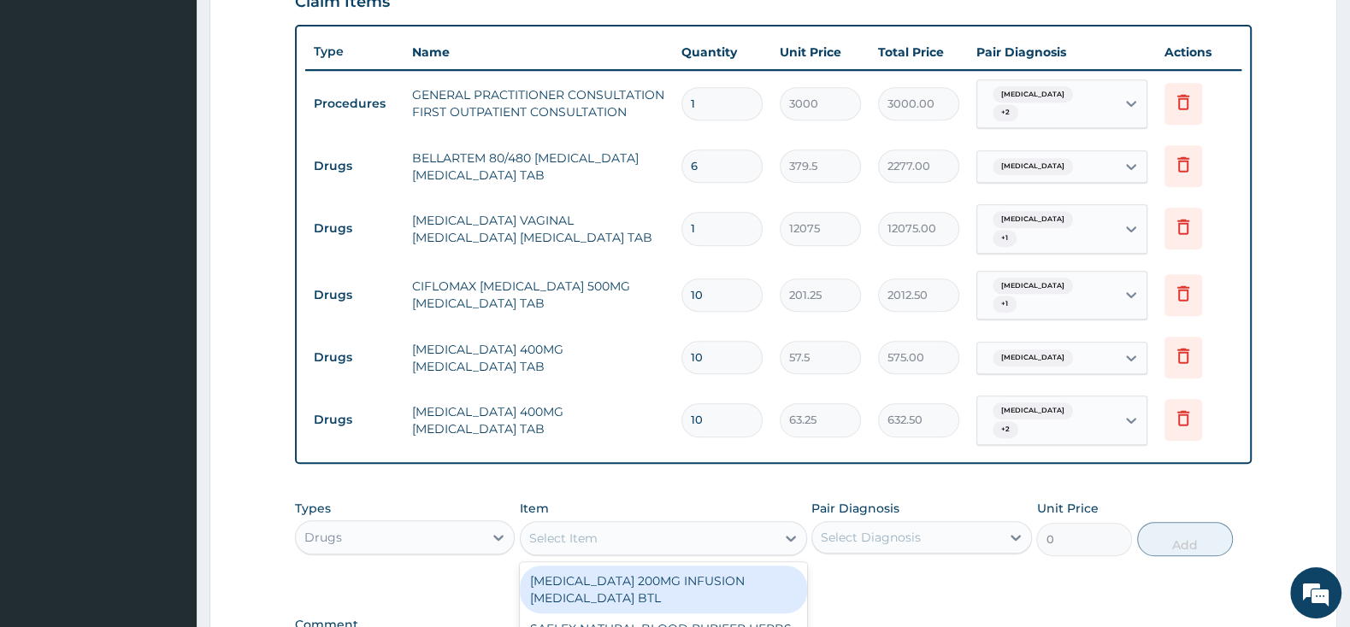
click at [739, 525] on div "Select Item" at bounding box center [648, 538] width 255 height 27
type input "PIRIT"
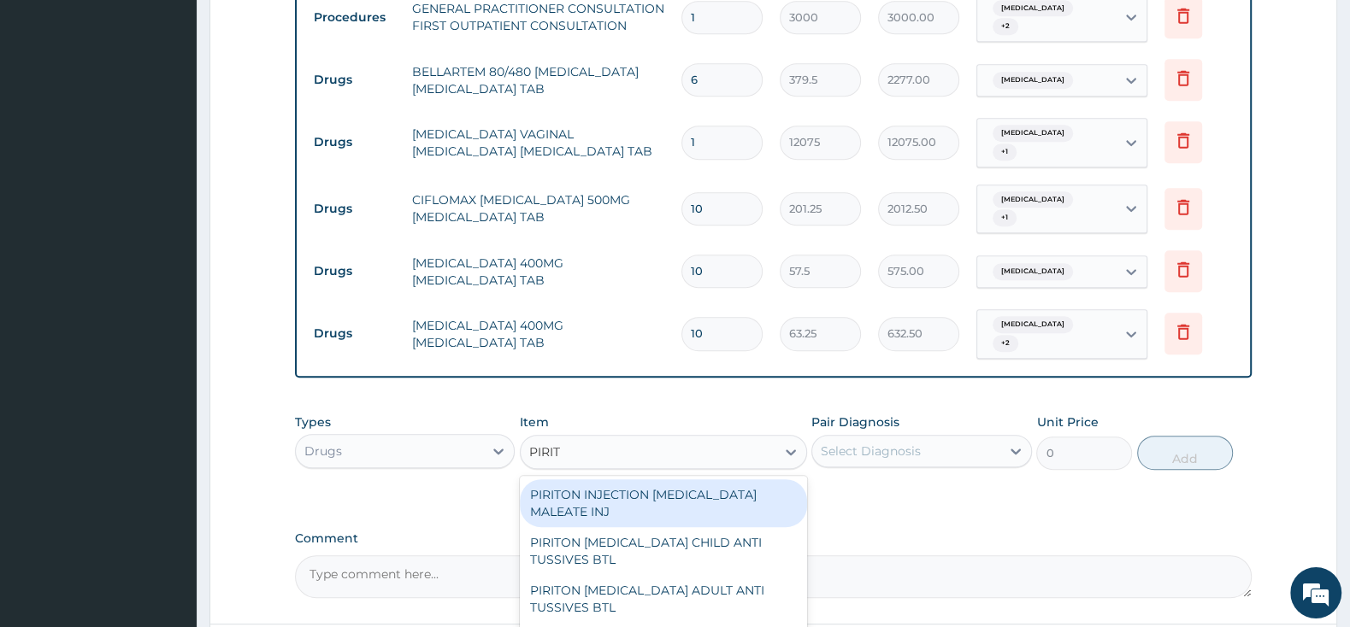
scroll to position [818, 0]
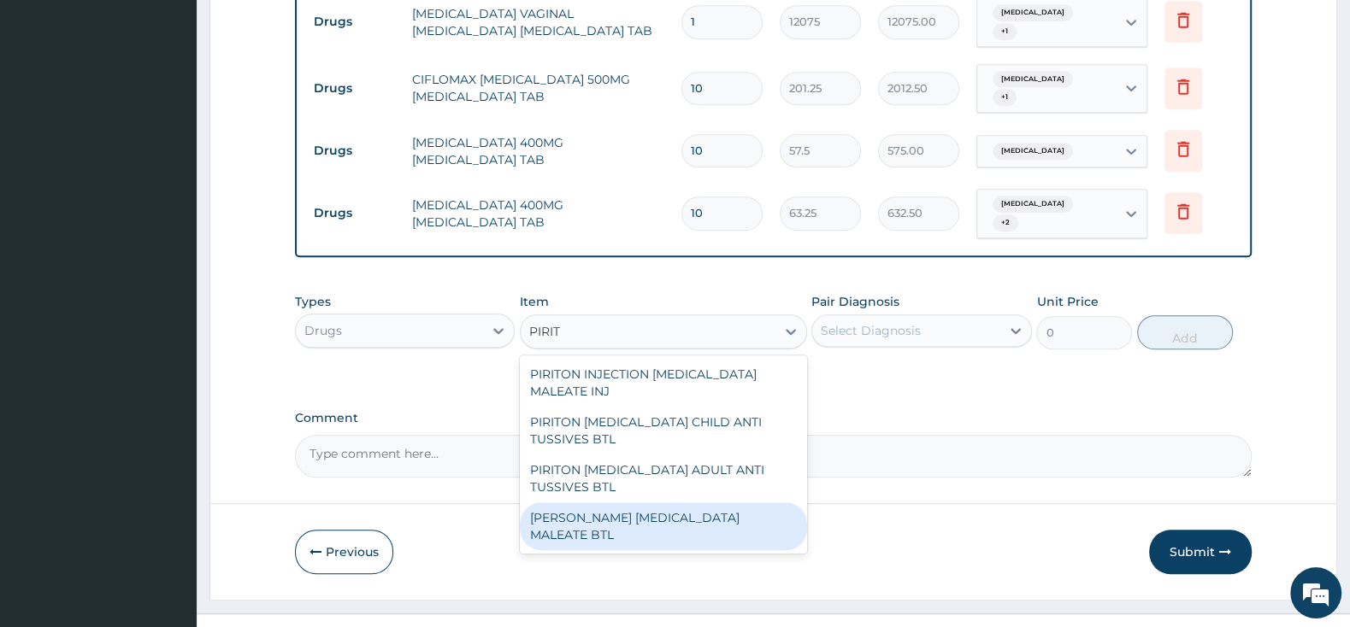
click at [744, 503] on div "PIRITON EVANS CHLORPHENAMINE MALEATE BTL" at bounding box center [663, 527] width 287 height 48
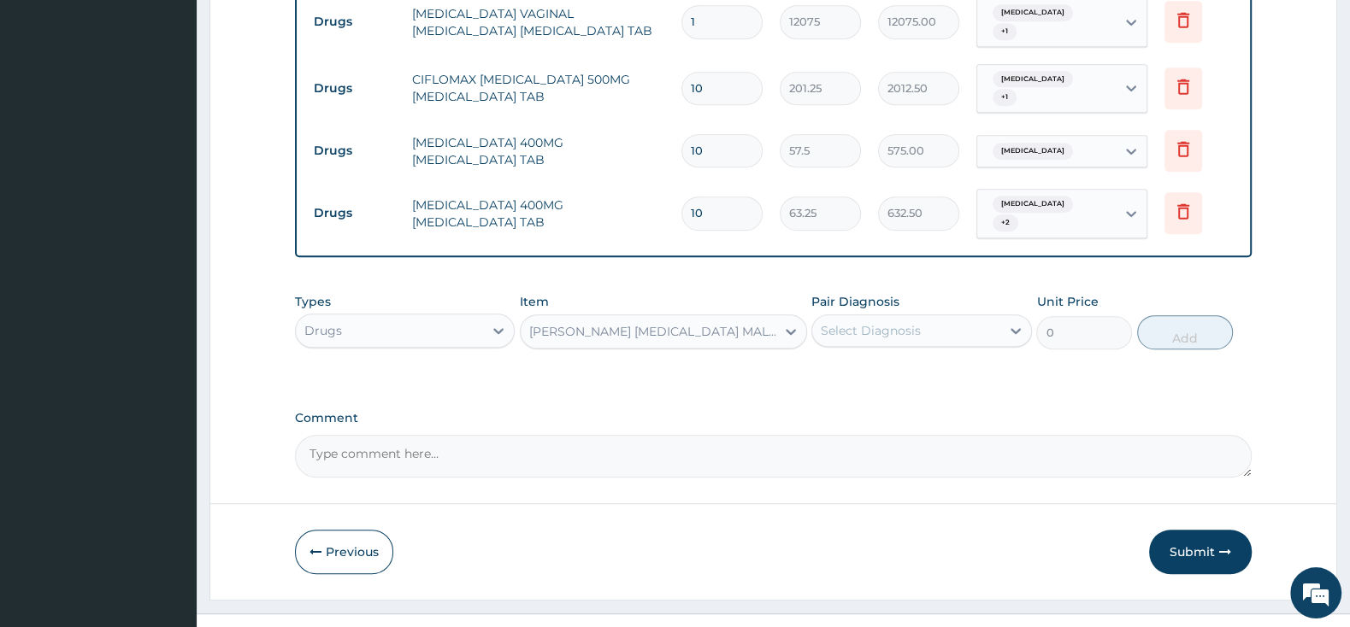
type input "747.5"
click at [866, 317] on div "Select Diagnosis" at bounding box center [905, 330] width 187 height 27
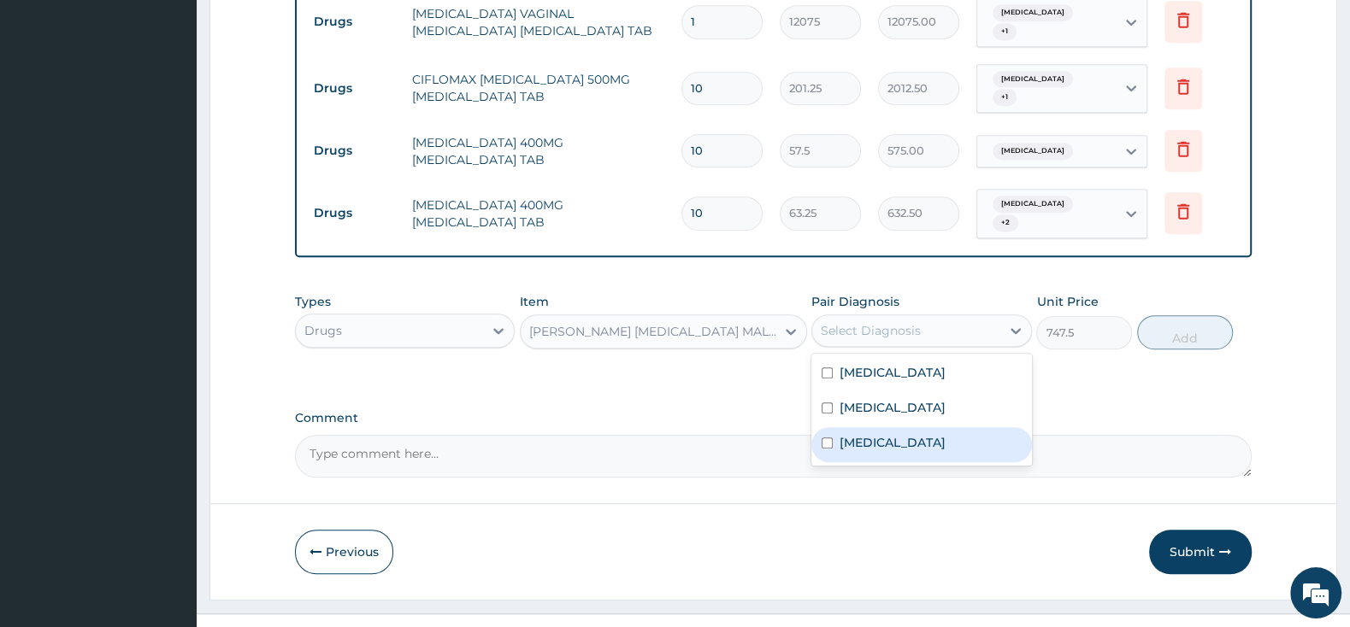
click at [825, 438] on input "checkbox" at bounding box center [826, 443] width 11 height 11
checkbox input "true"
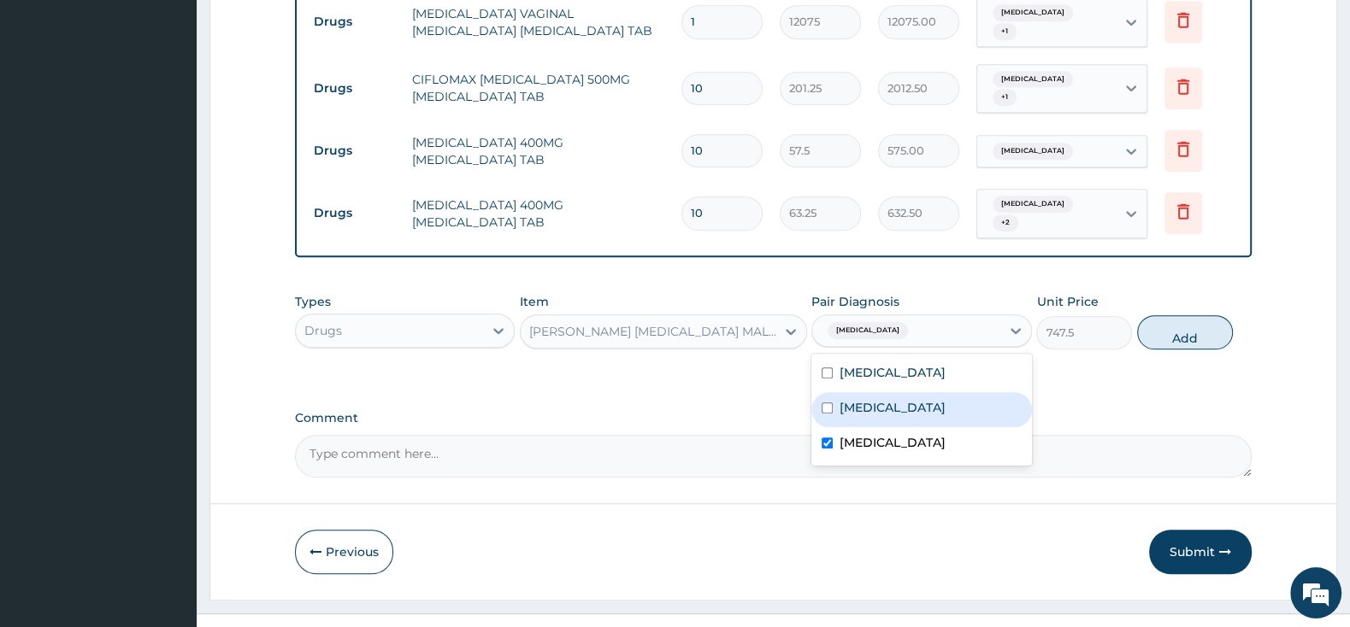
click at [825, 392] on div "Vaginitis" at bounding box center [921, 409] width 220 height 35
checkbox input "true"
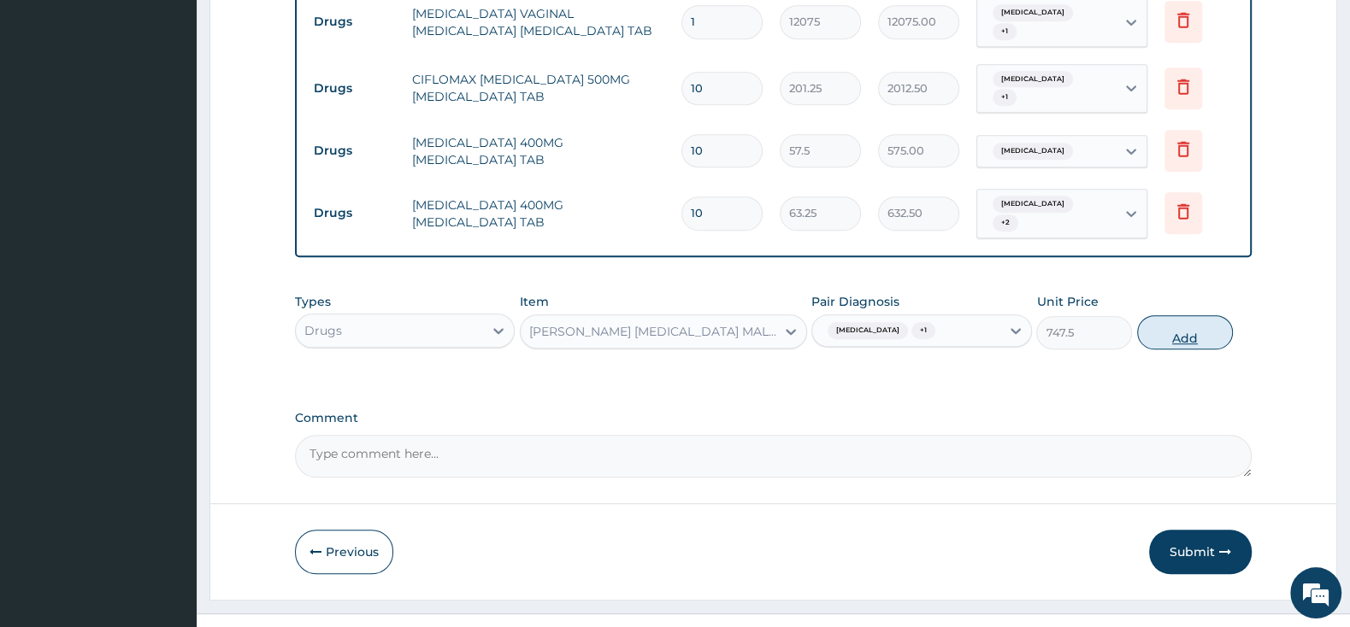
click at [1165, 315] on button "Add" at bounding box center [1185, 332] width 96 height 34
type input "0"
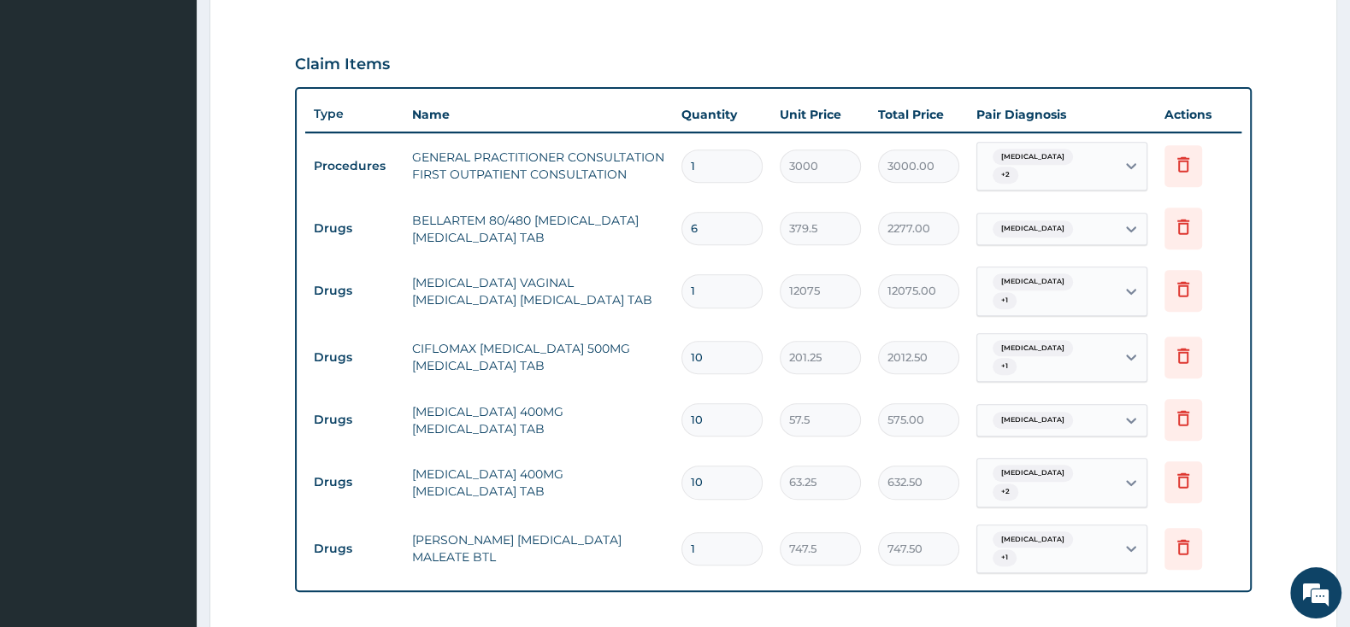
scroll to position [878, 0]
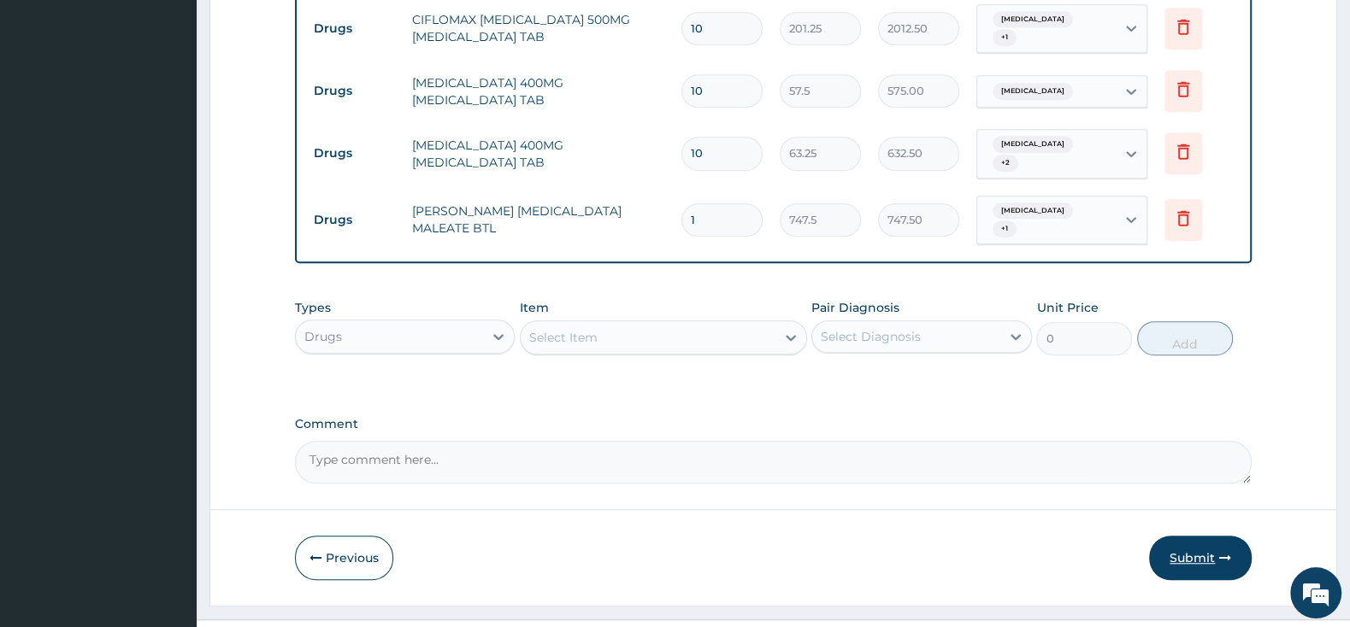
click at [1206, 536] on button "Submit" at bounding box center [1200, 558] width 103 height 44
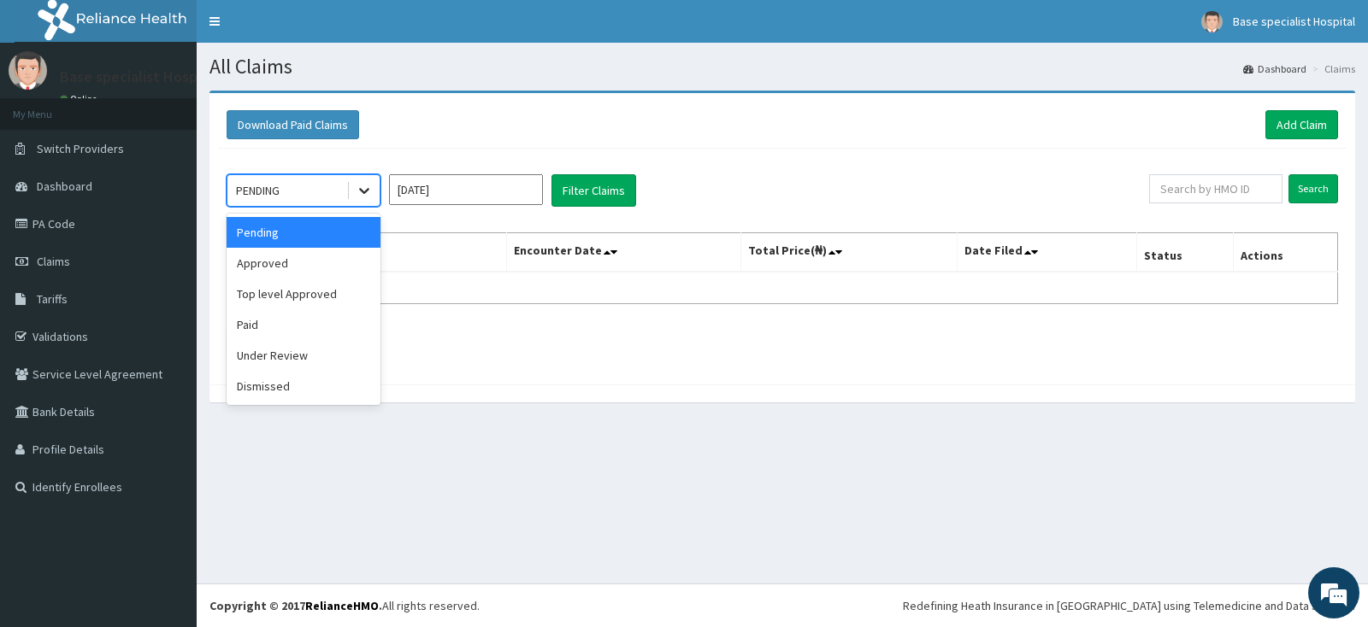
click at [363, 185] on icon at bounding box center [364, 190] width 17 height 17
click at [287, 260] on div "Approved" at bounding box center [304, 263] width 154 height 31
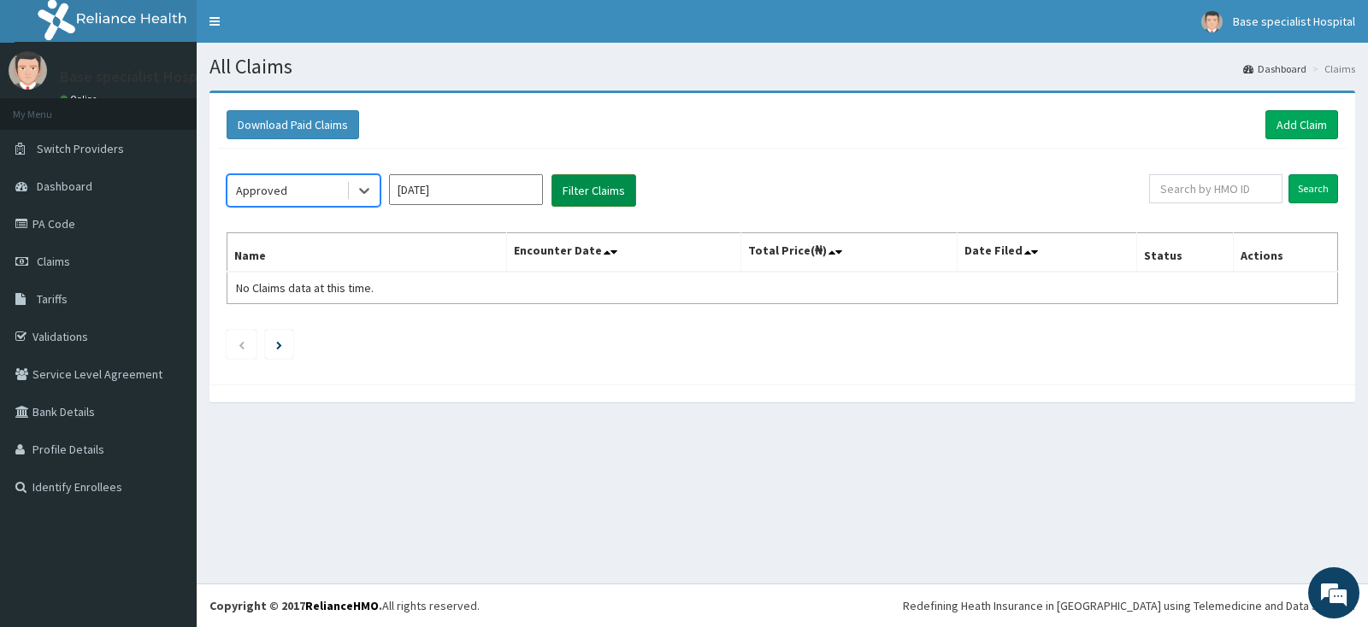
click at [585, 195] on button "Filter Claims" at bounding box center [593, 190] width 85 height 32
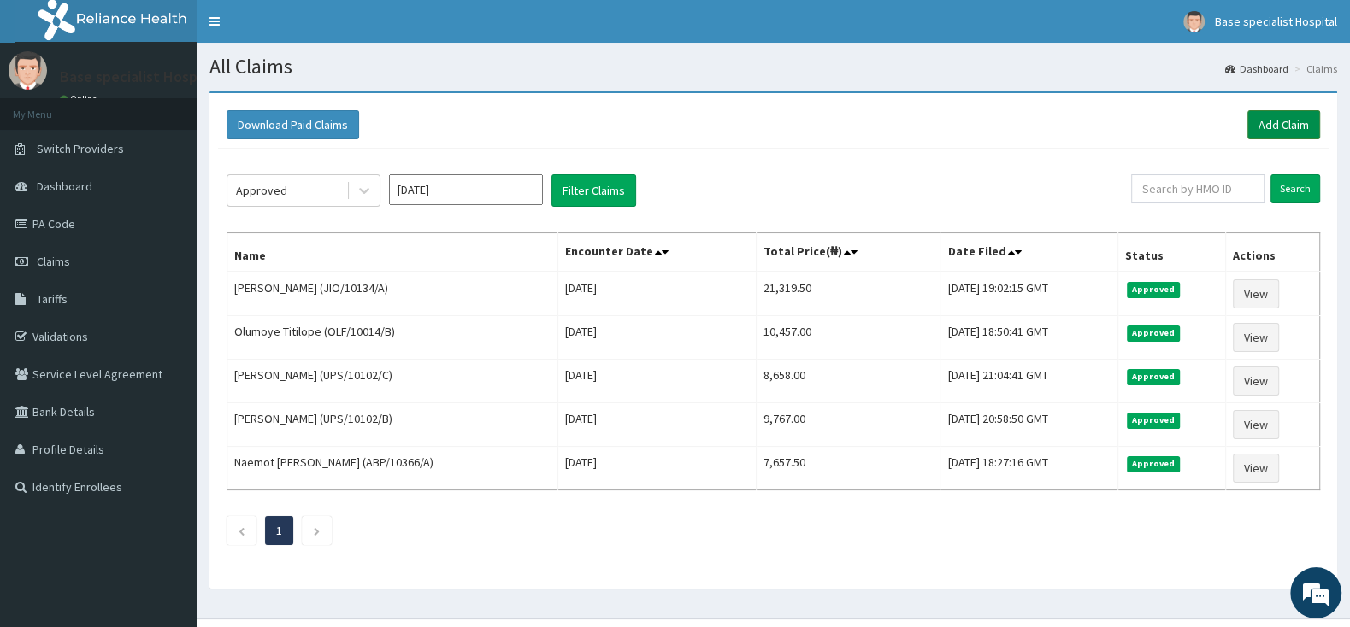
click at [1265, 122] on link "Add Claim" at bounding box center [1283, 124] width 73 height 29
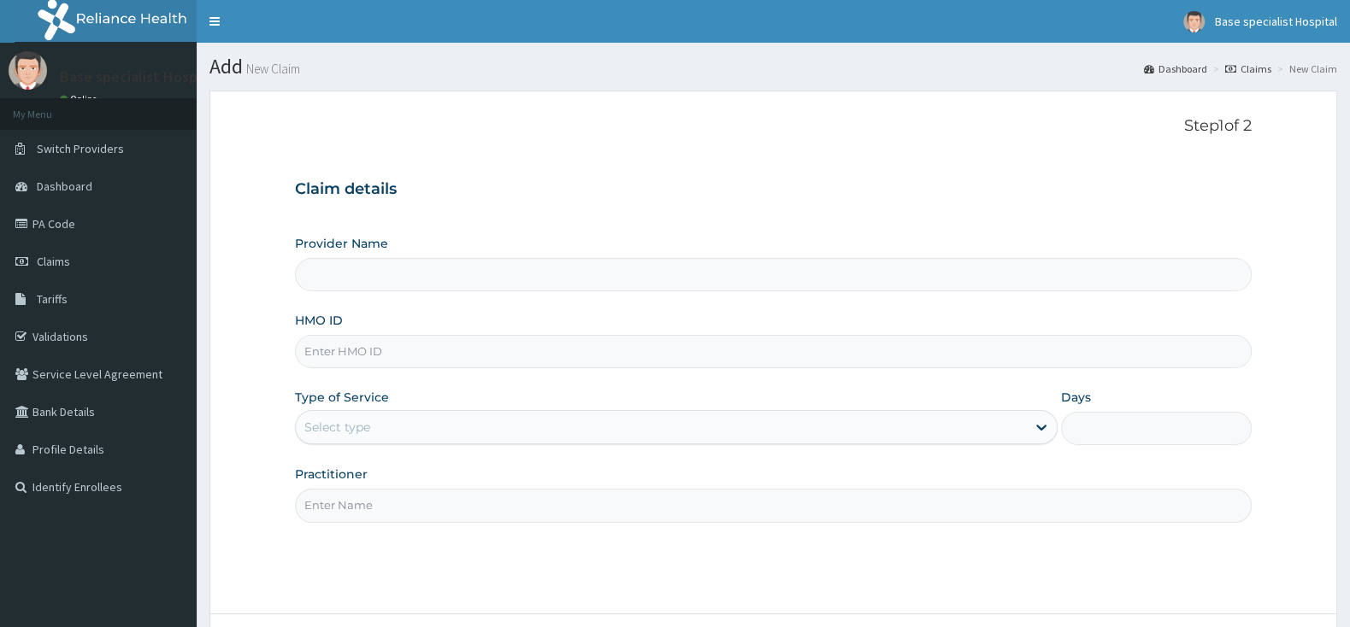
type input "Base Specialist Hospital"
paste input "JIO/10151/A"
type input "JIO/10151/A"
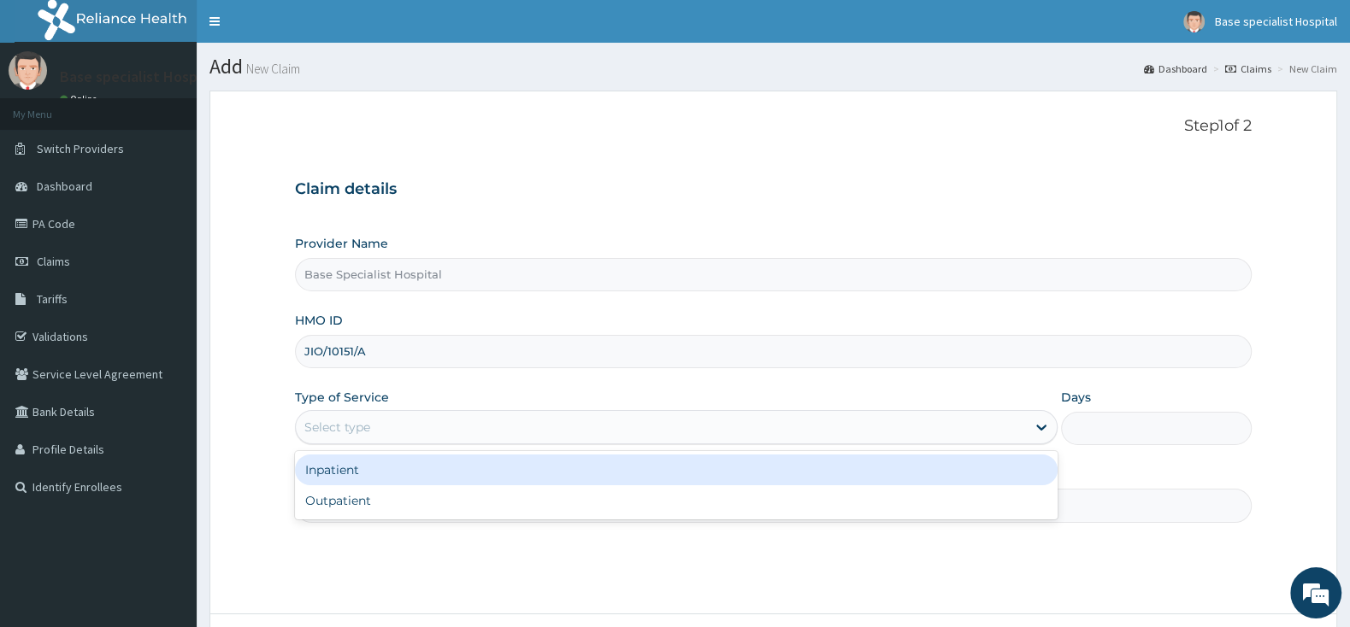
click at [424, 427] on div "Select type" at bounding box center [661, 427] width 730 height 27
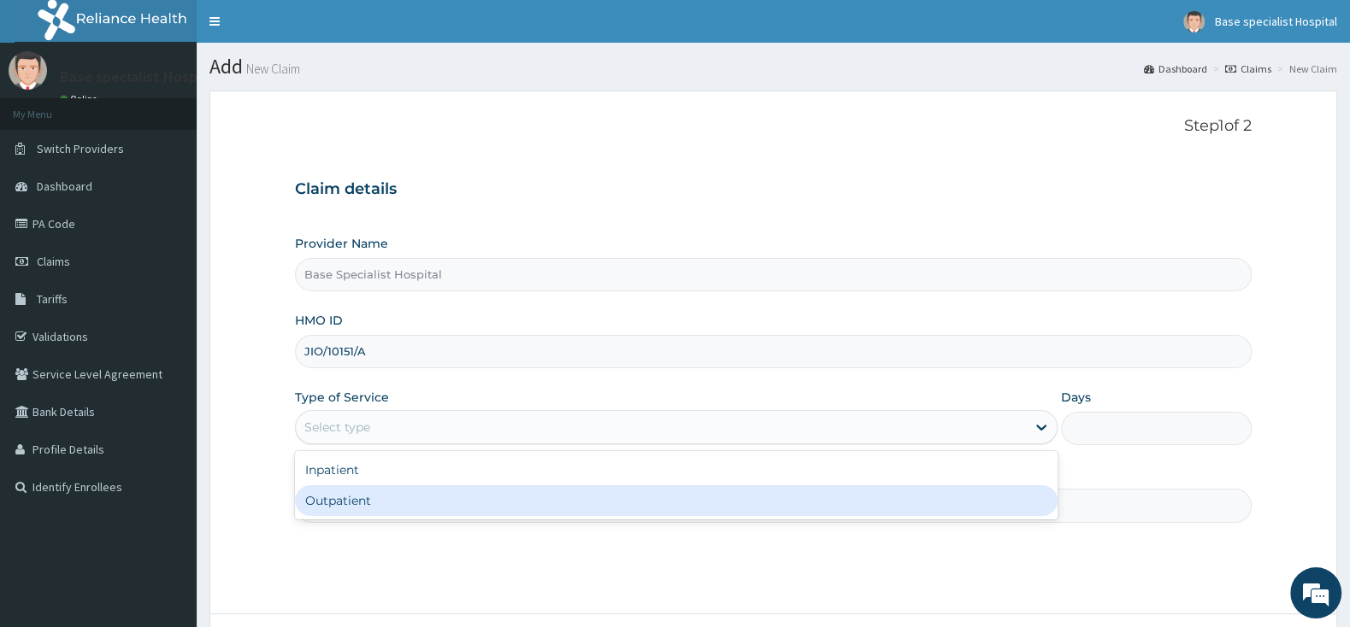
click at [383, 507] on div "Outpatient" at bounding box center [676, 501] width 762 height 31
type input "1"
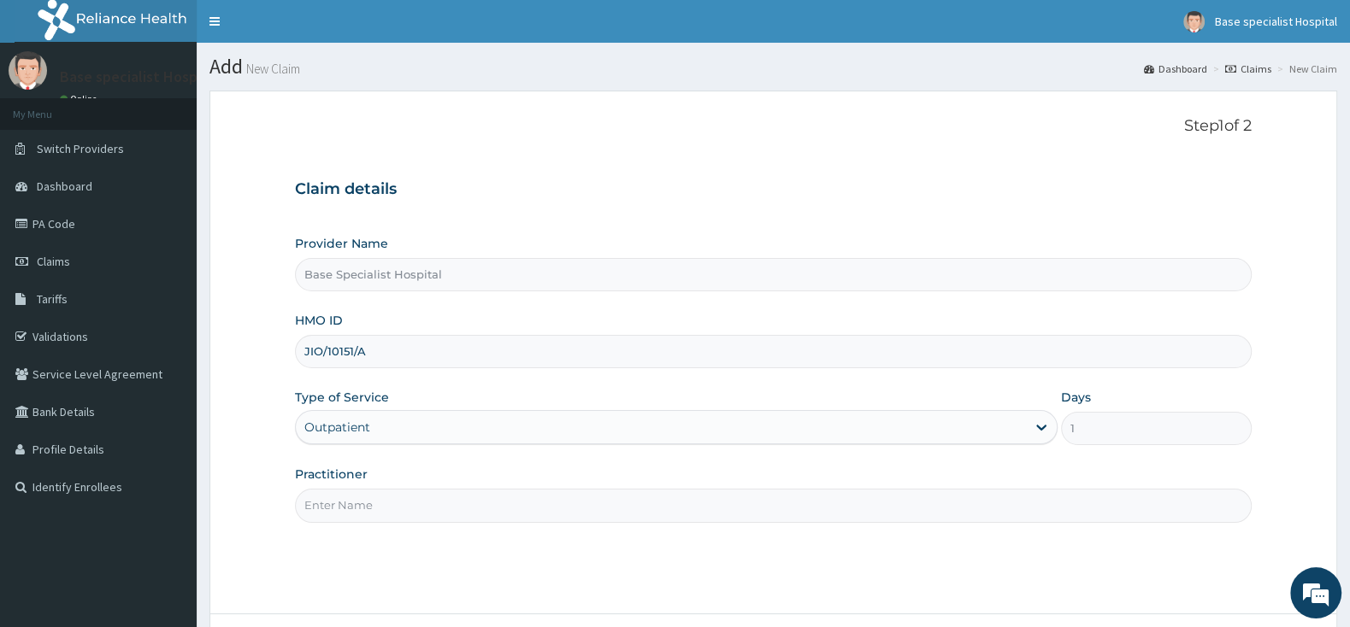
click at [381, 503] on input "Practitioner" at bounding box center [773, 505] width 957 height 33
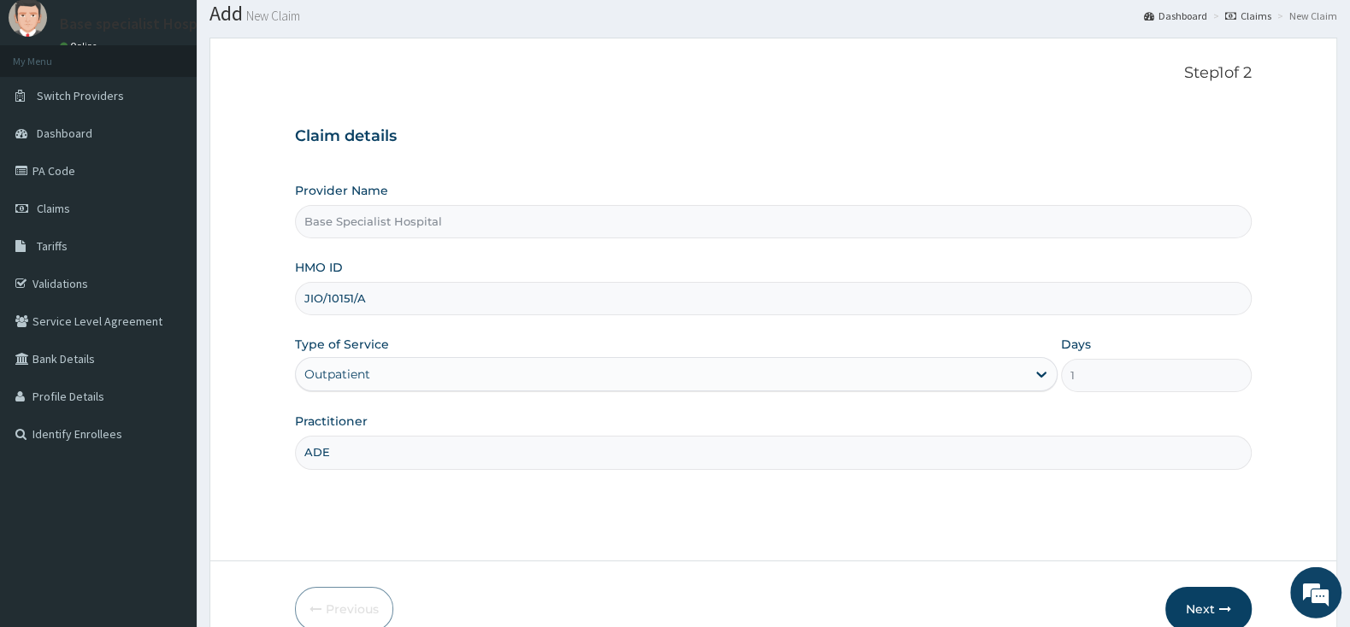
scroll to position [90, 0]
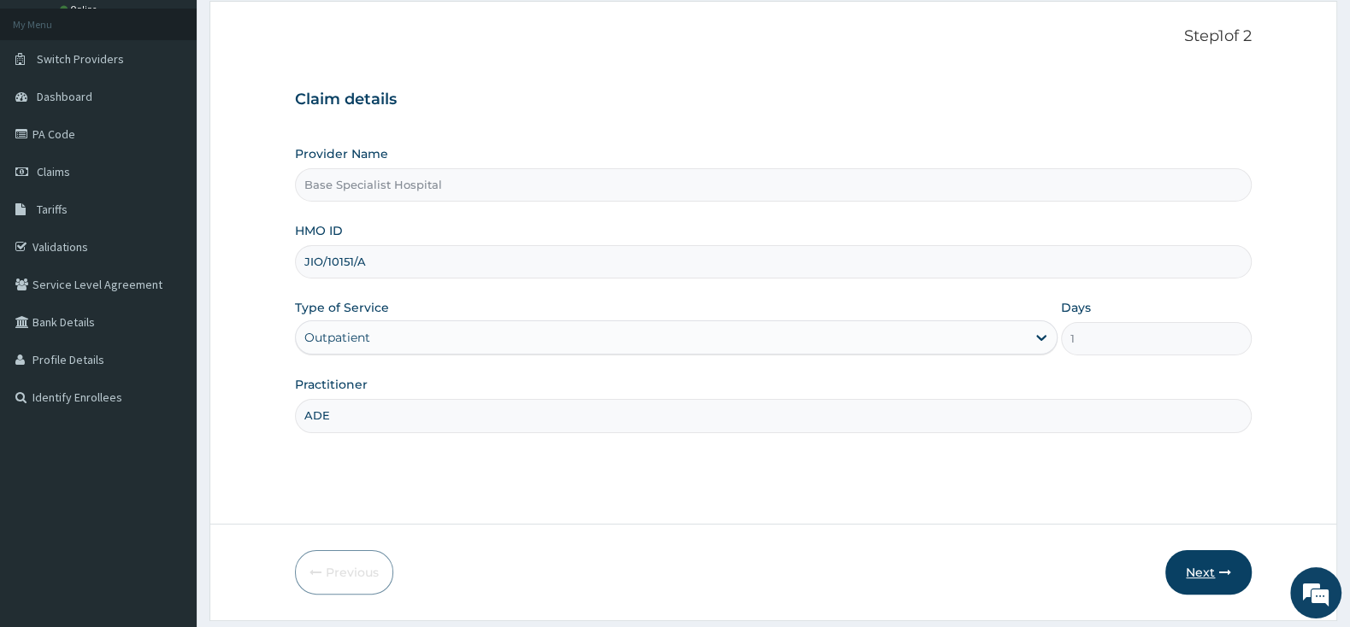
type input "ADE"
click at [1197, 572] on button "Next" at bounding box center [1208, 572] width 86 height 44
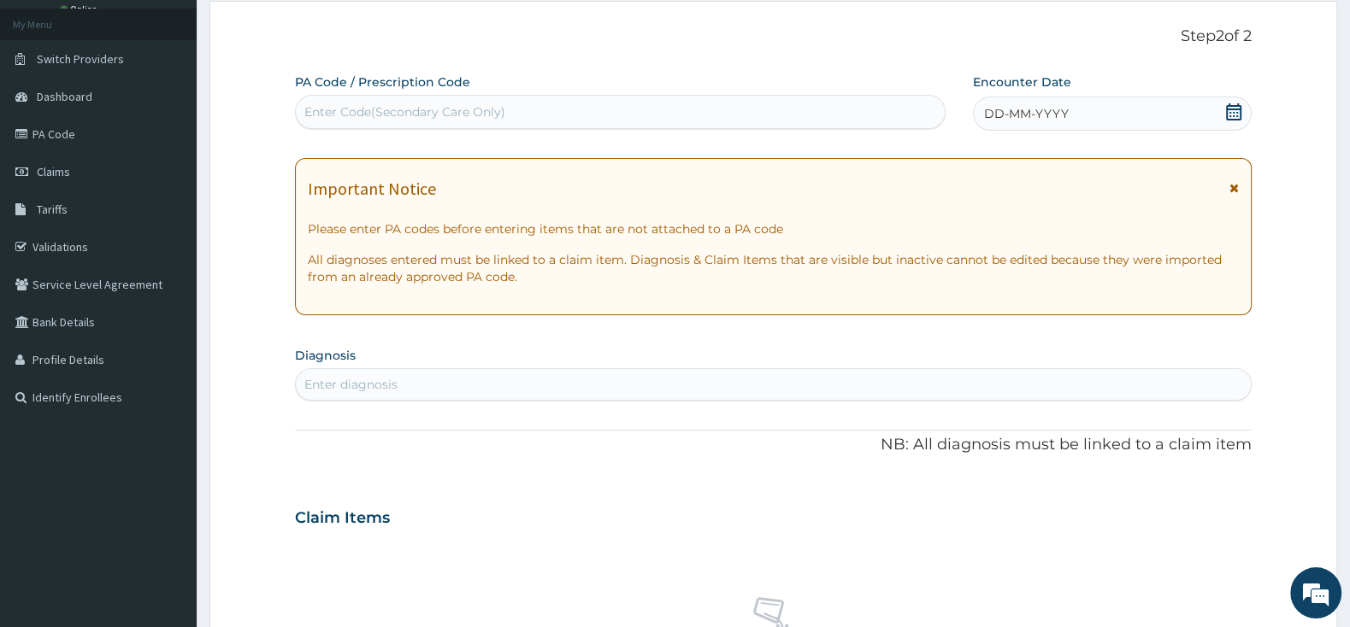
click at [1214, 115] on div "DD-MM-YYYY" at bounding box center [1112, 114] width 279 height 34
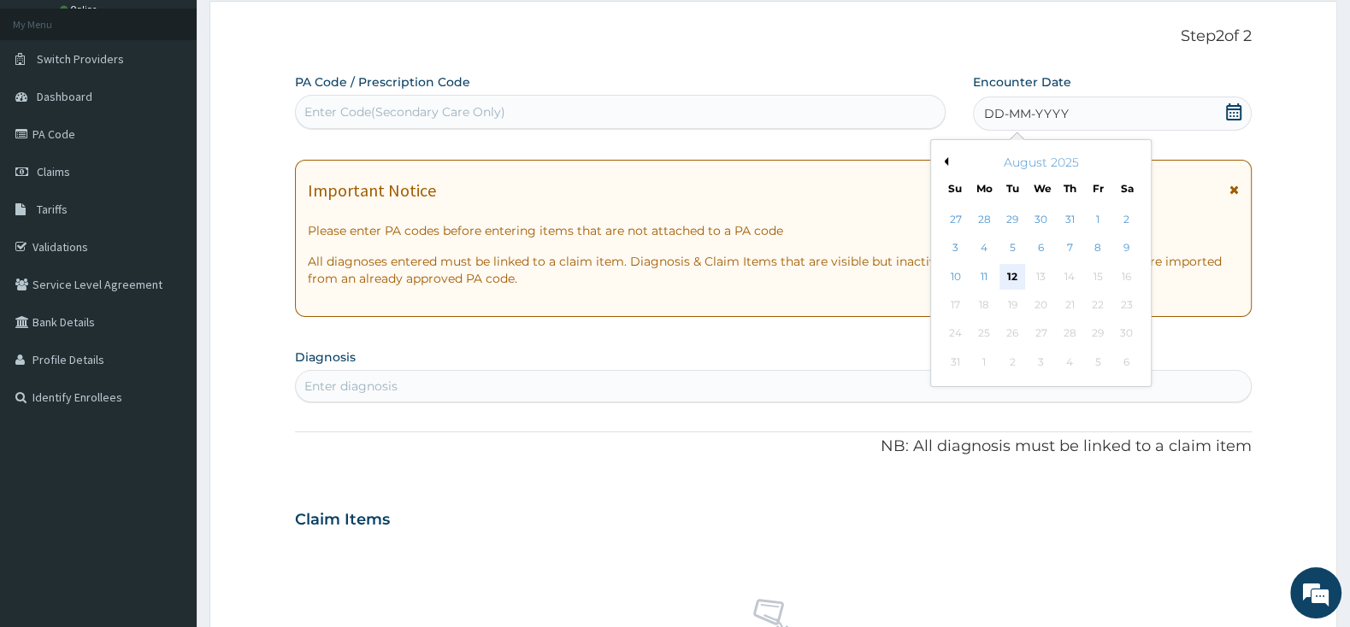
click at [1009, 270] on div "12" at bounding box center [1012, 277] width 26 height 26
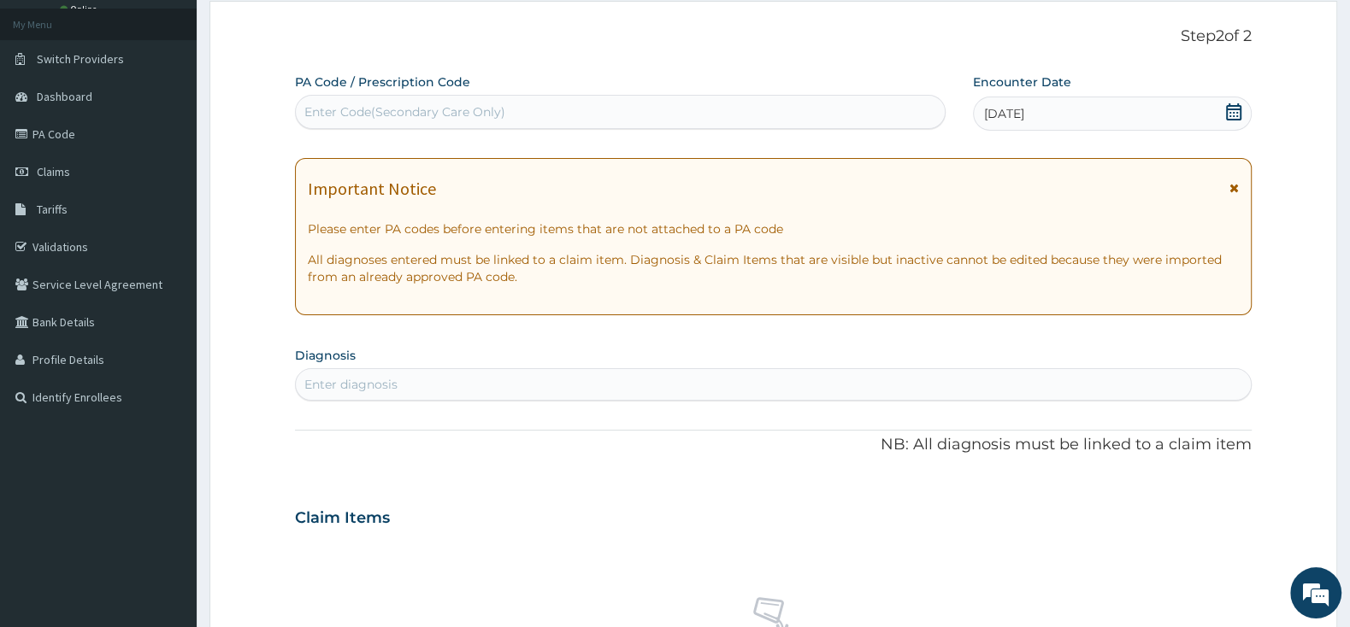
click at [560, 380] on div "Enter diagnosis" at bounding box center [773, 384] width 955 height 27
type input "MALARIA"
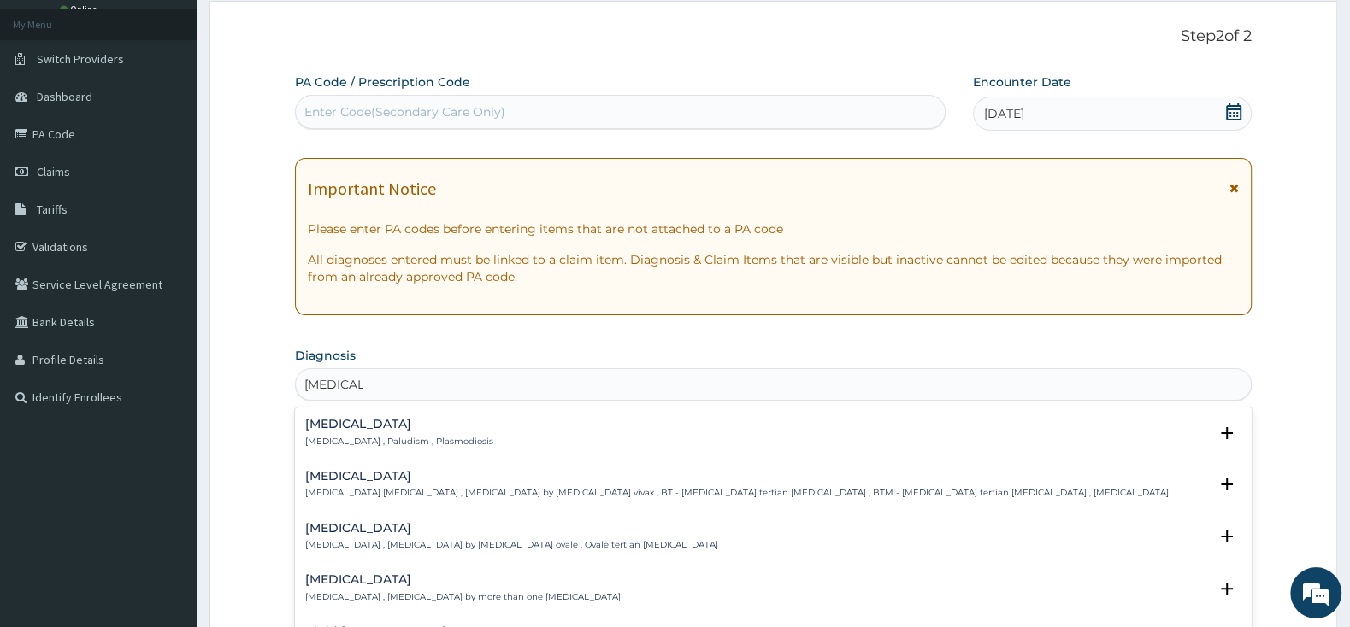
click at [328, 428] on h4 "Malaria" at bounding box center [399, 424] width 188 height 13
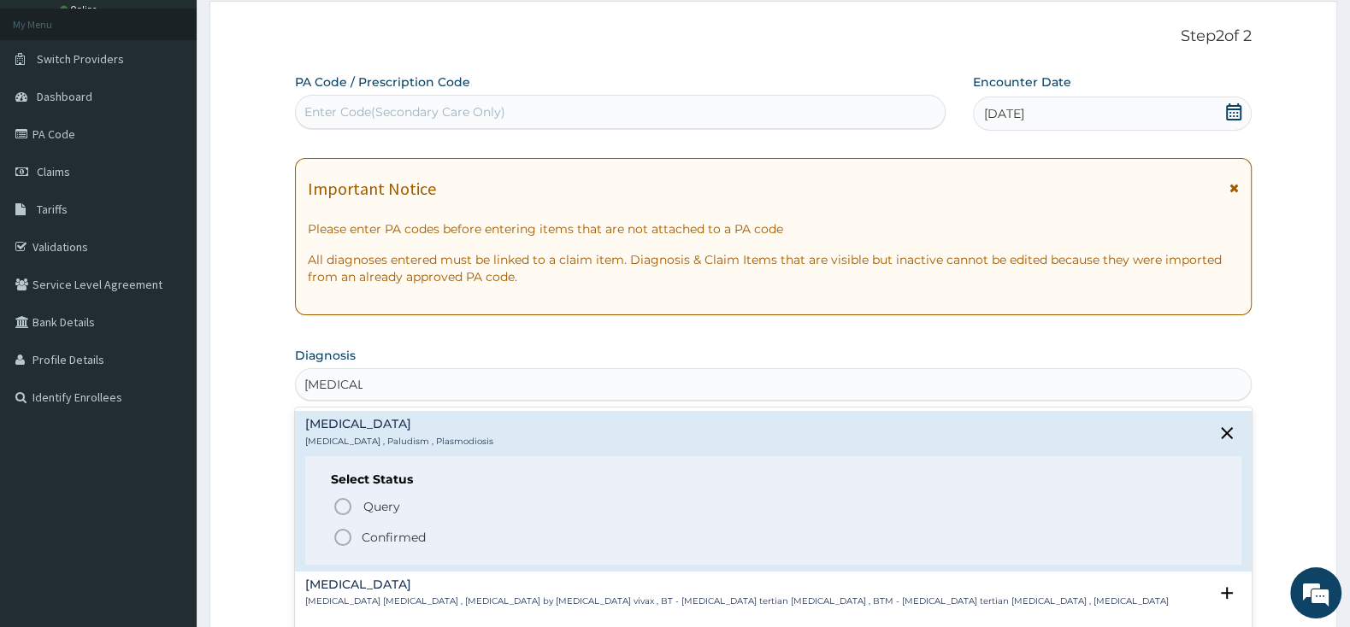
click at [346, 541] on icon "status option filled" at bounding box center [343, 537] width 21 height 21
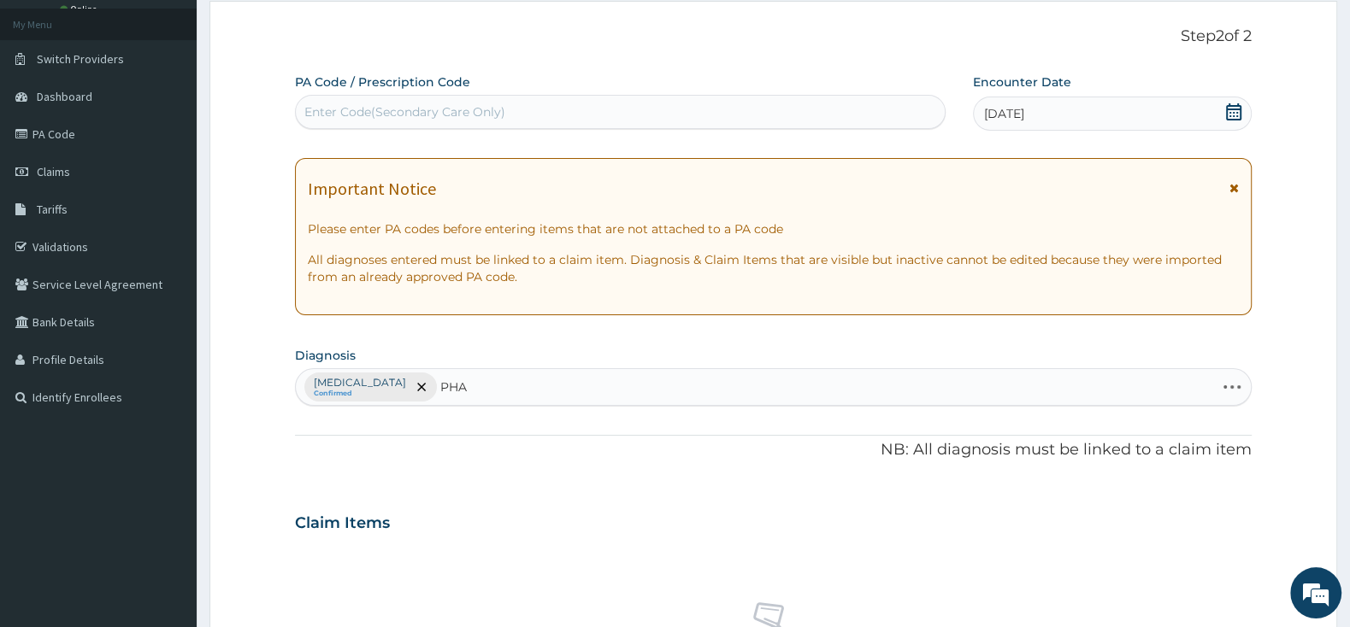
type input "PHAR"
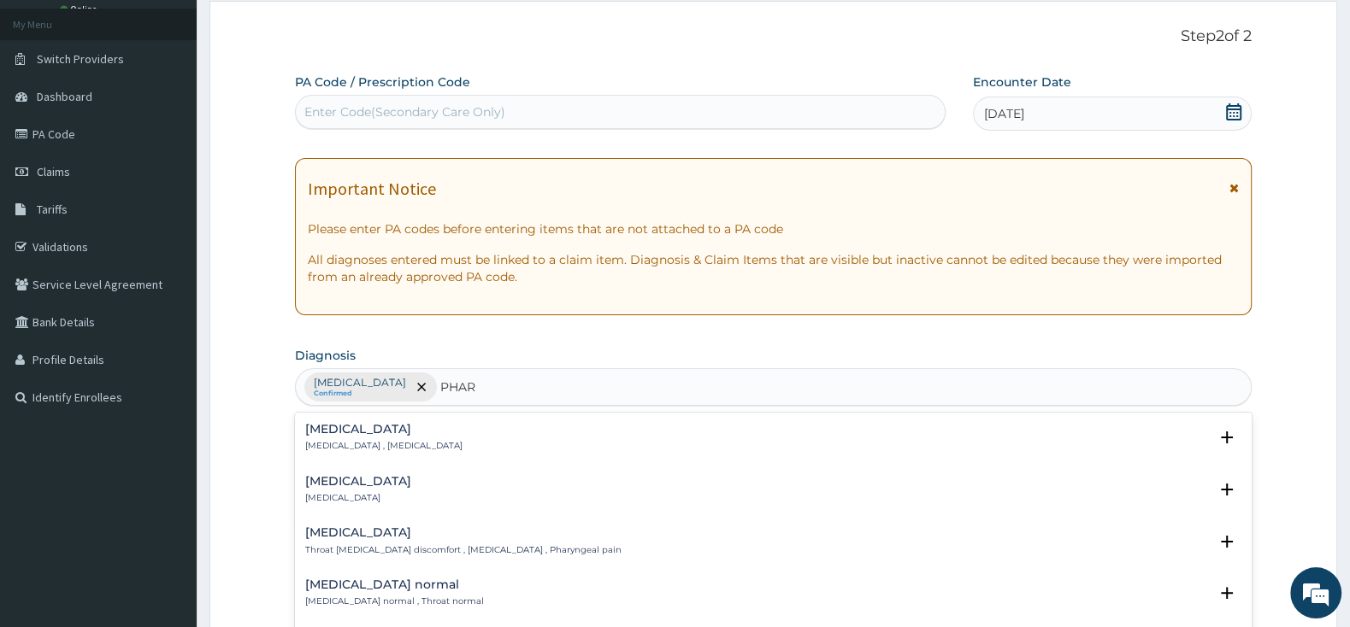
click at [338, 483] on h4 "Pharyngitis" at bounding box center [358, 481] width 106 height 13
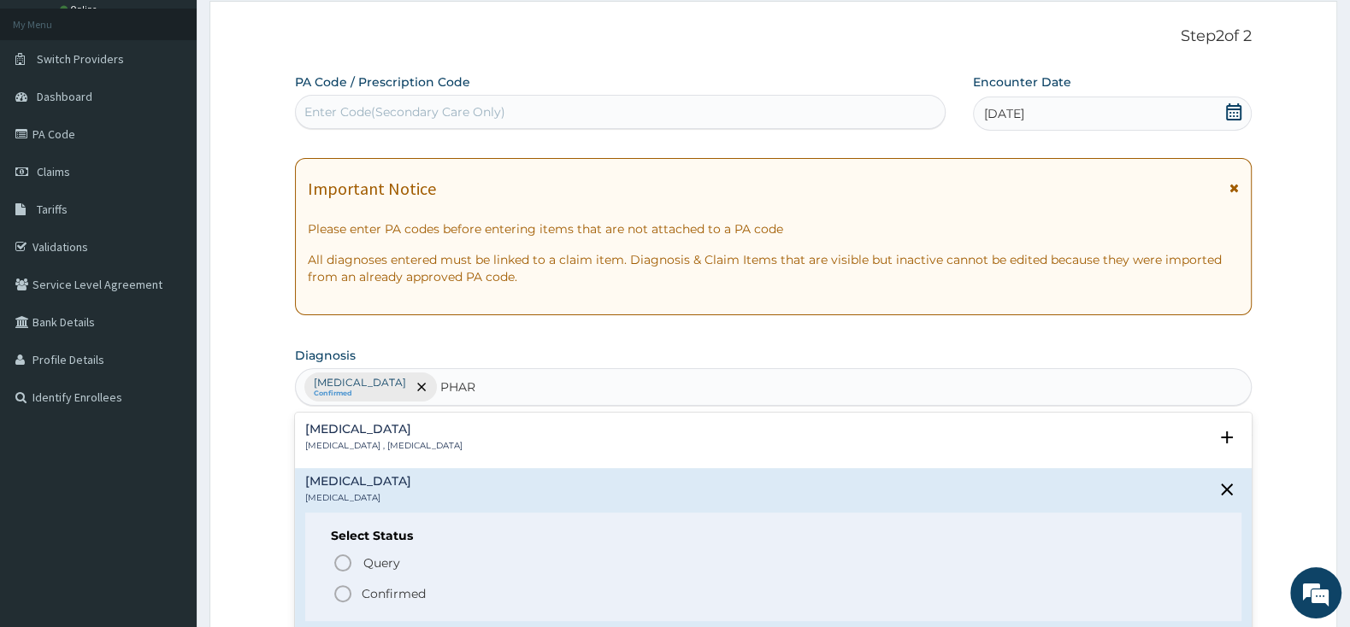
click at [343, 591] on icon "status option filled" at bounding box center [343, 594] width 21 height 21
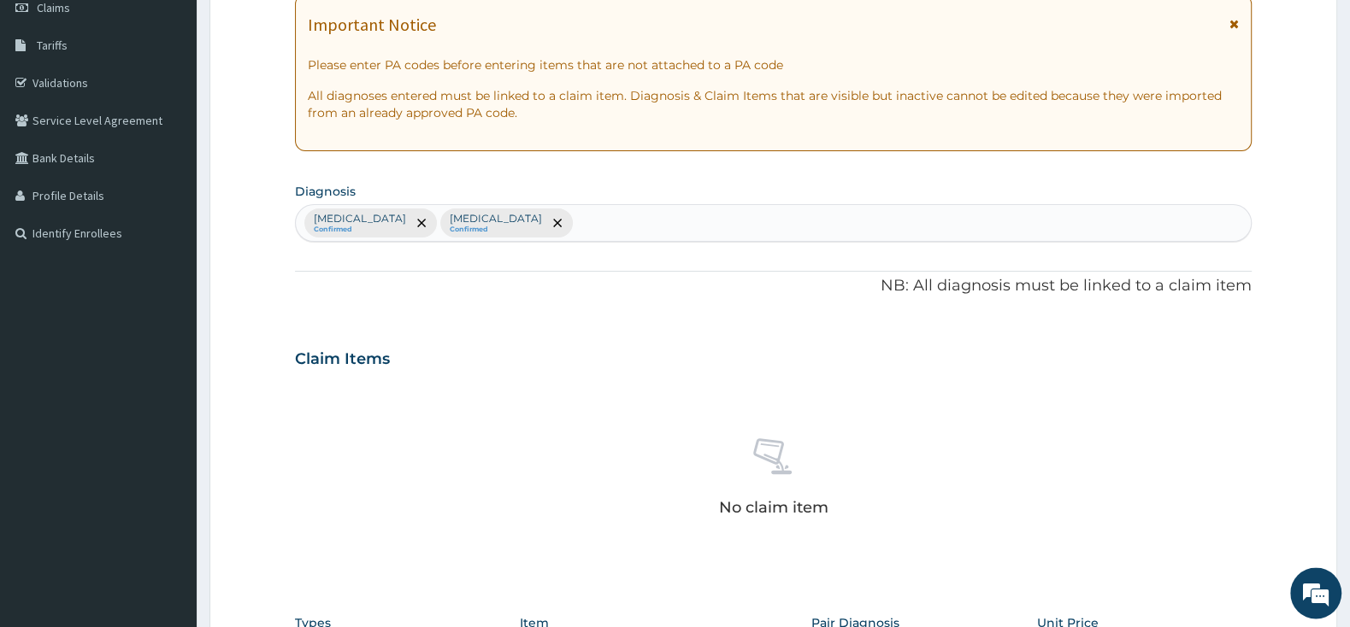
scroll to position [539, 0]
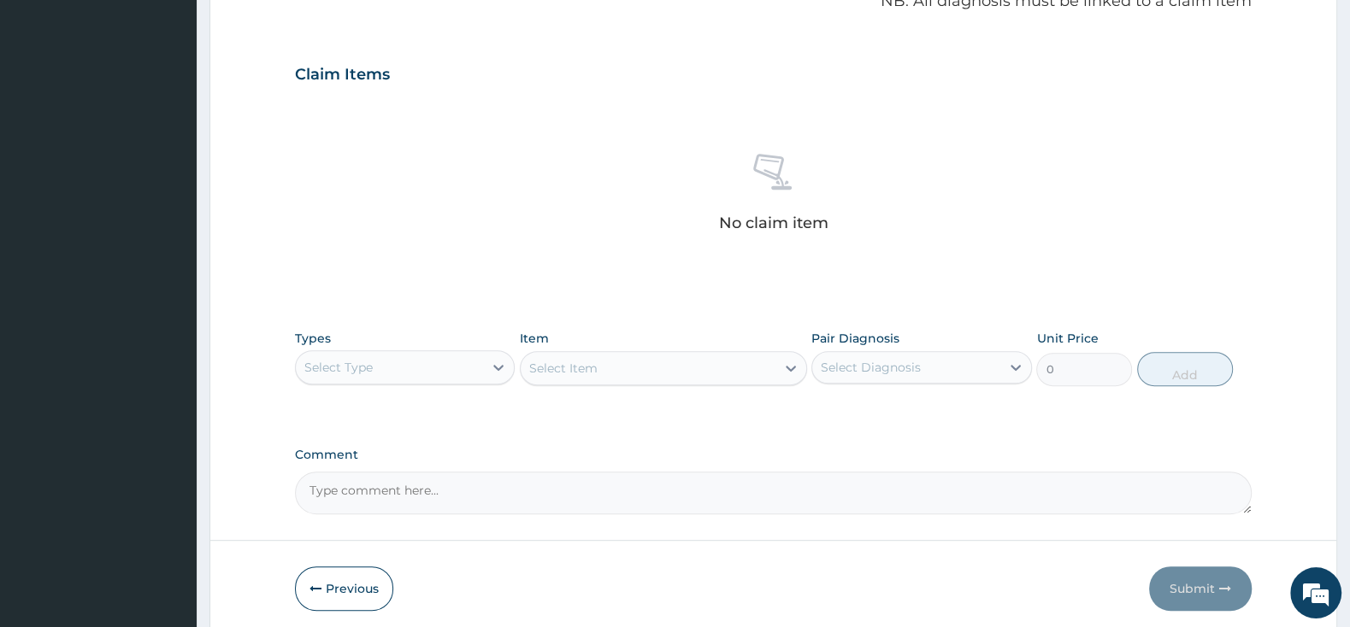
click at [456, 350] on div "Types Select Type" at bounding box center [405, 358] width 220 height 56
click at [451, 367] on div "Select Type" at bounding box center [389, 367] width 187 height 27
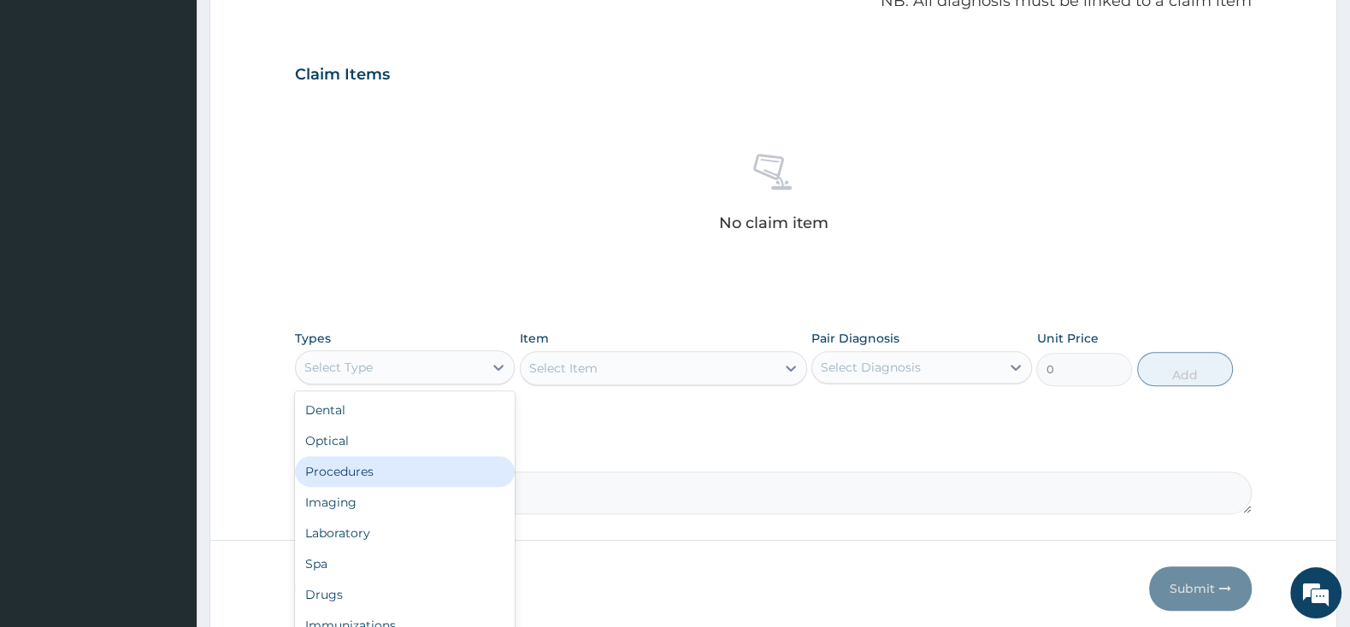
click at [392, 477] on div "Procedures" at bounding box center [405, 471] width 220 height 31
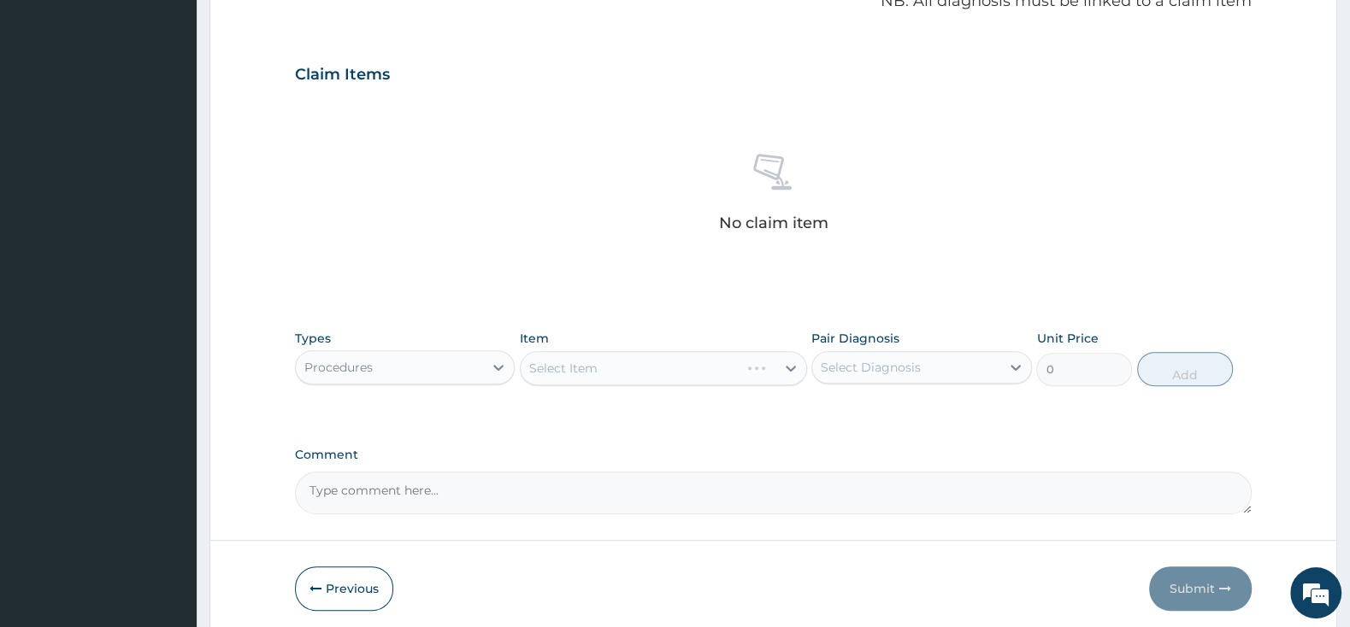
click at [582, 371] on div "Select Item" at bounding box center [663, 368] width 287 height 34
click at [619, 368] on div "Select Item" at bounding box center [663, 368] width 287 height 34
click at [640, 362] on div "Select Item" at bounding box center [663, 368] width 287 height 34
click at [688, 370] on div "Select Item" at bounding box center [648, 368] width 255 height 27
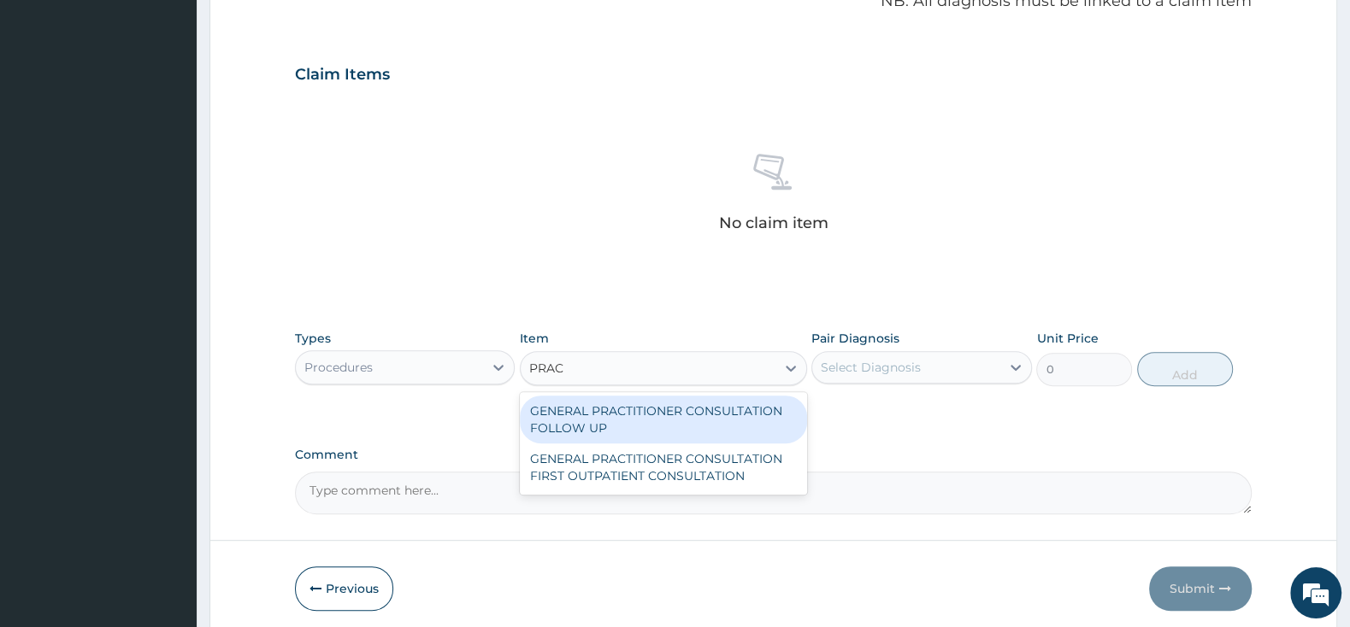
type input "PRACT"
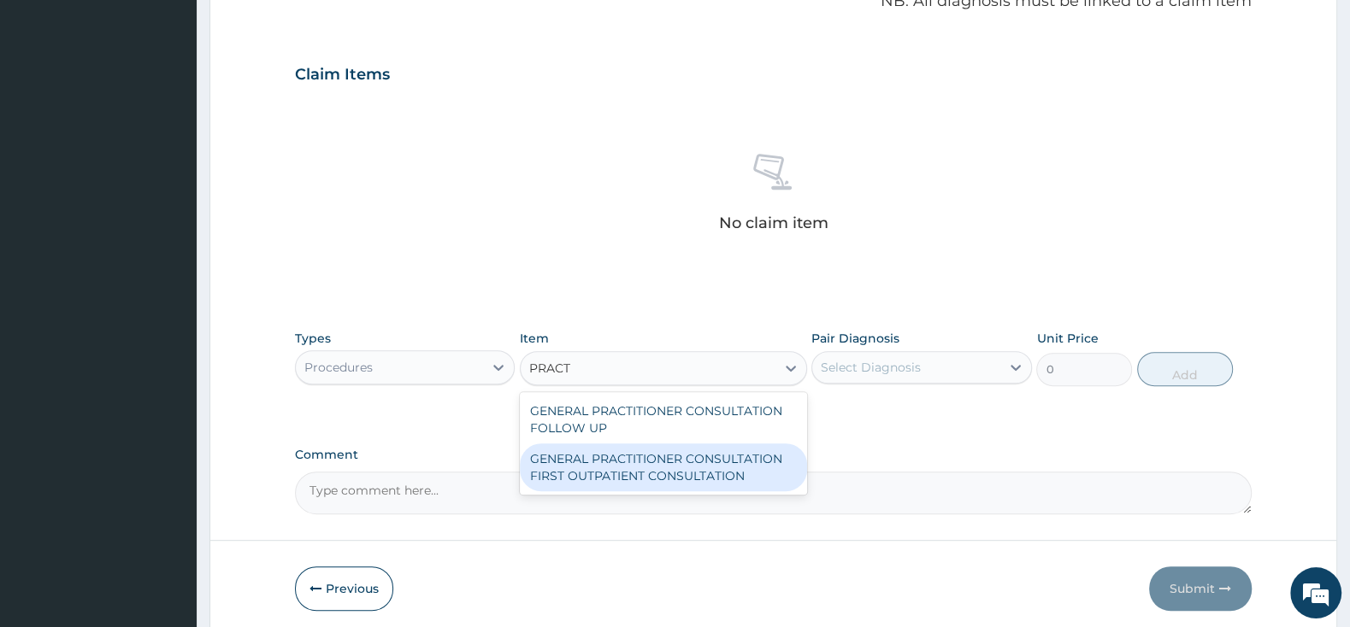
click at [638, 473] on div "GENERAL PRACTITIONER CONSULTATION FIRST OUTPATIENT CONSULTATION" at bounding box center [663, 468] width 287 height 48
type input "3000"
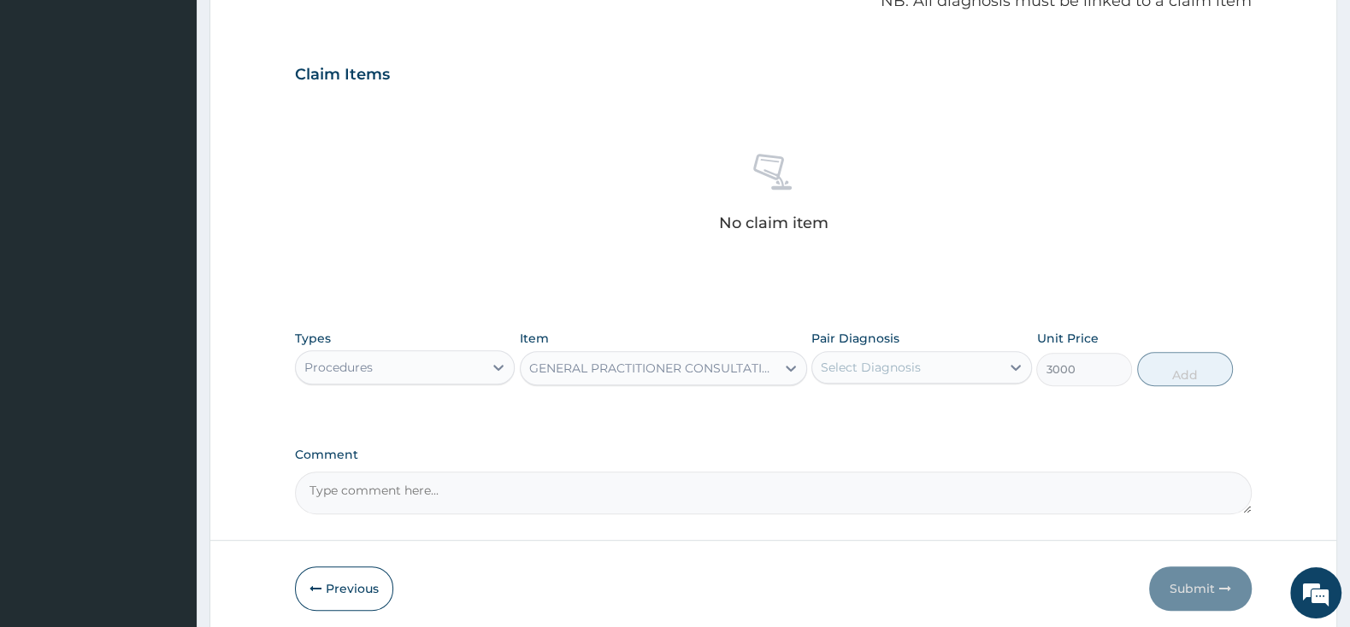
click at [863, 363] on div "Select Diagnosis" at bounding box center [871, 367] width 100 height 17
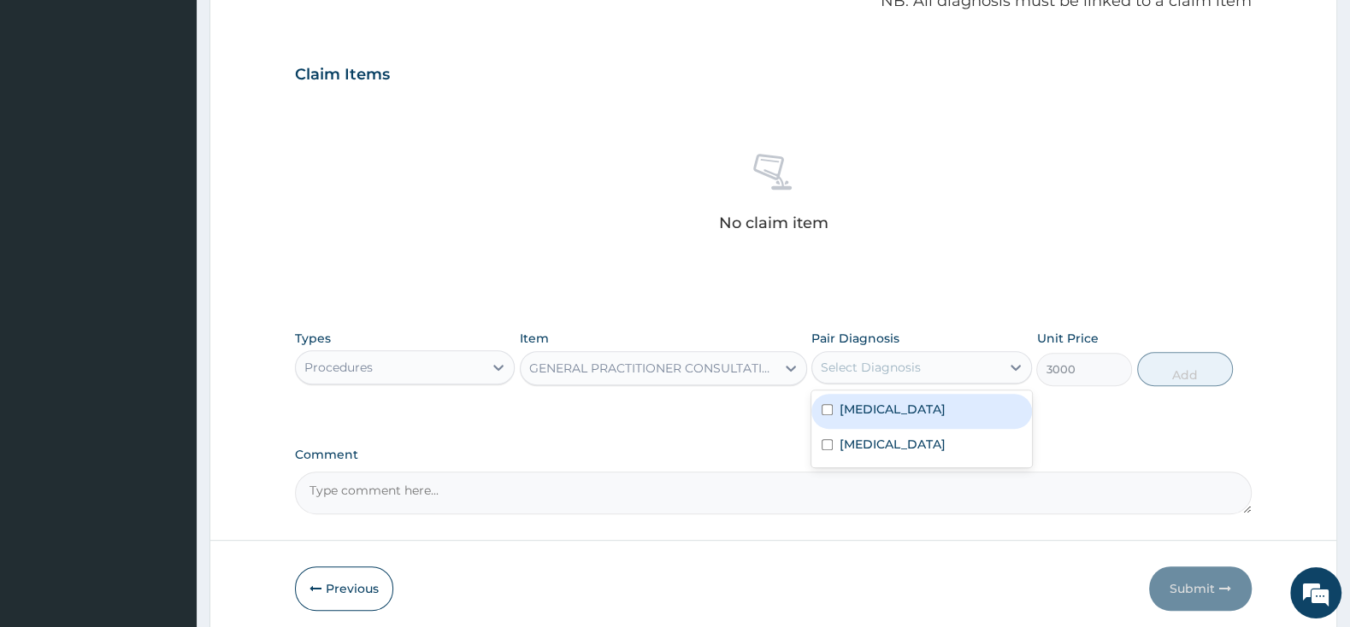
click at [825, 414] on input "checkbox" at bounding box center [826, 409] width 11 height 11
checkbox input "true"
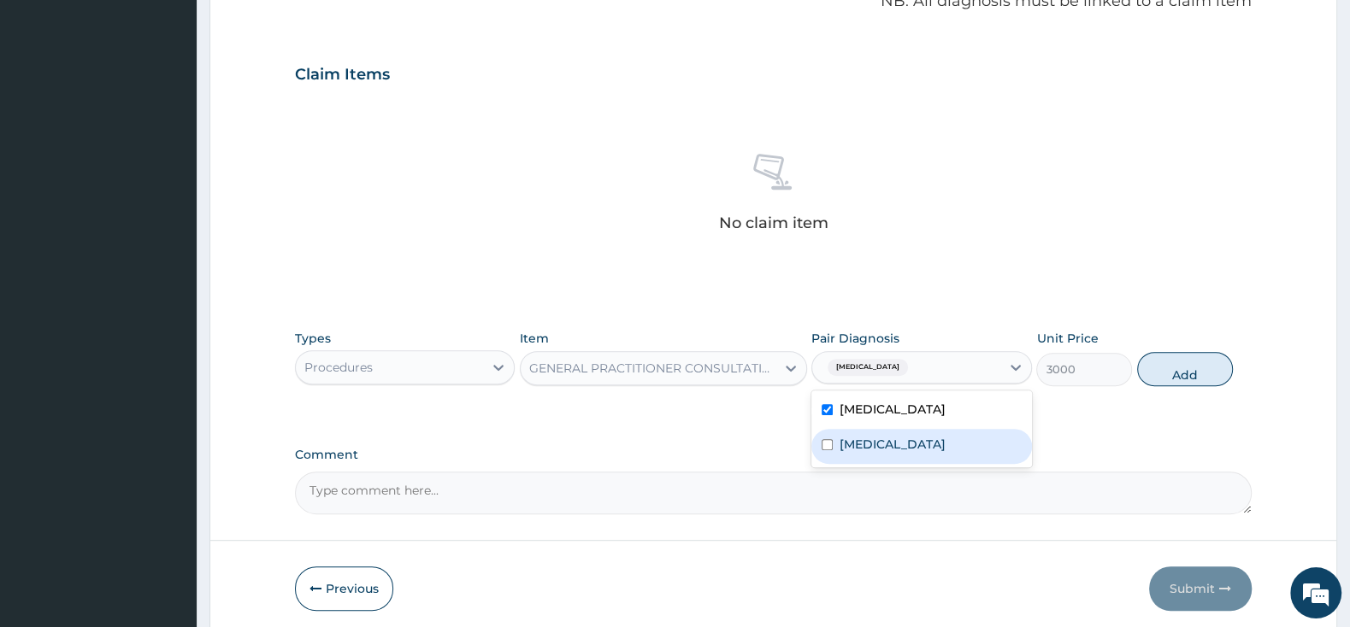
click at [832, 449] on input "checkbox" at bounding box center [826, 444] width 11 height 11
checkbox input "true"
click at [1175, 371] on button "Add" at bounding box center [1185, 369] width 96 height 34
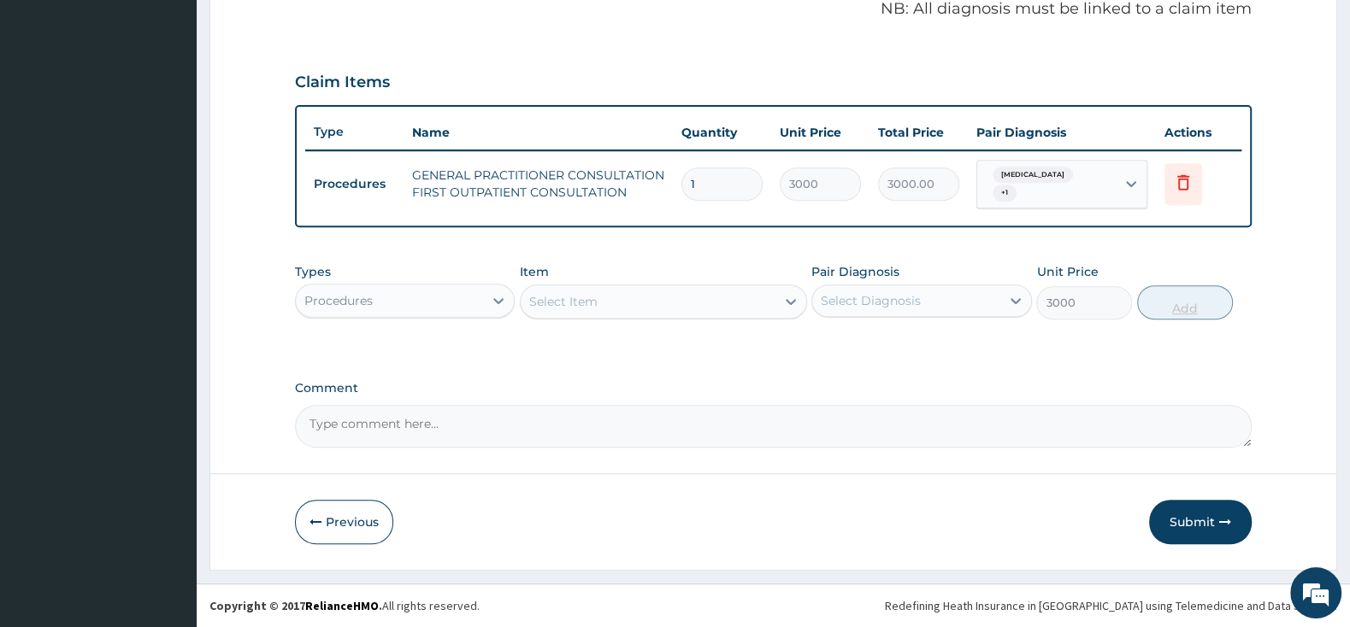
type input "0"
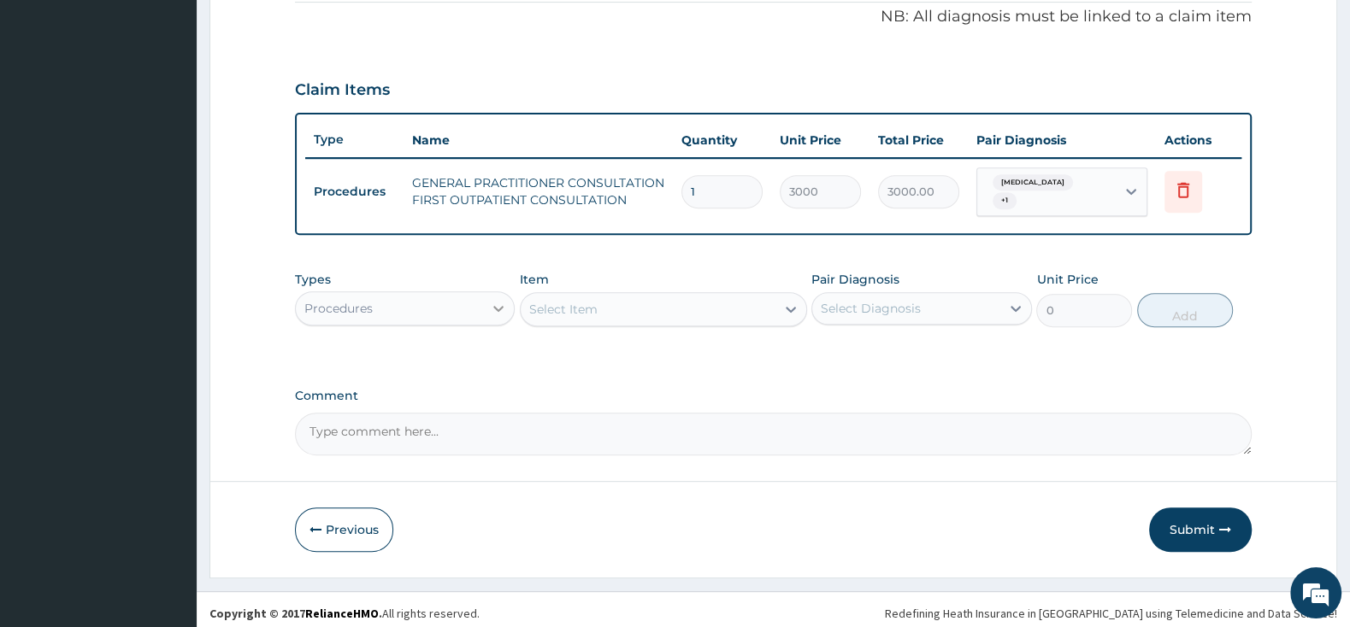
click at [487, 295] on div at bounding box center [498, 308] width 31 height 31
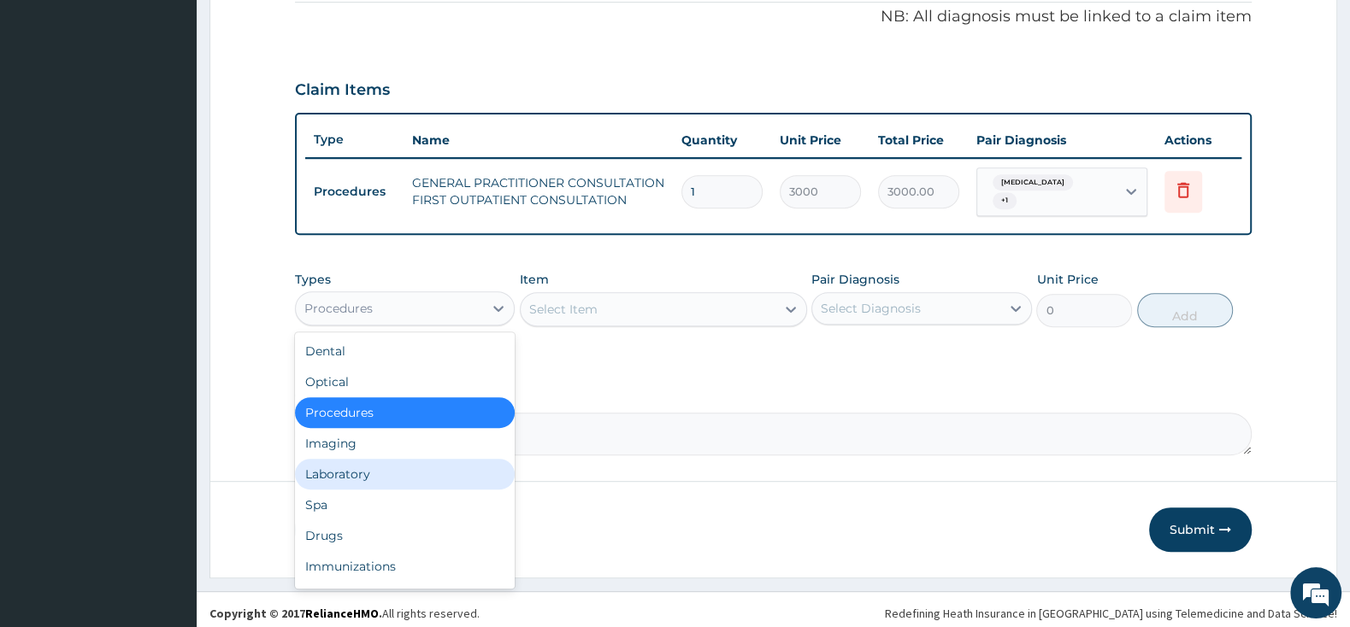
click at [421, 470] on div "Laboratory" at bounding box center [405, 474] width 220 height 31
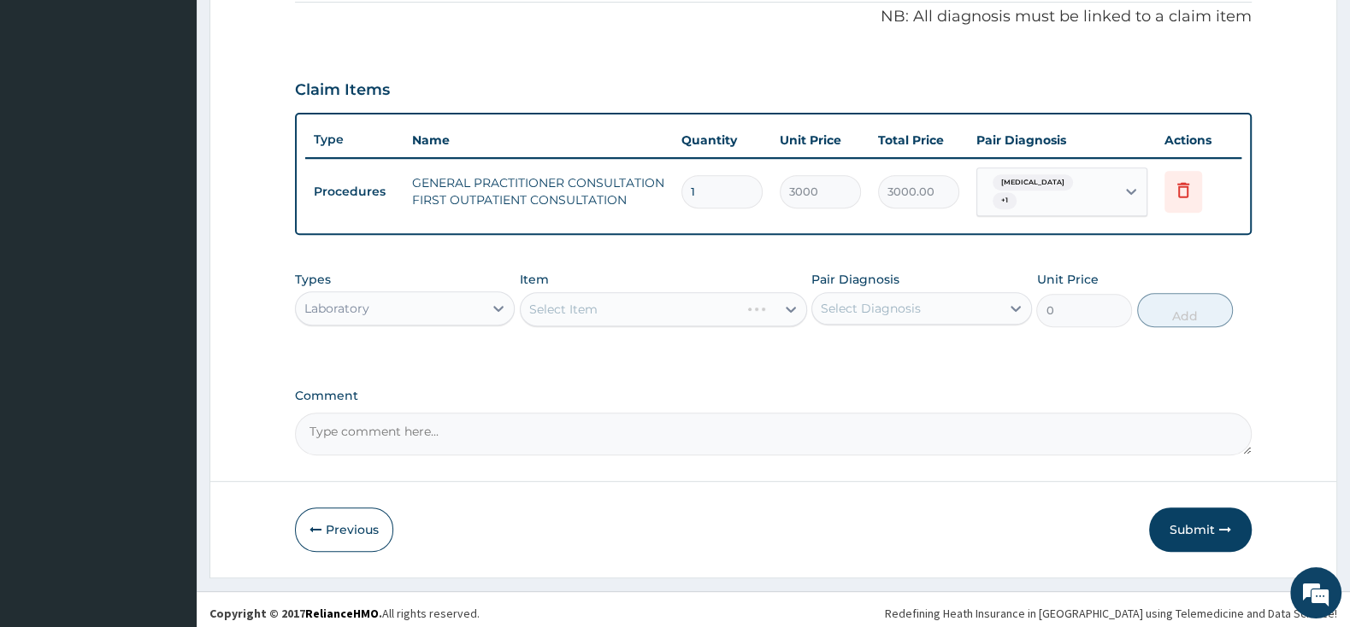
click at [624, 292] on div "Select Item" at bounding box center [663, 309] width 287 height 34
click at [620, 303] on div "Select Item" at bounding box center [648, 309] width 255 height 27
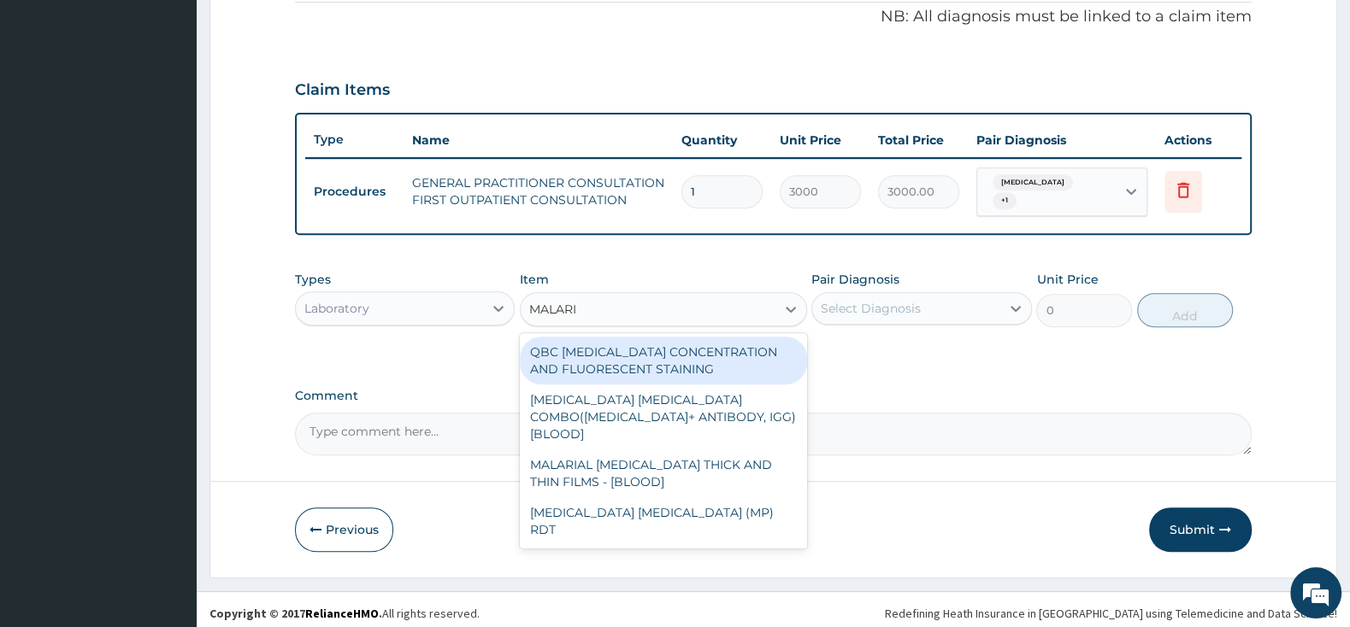
type input "MALARIA"
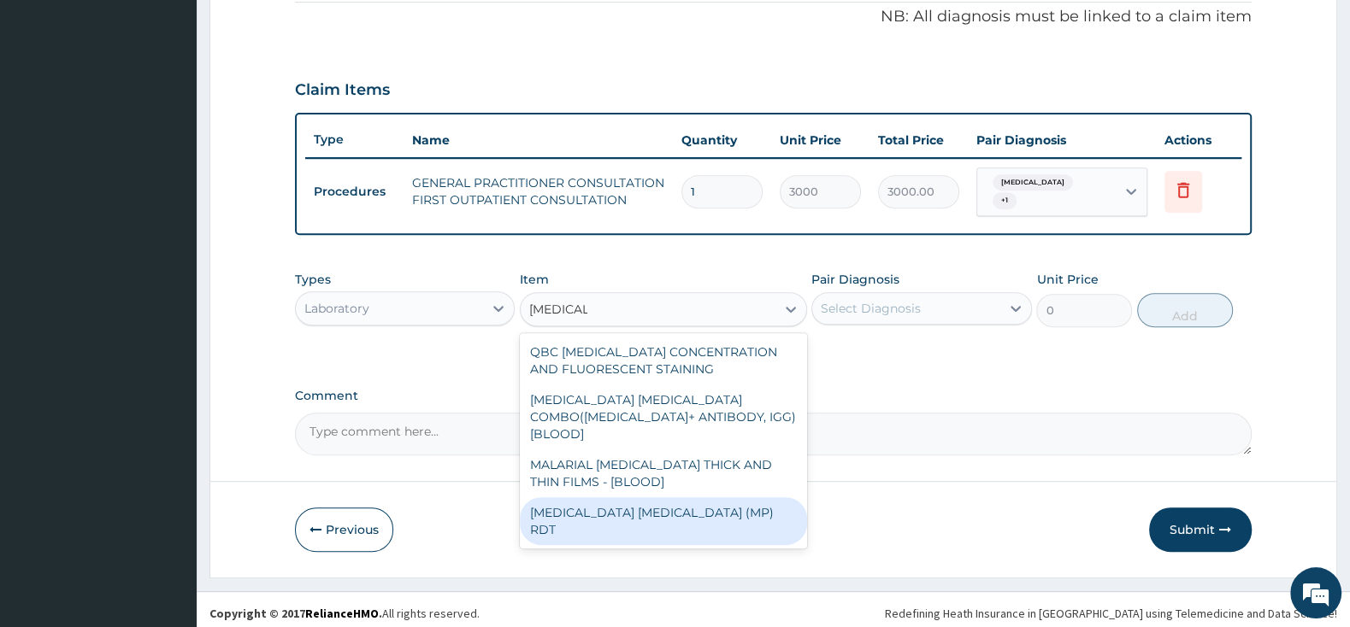
click at [732, 498] on div "MALARIA PARASITE (MP) RDT" at bounding box center [663, 522] width 287 height 48
type input "1500"
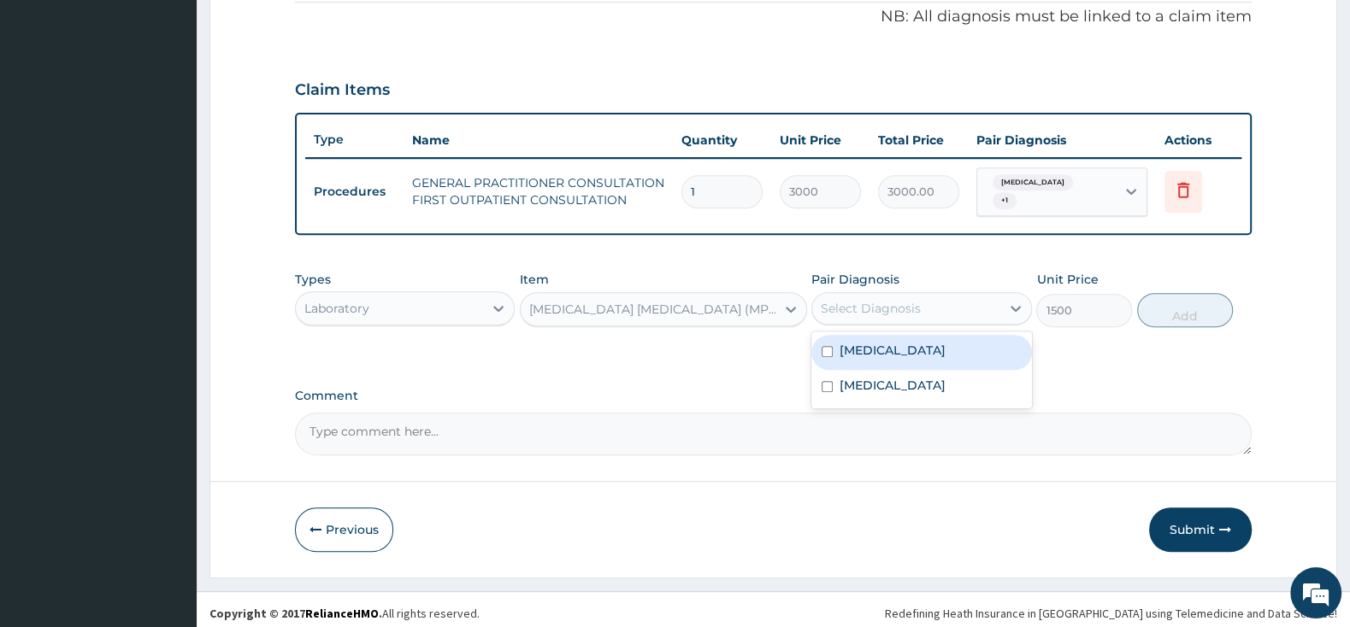
click at [857, 295] on div "Select Diagnosis" at bounding box center [905, 308] width 187 height 27
click at [829, 346] on input "checkbox" at bounding box center [826, 351] width 11 height 11
checkbox input "true"
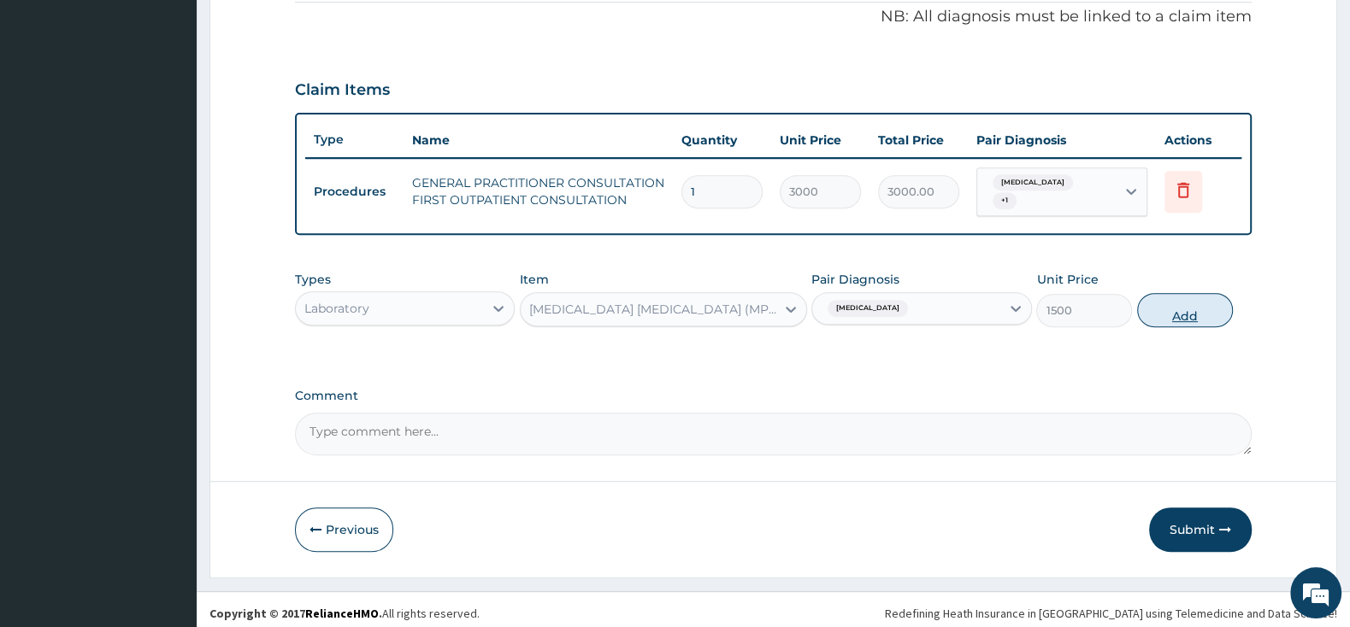
click at [1195, 311] on button "Add" at bounding box center [1185, 310] width 96 height 34
type input "0"
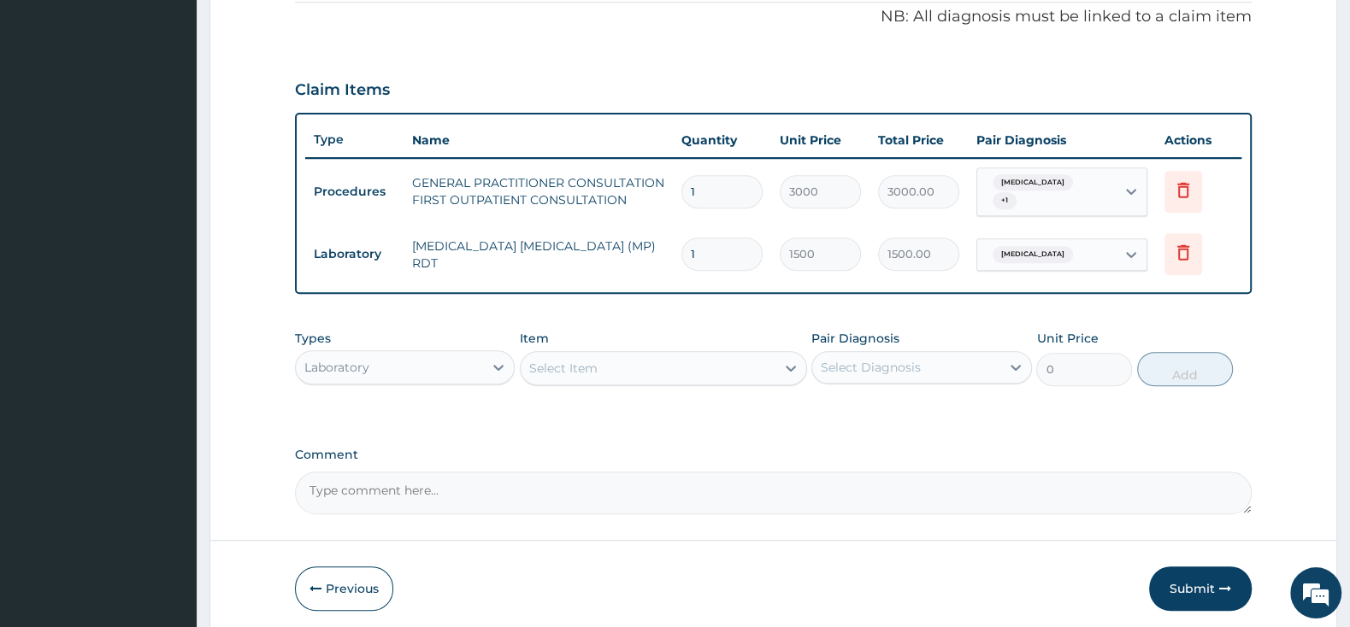
click at [468, 362] on div "Laboratory" at bounding box center [389, 367] width 187 height 27
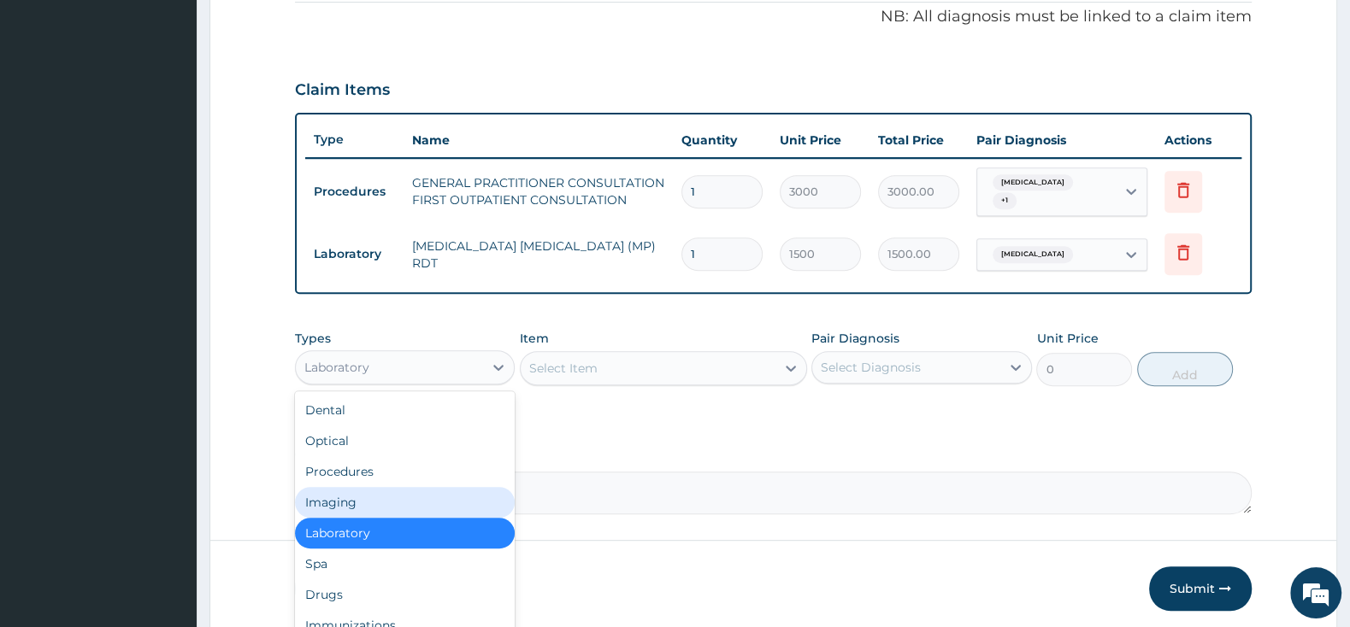
scroll to position [59, 0]
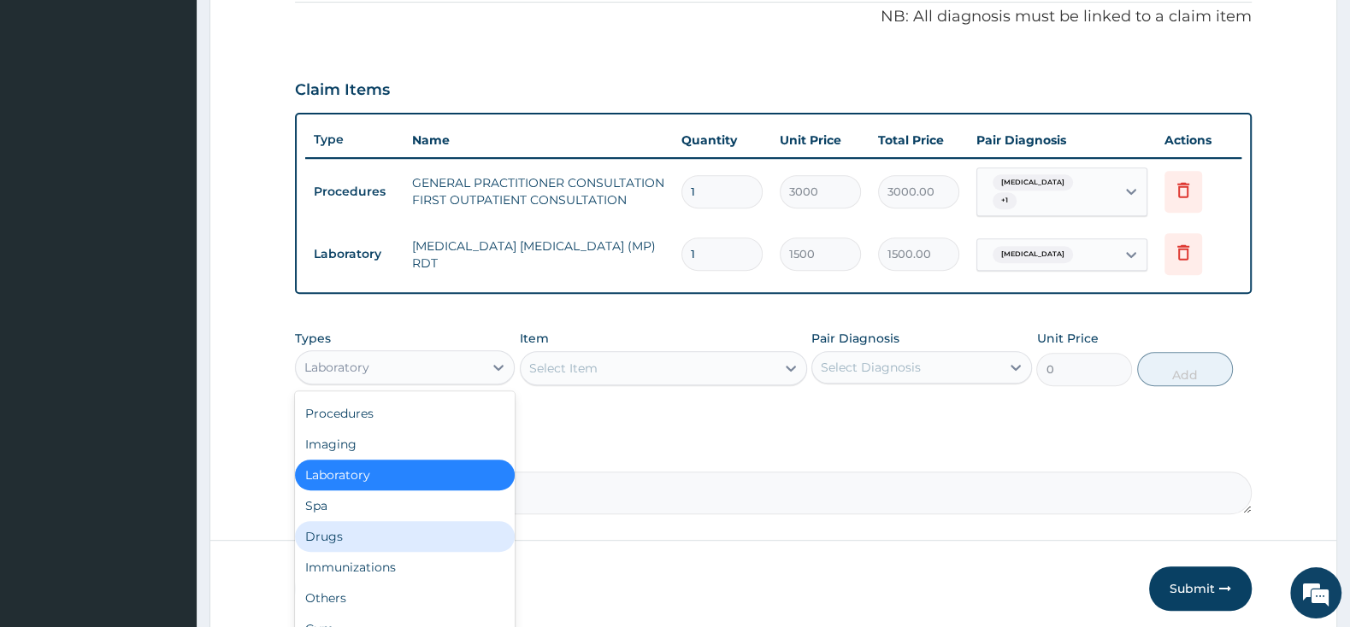
click at [359, 530] on div "Drugs" at bounding box center [405, 536] width 220 height 31
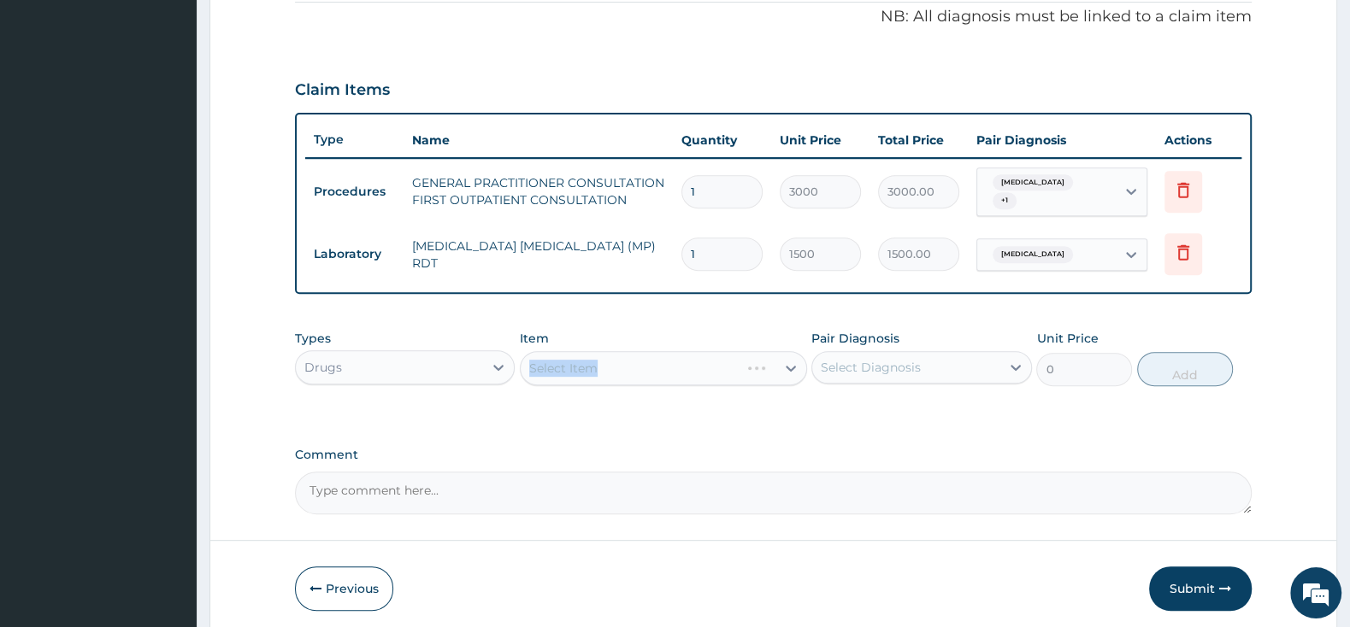
click at [599, 362] on div "Select Item" at bounding box center [663, 368] width 287 height 34
click at [678, 351] on div "Select Item" at bounding box center [663, 368] width 287 height 34
click at [678, 355] on div "Select Item" at bounding box center [648, 368] width 255 height 27
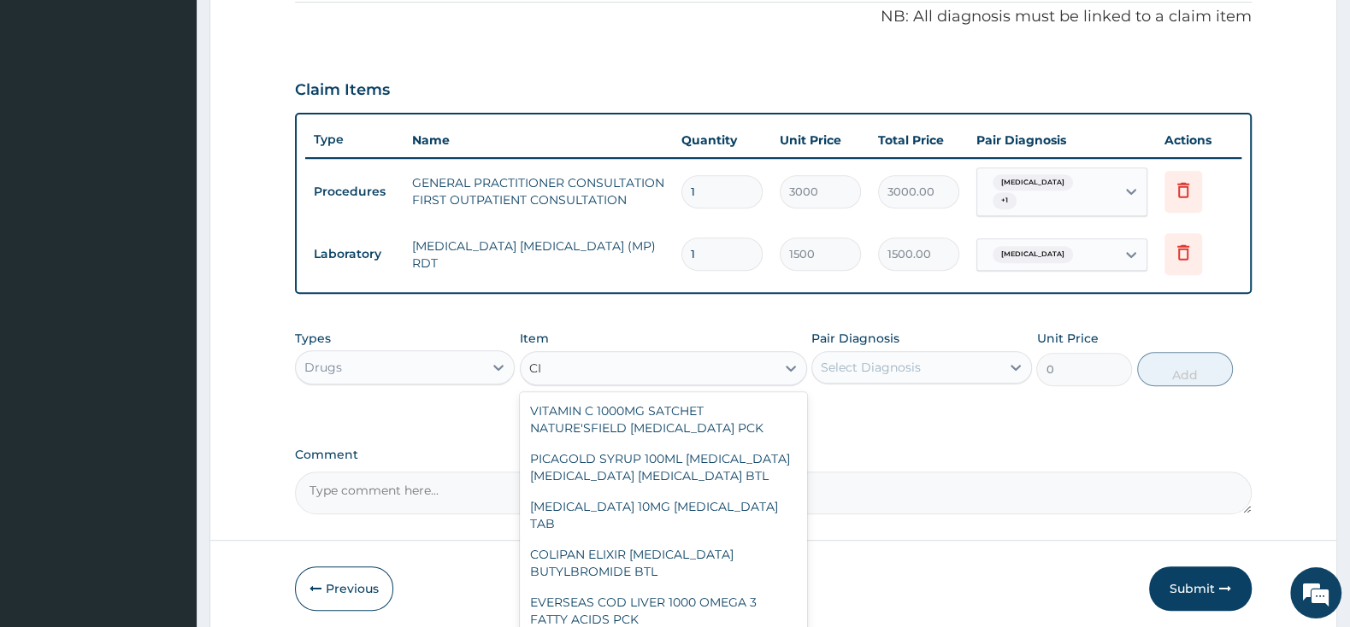
type input "C"
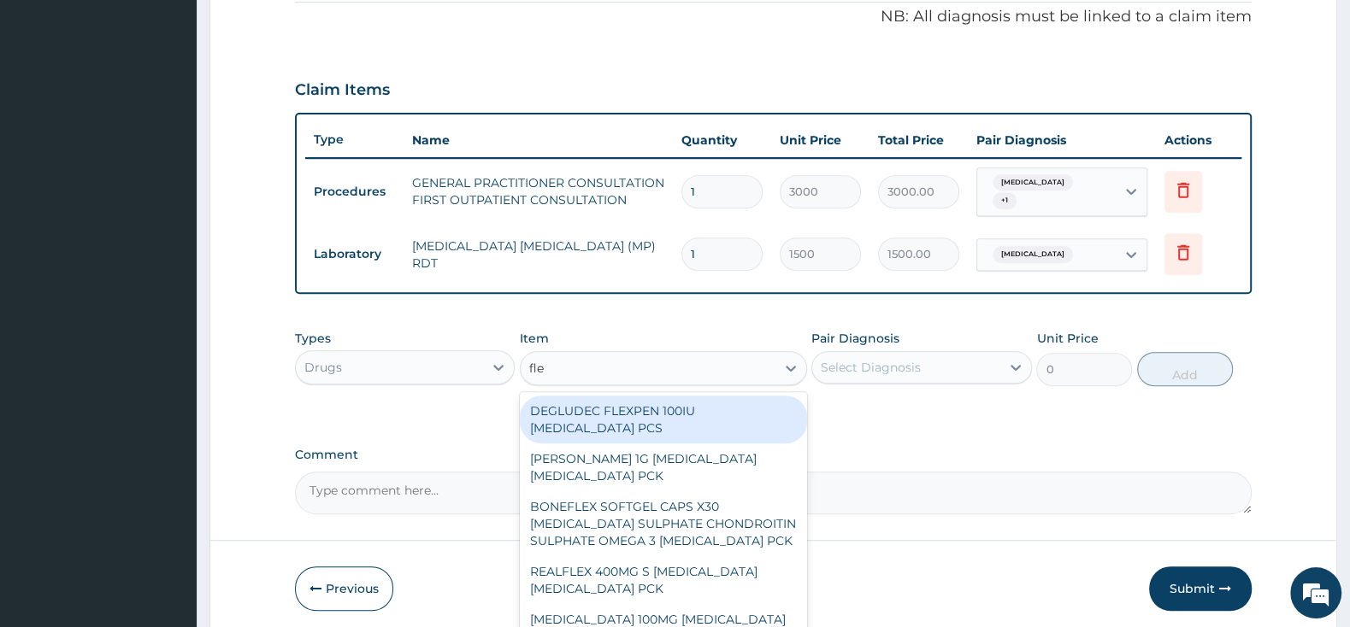
type input "flem"
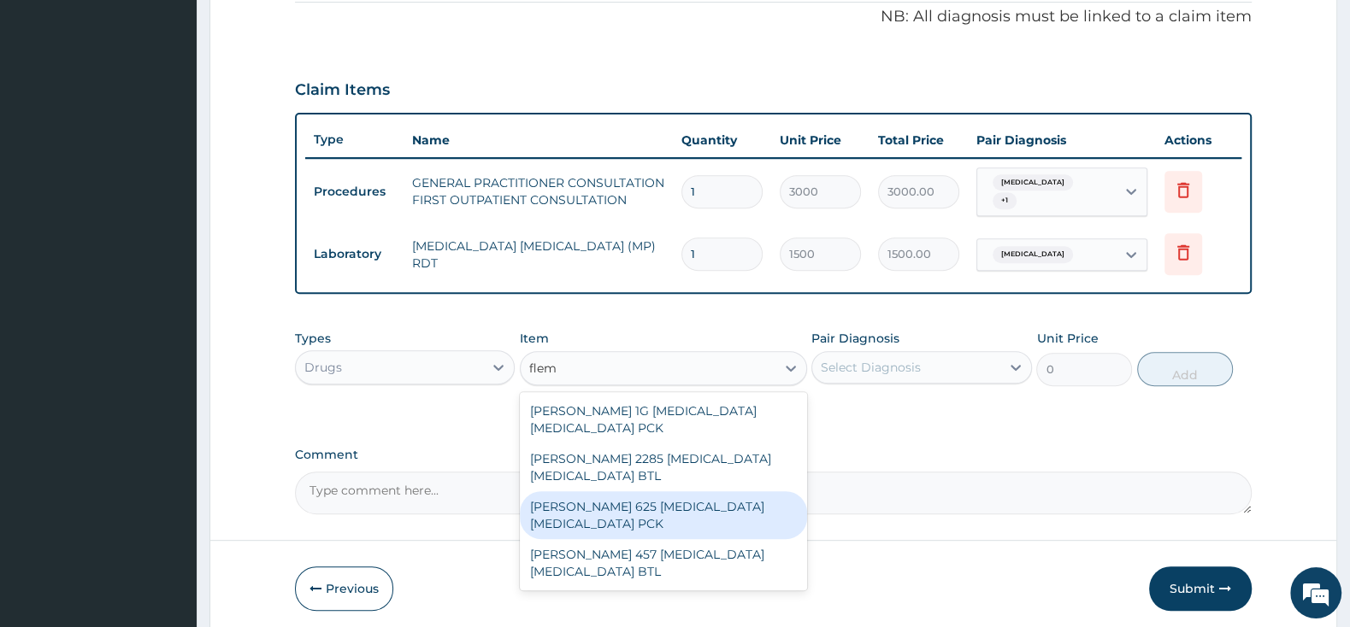
click at [640, 503] on div "FLEMING 625 AMOXICILLIN CLAVULANIC ACID PCK" at bounding box center [663, 516] width 287 height 48
type input "2300"
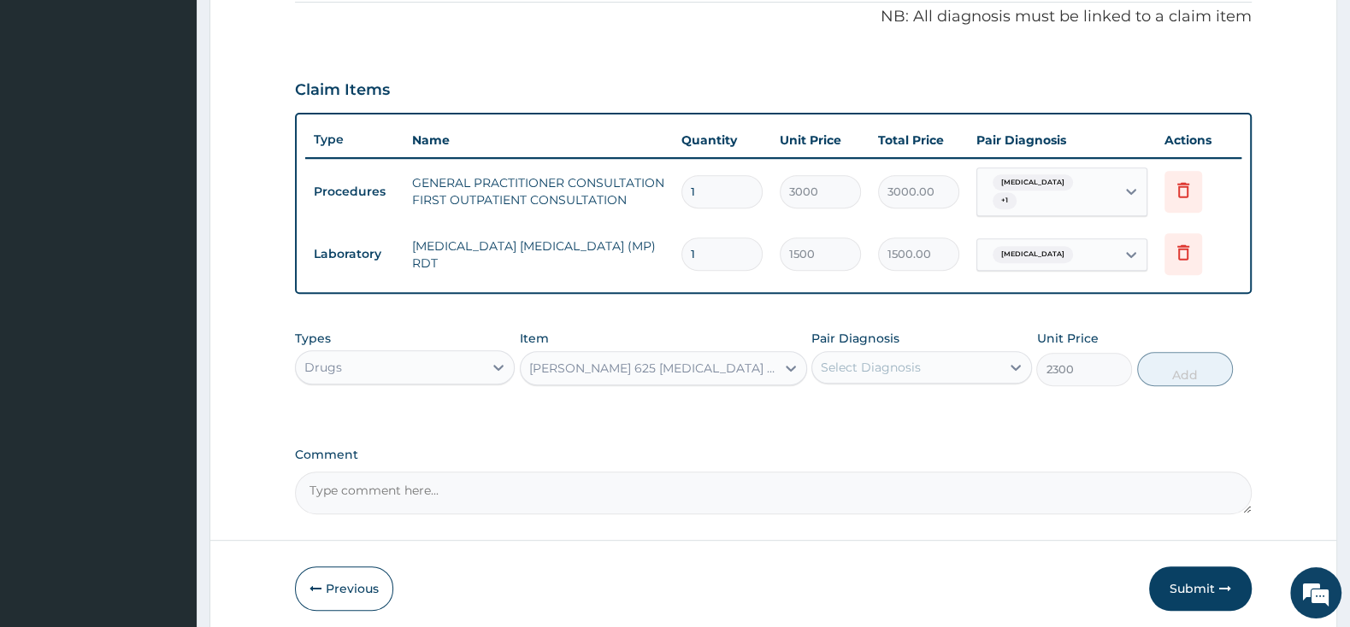
drag, startPoint x: 890, startPoint y: 356, endPoint x: 853, endPoint y: 381, distance: 44.8
click at [888, 359] on div "Select Diagnosis" at bounding box center [871, 367] width 100 height 17
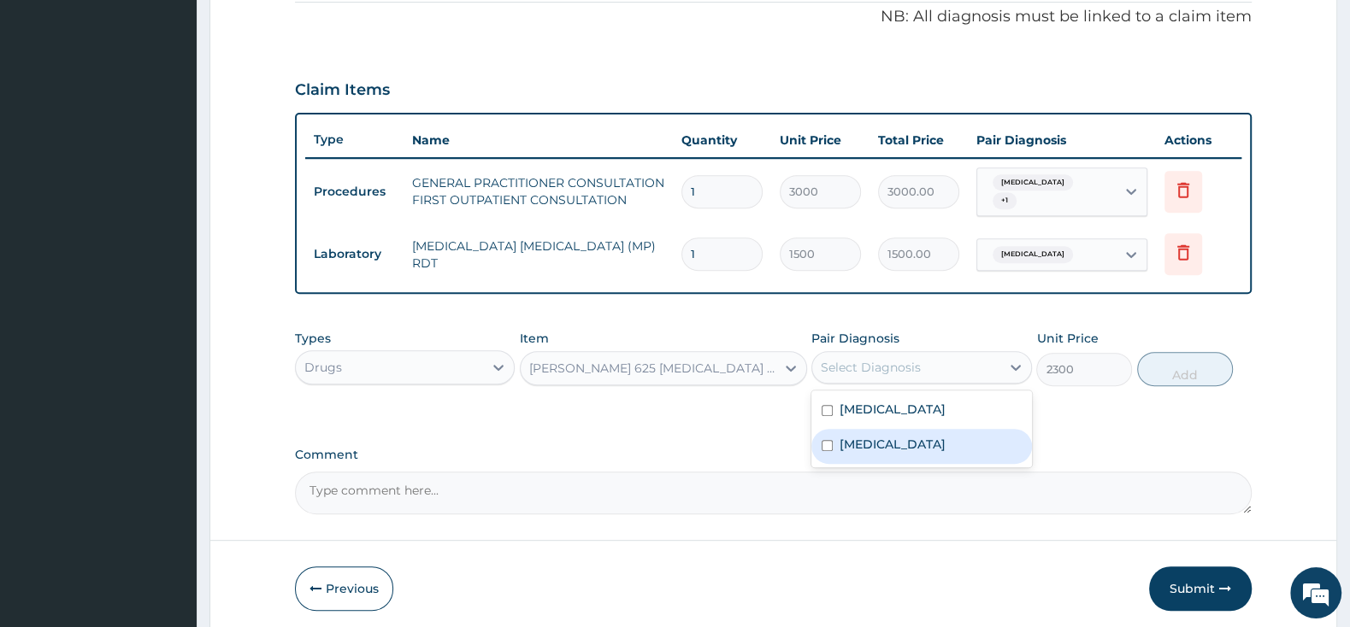
click at [825, 440] on input "checkbox" at bounding box center [826, 445] width 11 height 11
checkbox input "true"
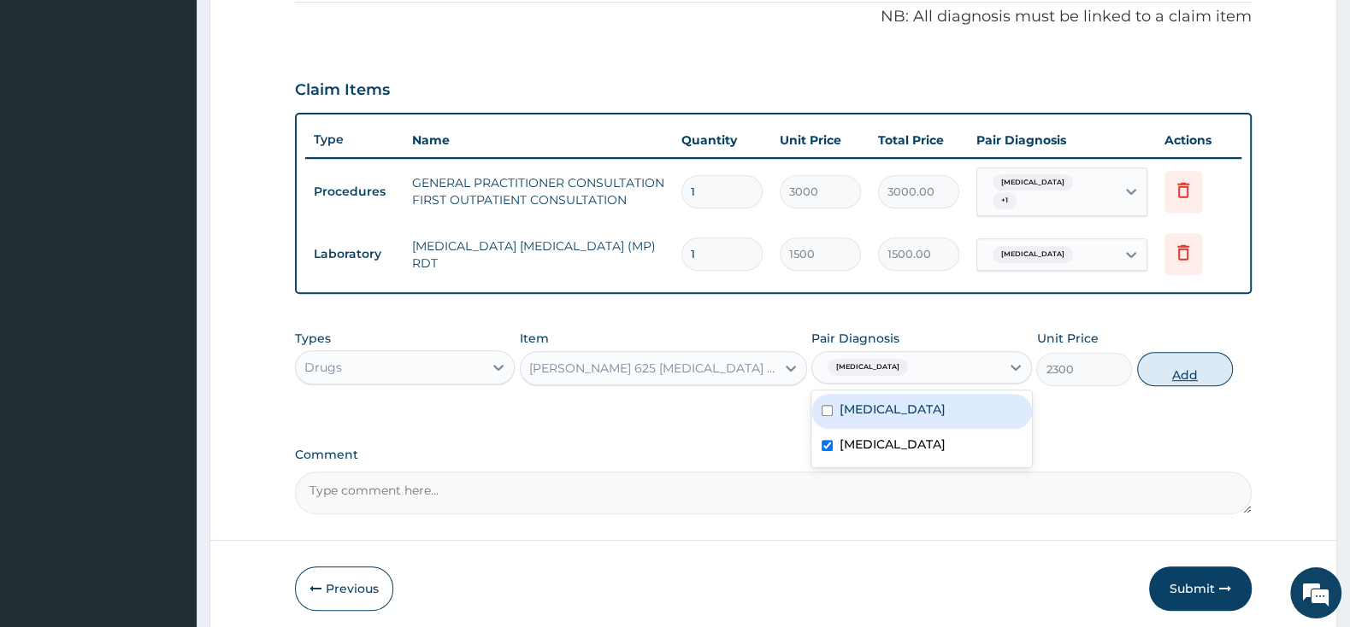
click at [1192, 370] on button "Add" at bounding box center [1185, 369] width 96 height 34
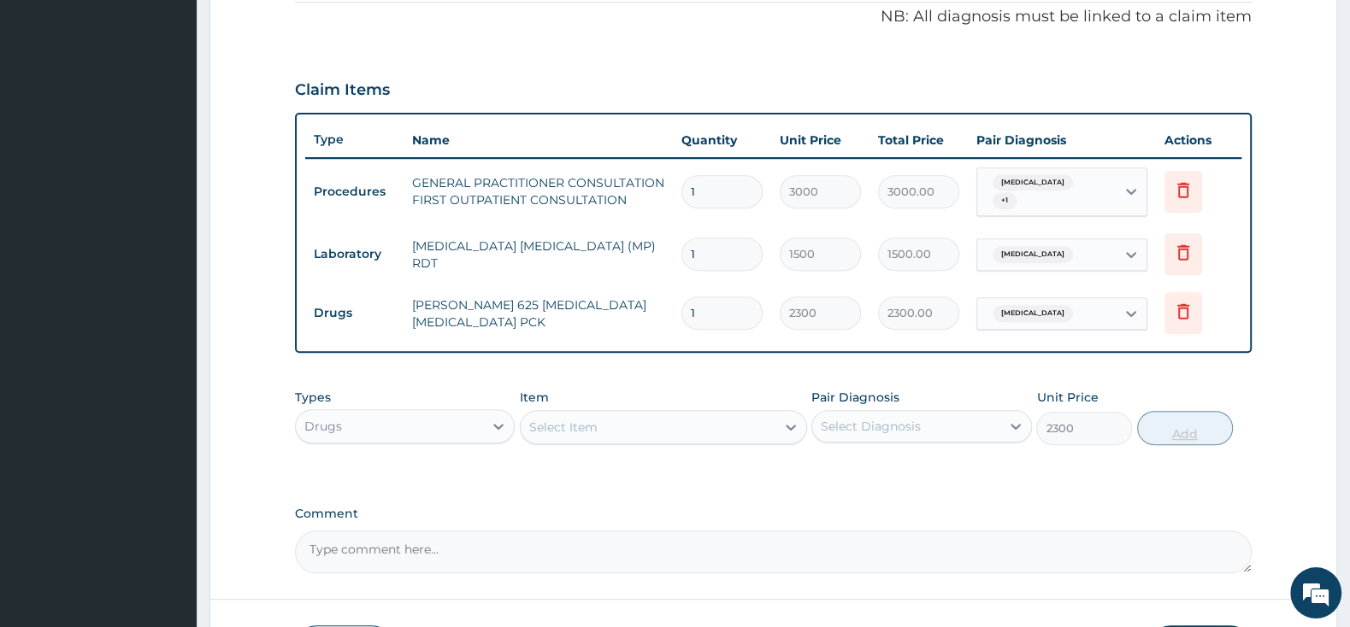
type input "0"
click at [702, 426] on div "Select Item" at bounding box center [648, 427] width 255 height 27
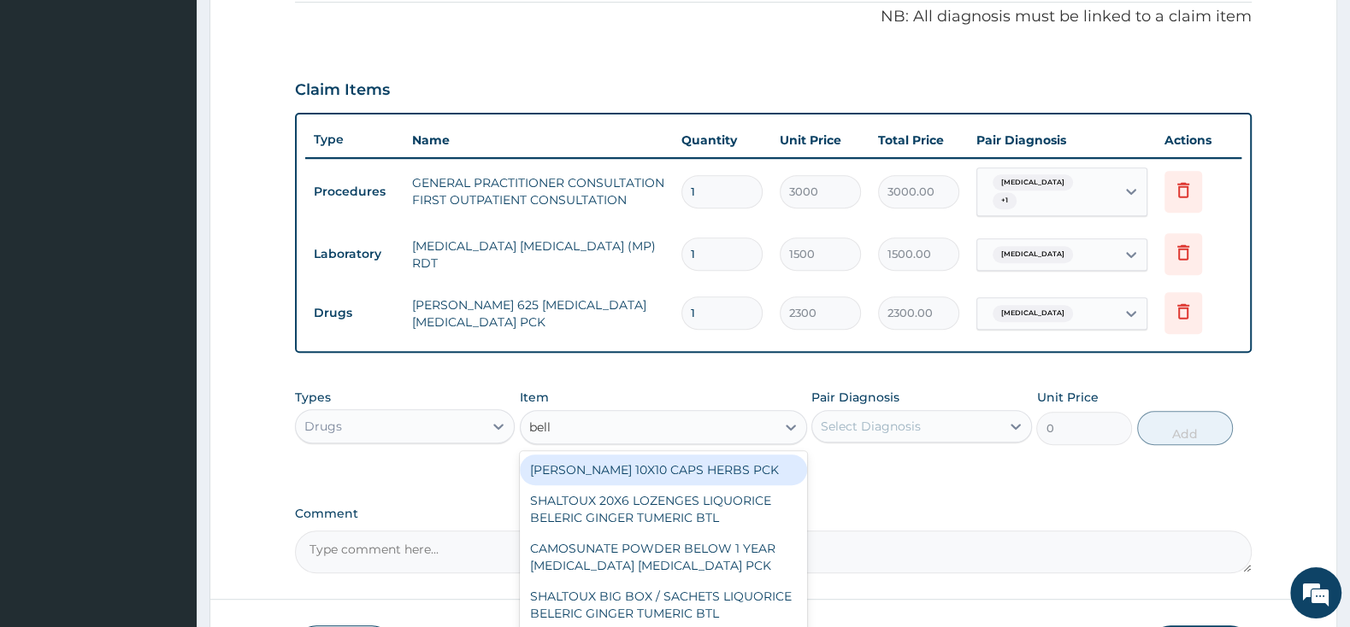
type input "bella"
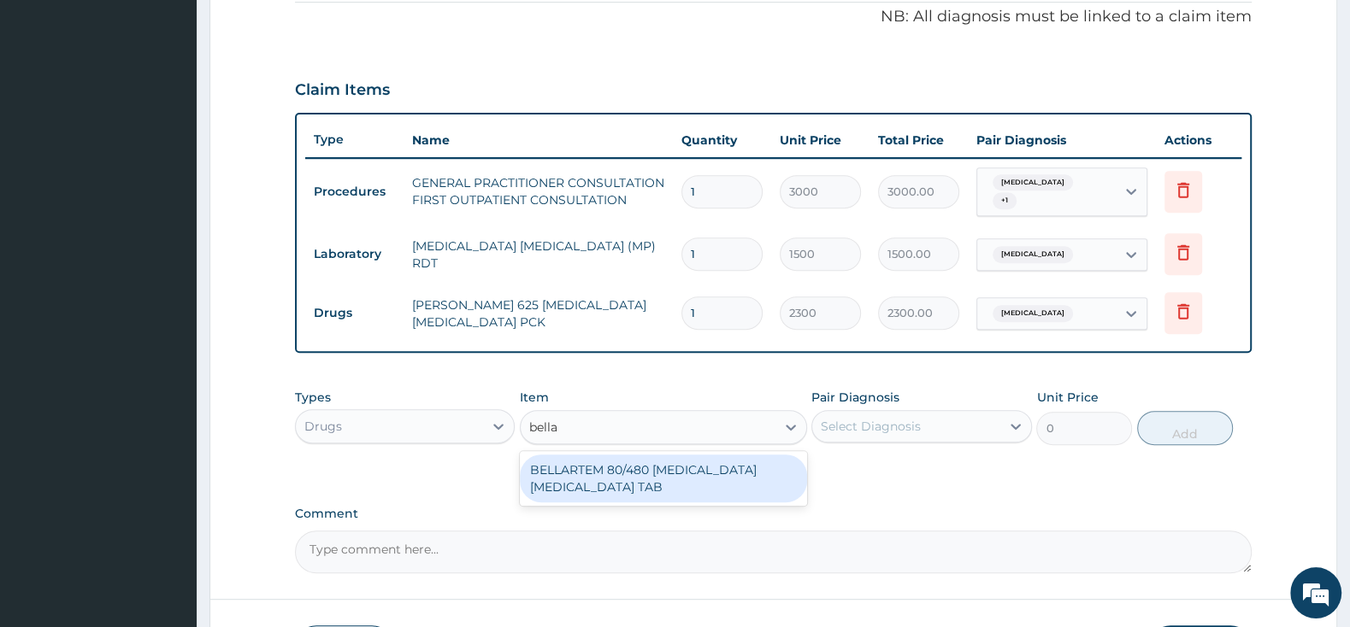
click at [704, 464] on div "BELLARTEM 80/480 ARTEMETHER LUMEFANTRINE TAB" at bounding box center [663, 479] width 287 height 48
type input "379.5"
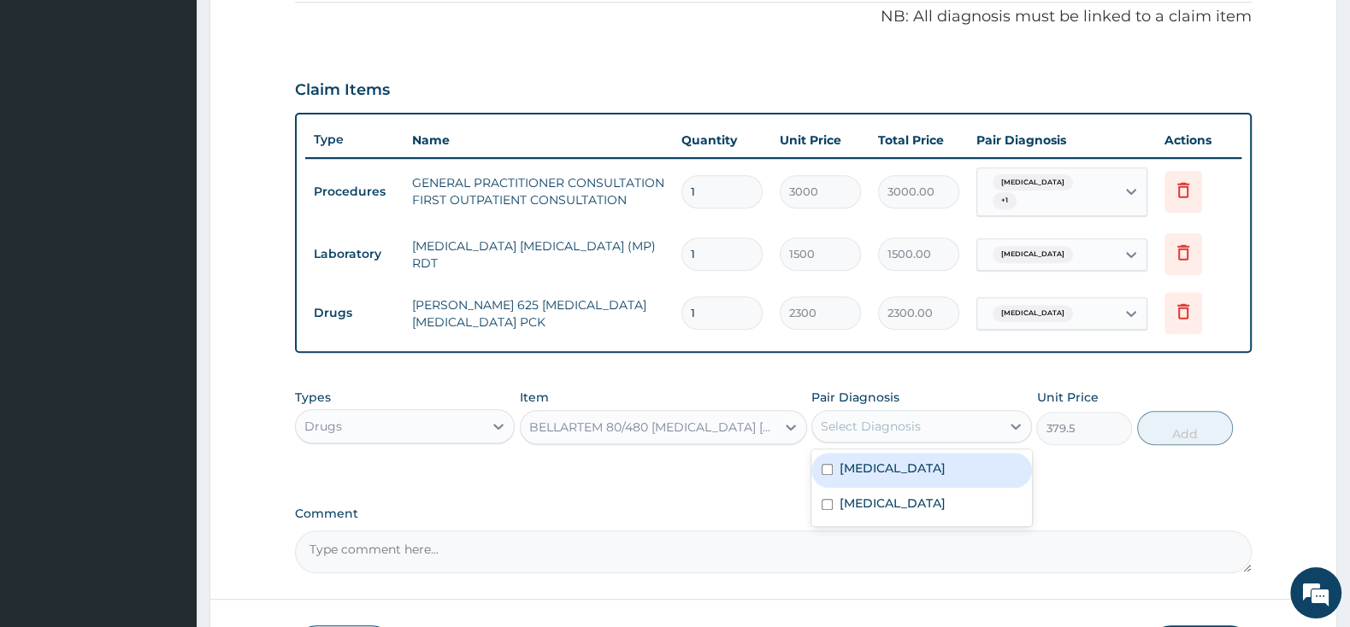
click at [847, 421] on div "Select Diagnosis" at bounding box center [871, 426] width 100 height 17
click at [826, 456] on div "Malaria" at bounding box center [921, 470] width 220 height 35
checkbox input "true"
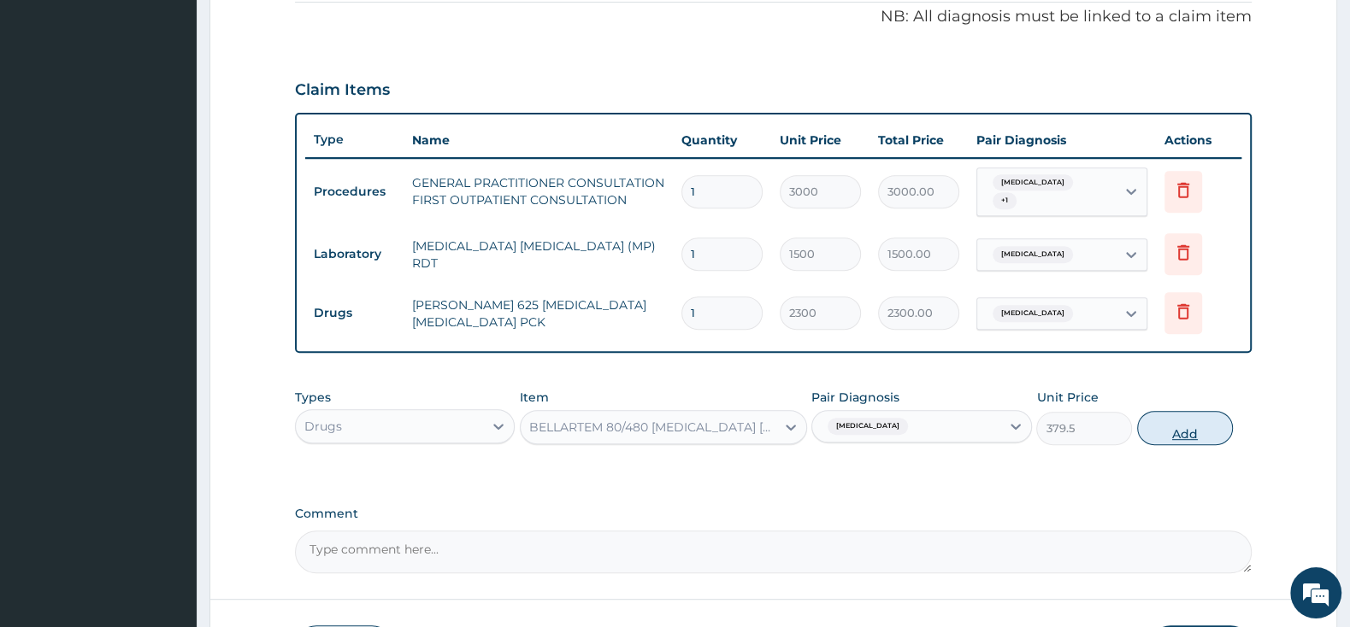
click at [1180, 424] on button "Add" at bounding box center [1185, 428] width 96 height 34
type input "0"
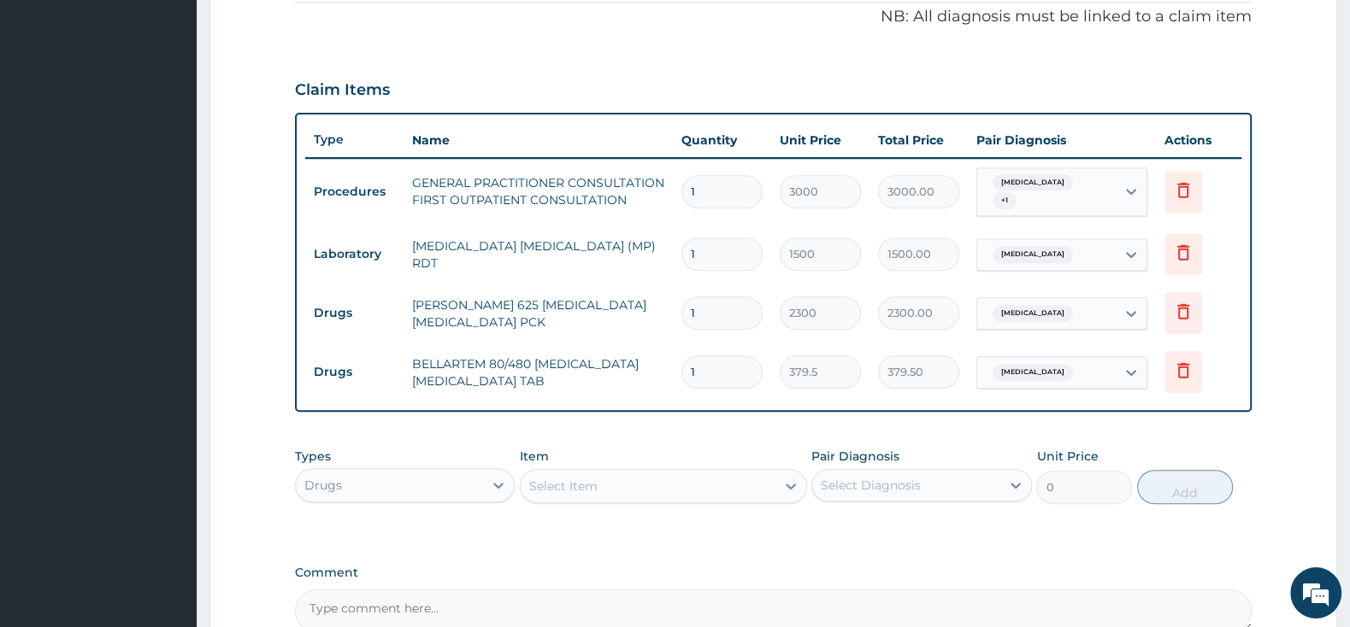
type input "0.00"
type input "6"
type input "2277.00"
type input "6"
click at [709, 473] on div "Select Item" at bounding box center [648, 486] width 255 height 27
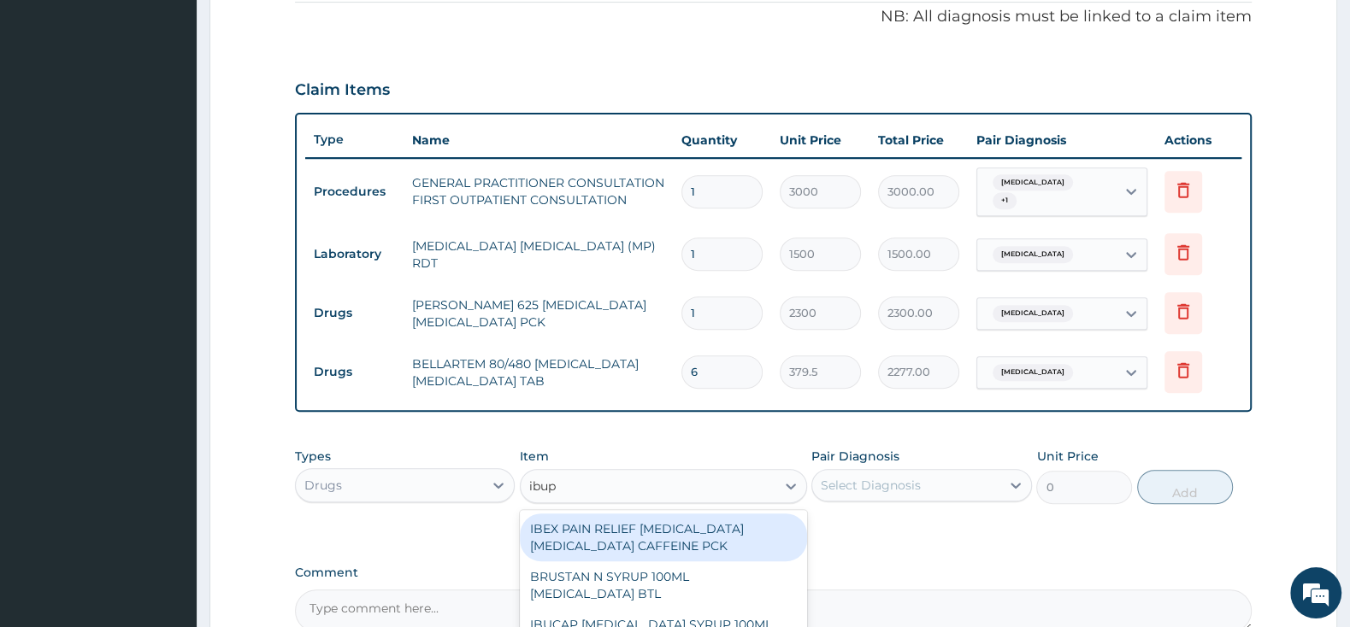
type input "ibupr"
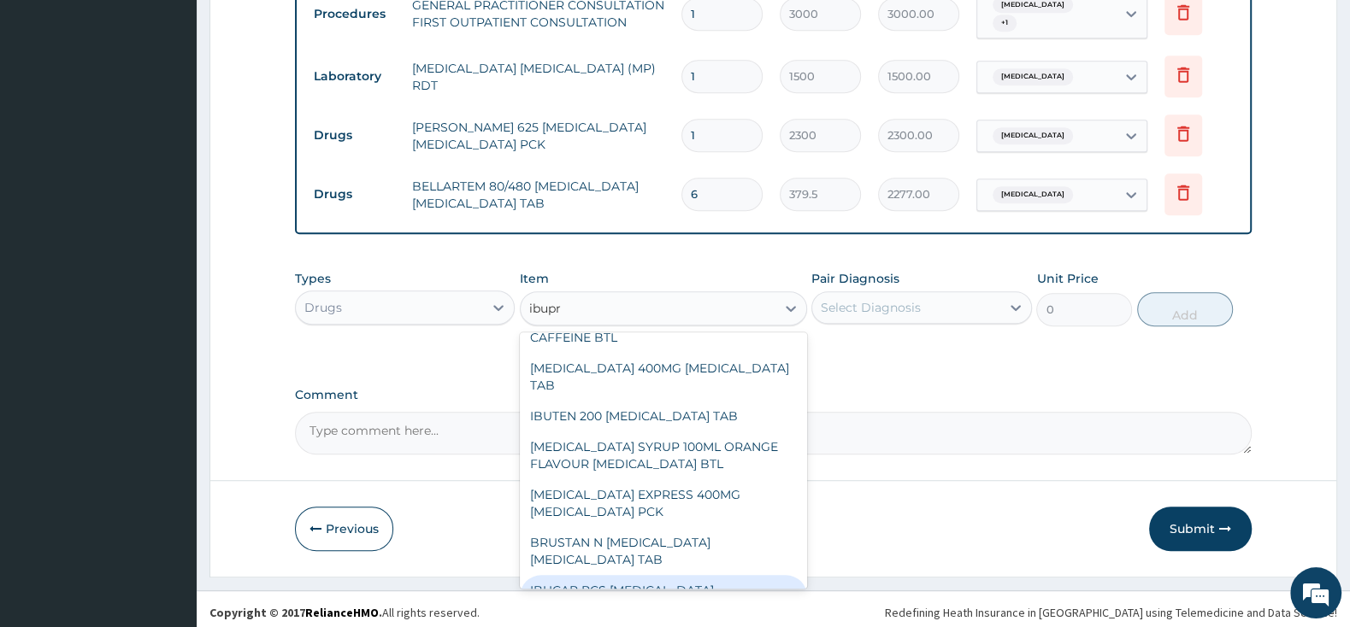
scroll to position [269, 0]
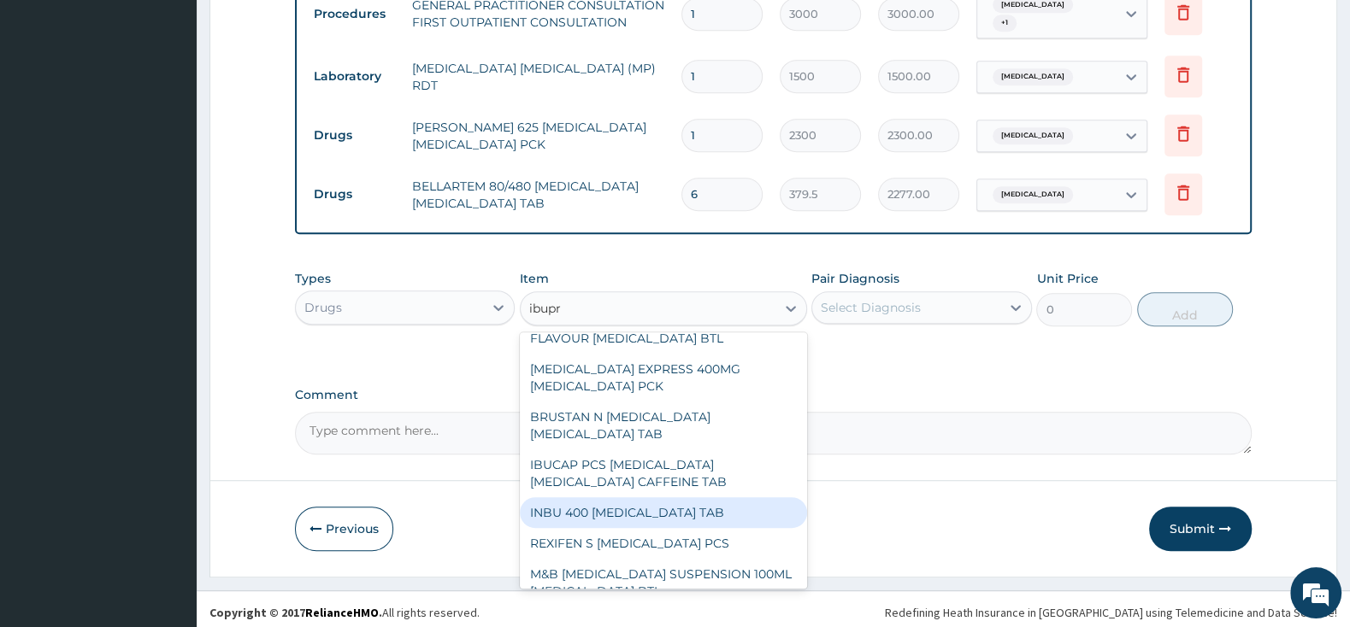
click at [712, 498] on div "INBU 400 IBUPROFEN TAB" at bounding box center [663, 513] width 287 height 31
type input "63.25"
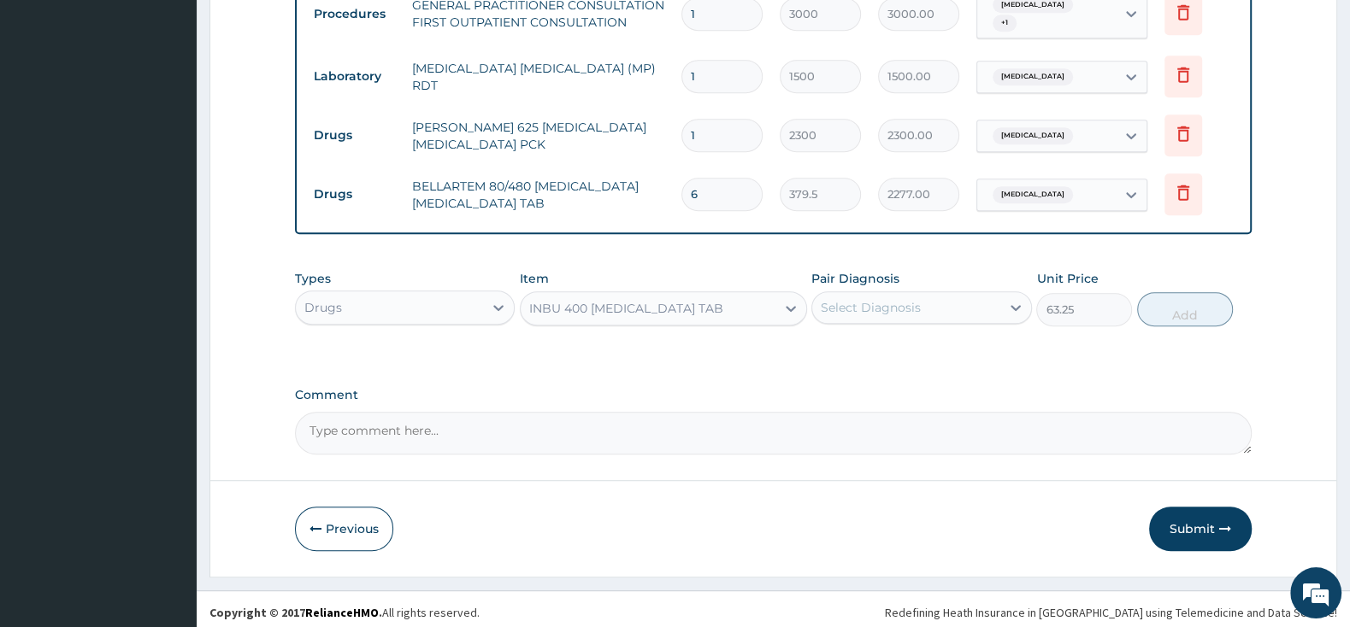
click at [854, 304] on div "Select Diagnosis" at bounding box center [871, 307] width 100 height 17
click at [827, 346] on input "checkbox" at bounding box center [826, 350] width 11 height 11
checkbox input "true"
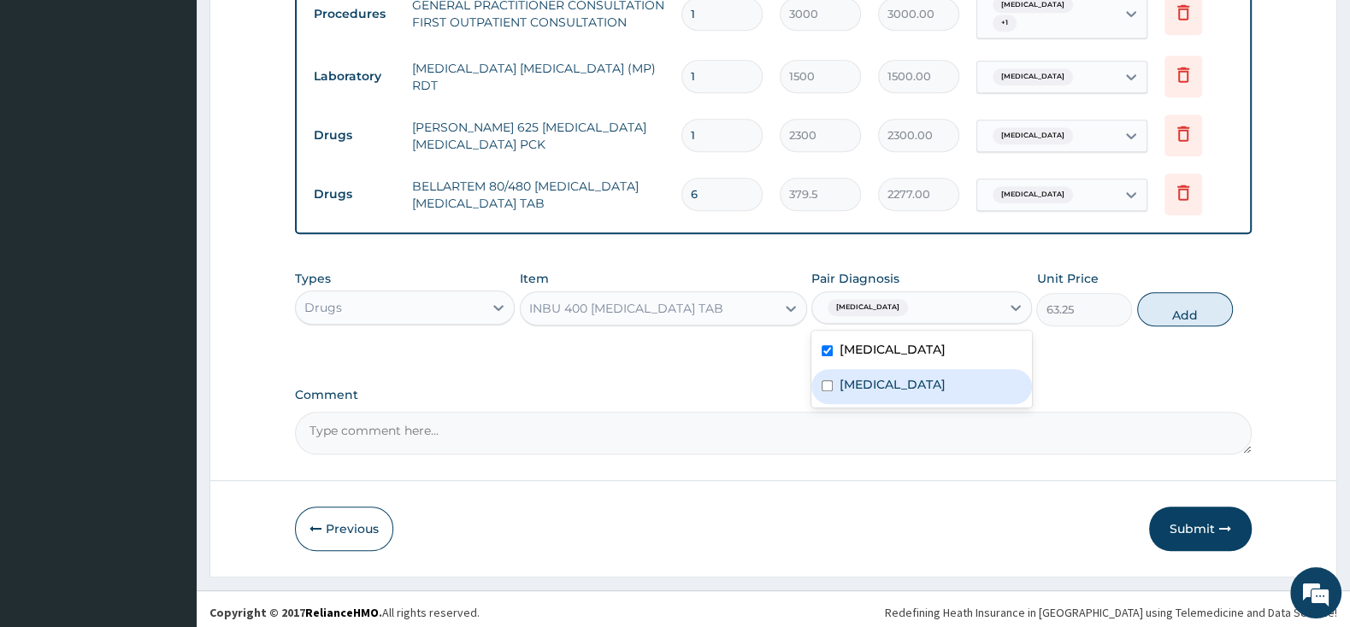
click at [828, 381] on input "checkbox" at bounding box center [826, 385] width 11 height 11
checkbox input "true"
click at [1200, 309] on button "Add" at bounding box center [1185, 309] width 96 height 34
type input "0"
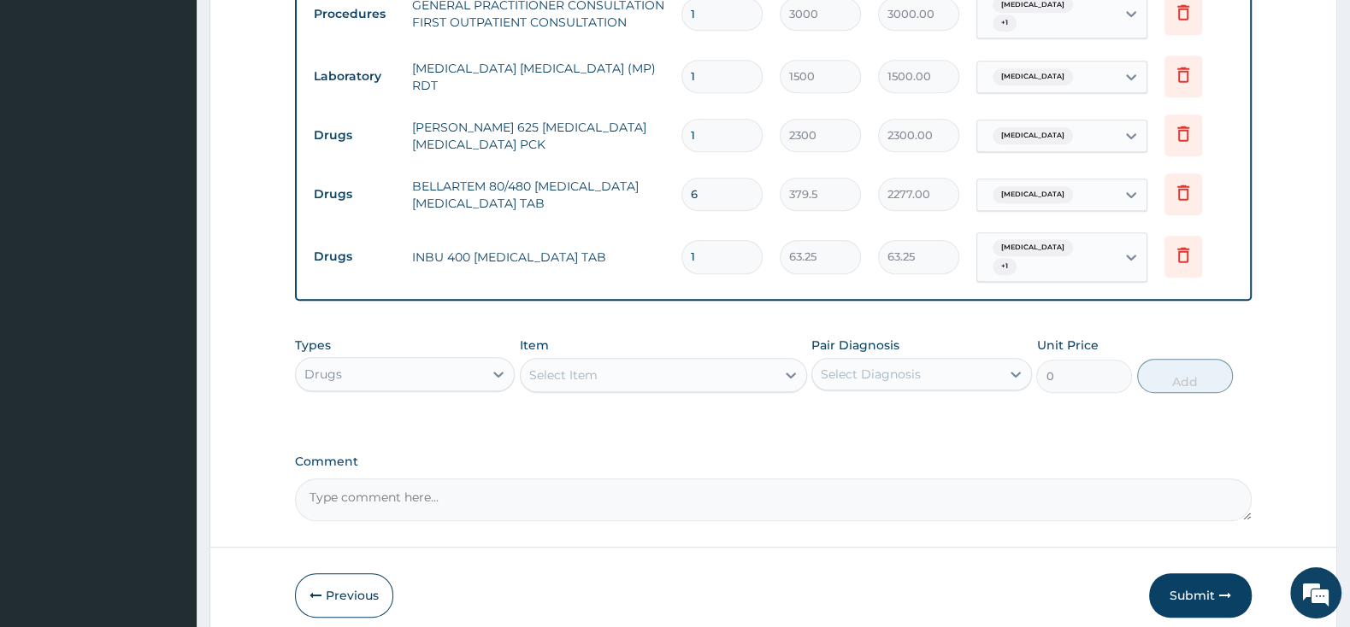
type input "10"
type input "632.50"
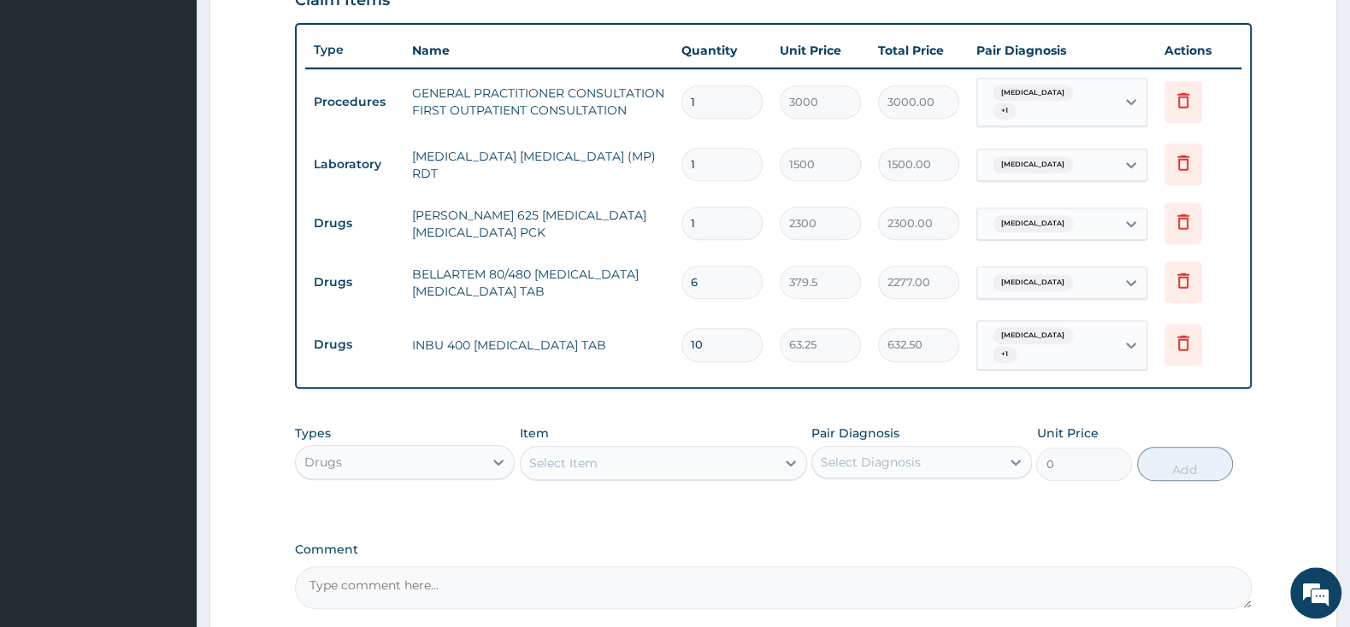
scroll to position [521, 0]
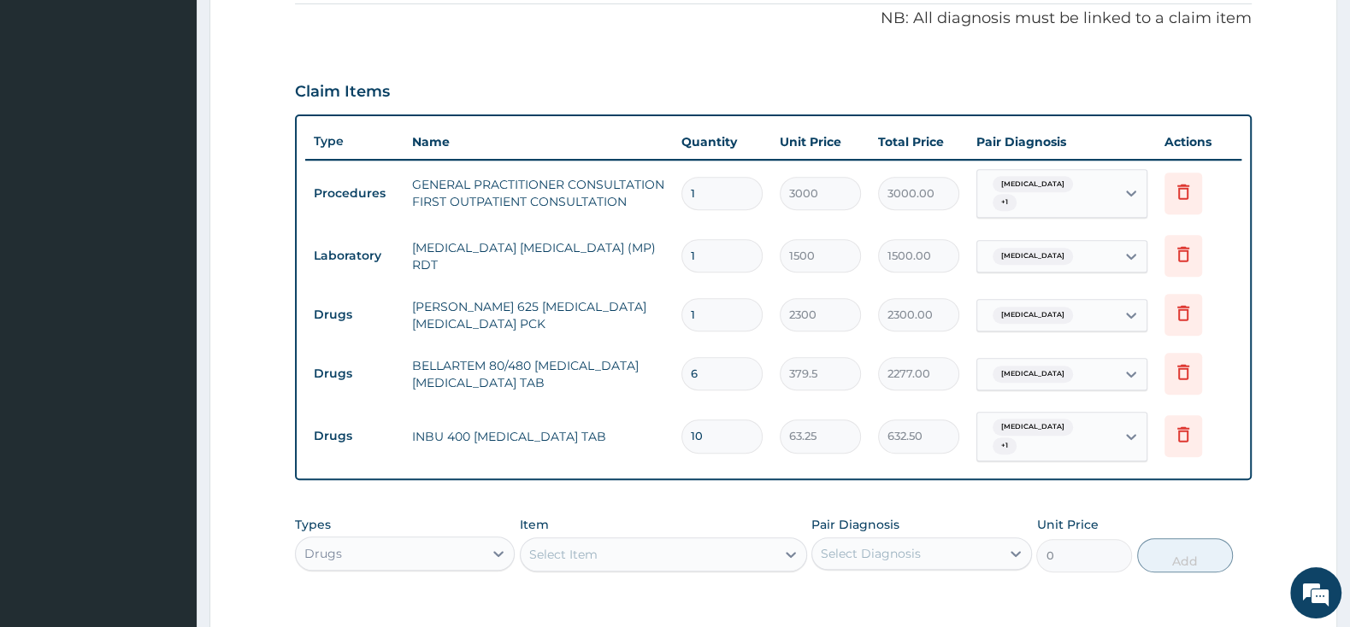
type input "10"
click at [622, 541] on div "Select Item" at bounding box center [648, 554] width 255 height 27
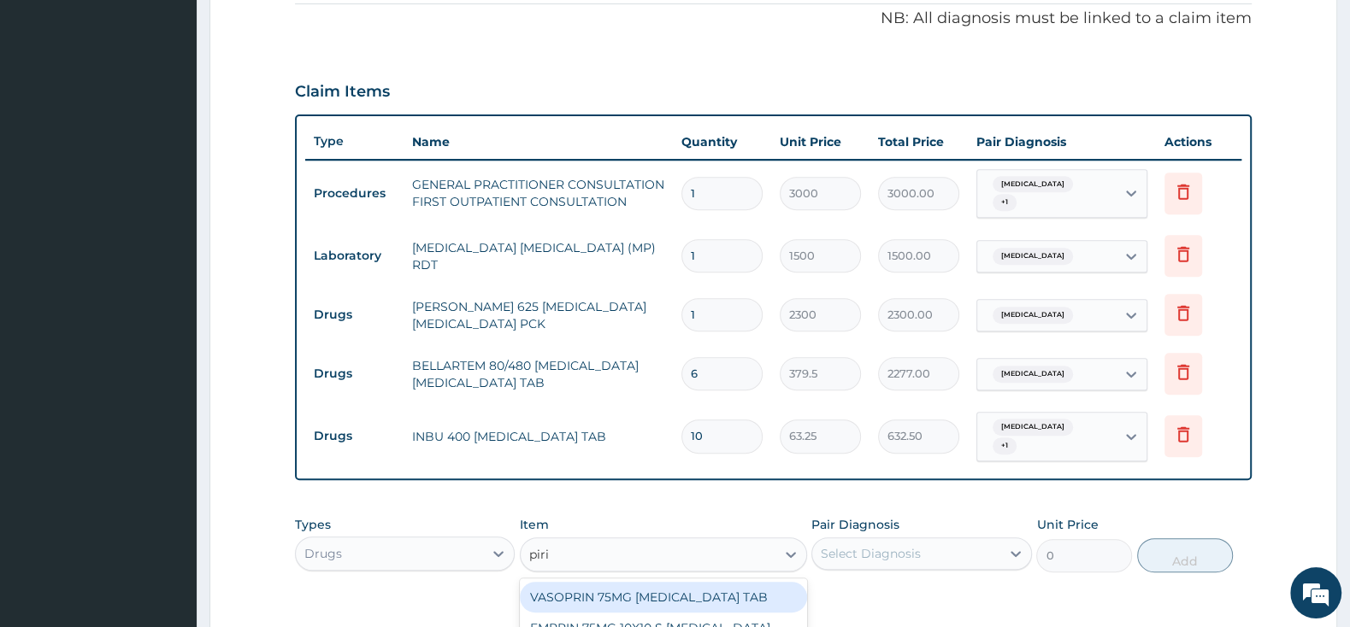
type input "pirit"
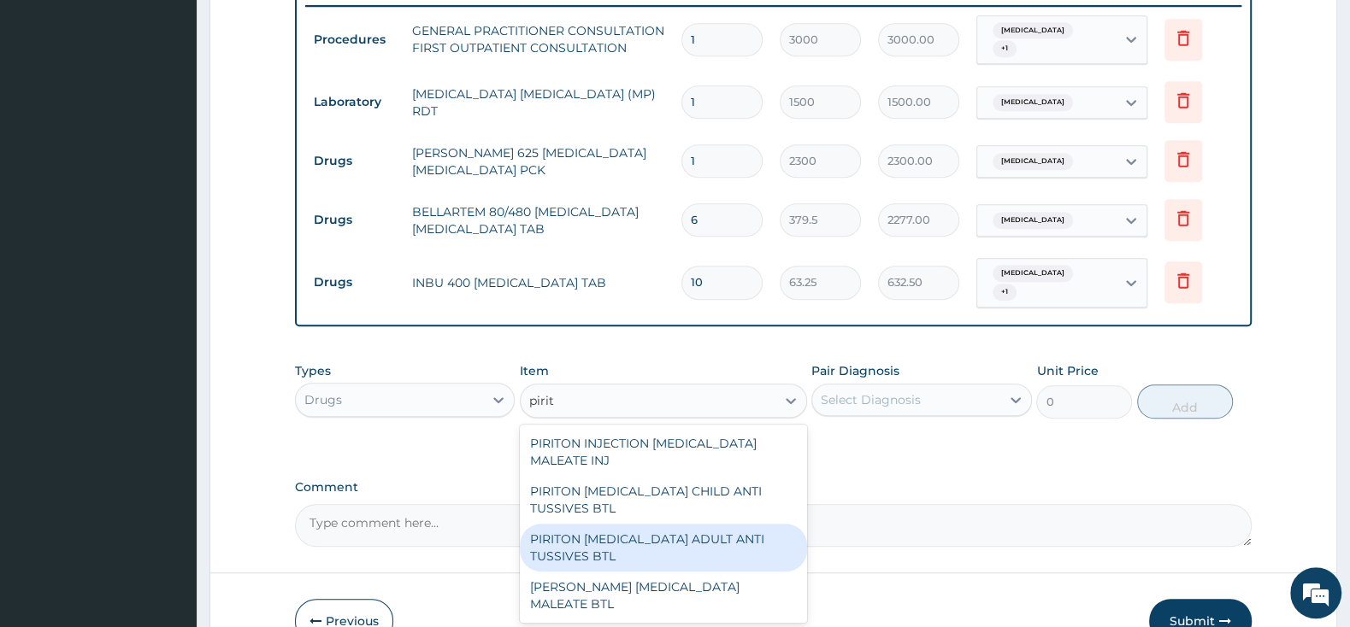
scroll to position [701, 0]
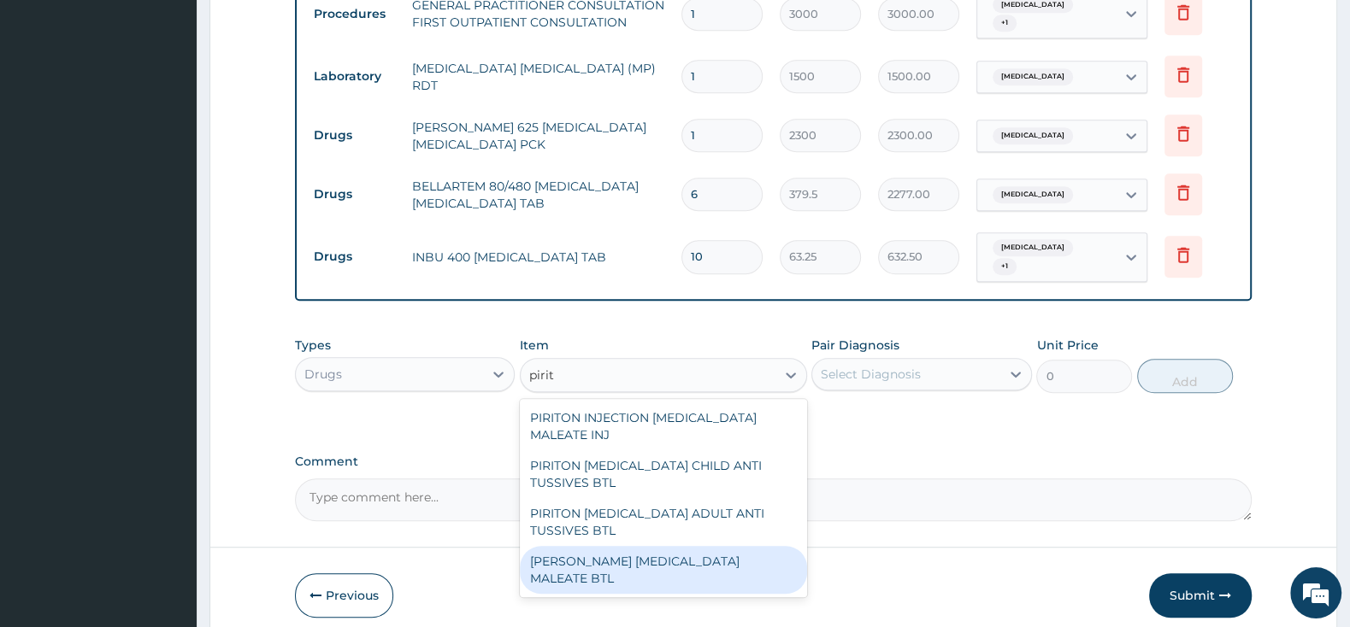
drag, startPoint x: 691, startPoint y: 550, endPoint x: 837, endPoint y: 427, distance: 191.6
click at [701, 547] on div "PIRITON EVANS CHLORPHENAMINE MALEATE BTL" at bounding box center [663, 570] width 287 height 48
type input "747.5"
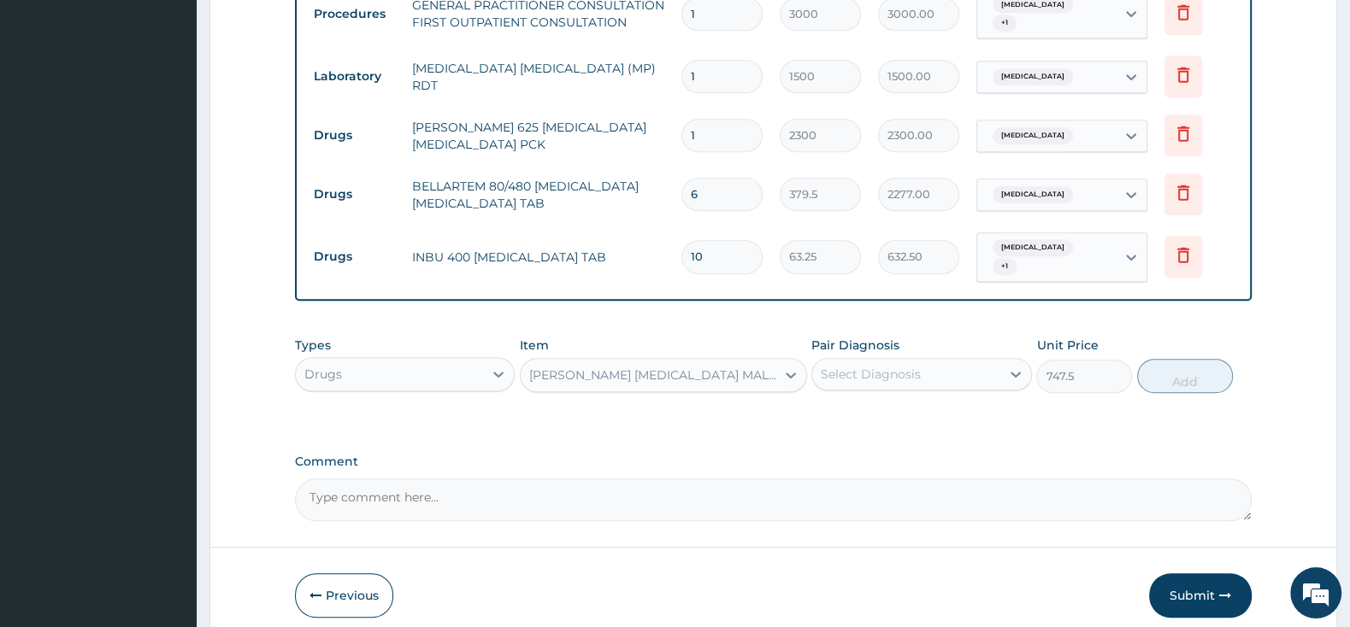
click at [866, 366] on div "Select Diagnosis" at bounding box center [871, 374] width 100 height 17
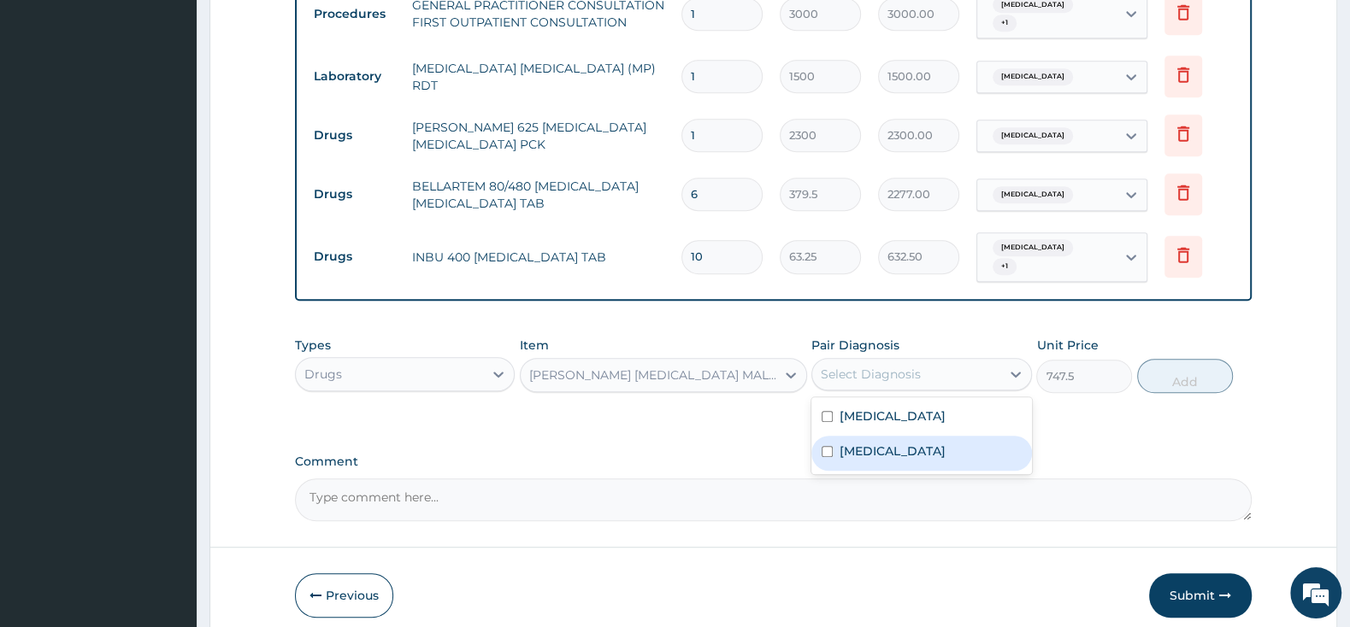
drag, startPoint x: 816, startPoint y: 434, endPoint x: 858, endPoint y: 435, distance: 41.9
click at [820, 436] on div "Pharyngitis" at bounding box center [921, 453] width 220 height 35
checkbox input "true"
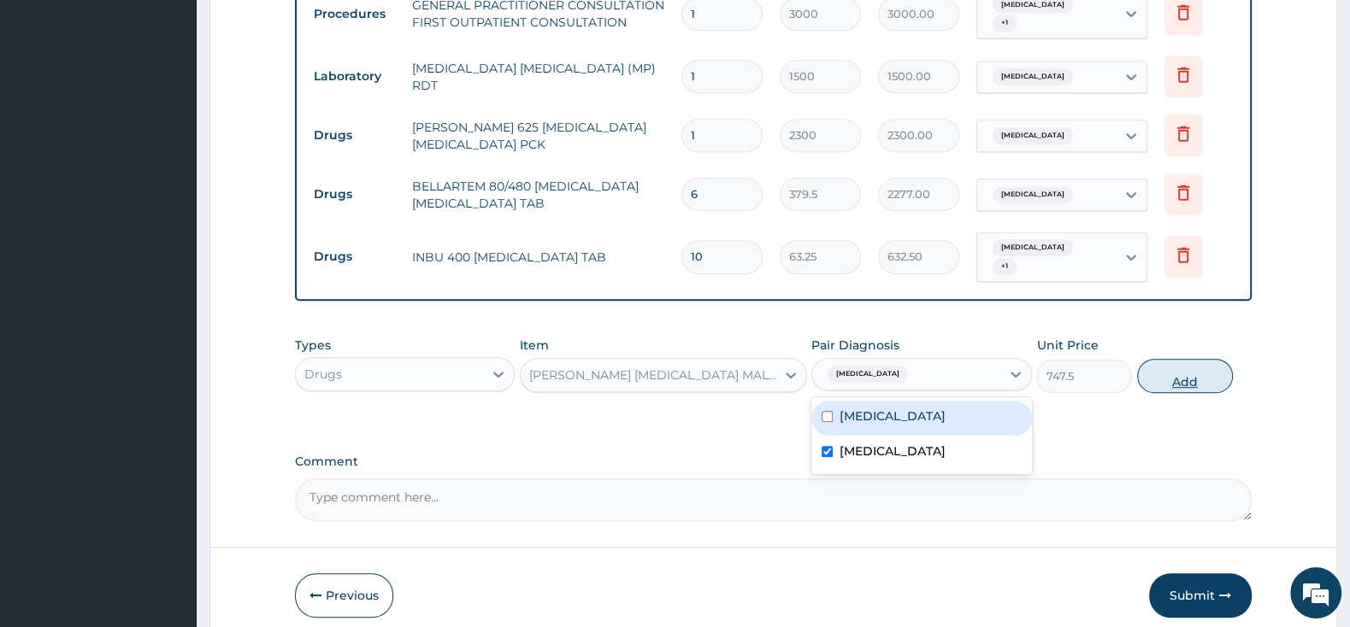
click at [1209, 362] on button "Add" at bounding box center [1185, 376] width 96 height 34
type input "0"
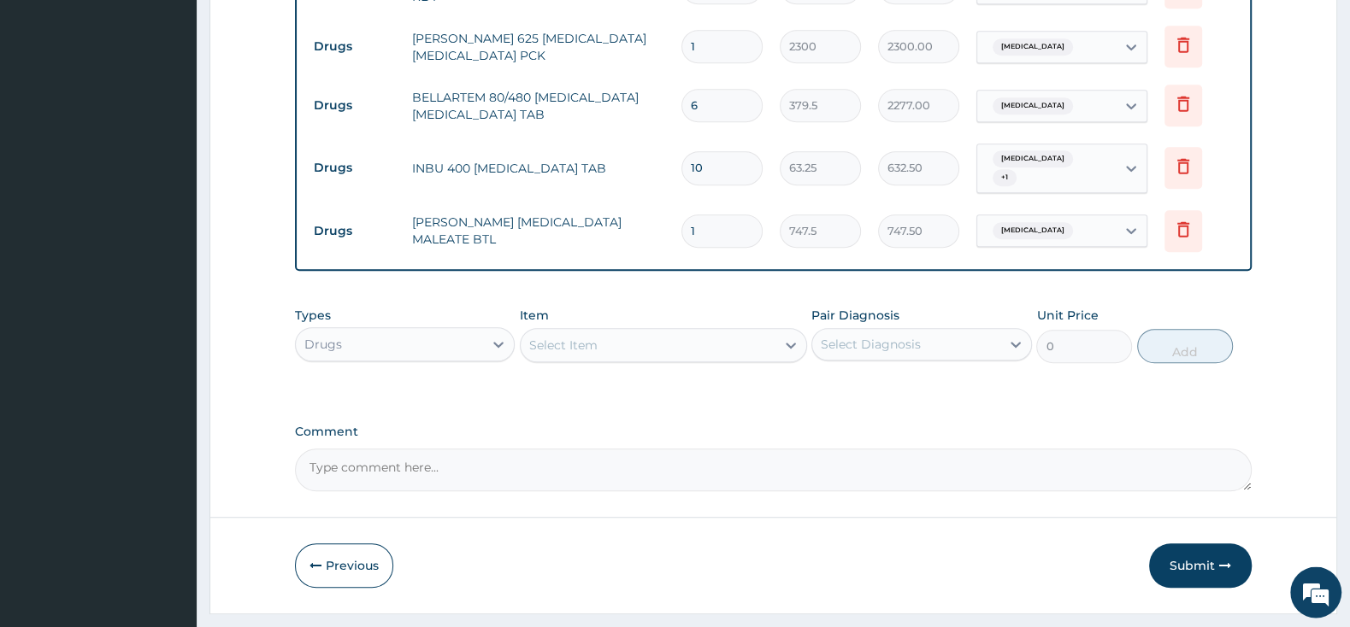
scroll to position [818, 0]
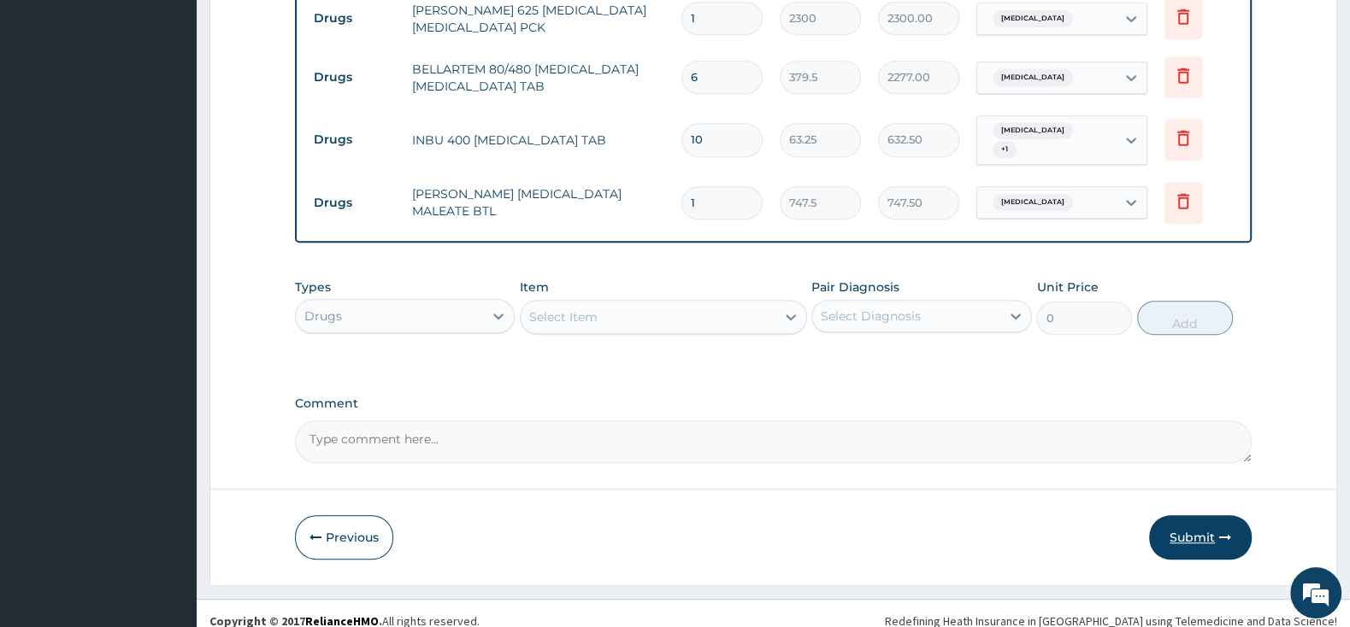
click at [1192, 521] on button "Submit" at bounding box center [1200, 537] width 103 height 44
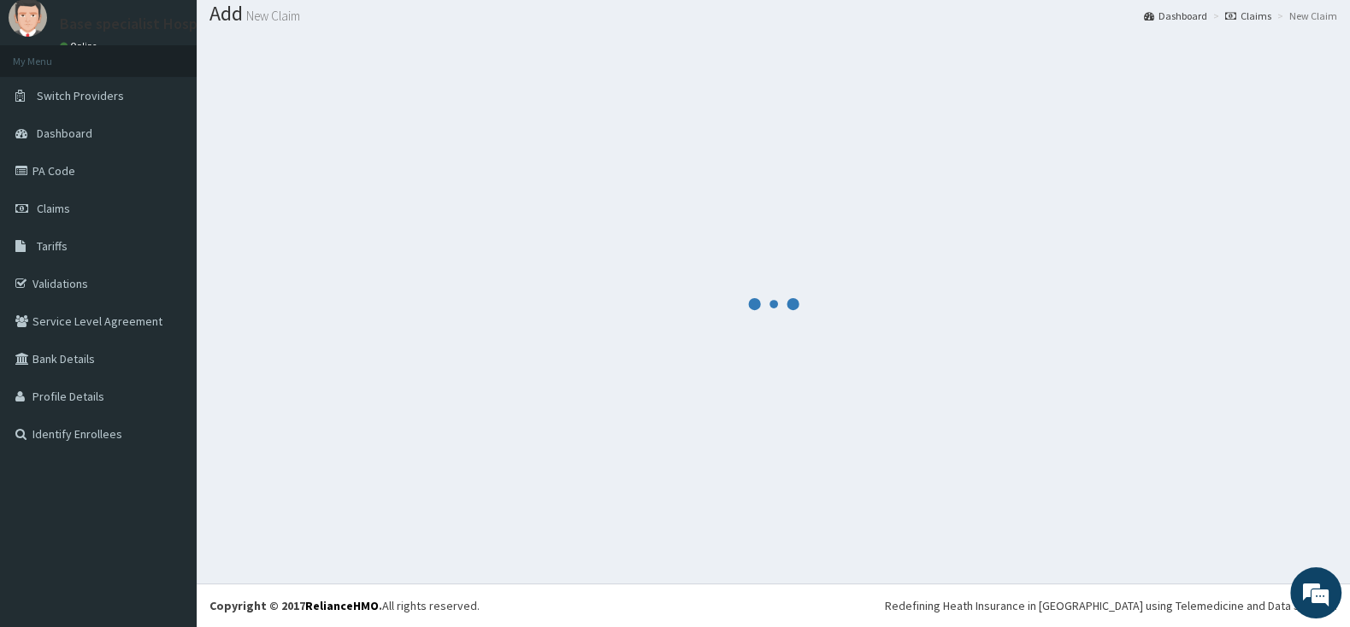
scroll to position [53, 0]
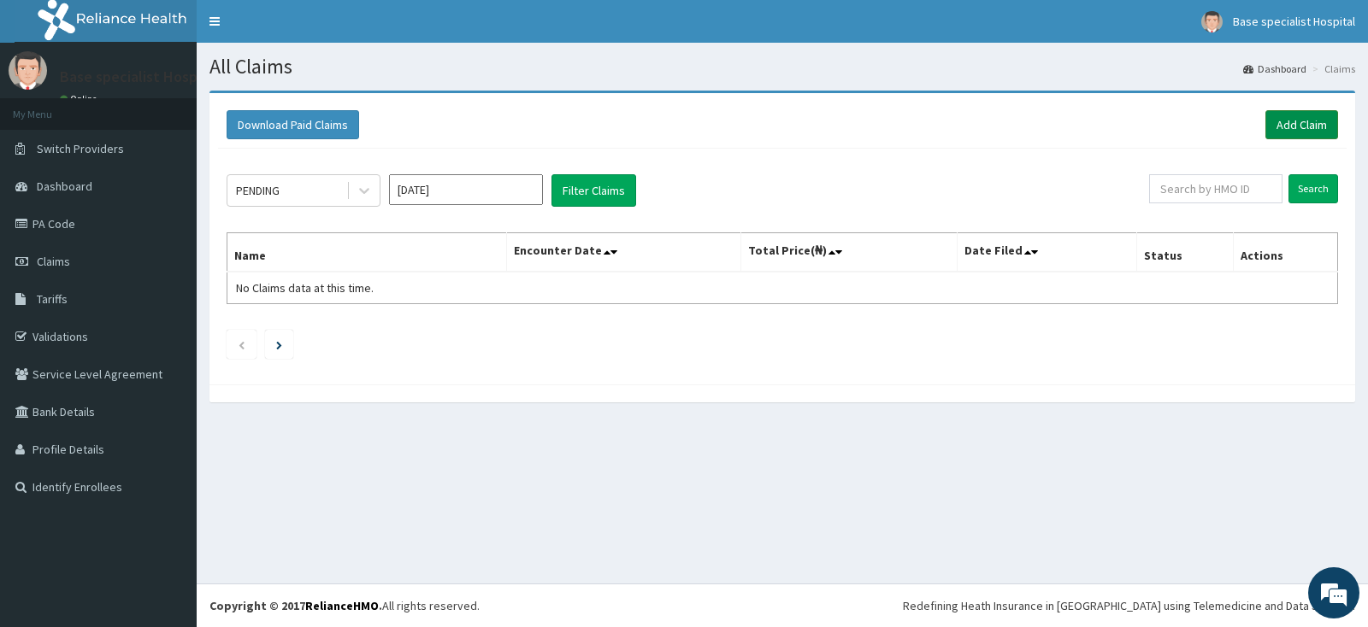
click at [1281, 123] on link "Add Claim" at bounding box center [1301, 124] width 73 height 29
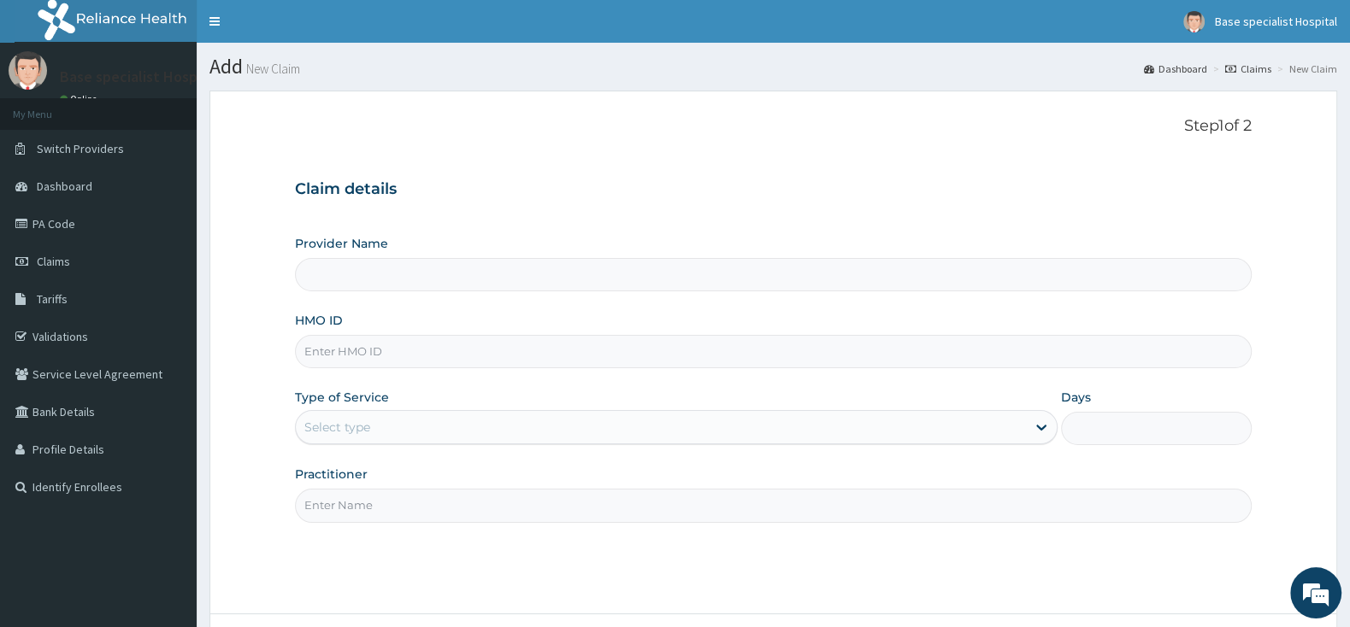
type input "Base Specialist Hospital"
paste input "CYA/10168/C"
type input "CYA/10168/C"
click at [357, 437] on div "Select type" at bounding box center [661, 427] width 730 height 27
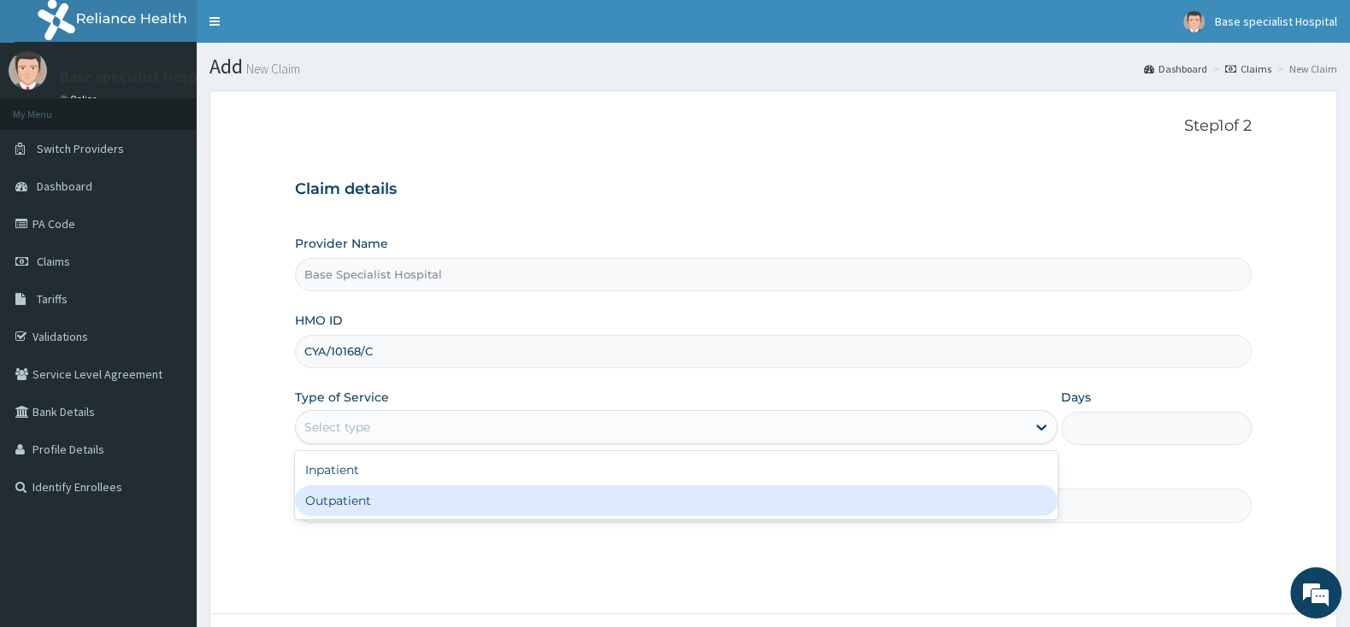
click at [351, 501] on div "Outpatient" at bounding box center [676, 501] width 762 height 31
type input "1"
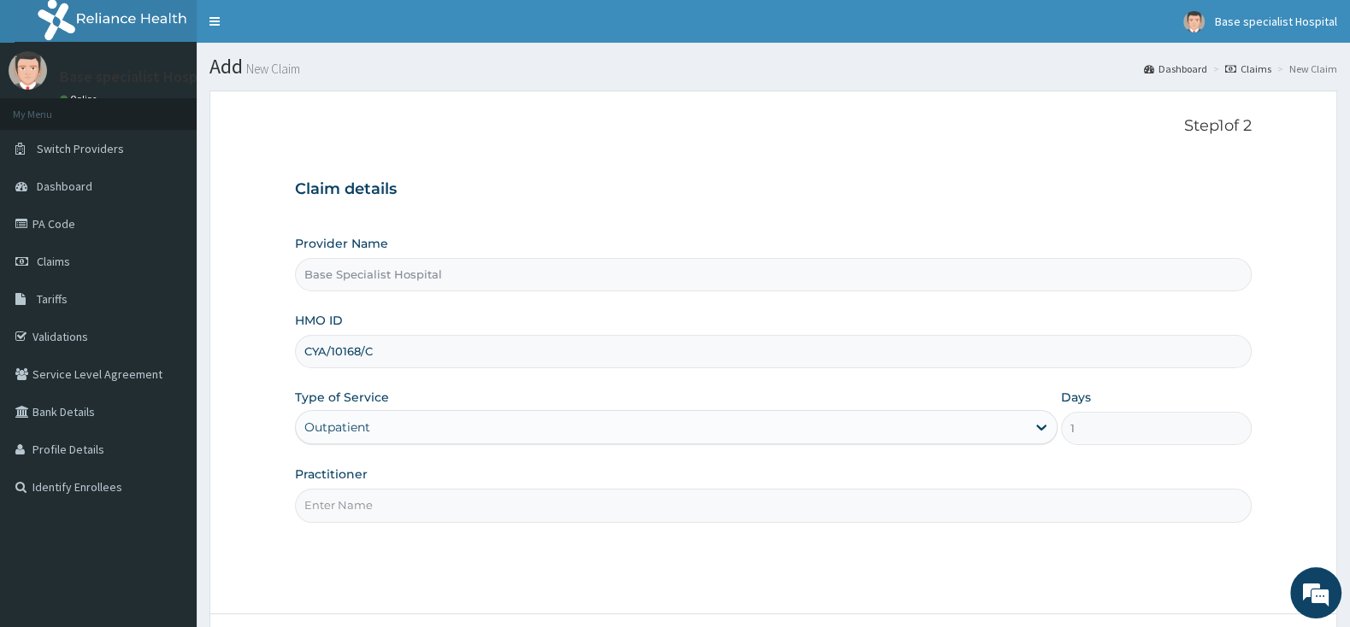
click at [350, 501] on input "Practitioner" at bounding box center [773, 505] width 957 height 33
type input "a"
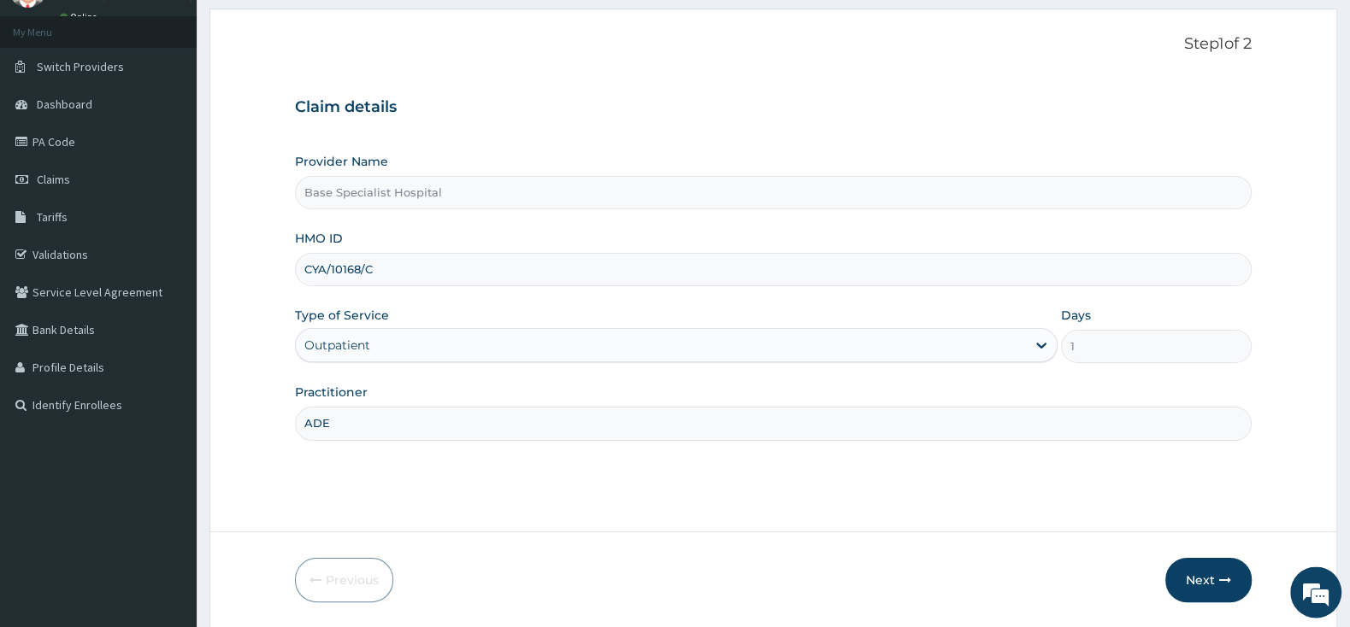
scroll to position [141, 0]
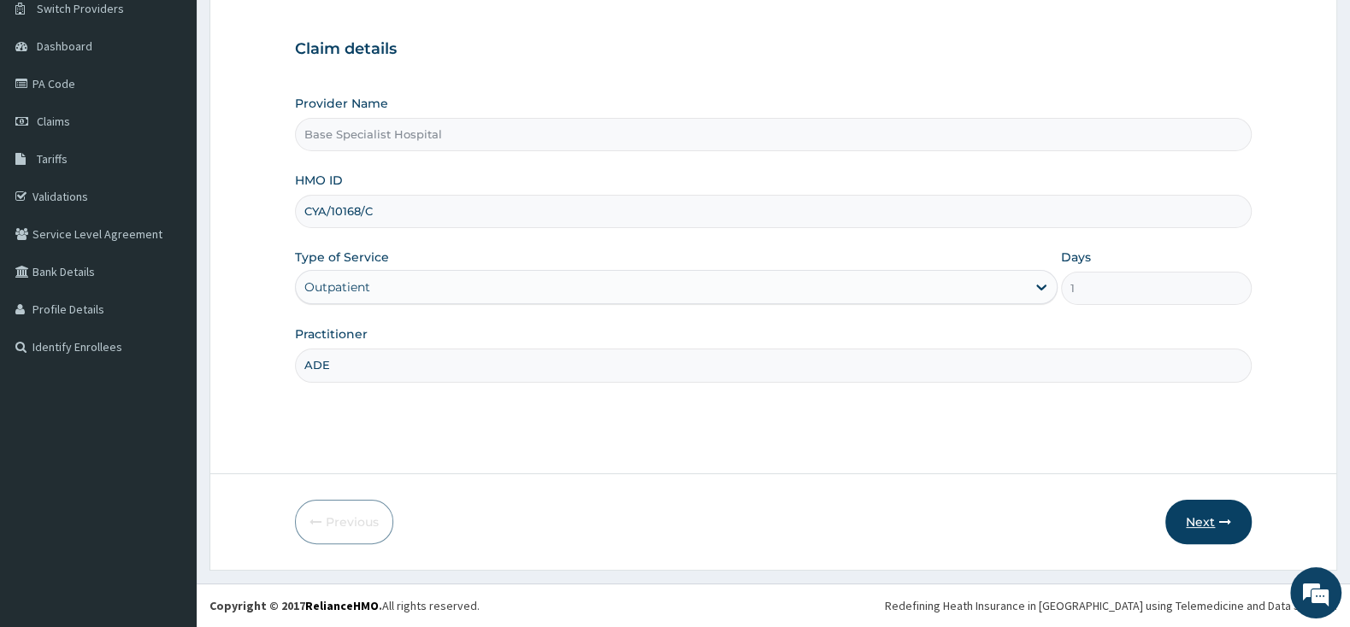
type input "ADE"
click at [1206, 518] on button "Next" at bounding box center [1208, 522] width 86 height 44
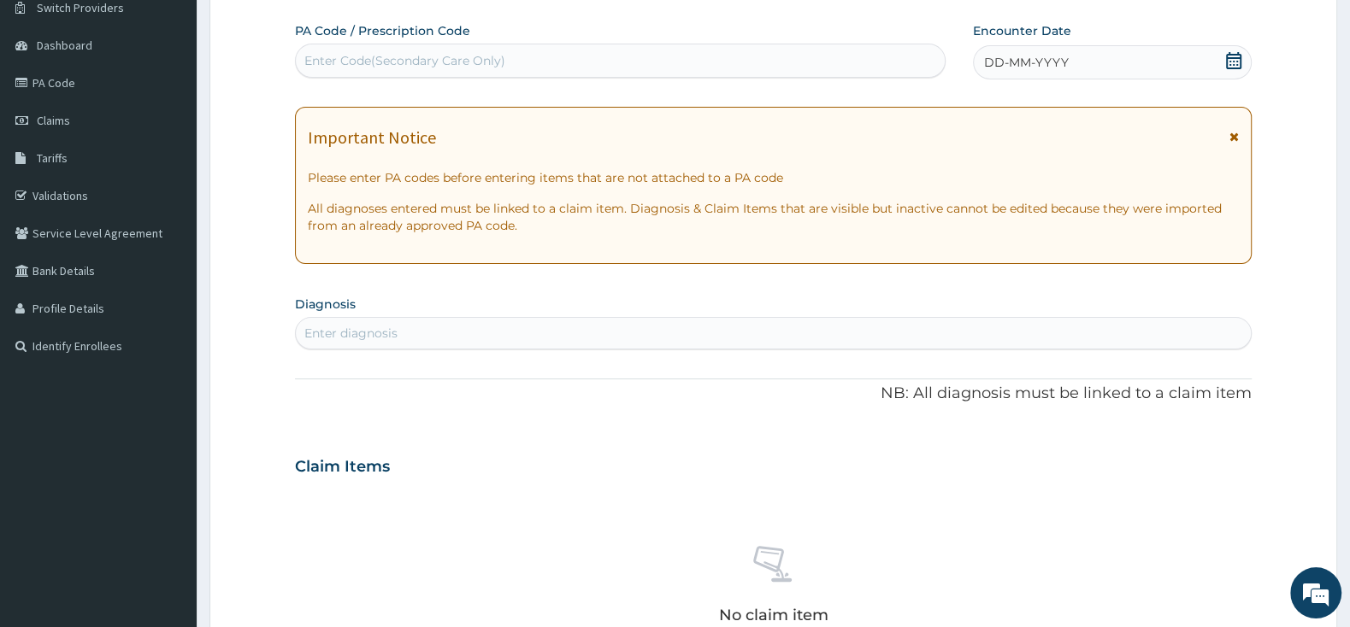
scroll to position [0, 0]
click at [1230, 62] on icon at bounding box center [1233, 60] width 17 height 17
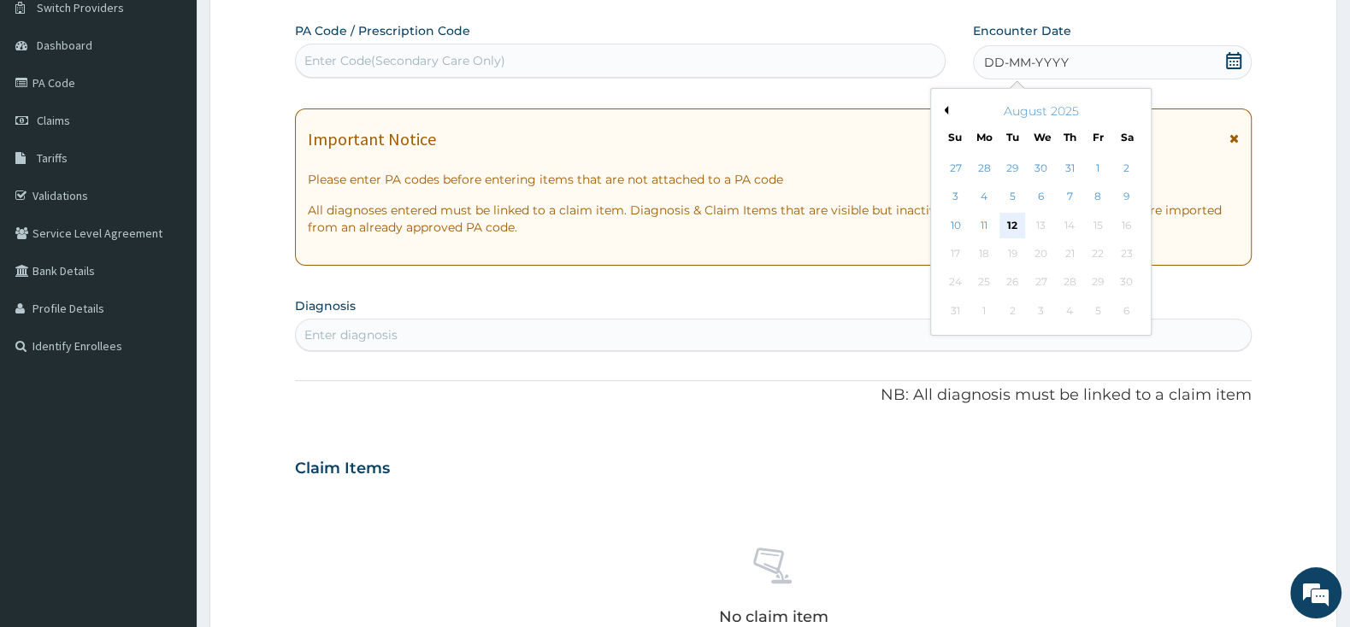
click at [1010, 223] on div "12" at bounding box center [1012, 226] width 26 height 26
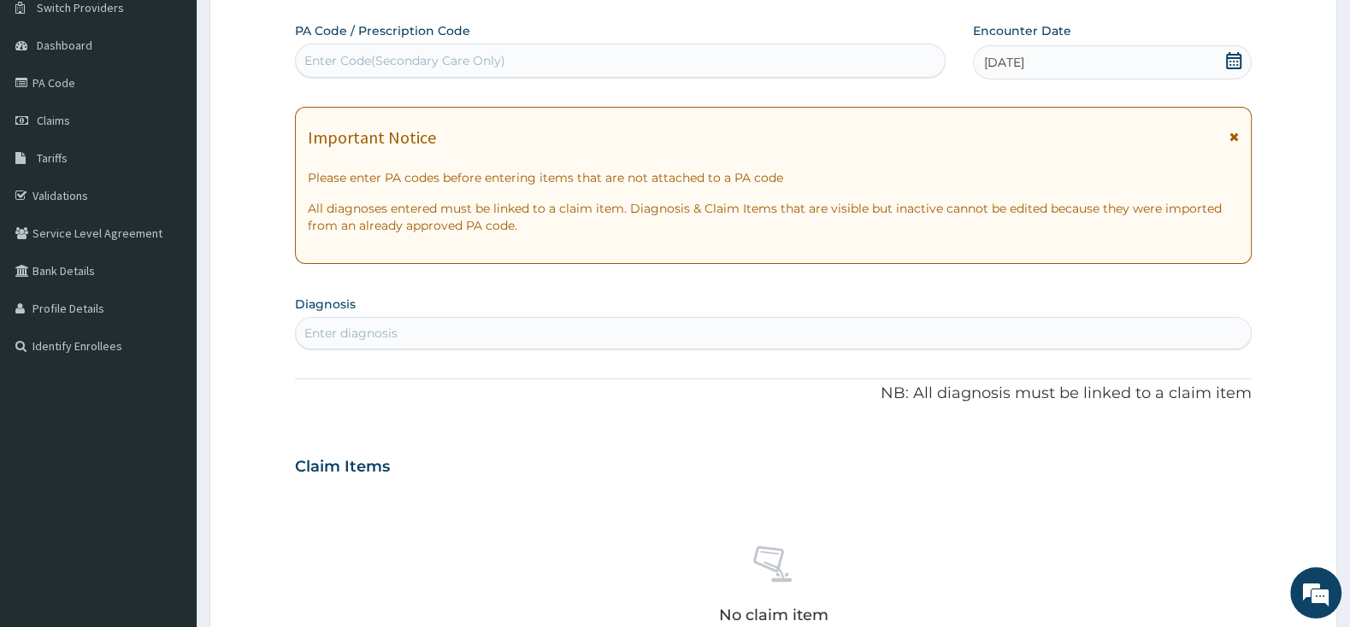
click at [529, 345] on div "Enter diagnosis" at bounding box center [773, 333] width 955 height 27
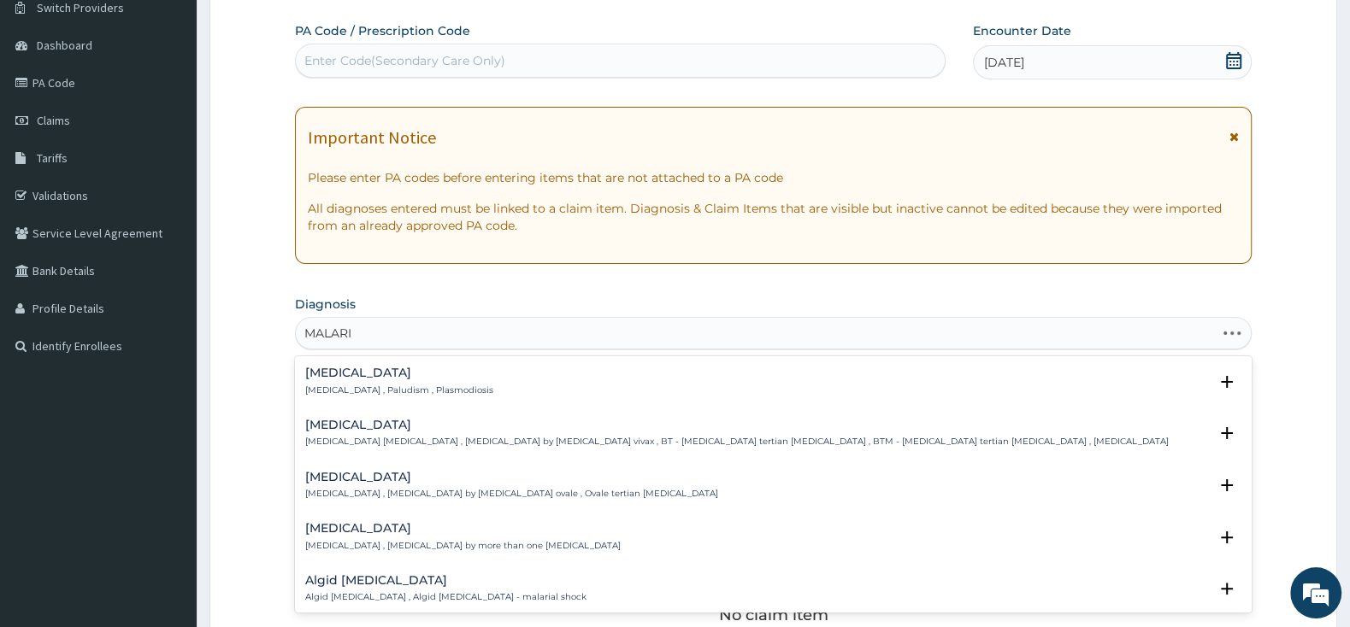
type input "[MEDICAL_DATA]"
click at [341, 385] on div "[MEDICAL_DATA] [MEDICAL_DATA] , Paludism , Plasmodiosis" at bounding box center [399, 382] width 188 height 30
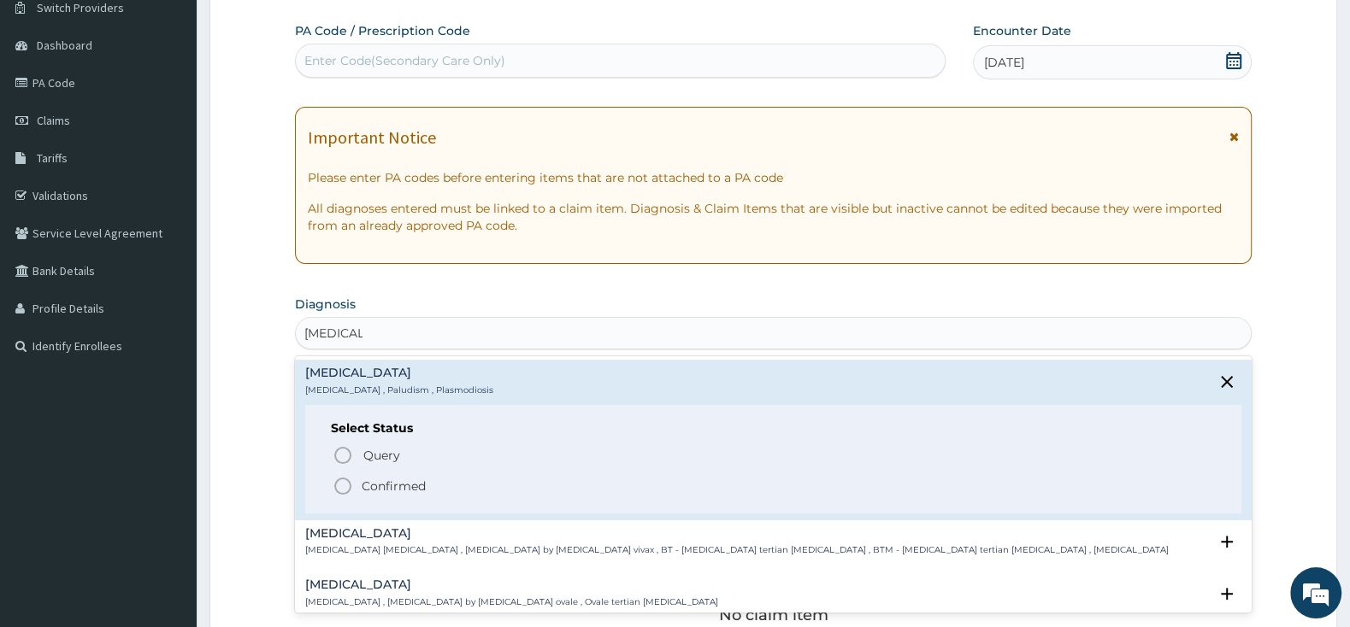
click at [339, 484] on icon "status option filled" at bounding box center [343, 486] width 21 height 21
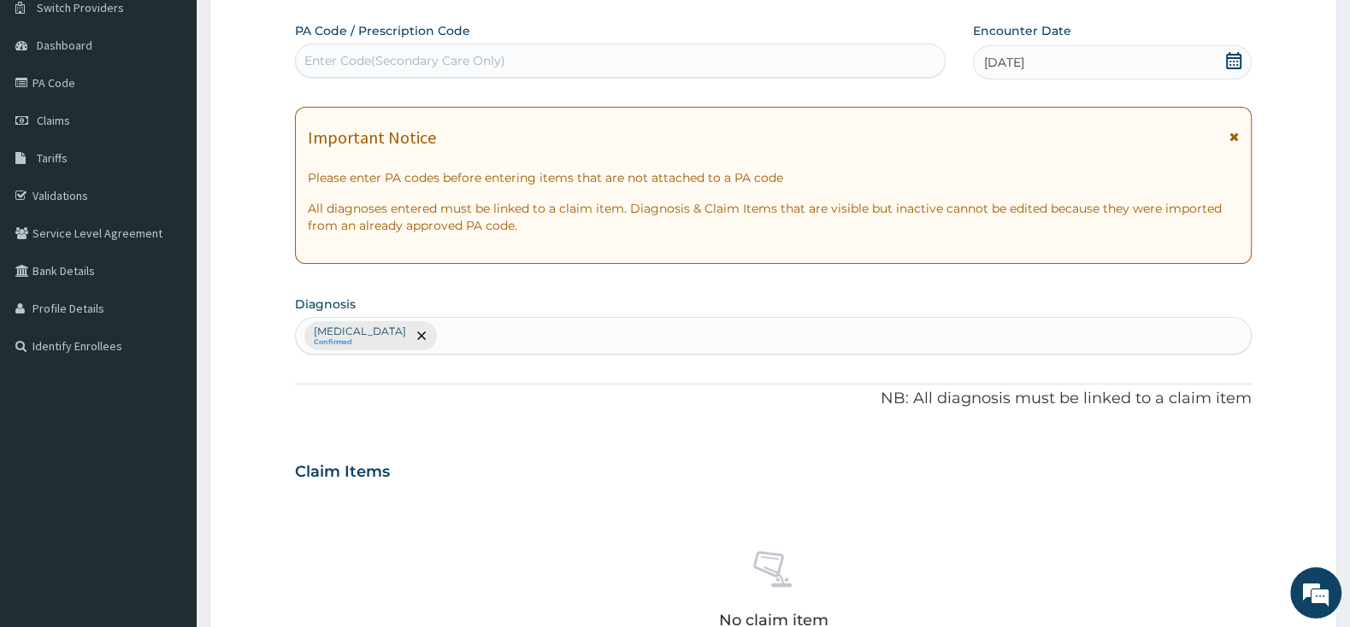
click at [426, 334] on div "[MEDICAL_DATA] Confirmed" at bounding box center [773, 336] width 955 height 36
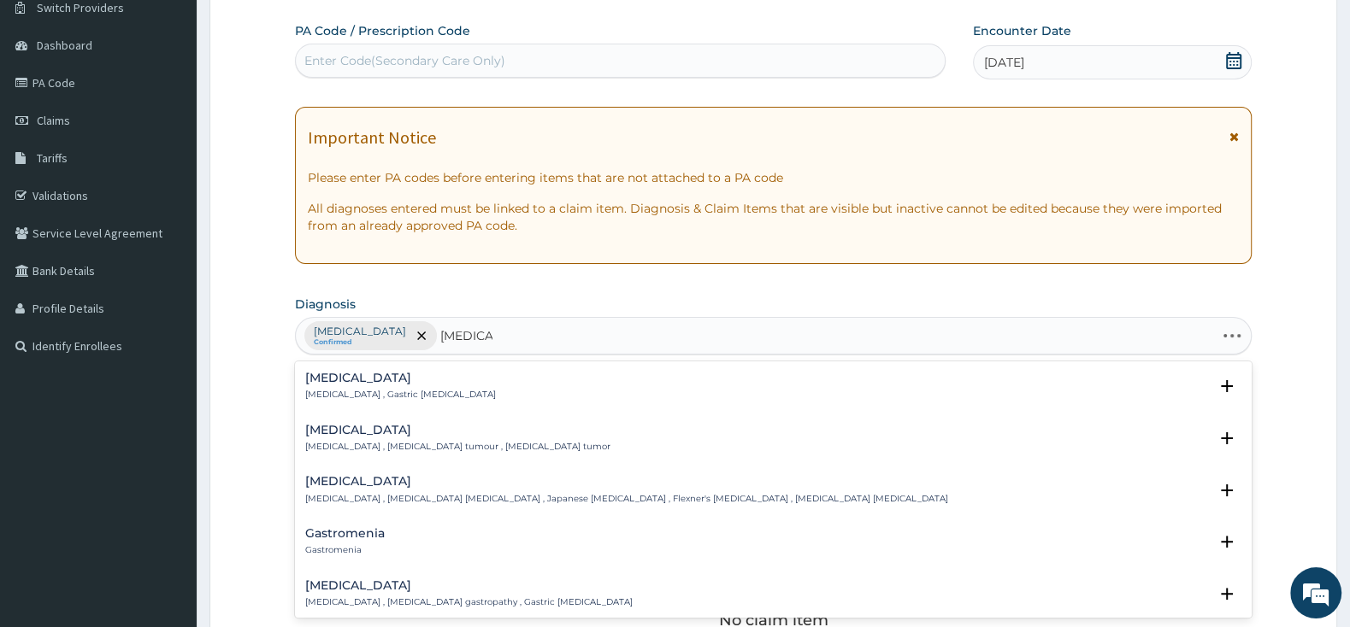
type input "GASTROE"
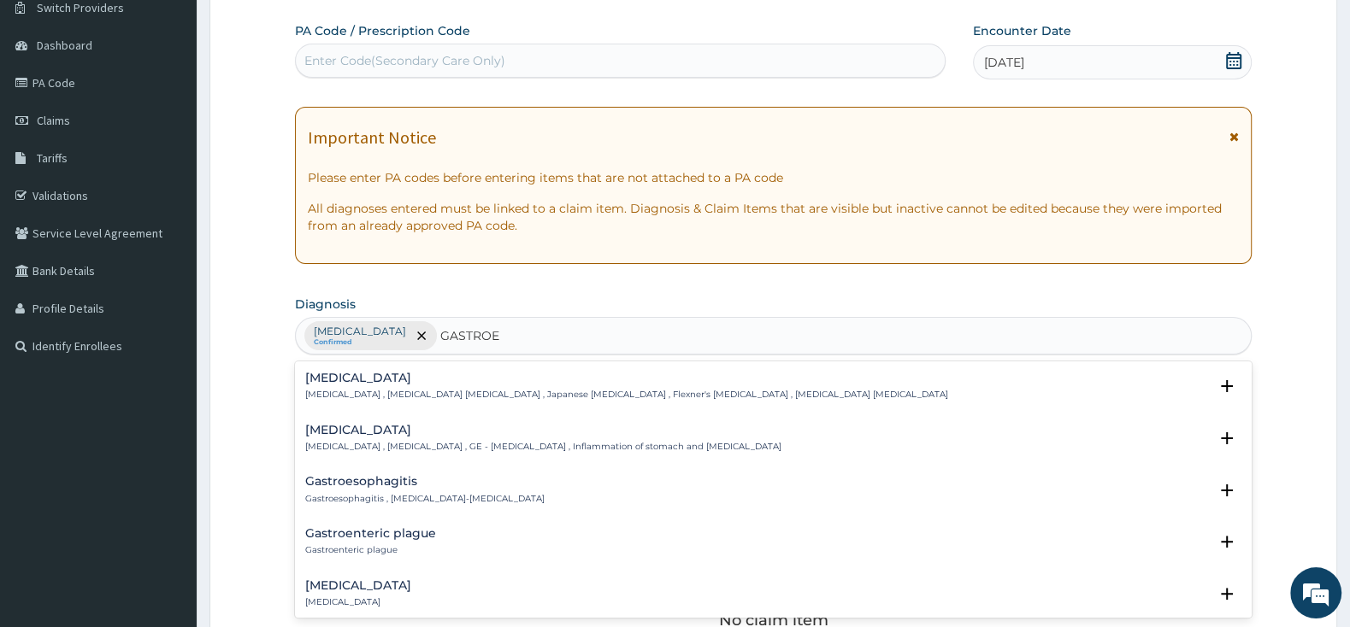
click at [372, 428] on h4 "[MEDICAL_DATA]" at bounding box center [543, 430] width 476 height 13
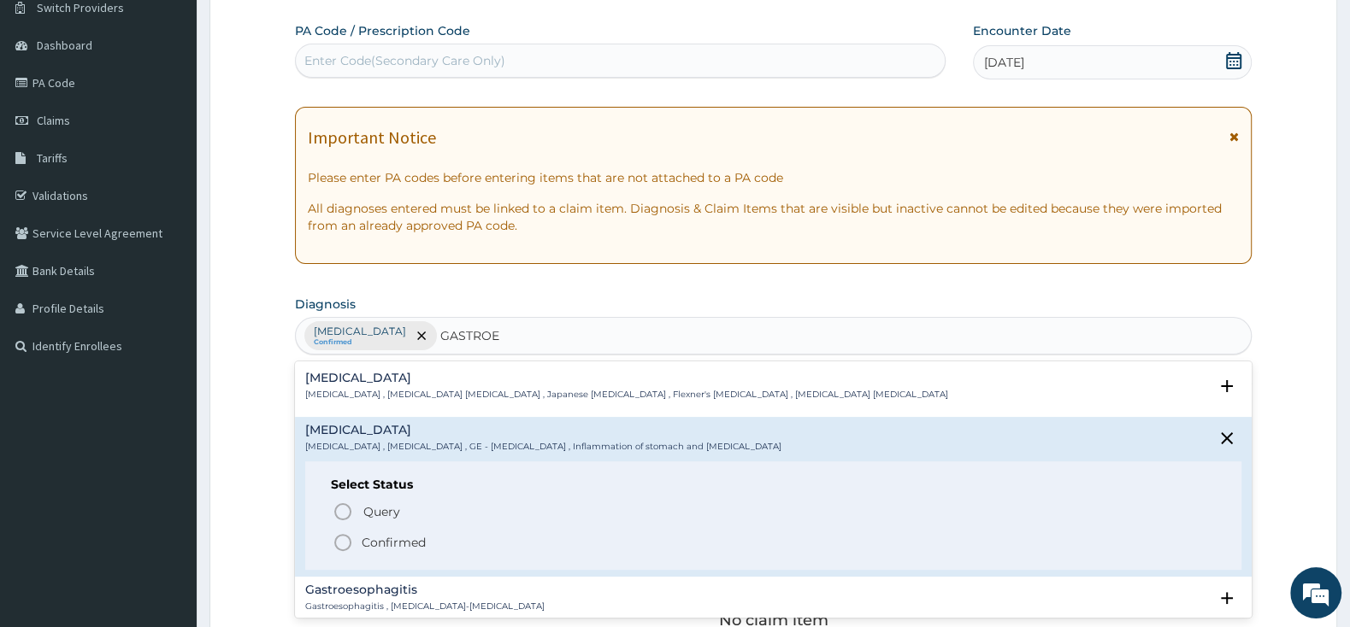
click at [345, 544] on icon "status option filled" at bounding box center [343, 543] width 21 height 21
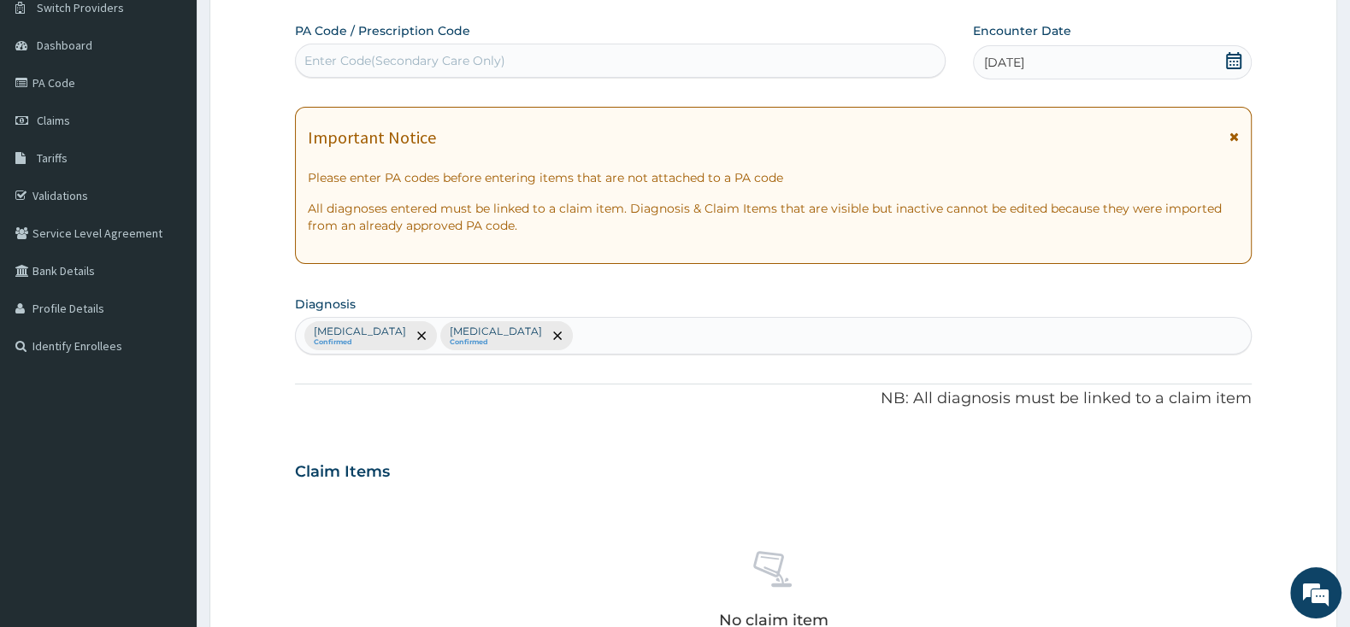
scroll to position [410, 0]
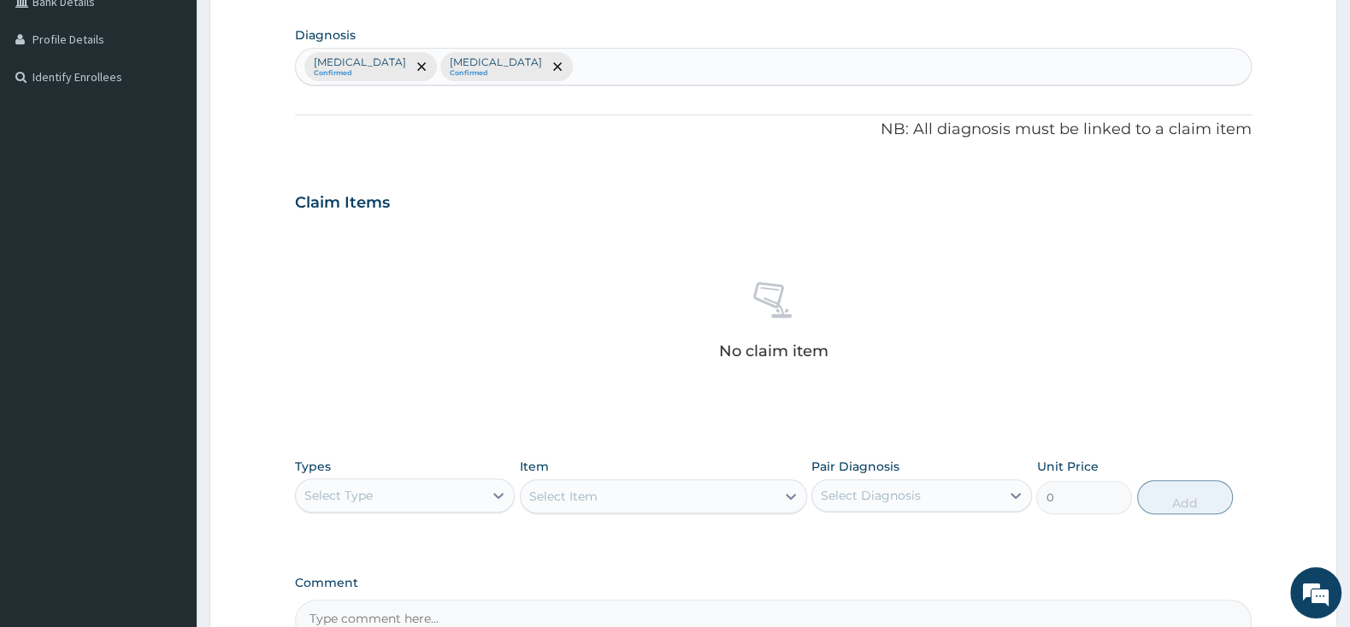
click at [458, 501] on div "Select Type" at bounding box center [389, 495] width 187 height 27
click at [417, 590] on div "Procedures" at bounding box center [405, 600] width 220 height 31
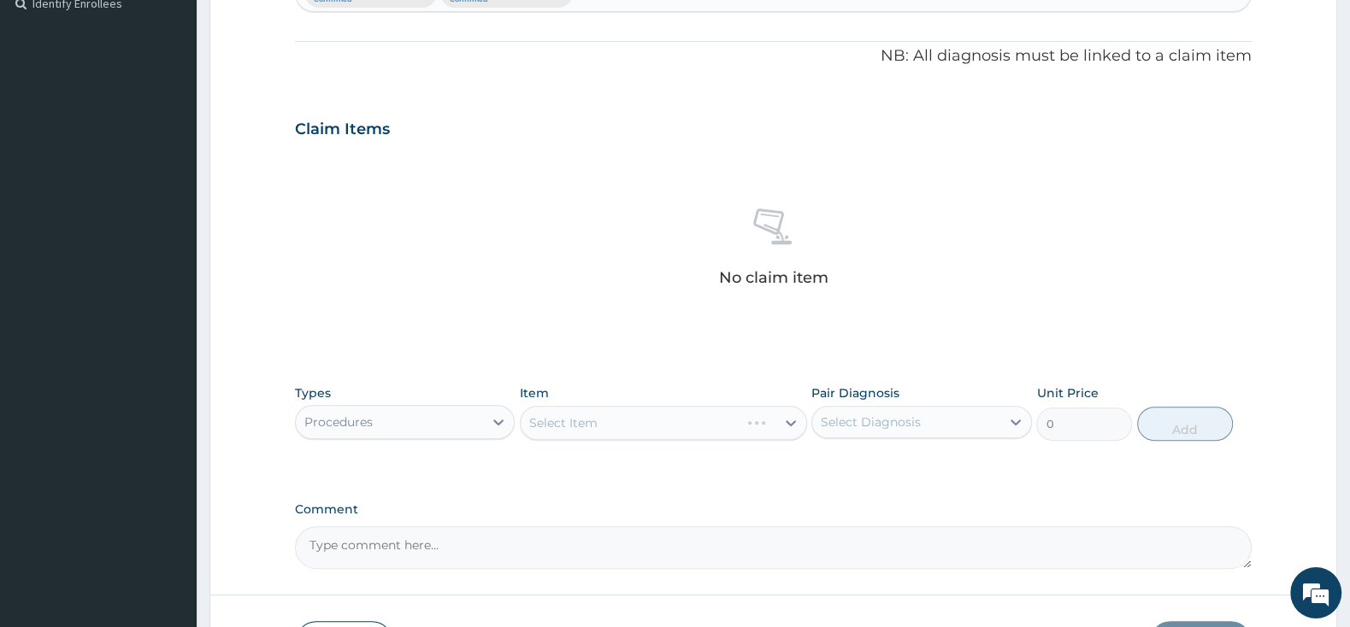
scroll to position [590, 0]
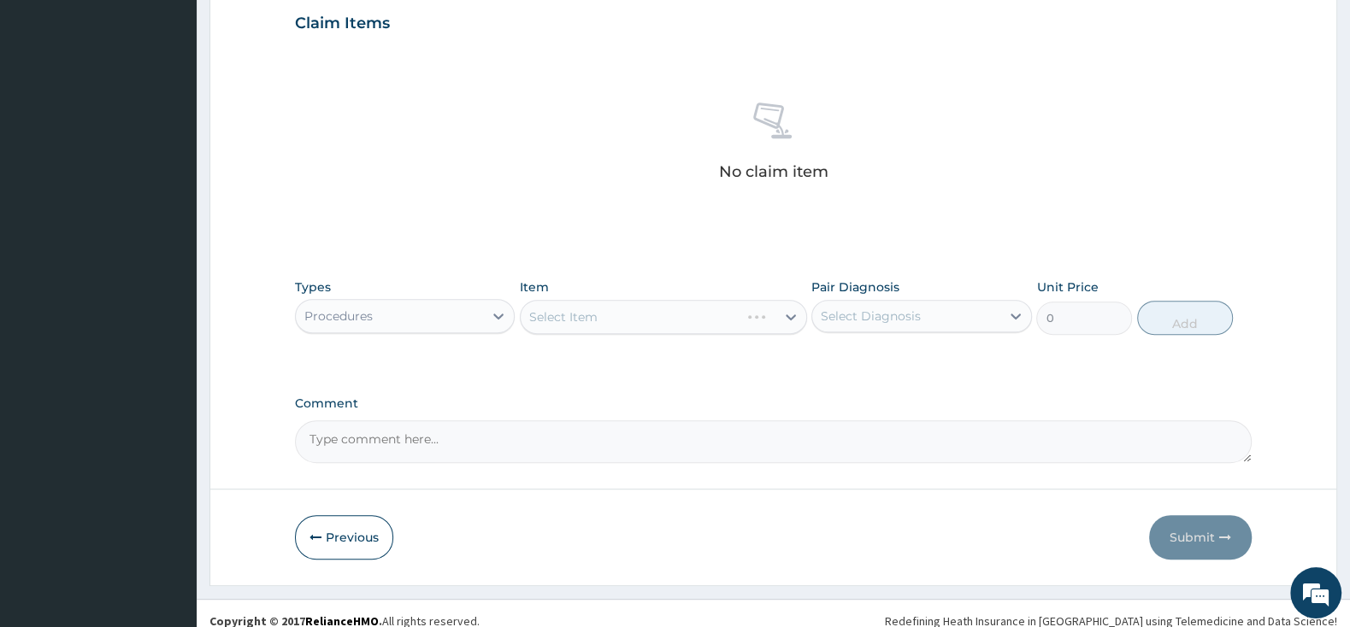
click at [581, 311] on div "Select Item" at bounding box center [663, 317] width 287 height 34
click at [577, 313] on div "Select Item" at bounding box center [663, 317] width 287 height 34
click at [578, 315] on div "Select Item" at bounding box center [563, 317] width 68 height 17
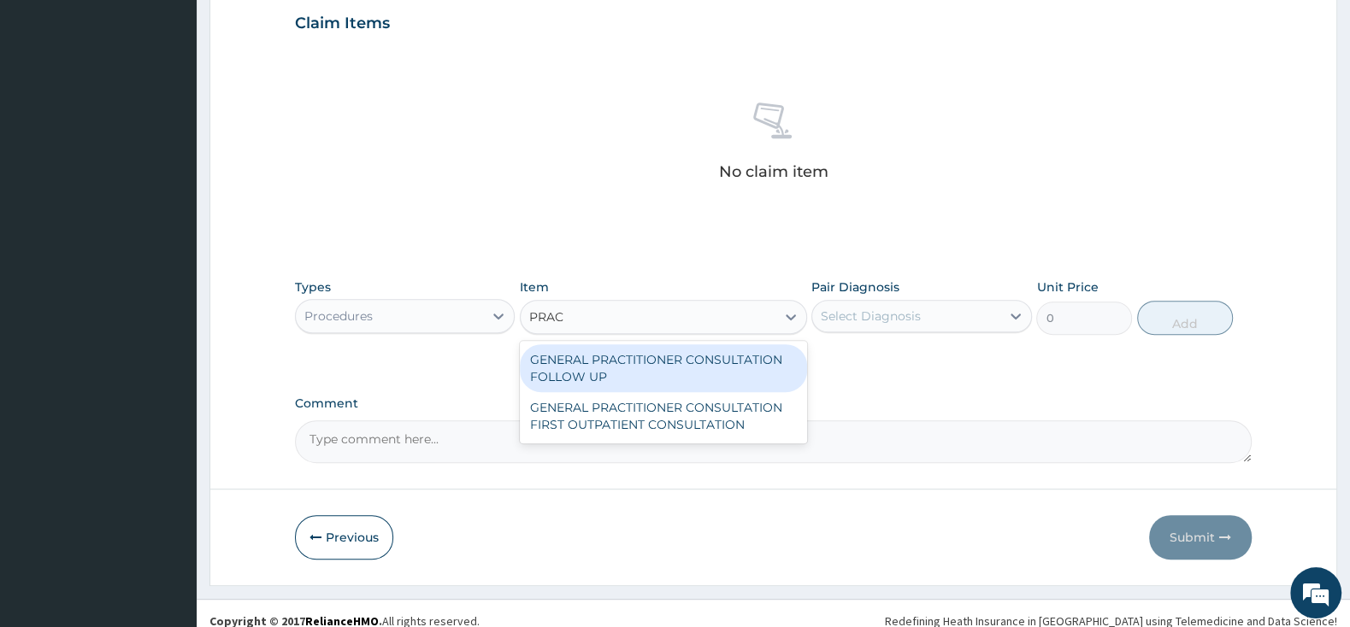
type input "PRACT"
click at [627, 366] on div "GENERAL PRACTITIONER CONSULTATION FOLLOW UP" at bounding box center [663, 368] width 287 height 48
type input "2500"
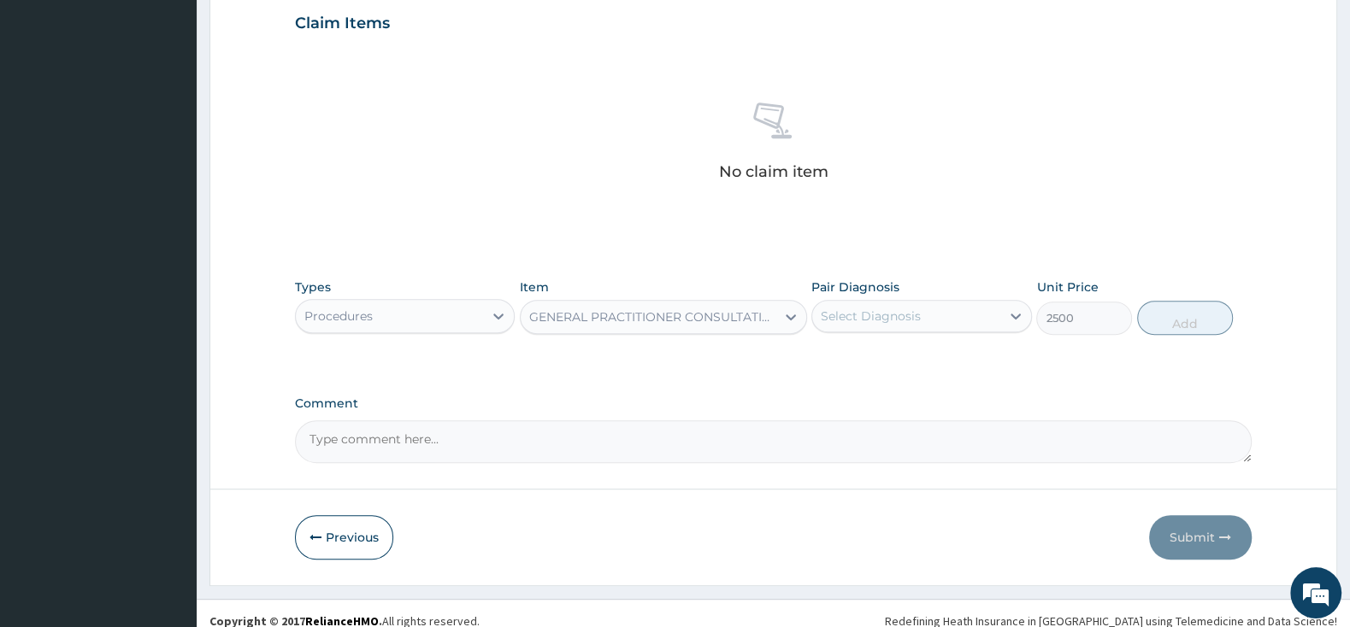
click at [890, 315] on div "Select Diagnosis" at bounding box center [871, 316] width 100 height 17
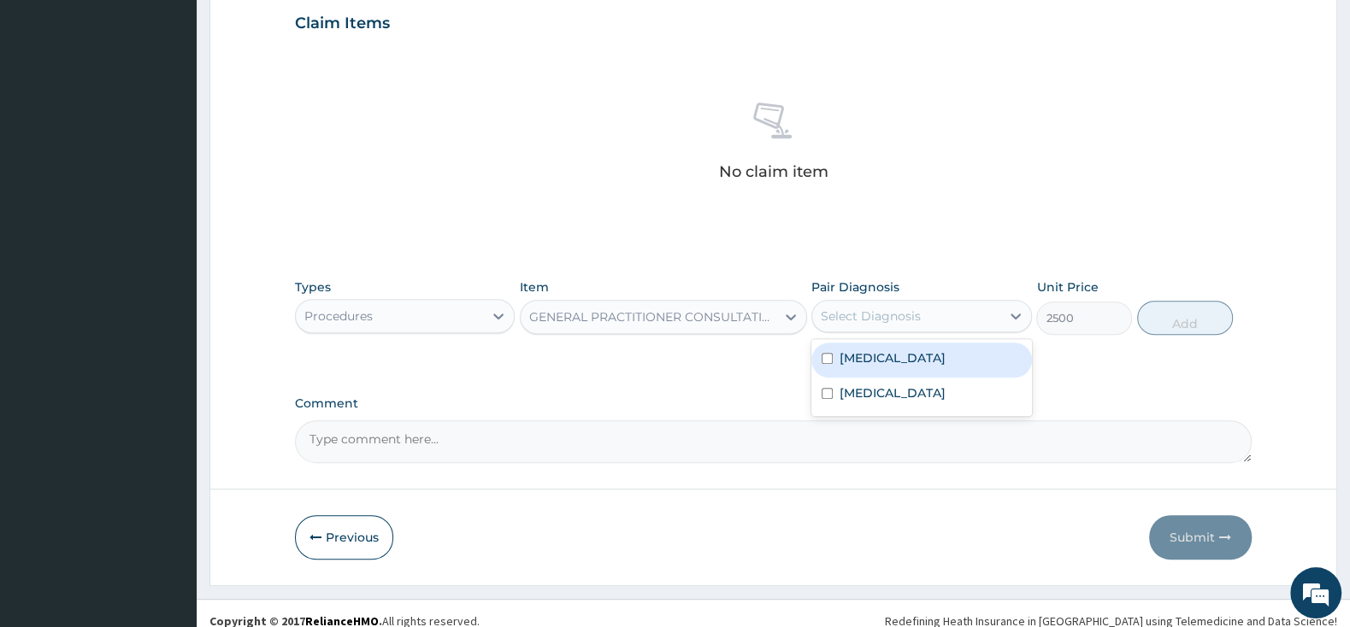
click at [823, 359] on input "checkbox" at bounding box center [826, 358] width 11 height 11
checkbox input "true"
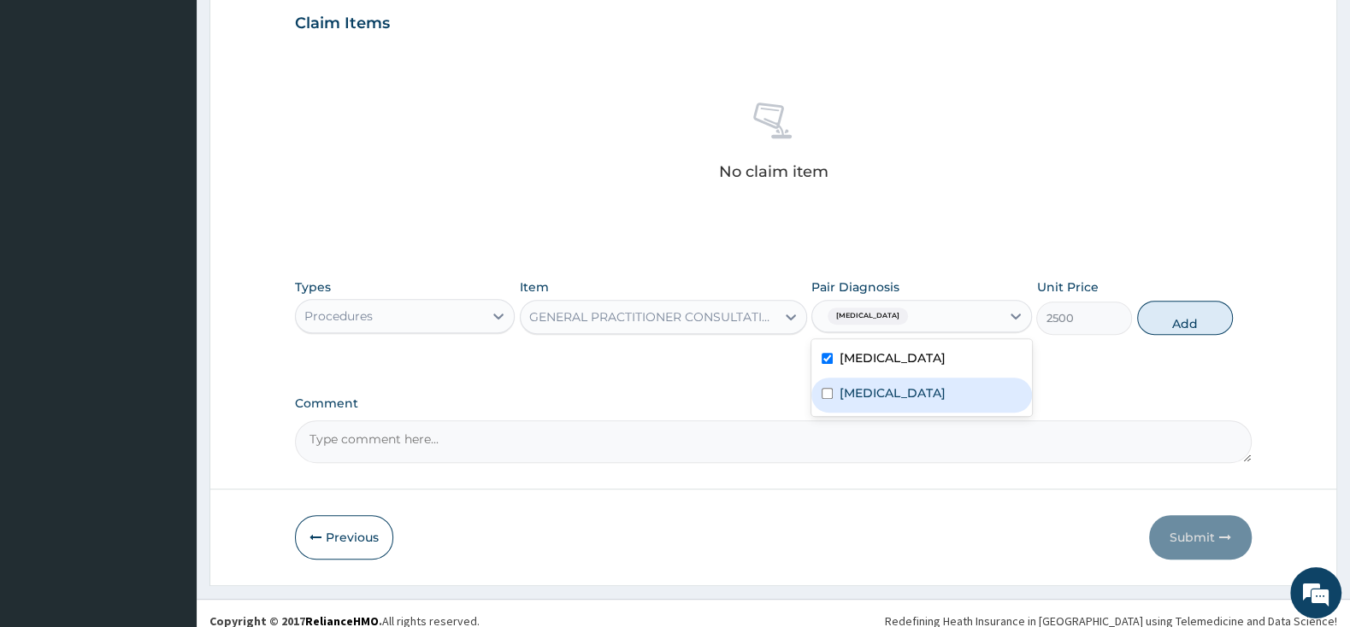
click at [832, 397] on input "checkbox" at bounding box center [826, 393] width 11 height 11
checkbox input "true"
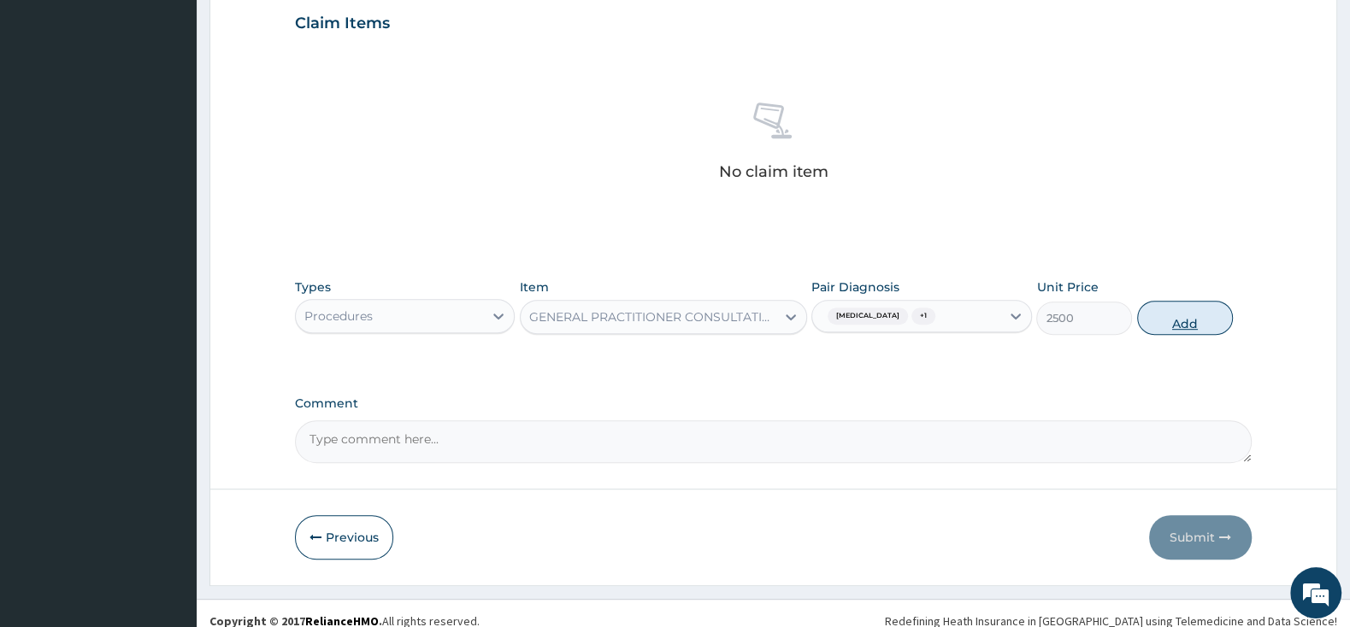
click at [1197, 327] on button "Add" at bounding box center [1185, 318] width 96 height 34
type input "0"
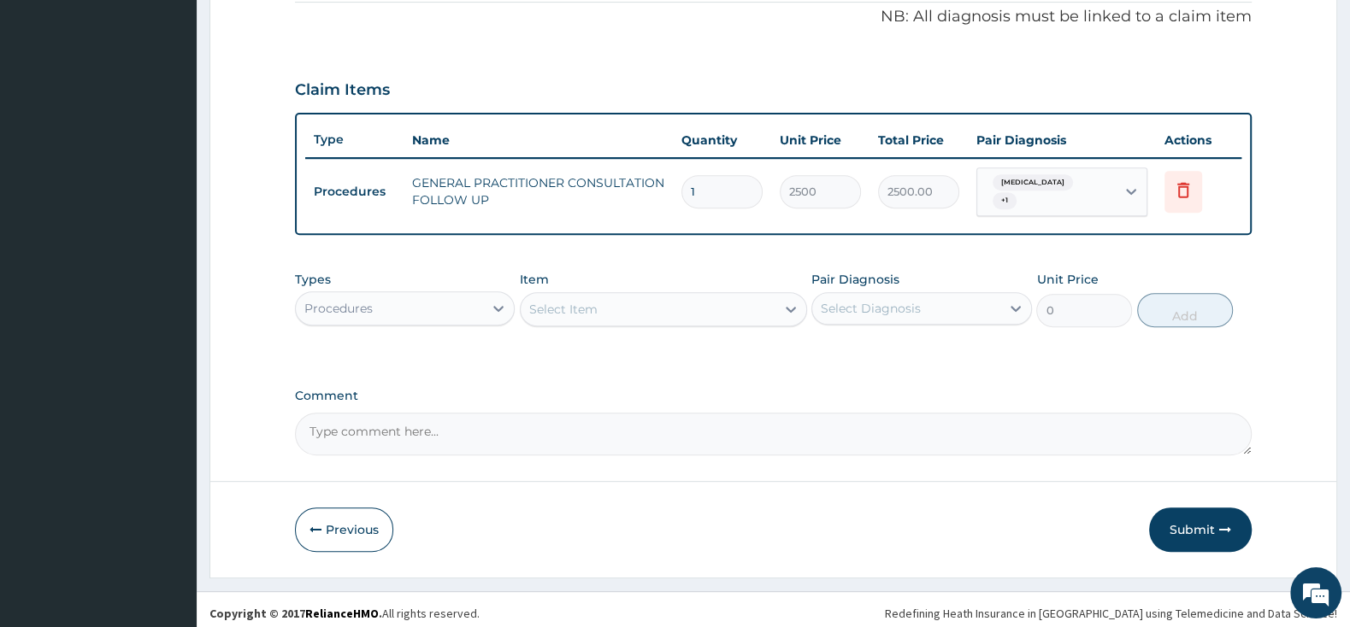
click at [693, 308] on div "Select Item" at bounding box center [648, 309] width 255 height 27
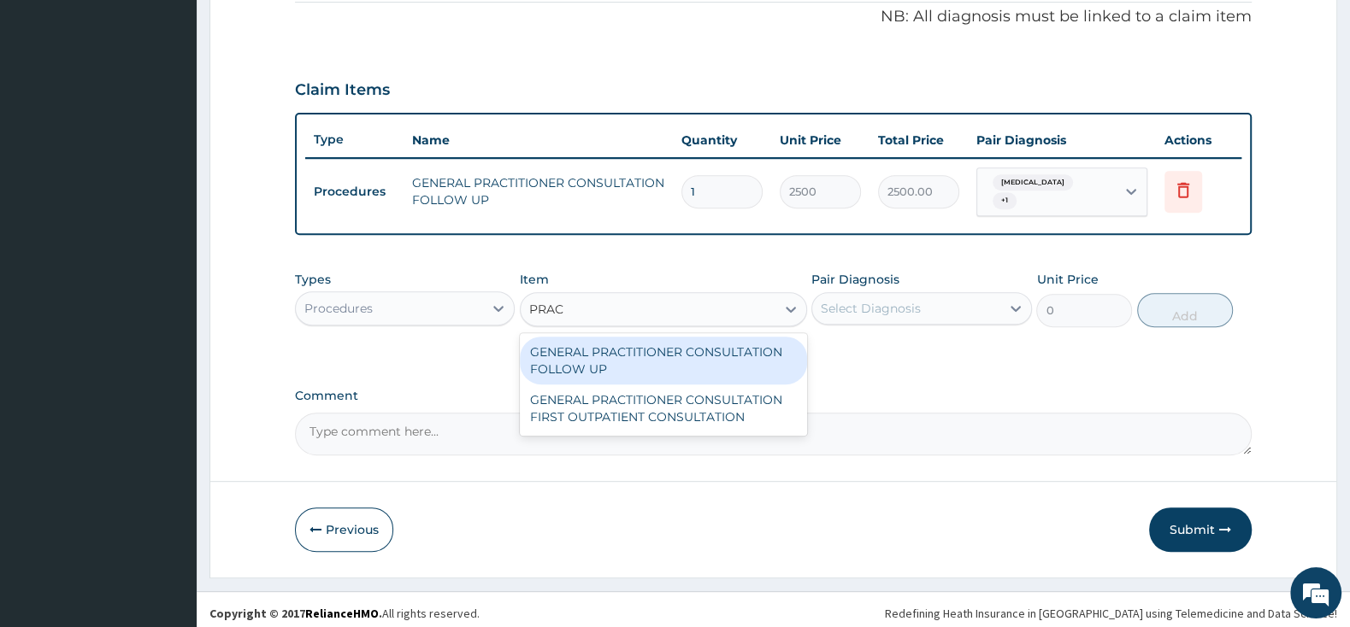
type input "PRACT"
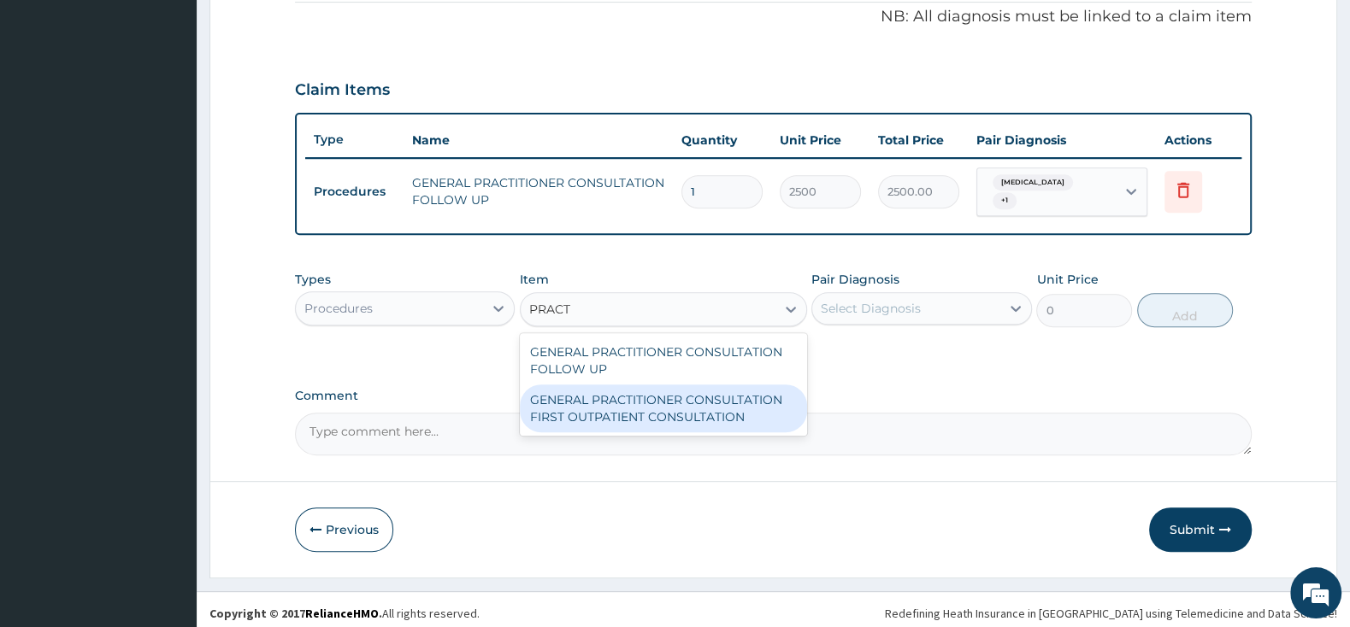
drag, startPoint x: 751, startPoint y: 407, endPoint x: 881, endPoint y: 324, distance: 154.1
click at [759, 388] on div "GENERAL PRACTITIONER CONSULTATION FIRST OUTPATIENT CONSULTATION" at bounding box center [663, 409] width 287 height 48
type input "3000"
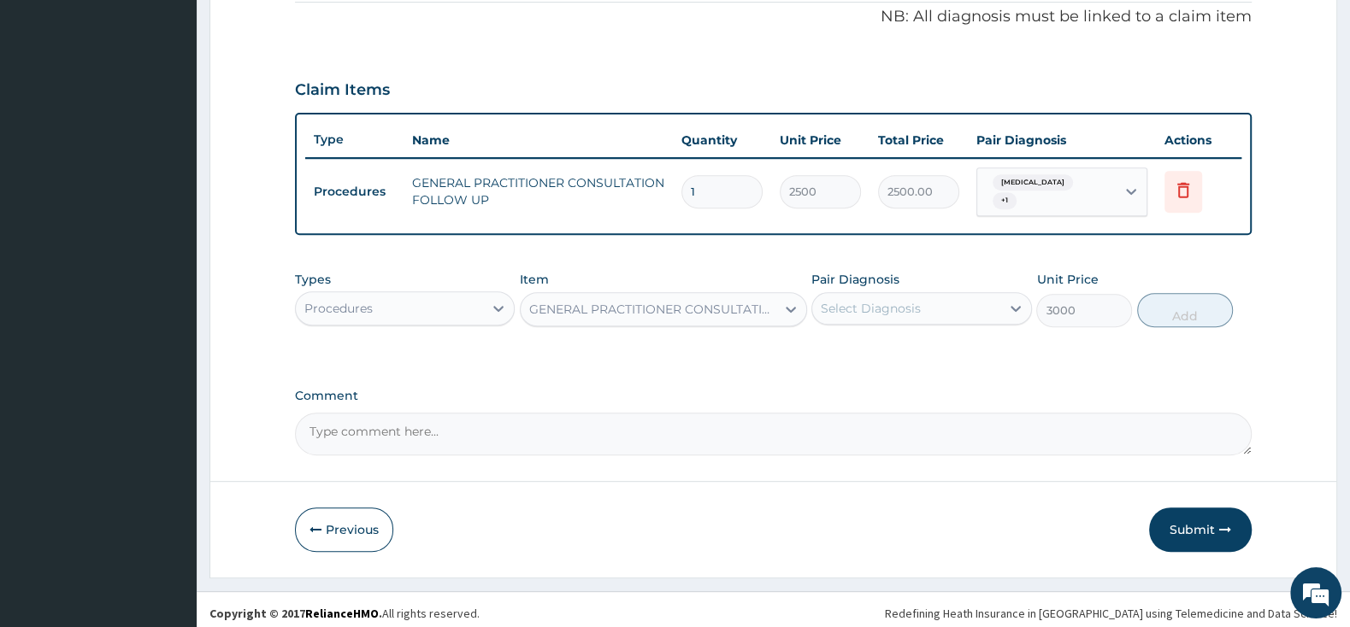
click at [885, 303] on div "Select Diagnosis" at bounding box center [871, 308] width 100 height 17
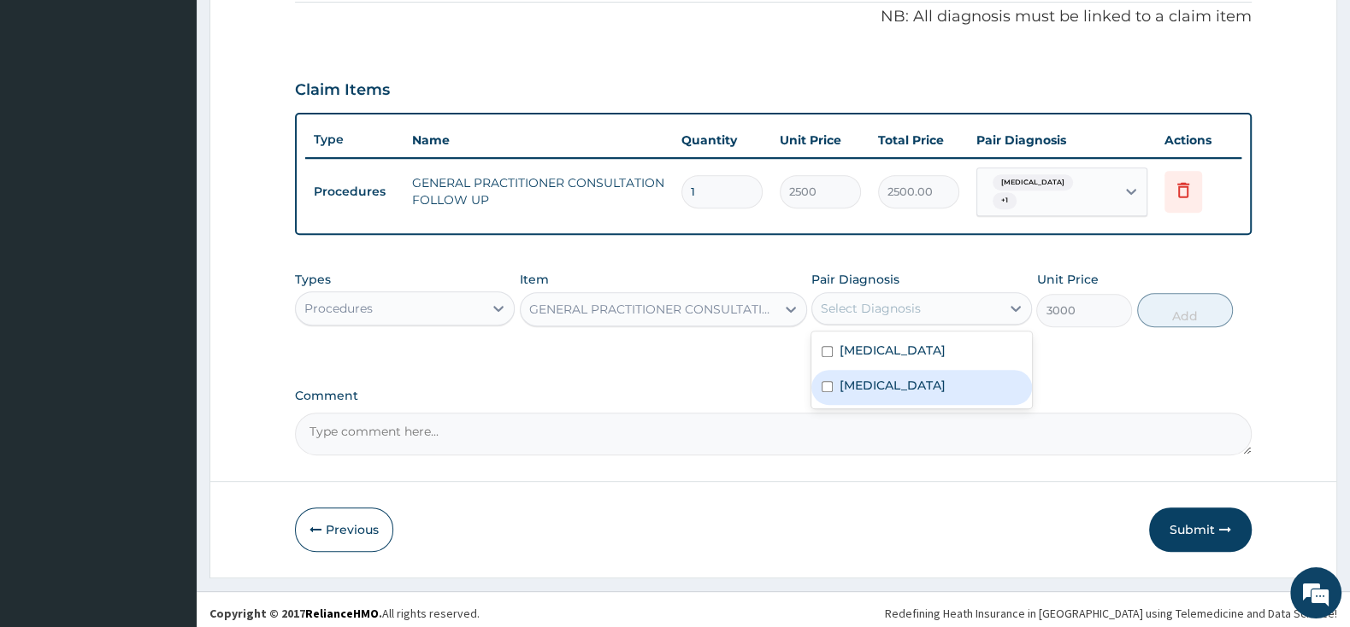
click at [827, 381] on input "checkbox" at bounding box center [826, 386] width 11 height 11
checkbox input "true"
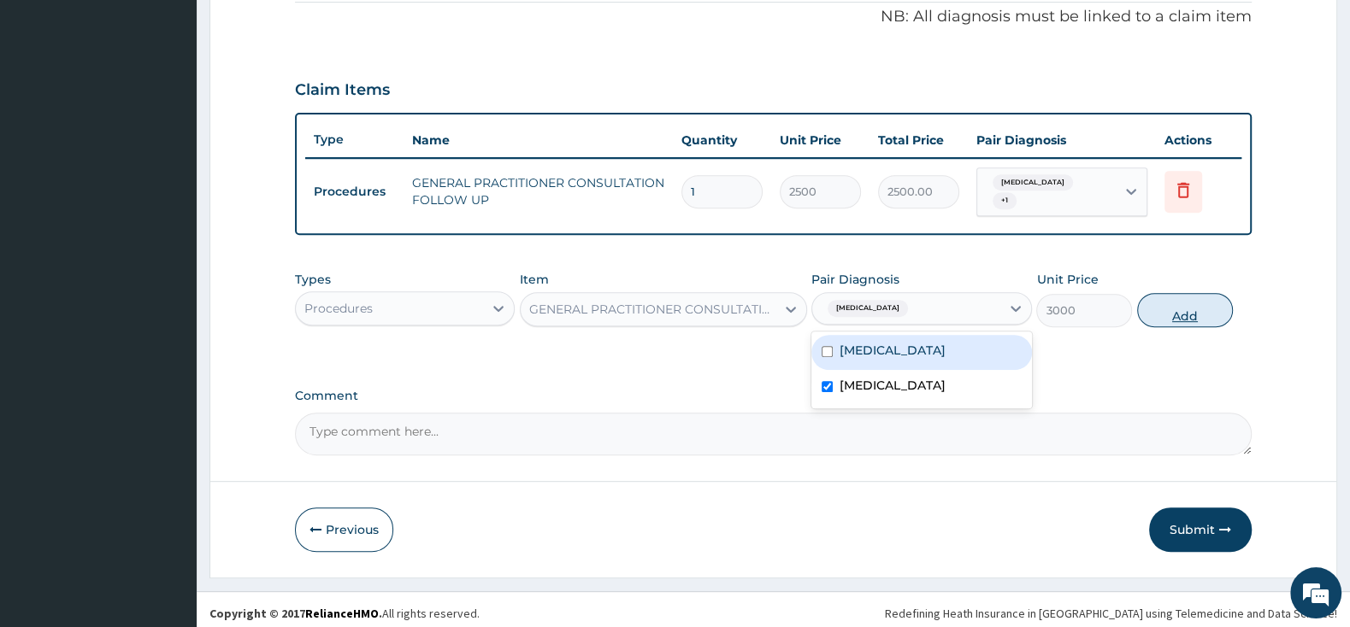
click at [1163, 302] on button "Add" at bounding box center [1185, 310] width 96 height 34
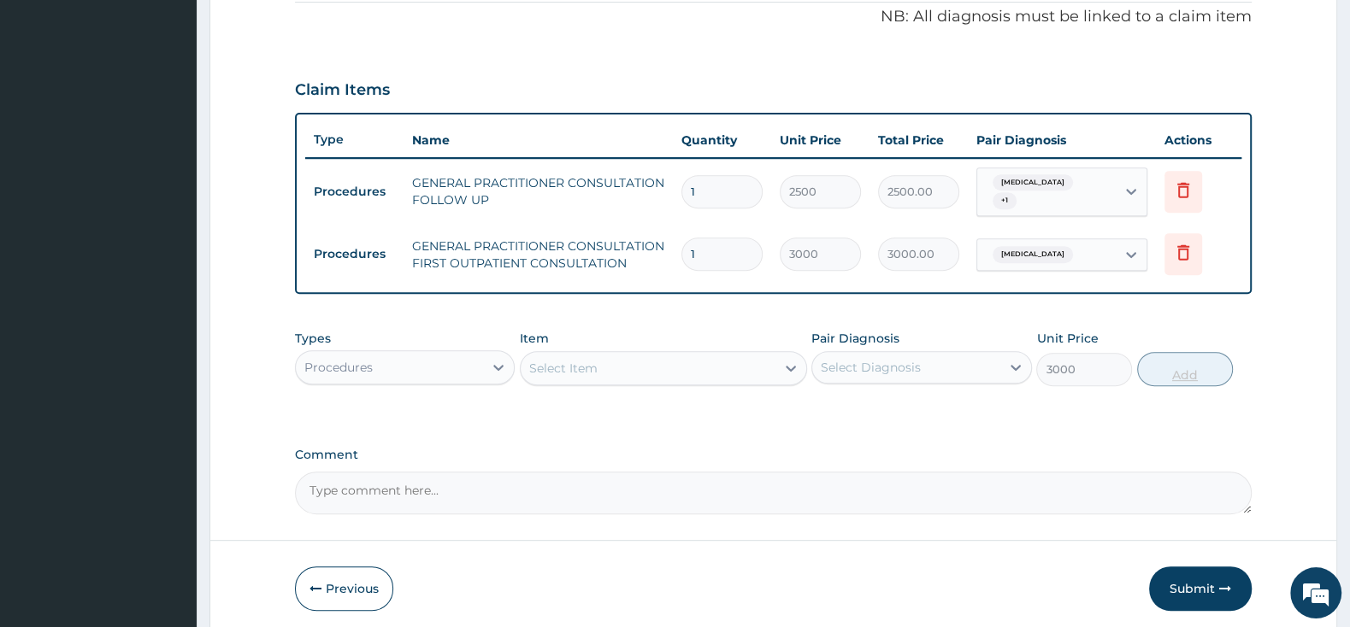
type input "0"
click at [1189, 187] on icon at bounding box center [1183, 190] width 21 height 21
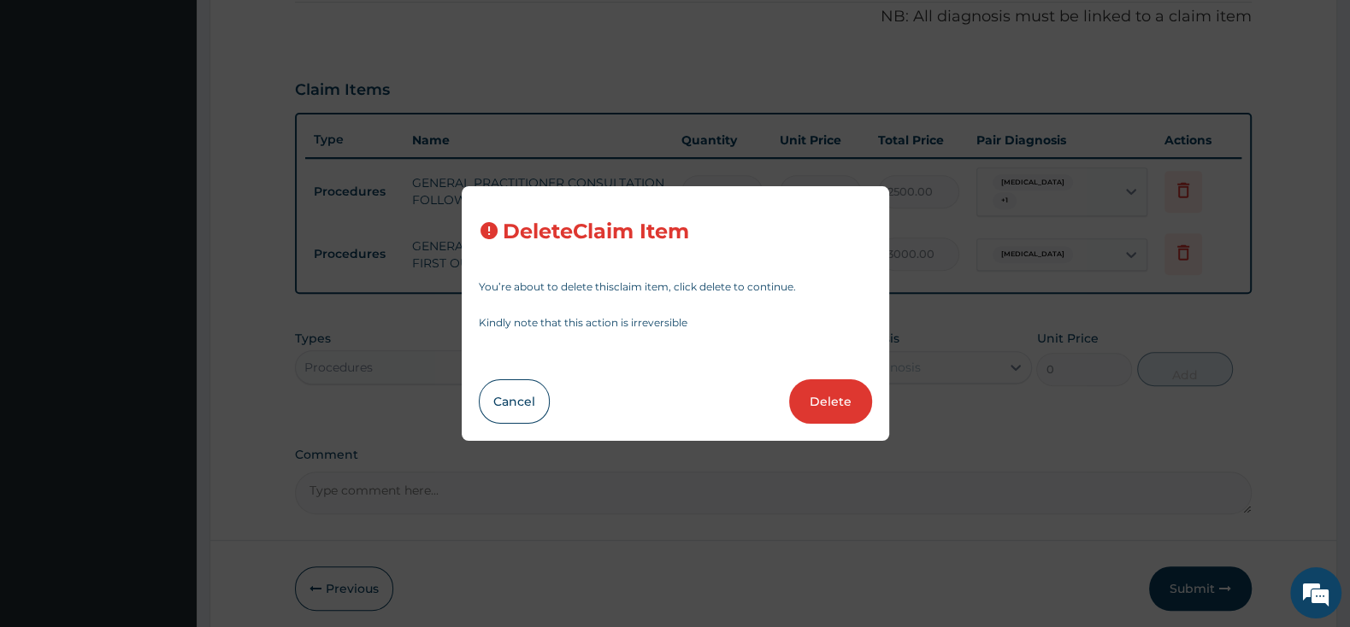
drag, startPoint x: 815, startPoint y: 386, endPoint x: 815, endPoint y: 397, distance: 11.1
click at [815, 387] on button "Delete" at bounding box center [830, 402] width 83 height 44
type input "3000"
type input "3000.00"
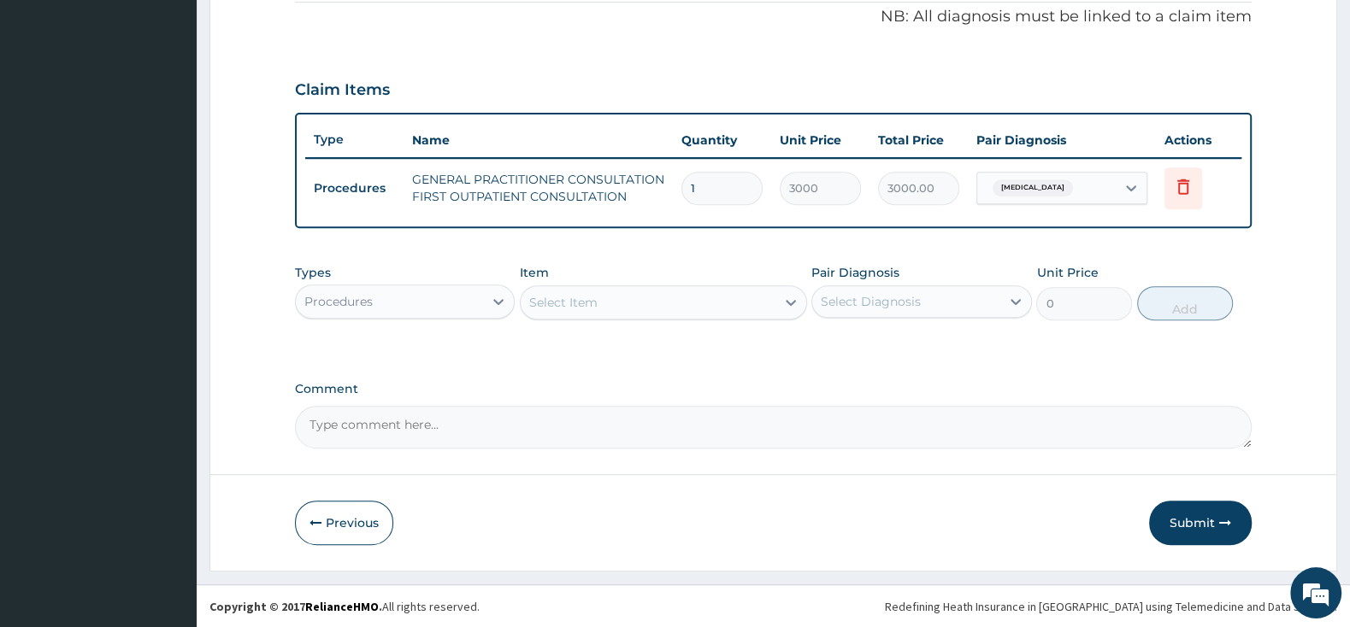
click at [696, 295] on div "Select Item" at bounding box center [648, 302] width 255 height 27
click at [552, 294] on div "Select Item" at bounding box center [563, 302] width 68 height 17
type input "[MEDICAL_DATA]"
click at [477, 291] on div "Procedures" at bounding box center [389, 301] width 187 height 27
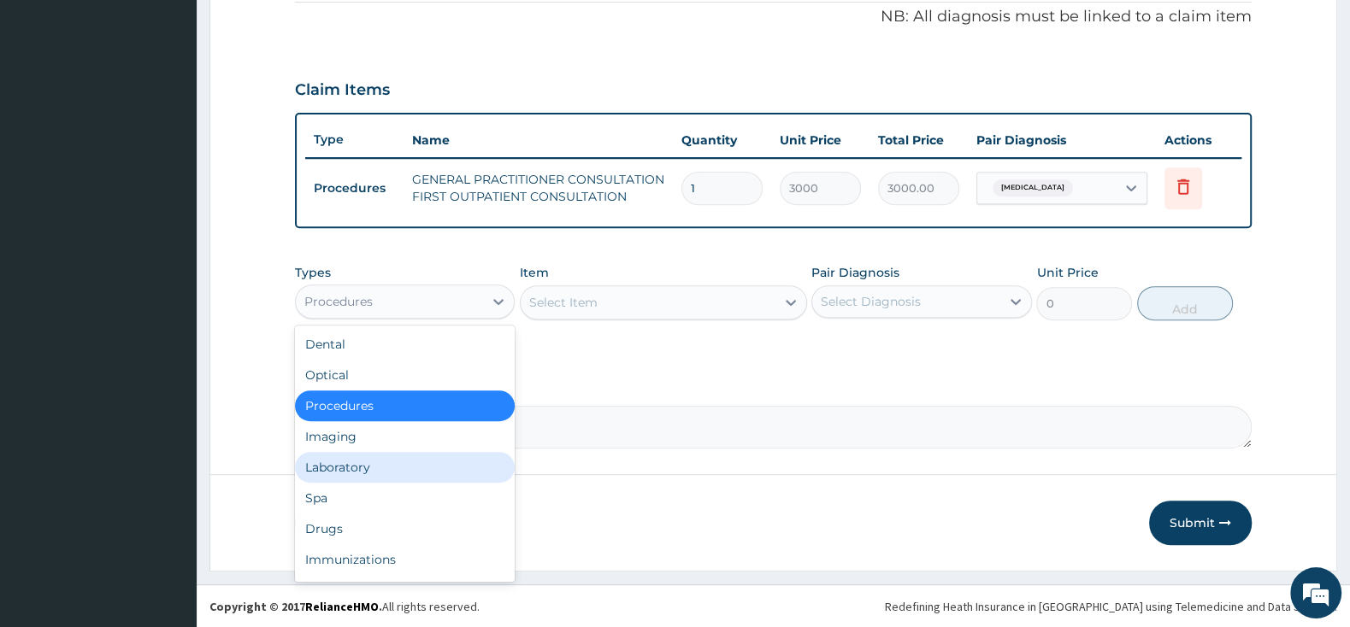
click at [405, 460] on div "Laboratory" at bounding box center [405, 467] width 220 height 31
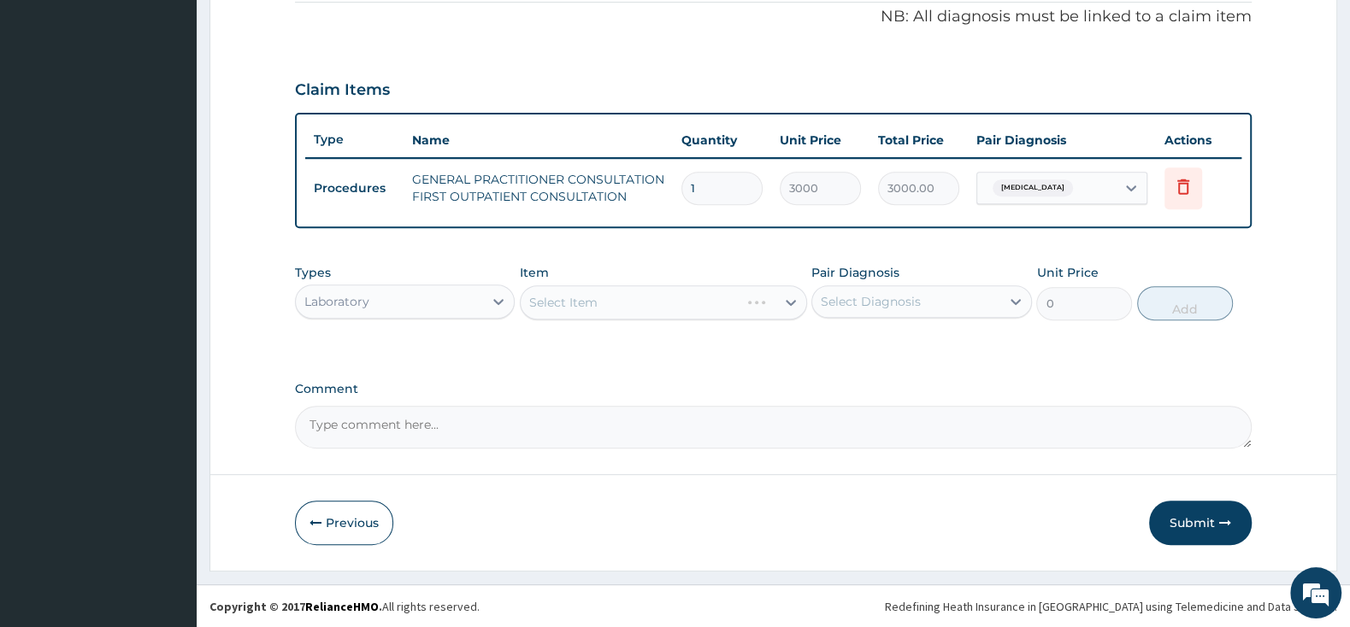
click at [572, 304] on div "Select Item" at bounding box center [663, 303] width 287 height 34
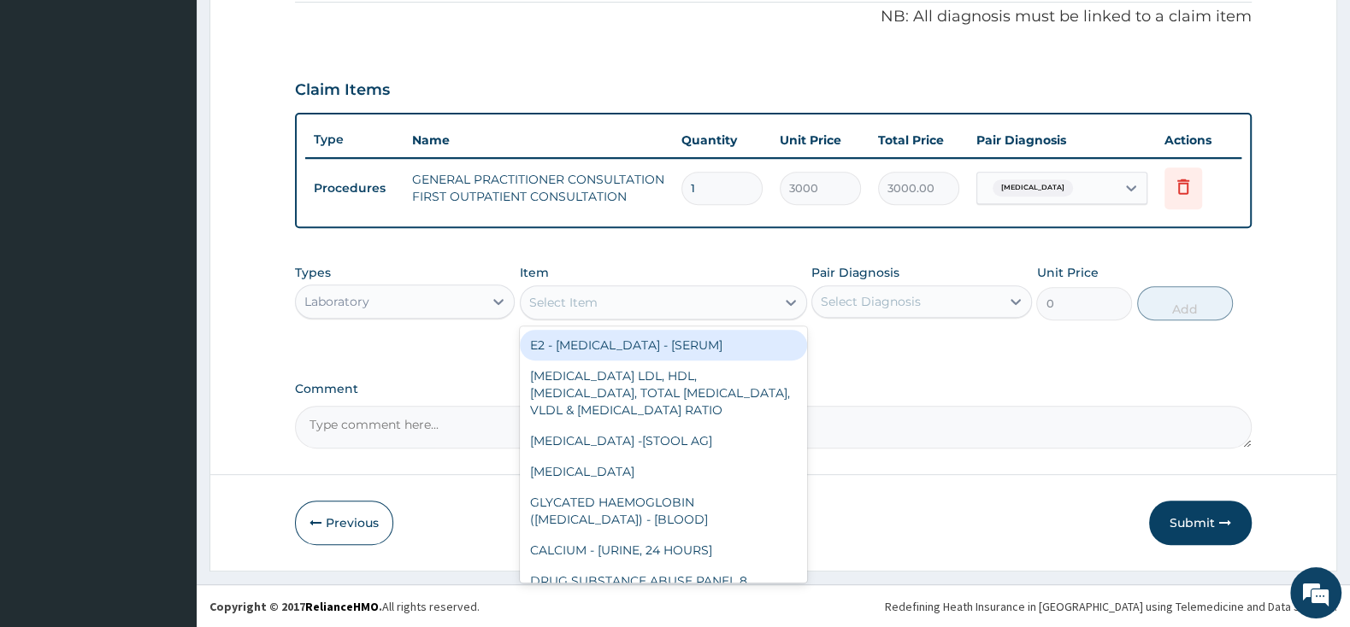
click at [620, 299] on div "Select Item" at bounding box center [648, 302] width 255 height 27
type input "L"
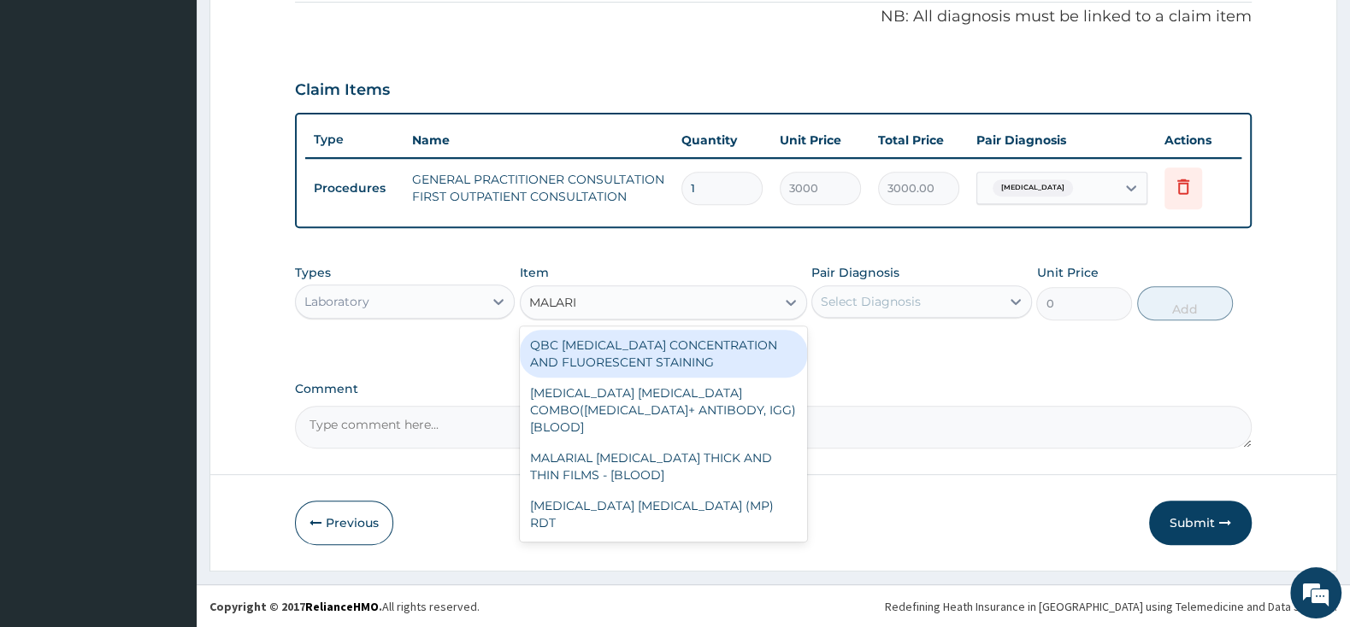
type input "[MEDICAL_DATA]"
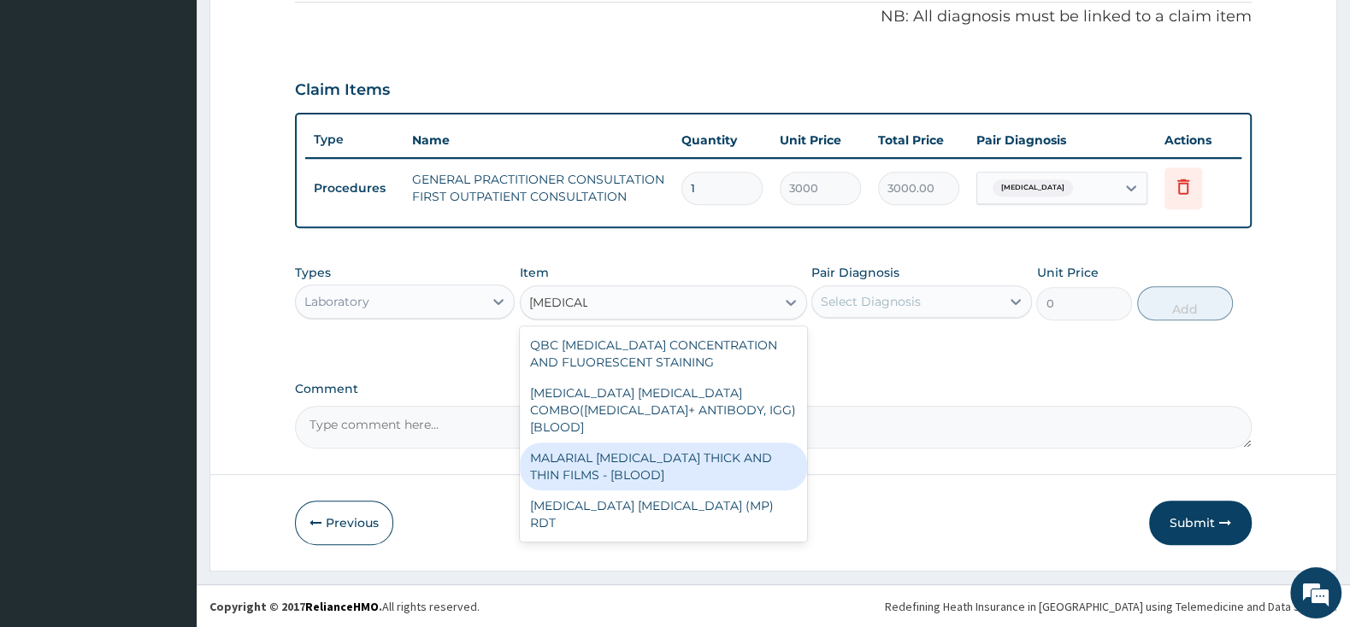
click at [607, 447] on div "MALARIAL [MEDICAL_DATA] THICK AND THIN FILMS - [BLOOD]" at bounding box center [663, 467] width 287 height 48
type input "1500"
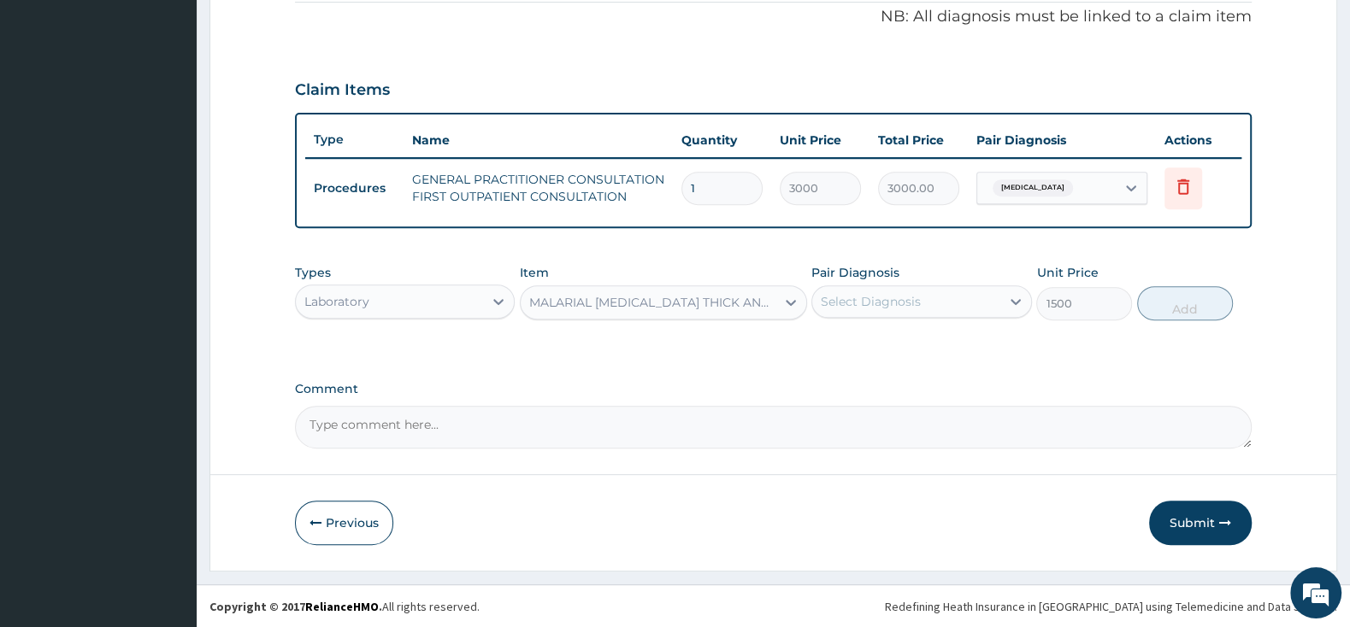
click at [847, 291] on div "Select Diagnosis" at bounding box center [905, 301] width 187 height 27
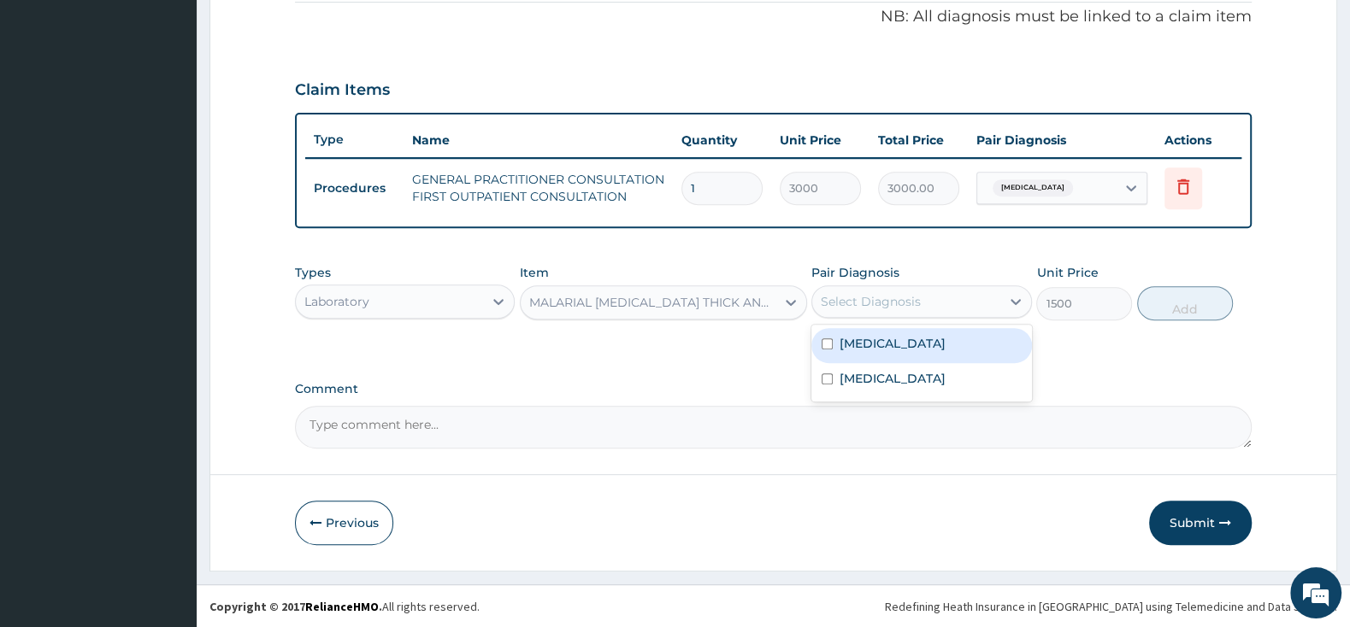
click at [824, 344] on input "checkbox" at bounding box center [826, 344] width 11 height 11
checkbox input "true"
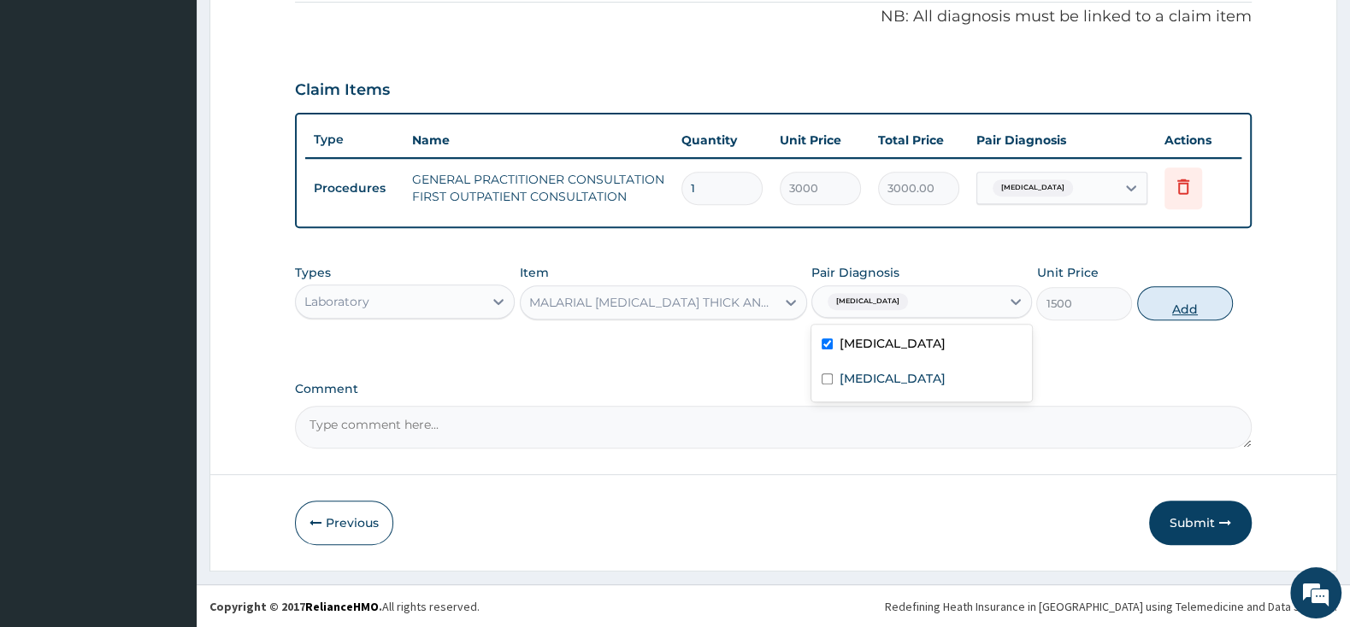
click at [1216, 308] on button "Add" at bounding box center [1185, 303] width 96 height 34
type input "0"
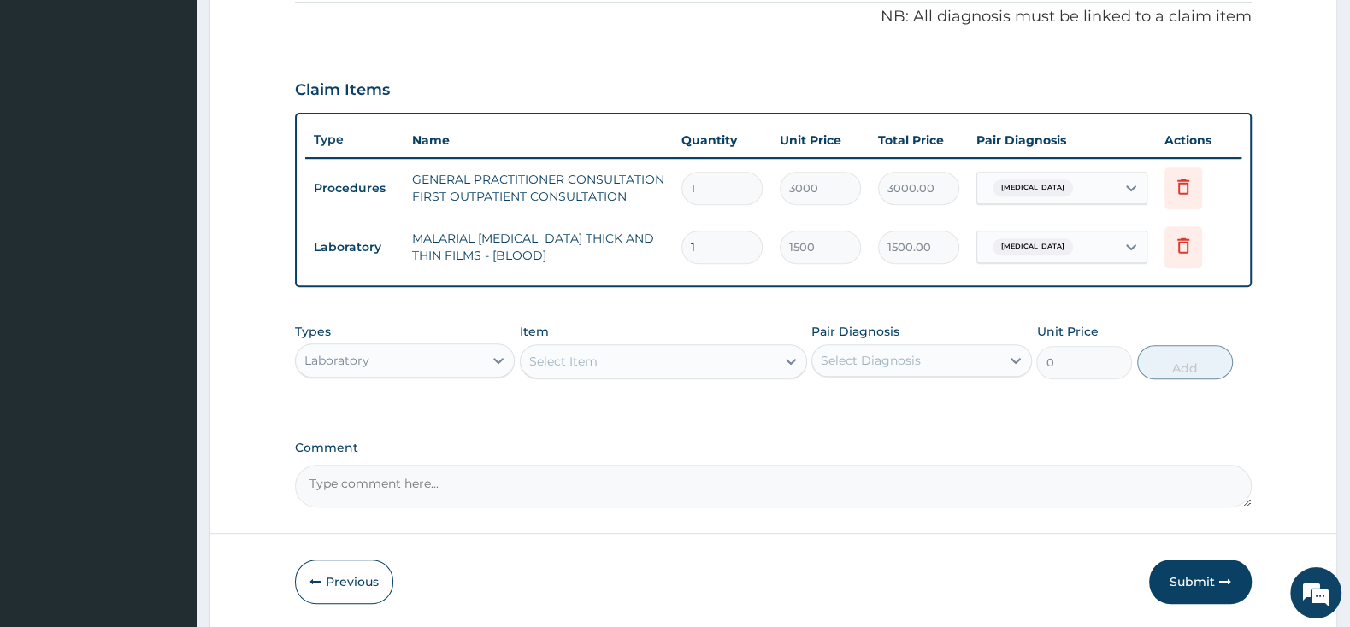
click at [656, 353] on div "Select Item" at bounding box center [648, 361] width 255 height 27
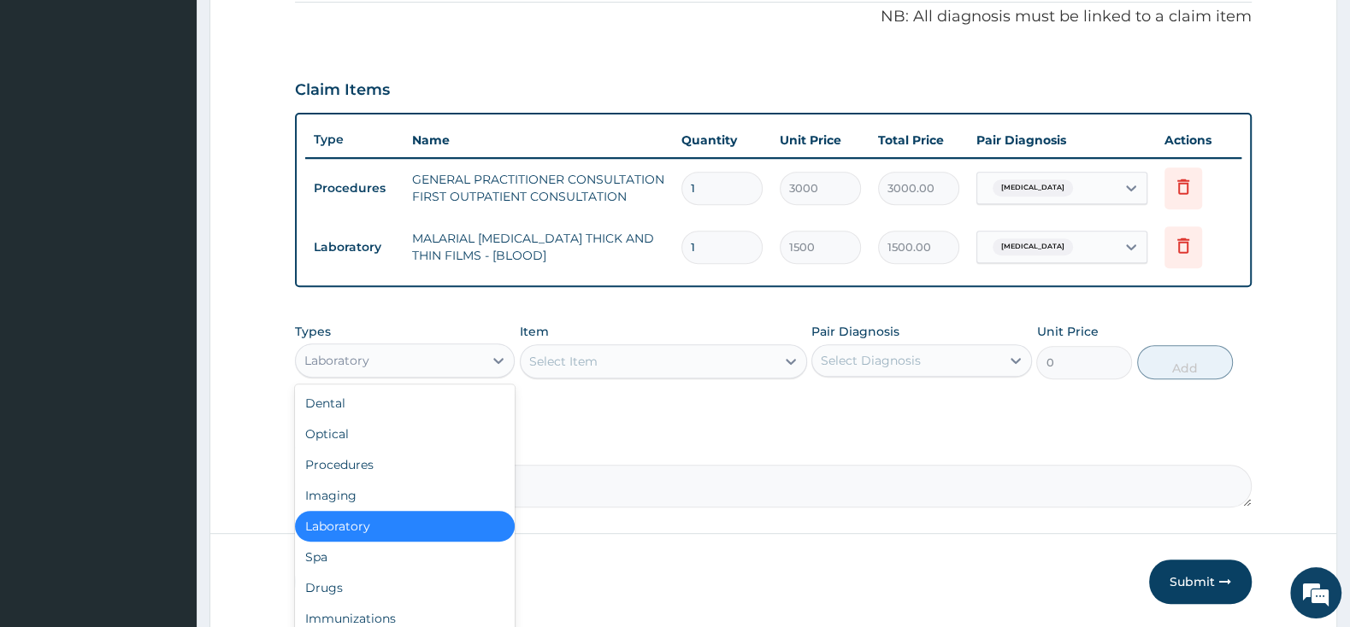
click at [481, 349] on div "Laboratory" at bounding box center [389, 360] width 187 height 27
click at [373, 578] on div "Drugs" at bounding box center [405, 588] width 220 height 31
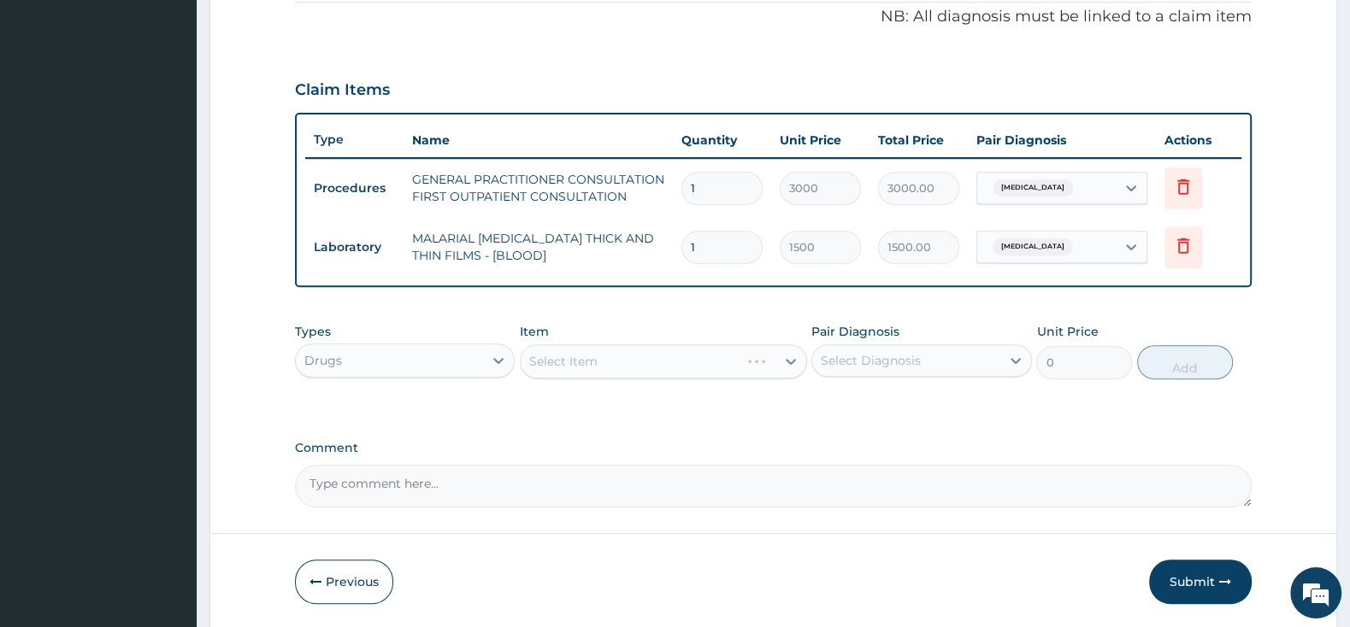
click at [610, 362] on div "Select Item" at bounding box center [663, 361] width 287 height 34
click at [612, 362] on div "Select Item" at bounding box center [663, 361] width 287 height 34
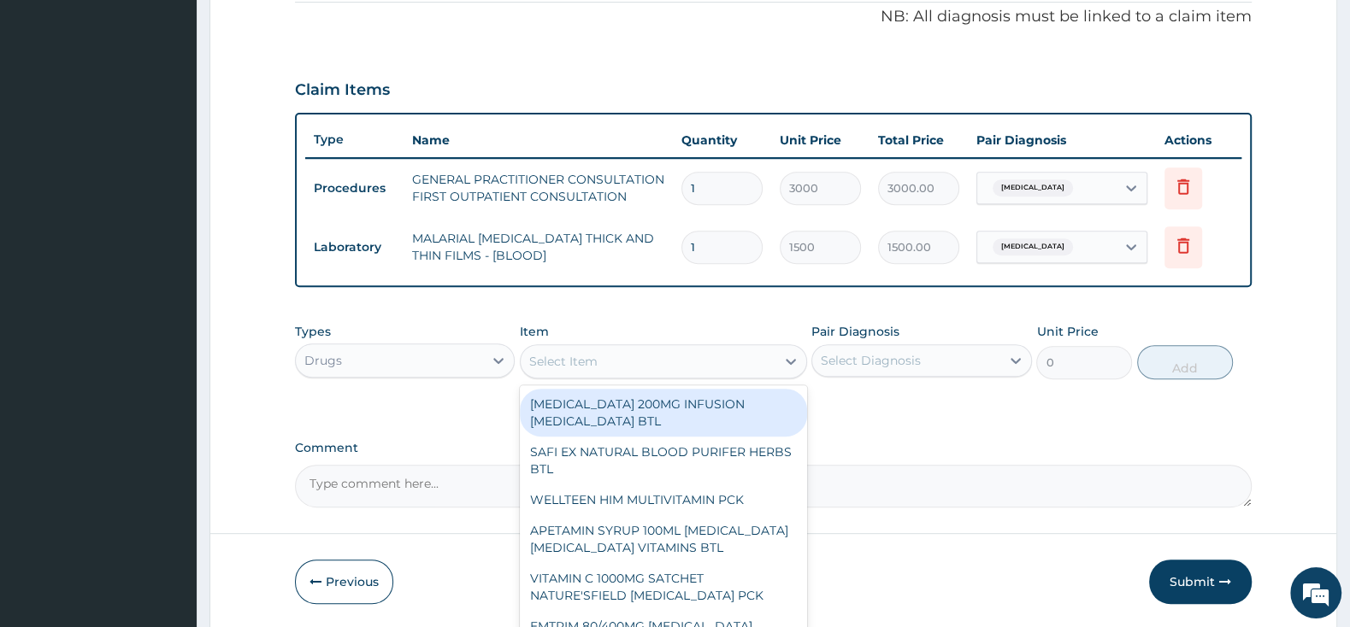
click at [700, 350] on div "Select Item" at bounding box center [648, 361] width 255 height 27
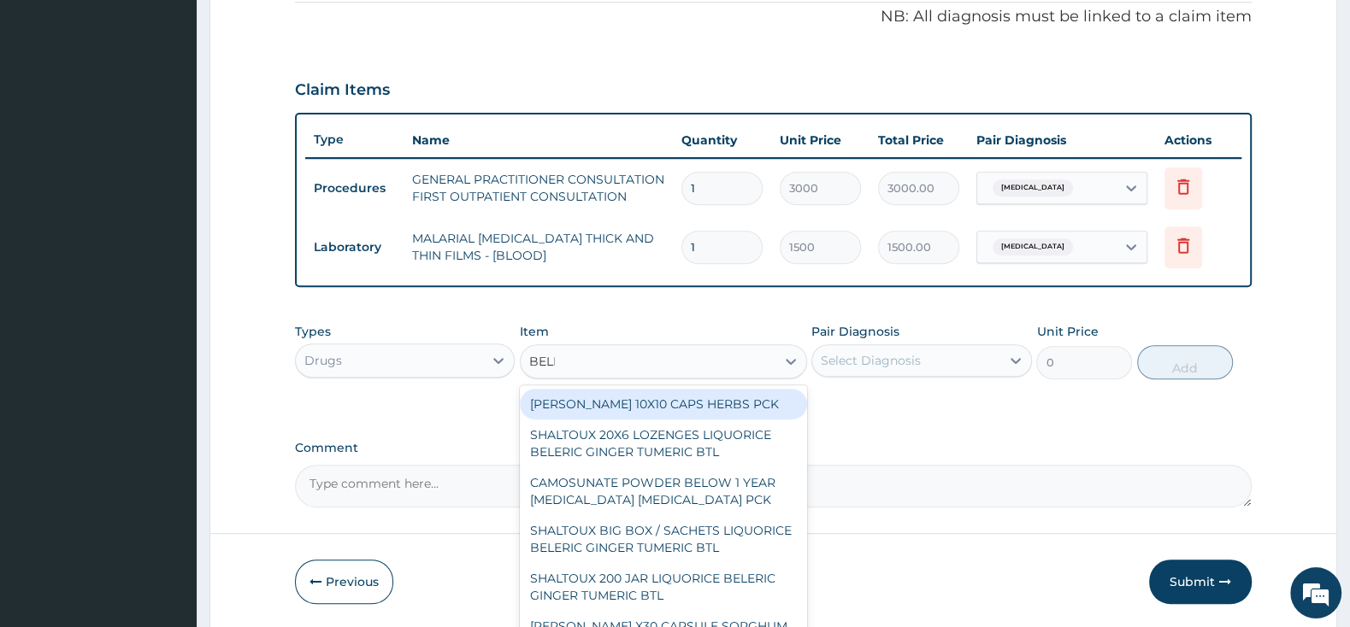
type input "BELLA"
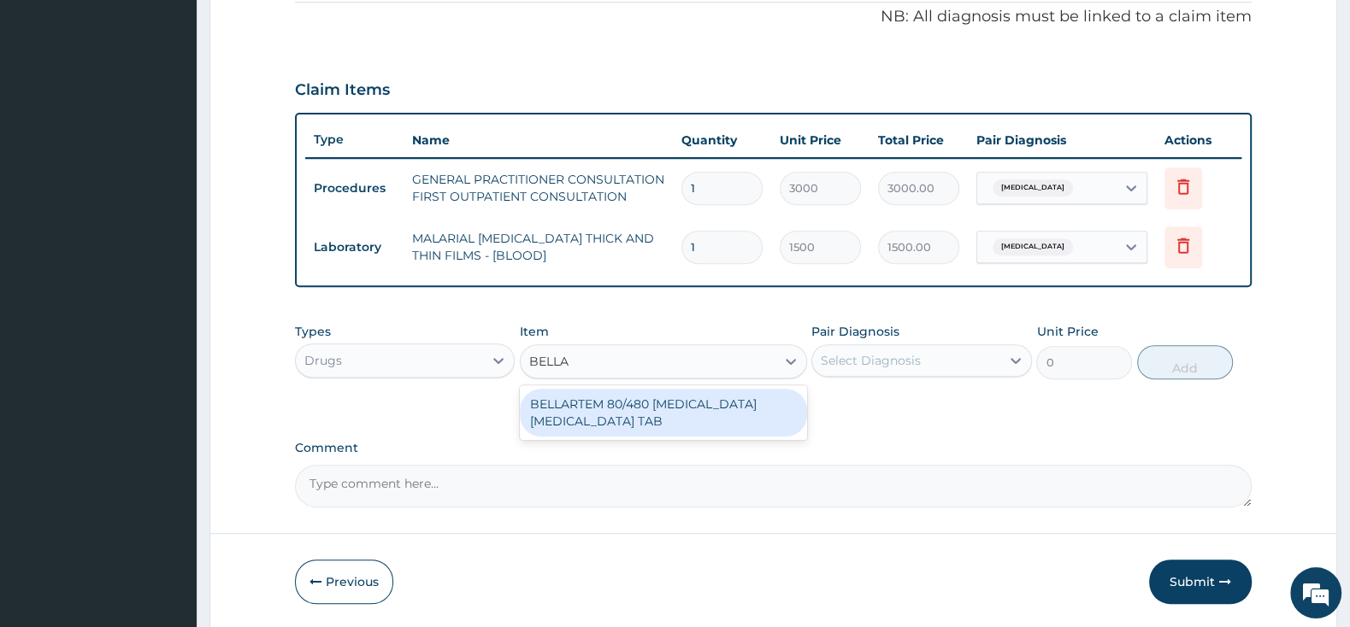
click at [770, 410] on div "BELLARTEM 80/480 [MEDICAL_DATA] [MEDICAL_DATA] TAB" at bounding box center [663, 413] width 287 height 48
type input "379.5"
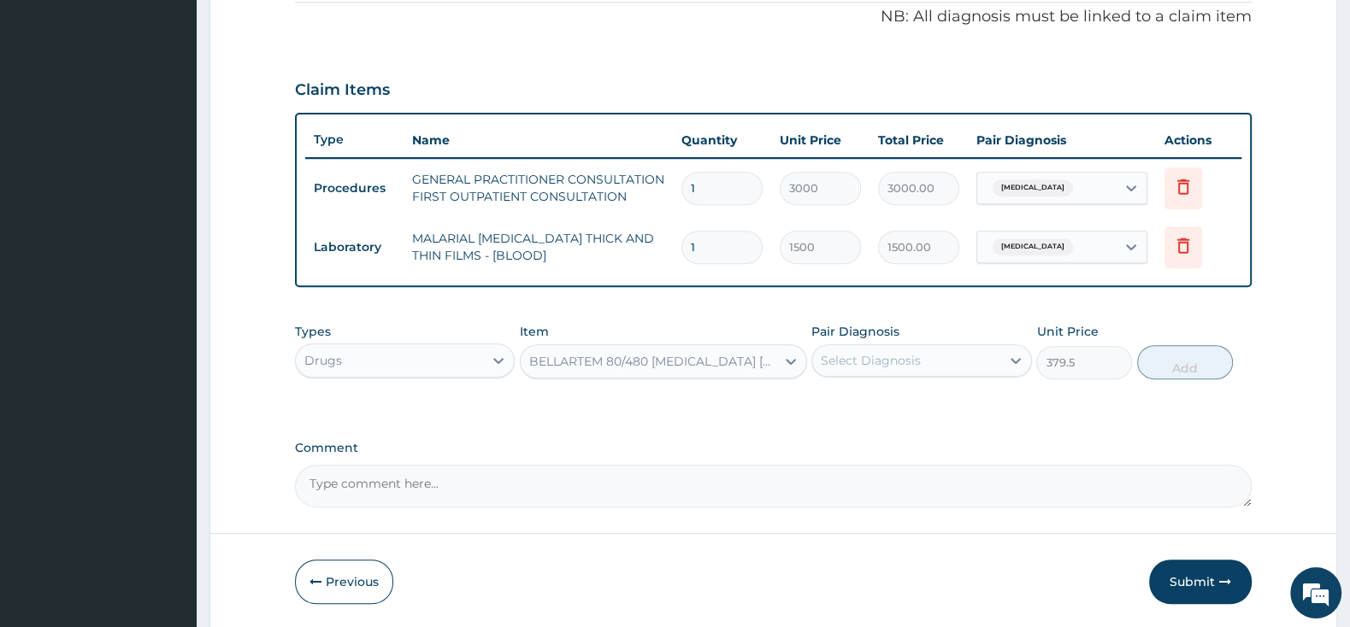
click at [909, 340] on div "Pair Diagnosis Select Diagnosis" at bounding box center [921, 351] width 220 height 56
click at [874, 352] on div "Select Diagnosis" at bounding box center [871, 360] width 100 height 17
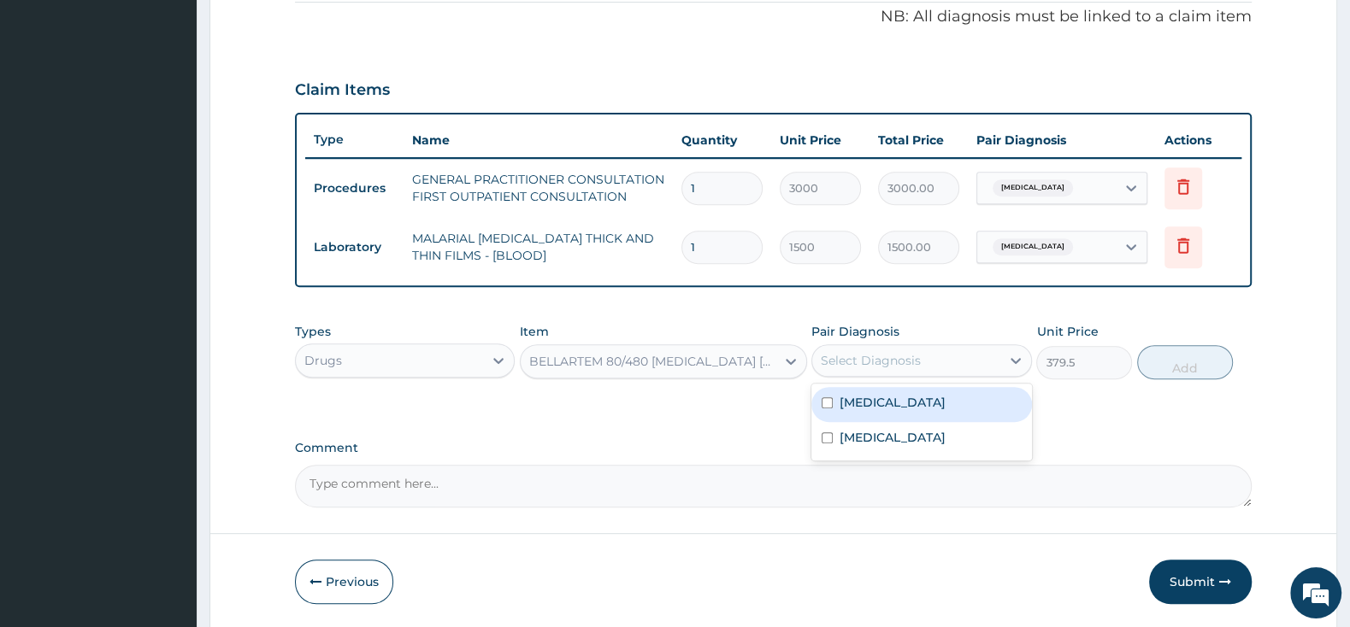
click at [824, 402] on input "checkbox" at bounding box center [826, 402] width 11 height 11
checkbox input "true"
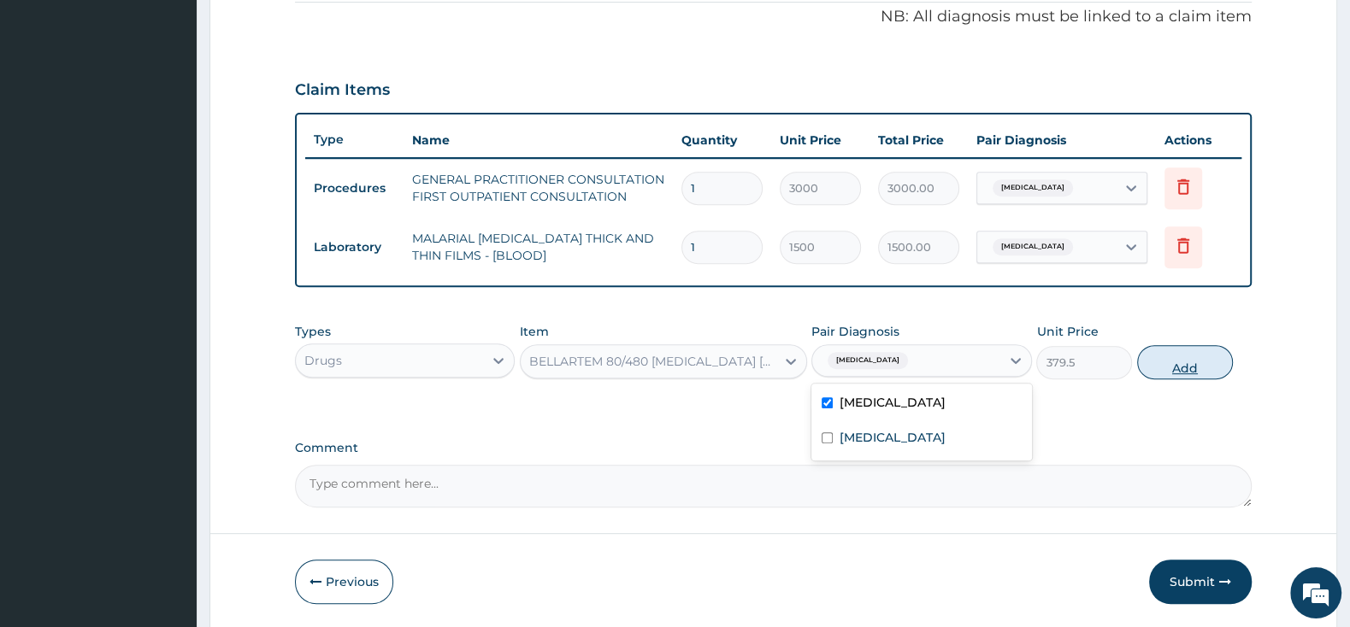
click at [1180, 363] on button "Add" at bounding box center [1185, 362] width 96 height 34
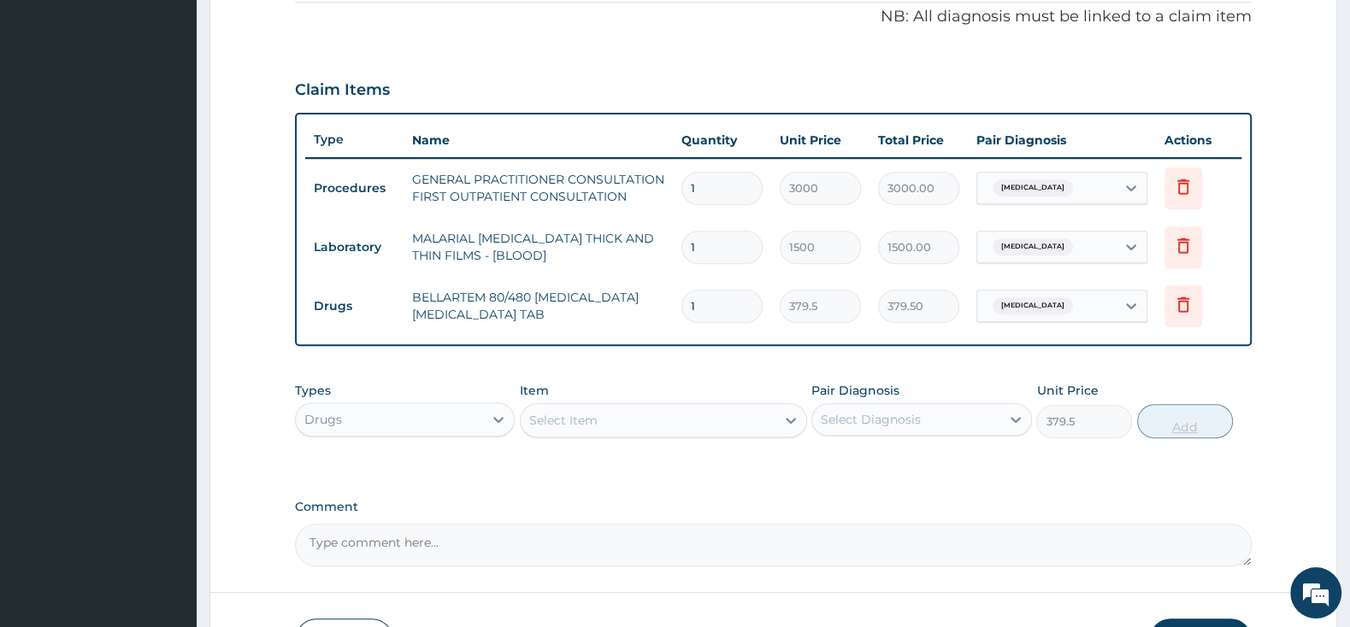
type input "0"
type input "0.00"
type input "6"
type input "2277.00"
type input "6"
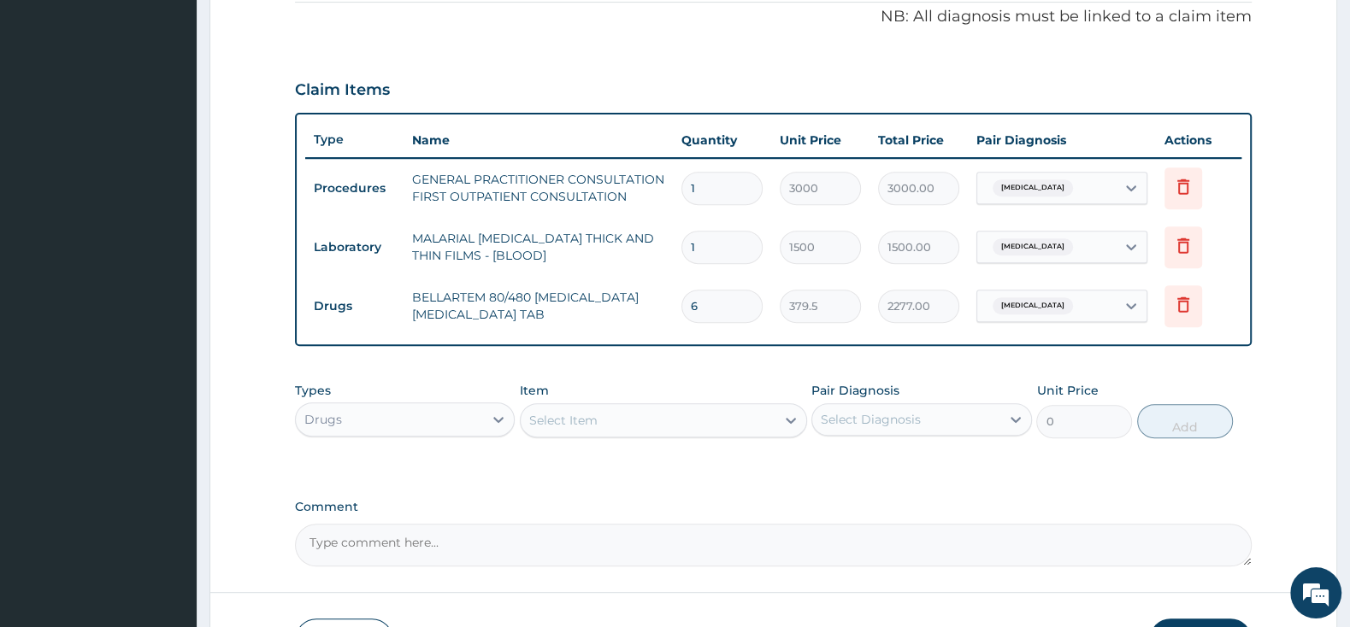
click at [692, 421] on div "Select Item" at bounding box center [648, 420] width 255 height 27
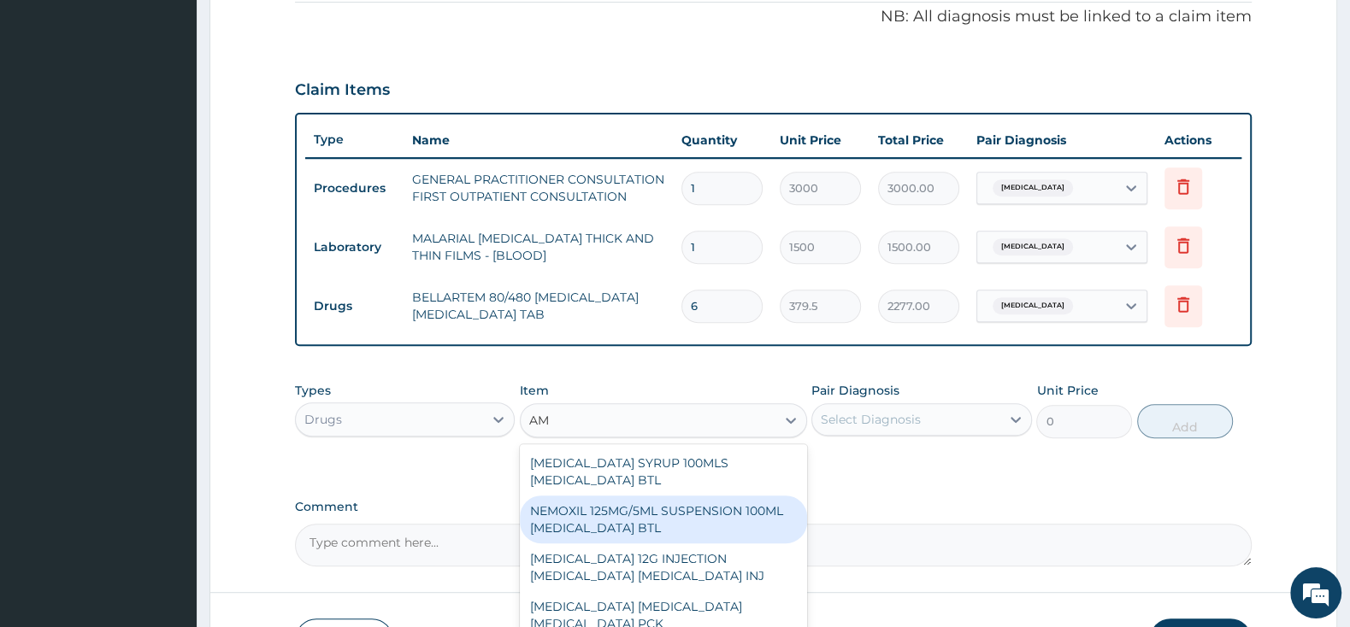
type input "A"
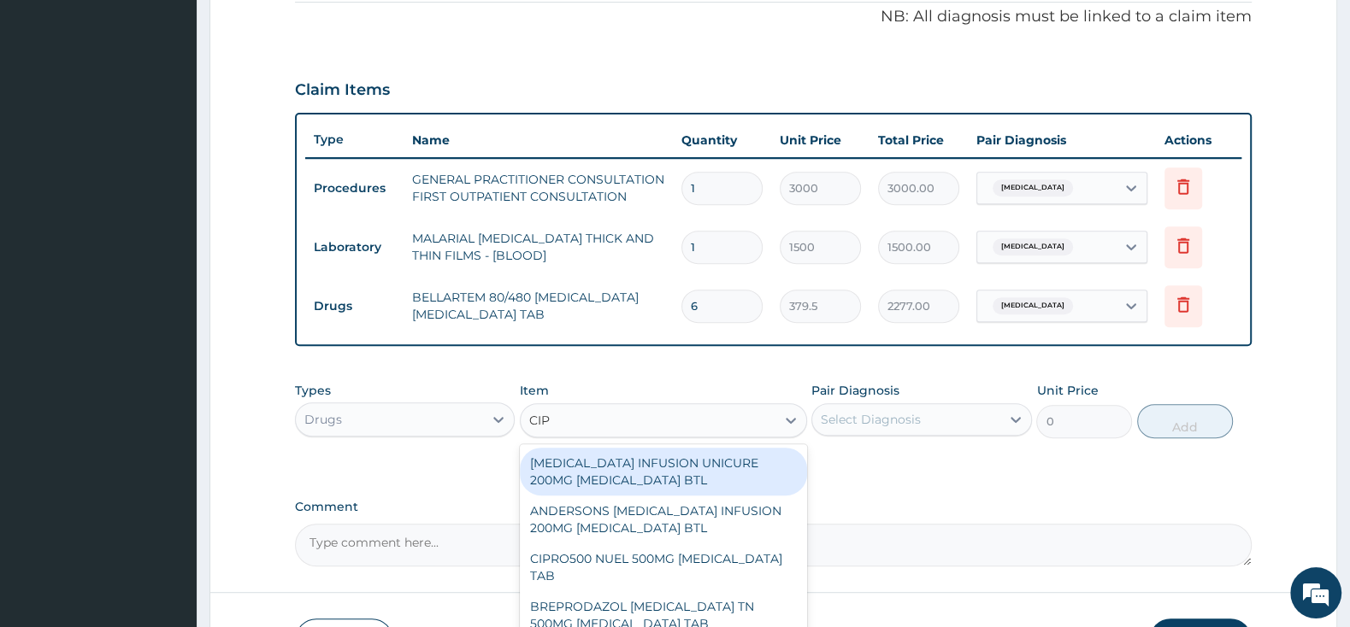
type input "CIPR"
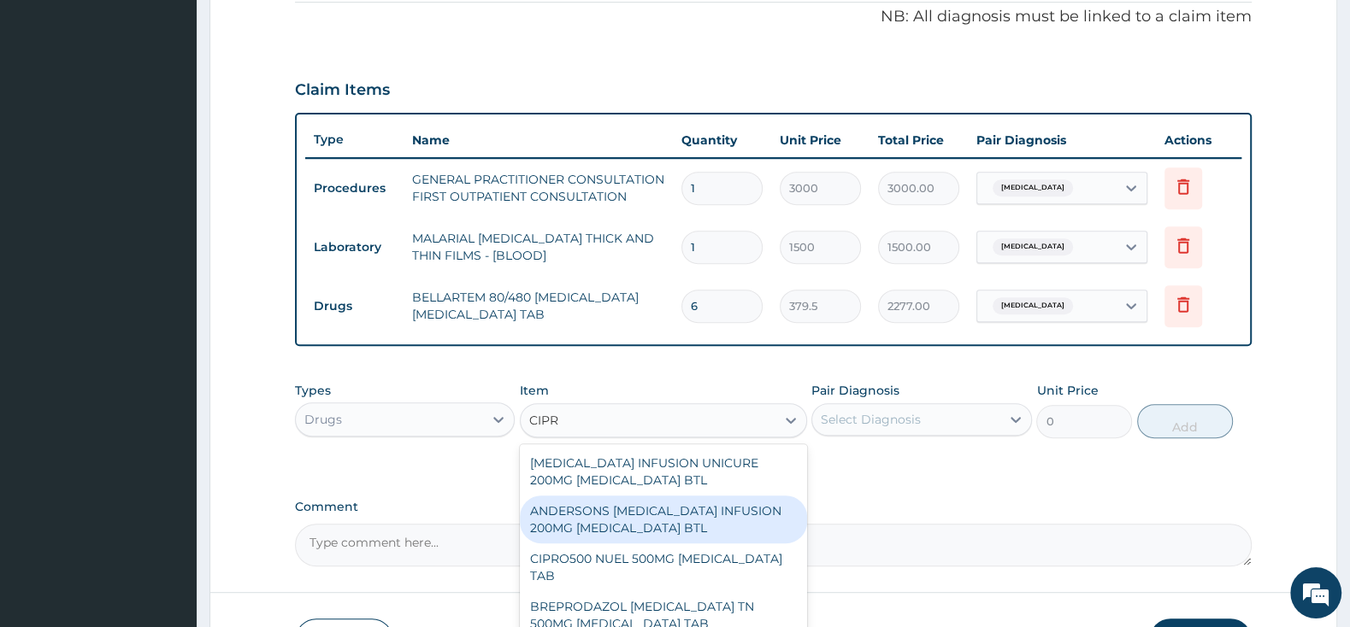
scroll to position [90, 0]
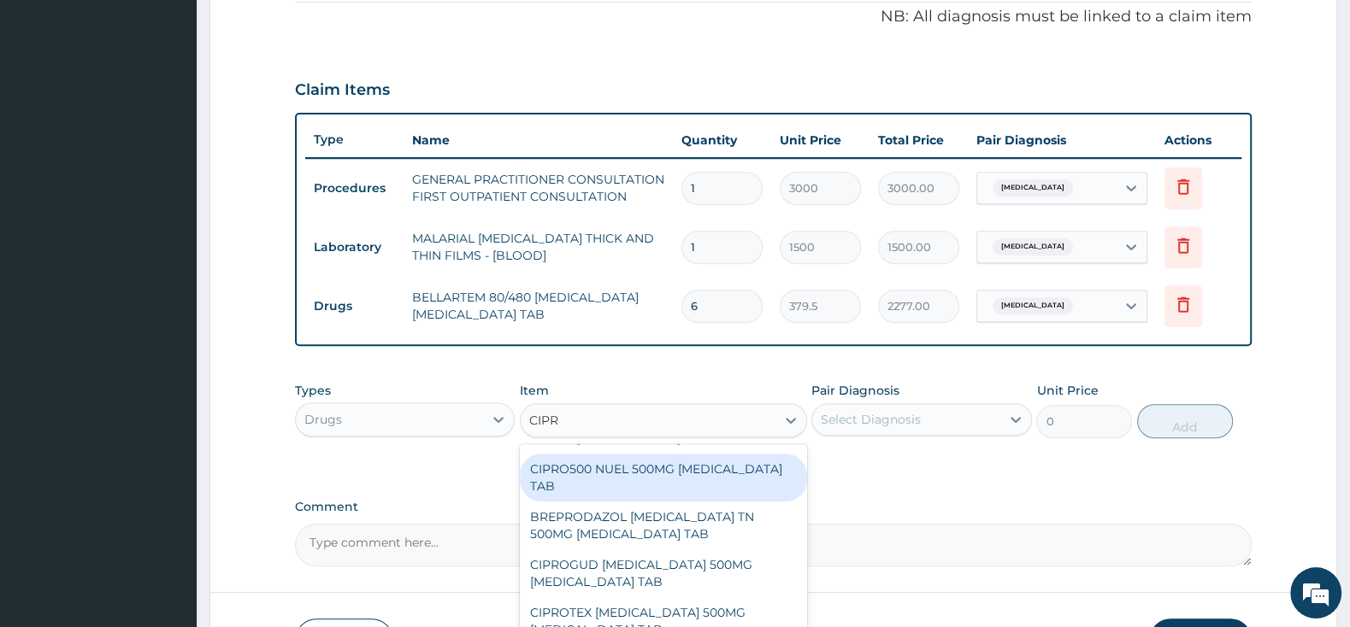
click at [701, 481] on div "CIPRO500 NUEL 500MG [MEDICAL_DATA] TAB" at bounding box center [663, 478] width 287 height 48
type input "201.25"
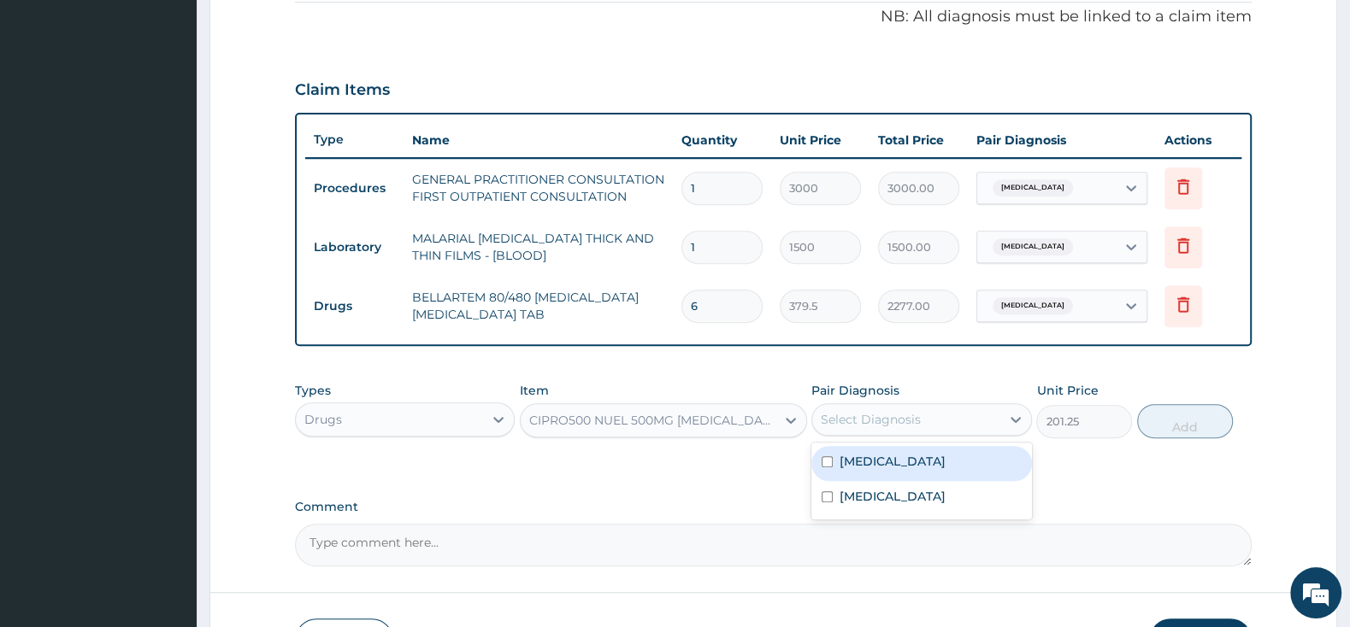
click at [872, 418] on div "Select Diagnosis" at bounding box center [871, 419] width 100 height 17
click at [826, 499] on input "checkbox" at bounding box center [826, 497] width 11 height 11
checkbox input "true"
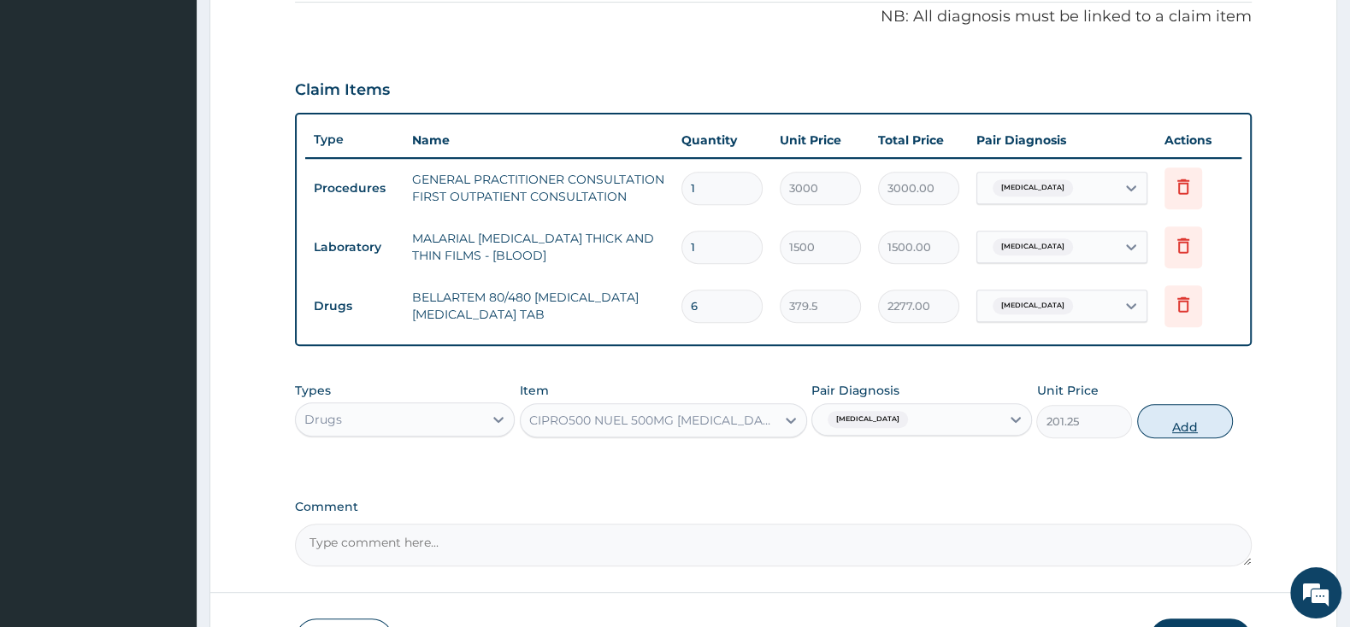
click at [1170, 422] on button "Add" at bounding box center [1185, 421] width 96 height 34
type input "0"
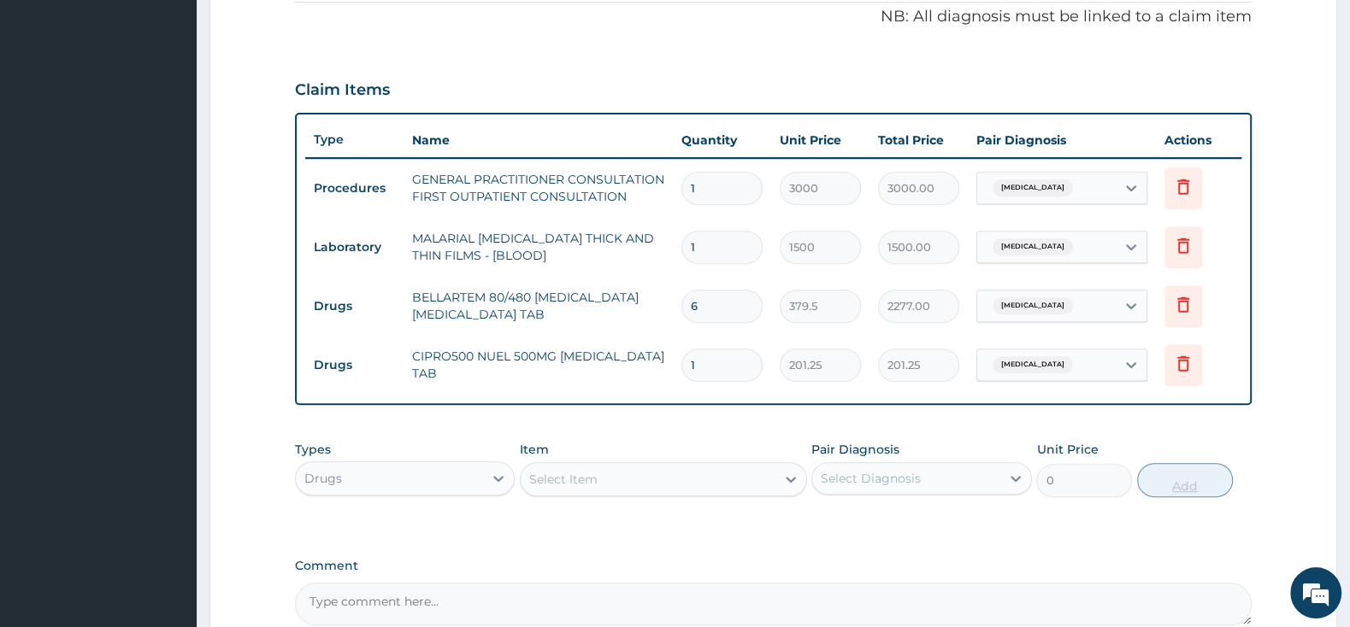
type input "10"
type input "2012.50"
type input "10"
click at [661, 467] on div "Select Item" at bounding box center [648, 479] width 255 height 27
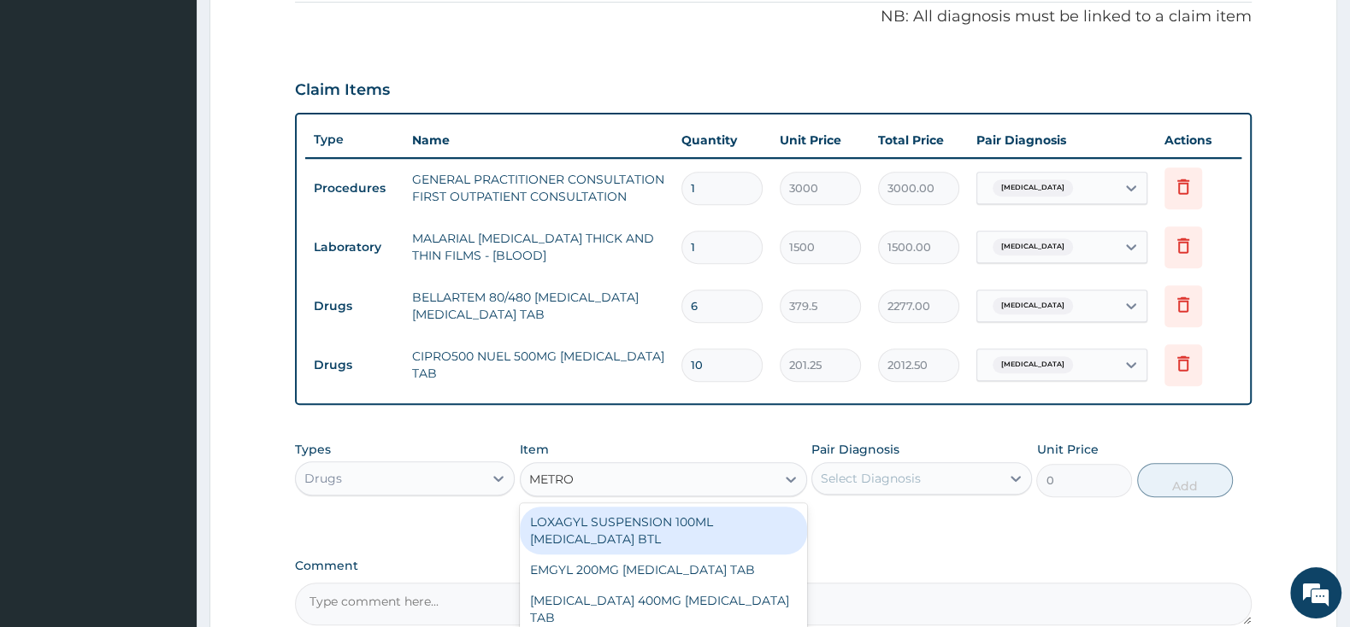
type input "METRON"
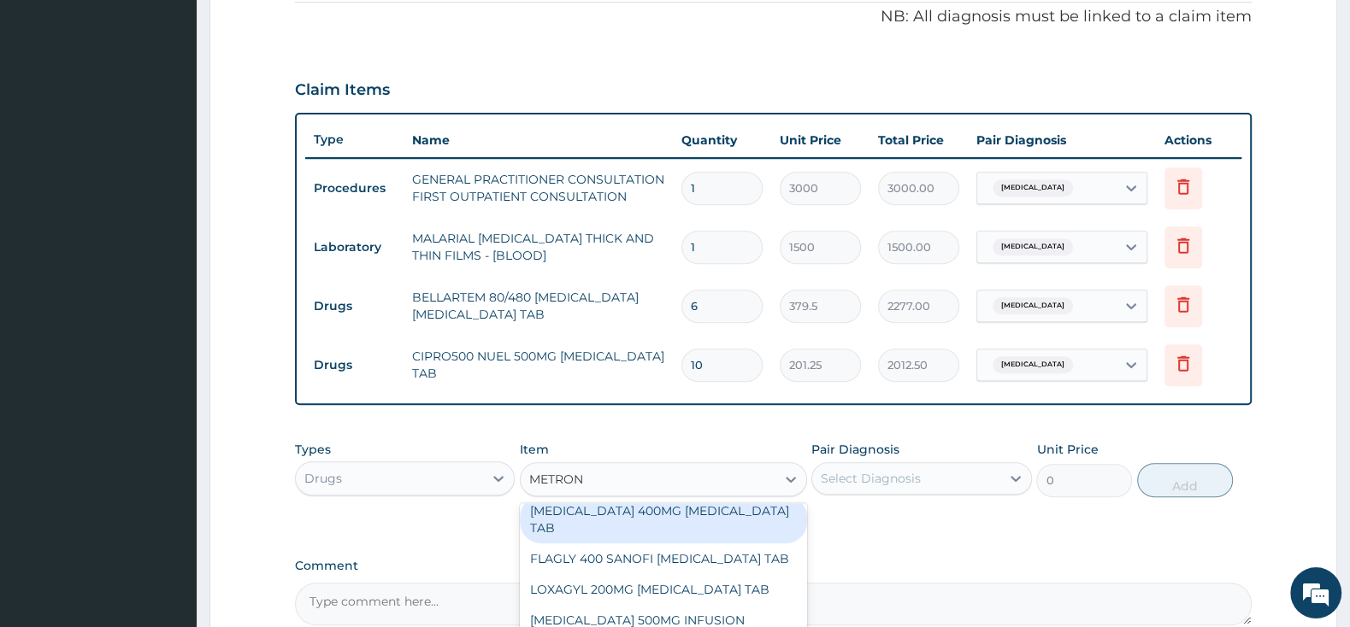
click at [674, 505] on div "[MEDICAL_DATA] 400MG [MEDICAL_DATA] TAB" at bounding box center [663, 520] width 287 height 48
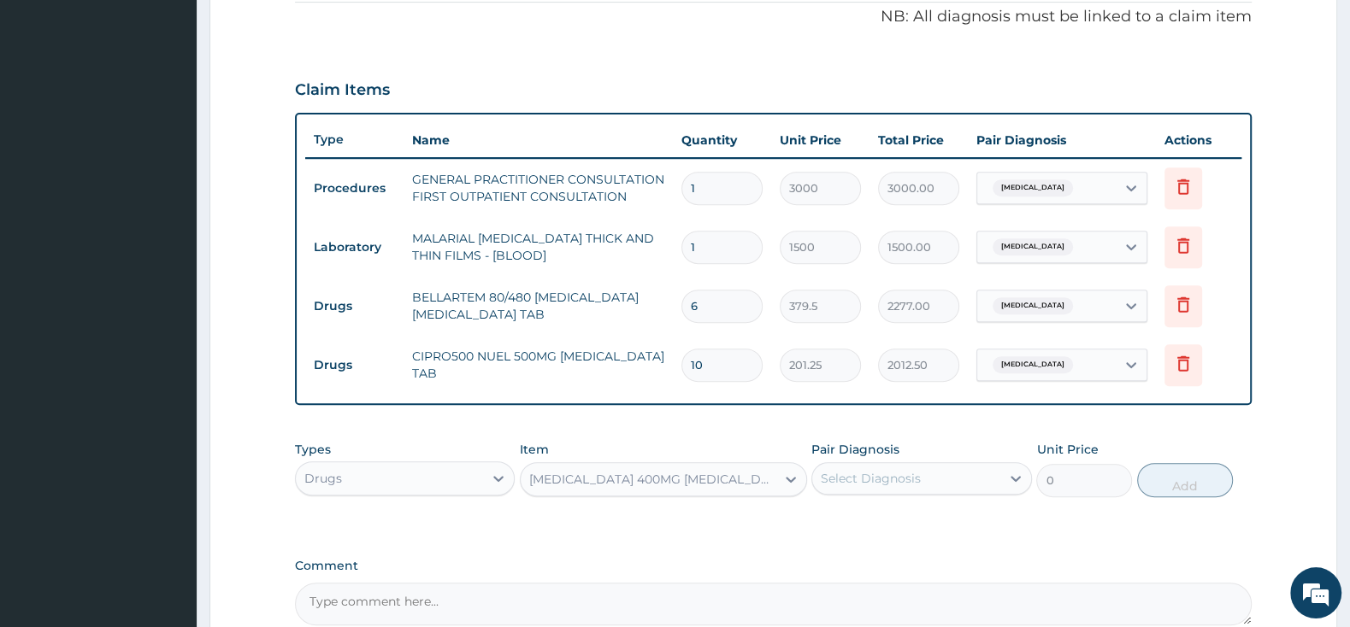
type input "57.5"
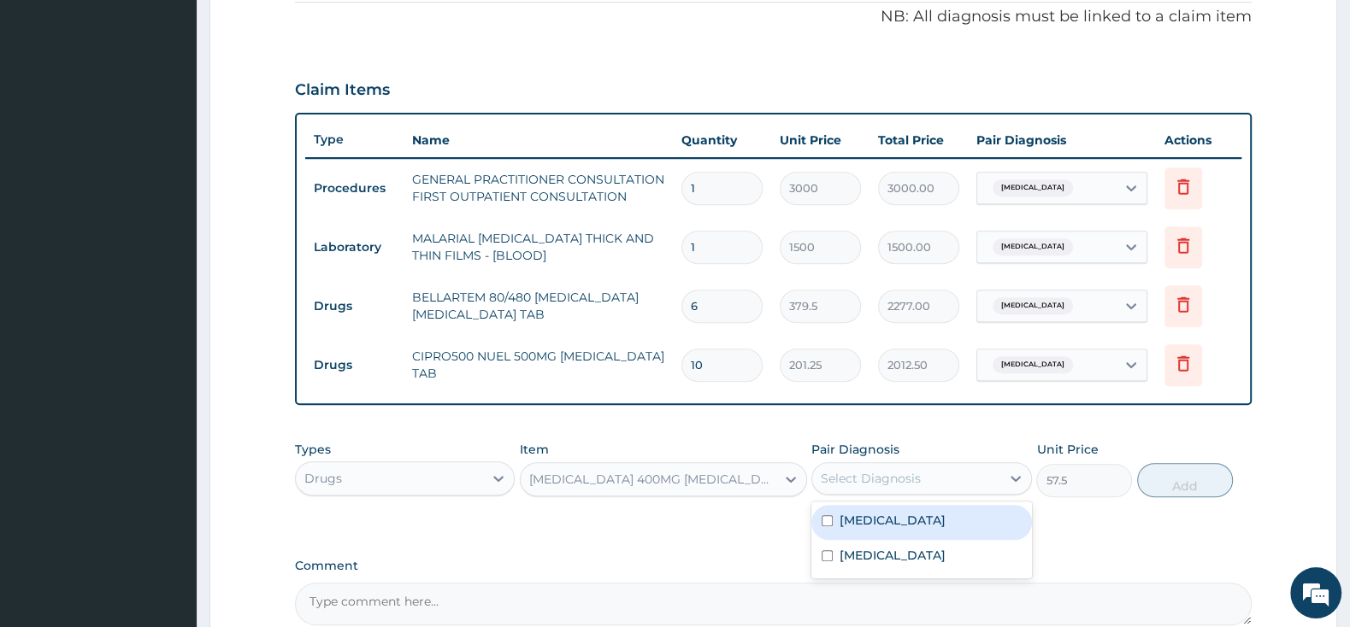
click at [911, 484] on div "Select Diagnosis" at bounding box center [871, 478] width 100 height 17
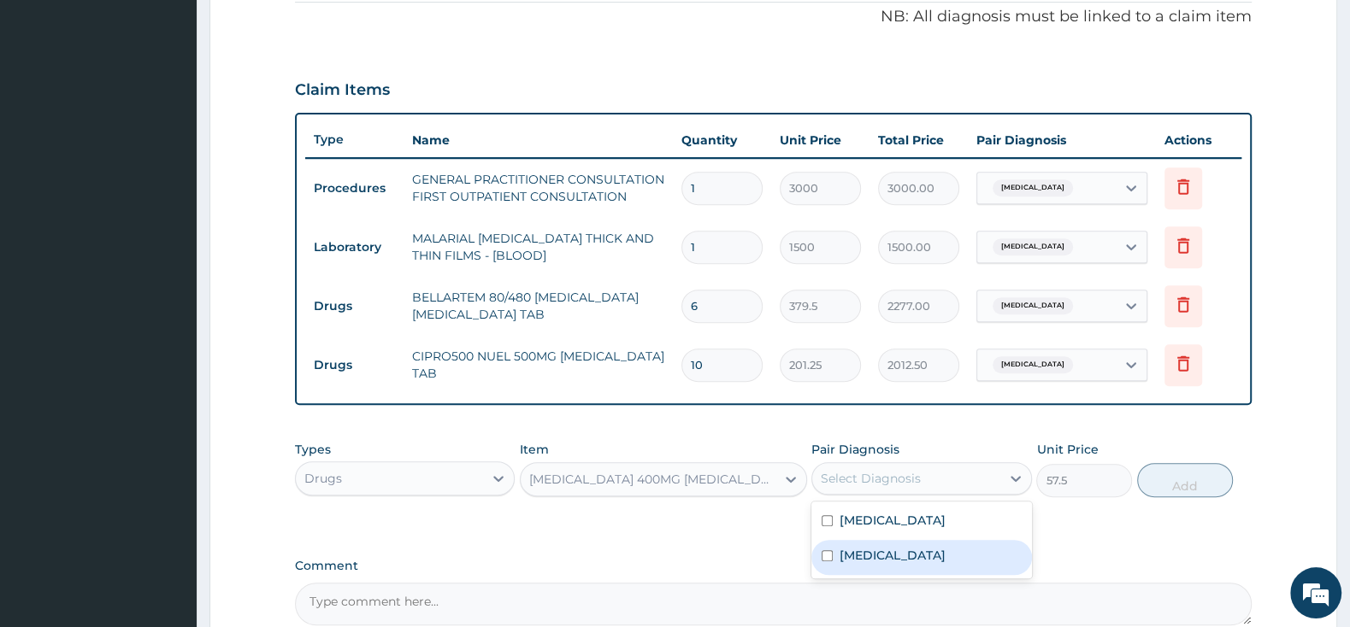
click at [826, 552] on input "checkbox" at bounding box center [826, 555] width 11 height 11
checkbox input "true"
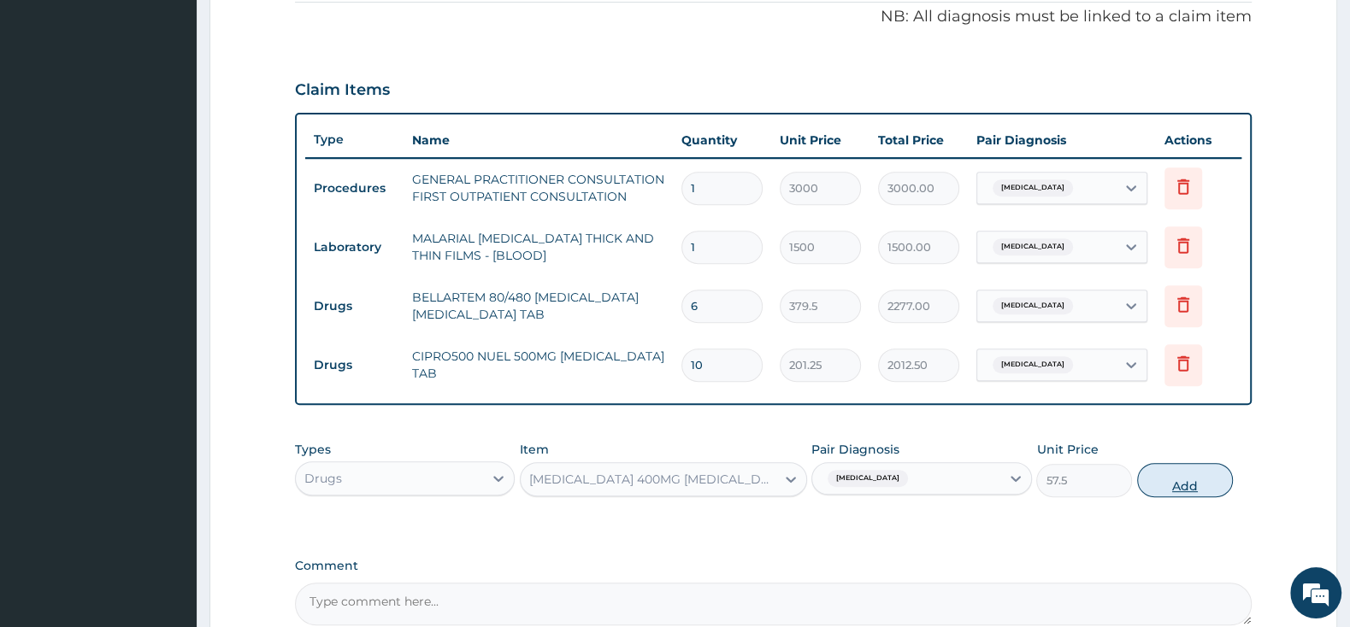
click at [1217, 479] on button "Add" at bounding box center [1185, 480] width 96 height 34
type input "0"
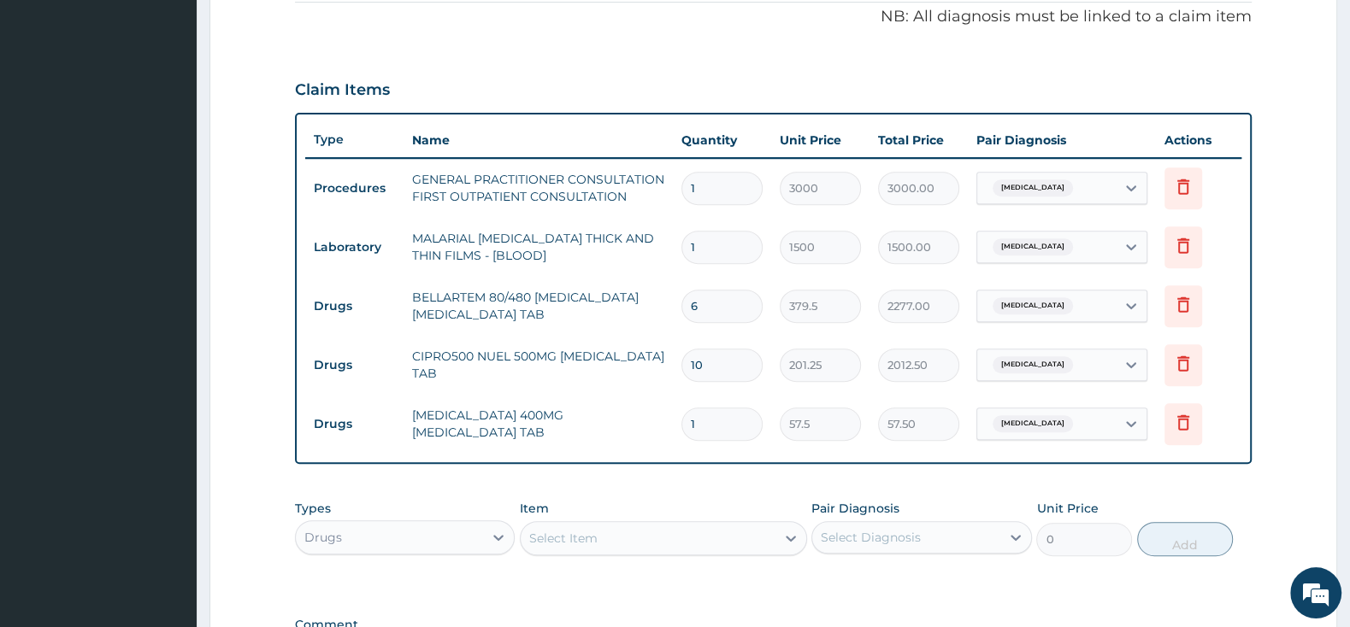
type input "10"
type input "575.00"
type input "10"
click at [651, 533] on div "Select Item" at bounding box center [648, 538] width 255 height 27
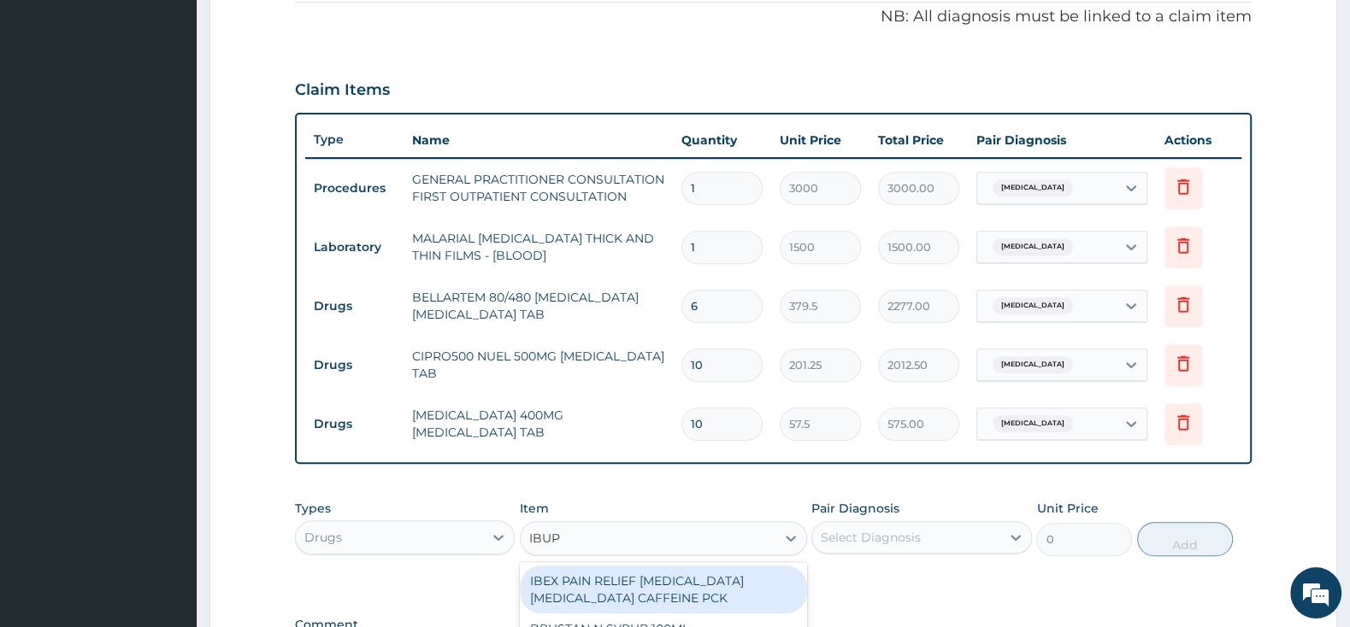
type input "IBUPR"
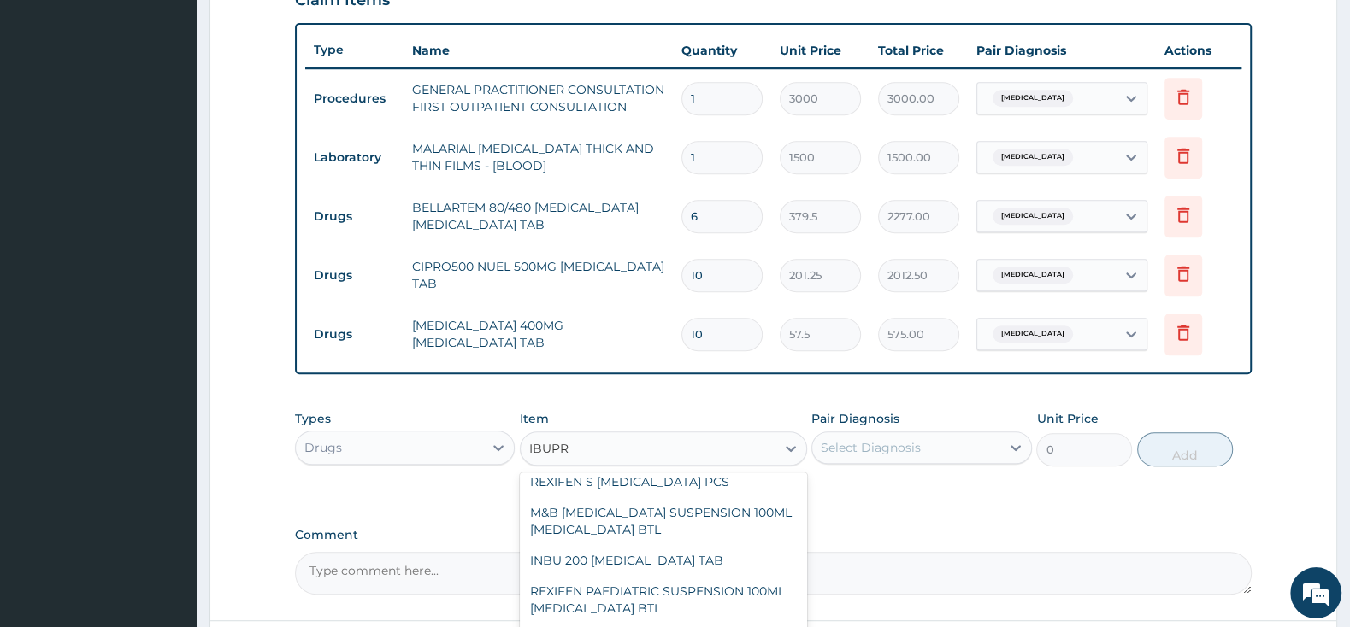
scroll to position [359, 0]
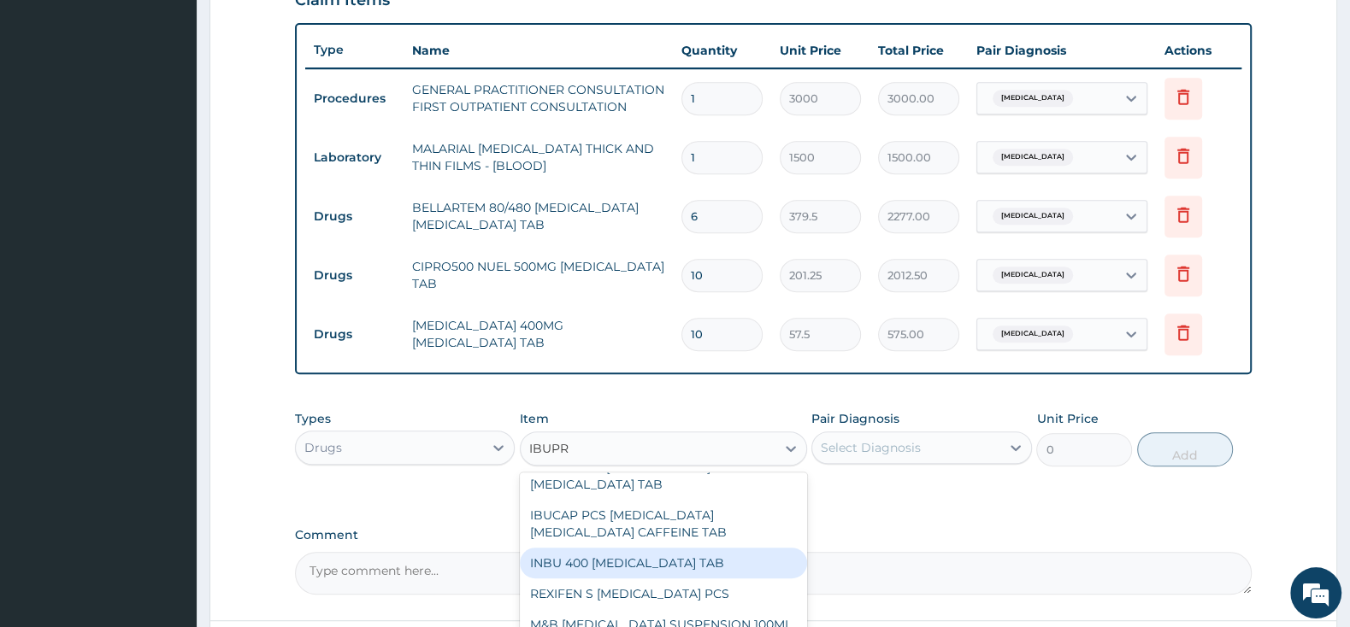
click at [692, 550] on div "INBU 400 [MEDICAL_DATA] TAB" at bounding box center [663, 563] width 287 height 31
type input "63.25"
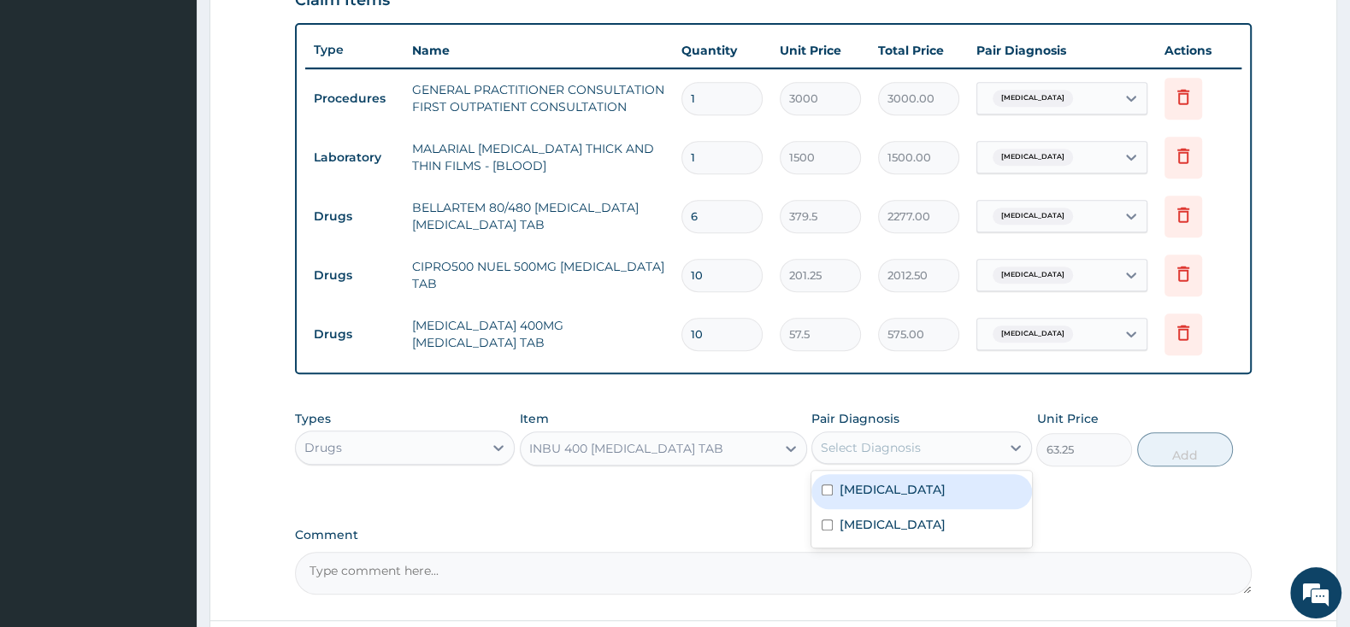
click at [833, 447] on div "Select Diagnosis" at bounding box center [871, 447] width 100 height 17
click at [828, 490] on input "checkbox" at bounding box center [826, 490] width 11 height 11
checkbox input "true"
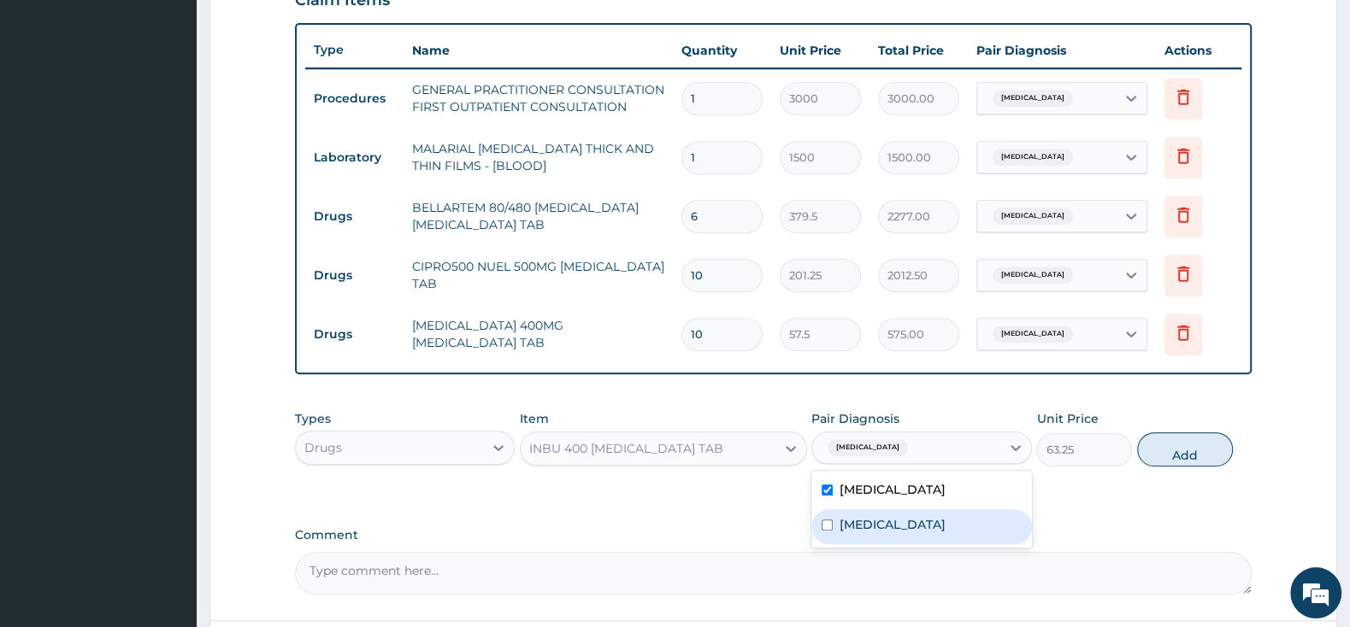
click at [832, 533] on div "[MEDICAL_DATA]" at bounding box center [921, 526] width 220 height 35
checkbox input "true"
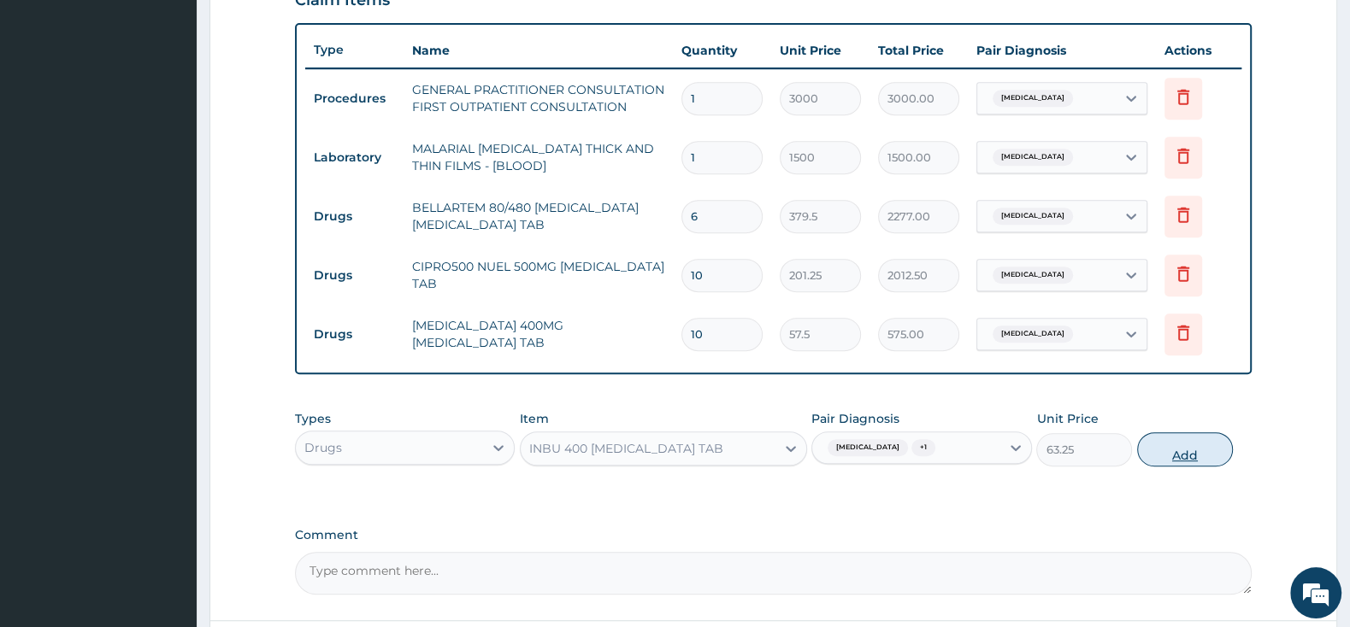
click at [1169, 447] on button "Add" at bounding box center [1185, 450] width 96 height 34
type input "0"
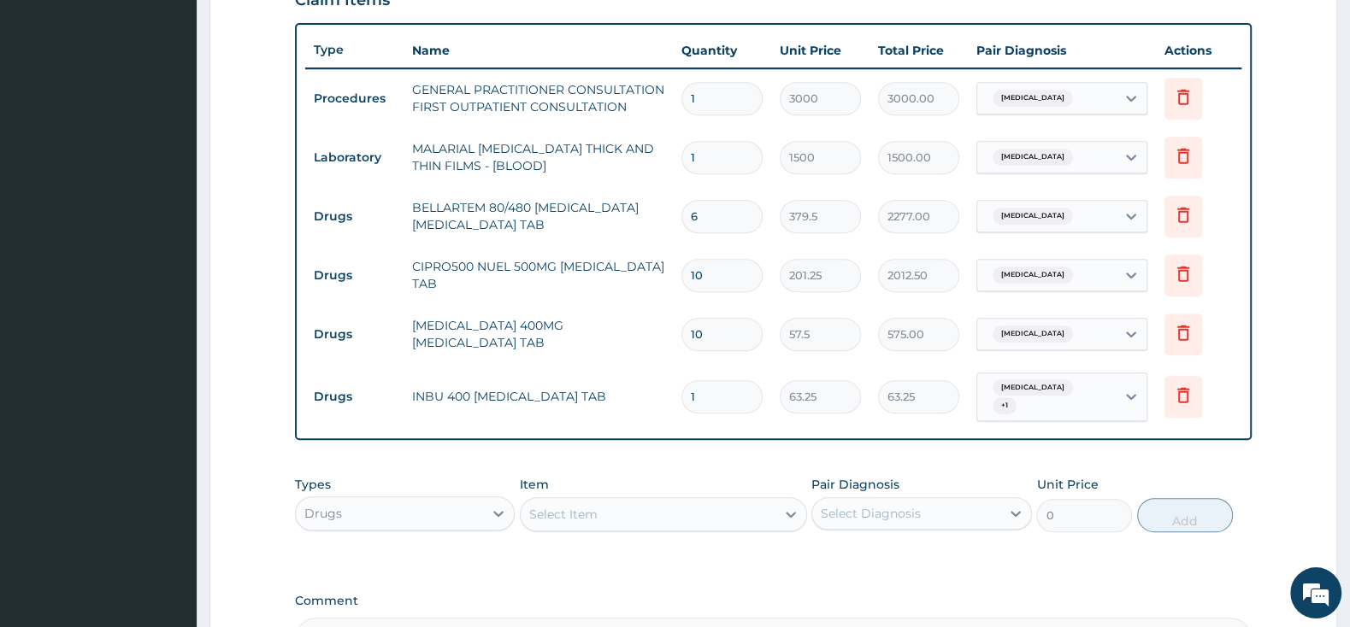
type input "10"
type input "632.50"
type input "10"
click at [710, 468] on div "Types Drugs Item Select Item Pair Diagnosis Select Diagnosis Unit Price 0 Add" at bounding box center [773, 505] width 957 height 74
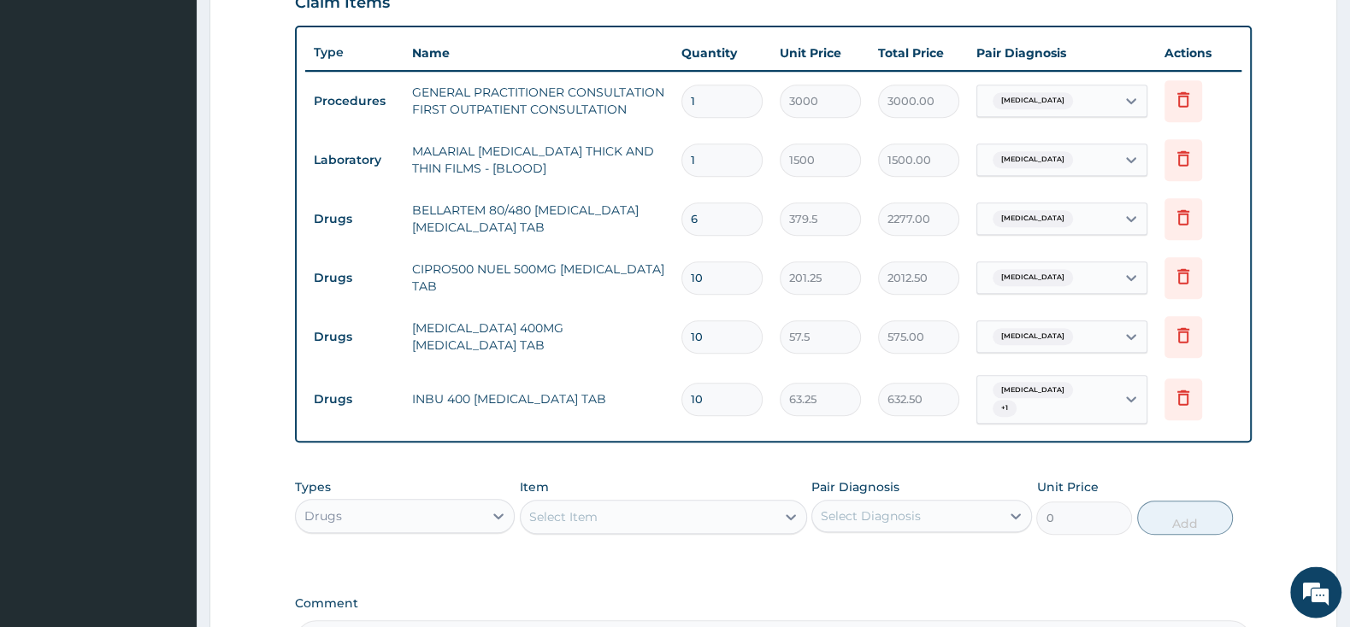
scroll to position [613, 0]
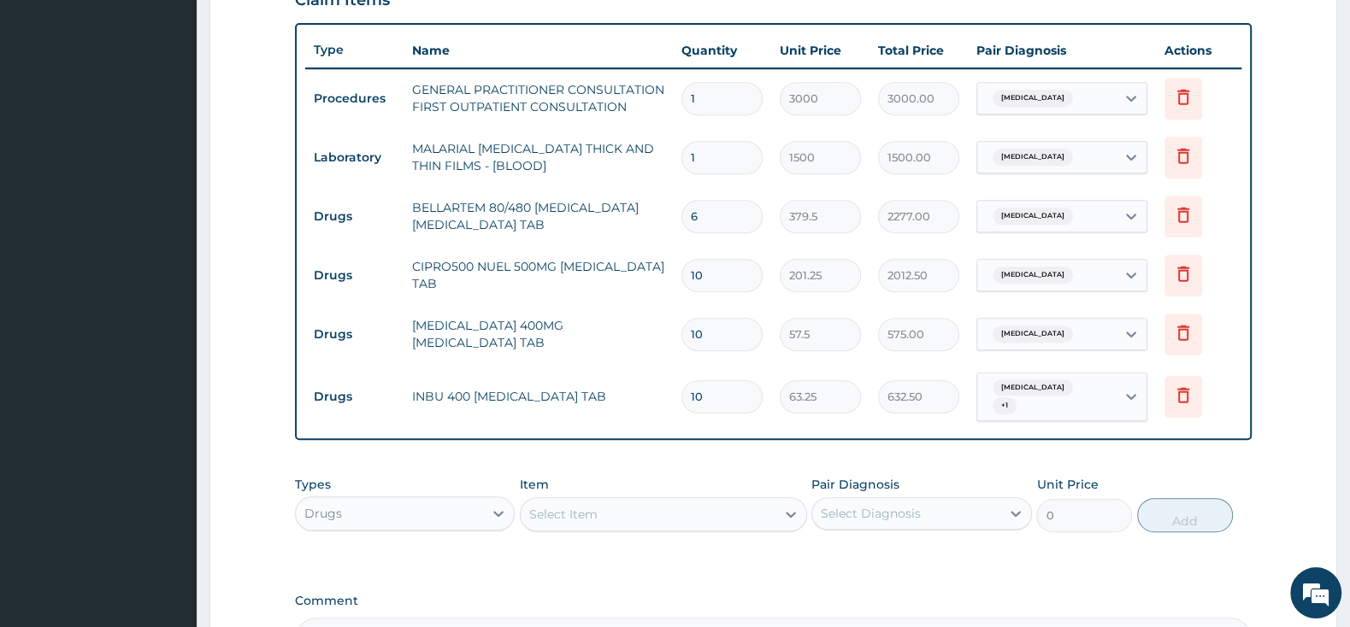
click at [632, 509] on div "Select Item" at bounding box center [648, 514] width 255 height 27
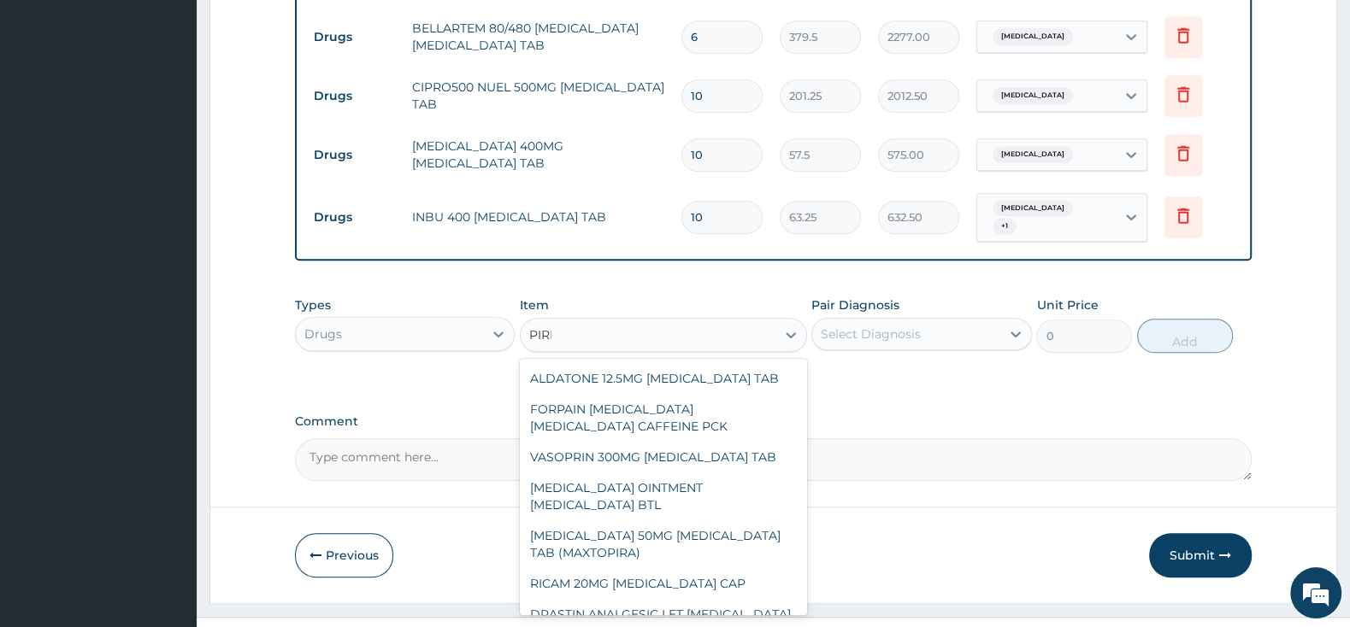
scroll to position [353, 0]
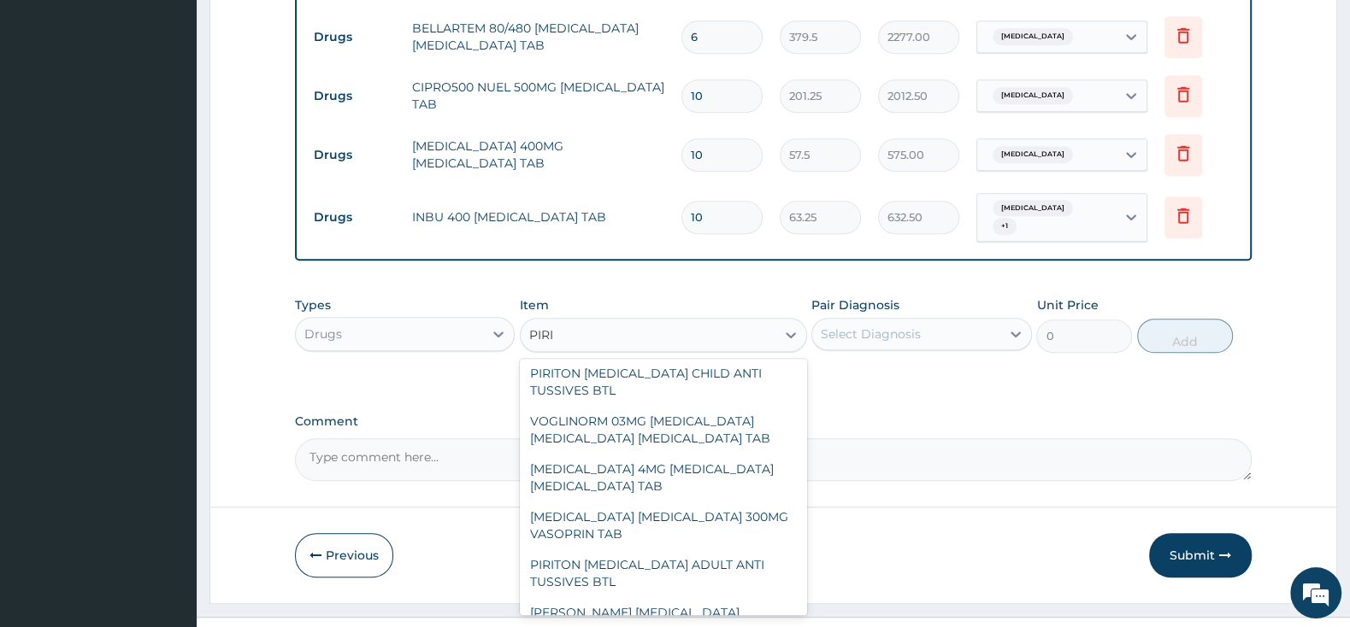
type input "PIRIT"
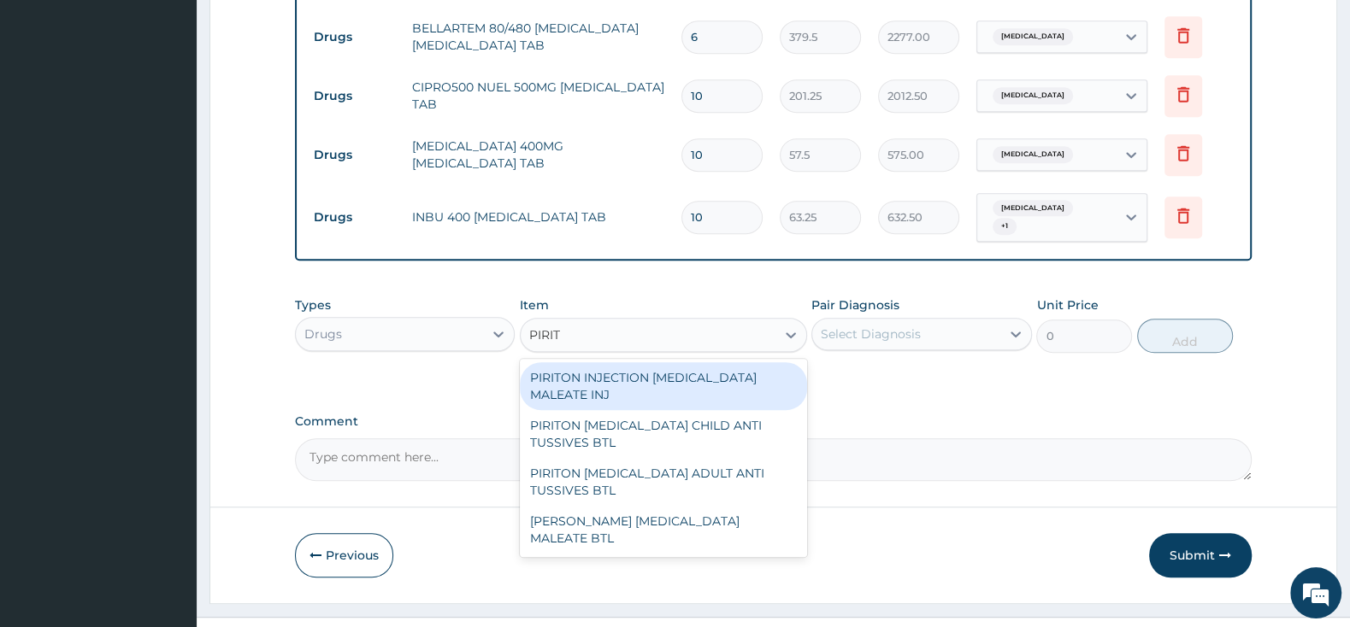
scroll to position [0, 0]
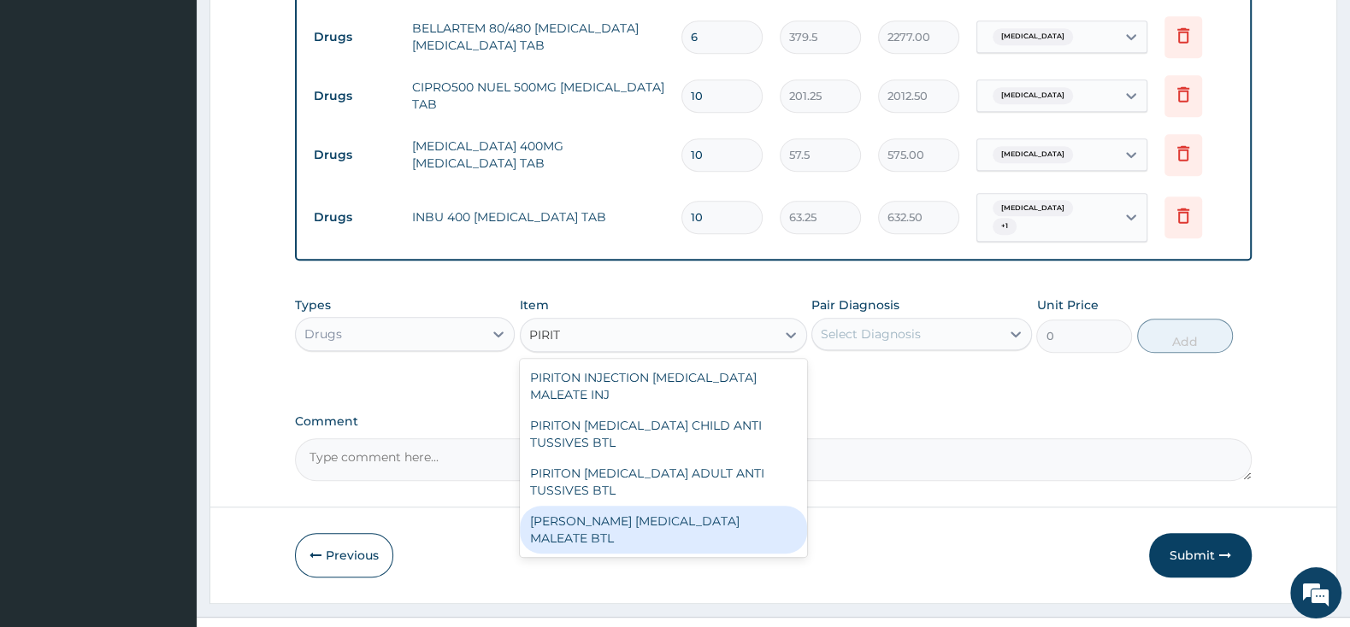
click at [683, 525] on div "PIRITON EVANS CHLORPHENAMINE MALEATE BTL" at bounding box center [663, 530] width 287 height 48
type input "747.5"
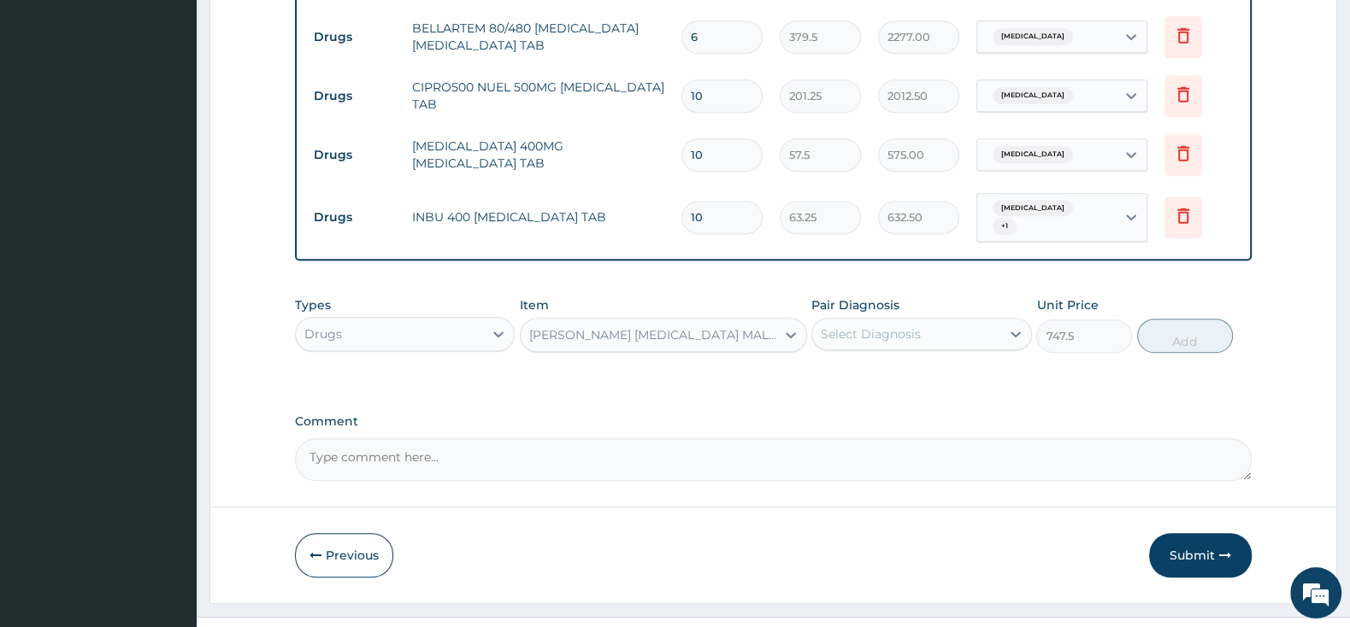
click at [883, 336] on div "Select Diagnosis" at bounding box center [905, 334] width 187 height 27
click at [832, 372] on input "checkbox" at bounding box center [826, 377] width 11 height 11
checkbox input "true"
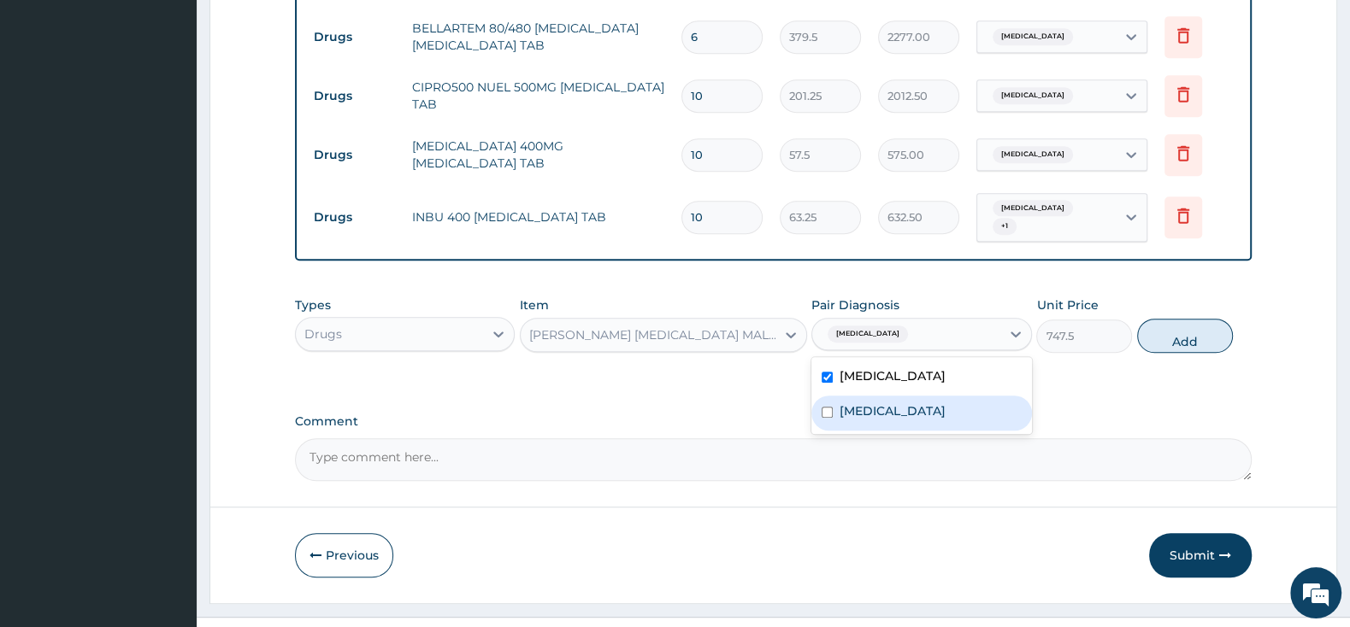
click at [827, 407] on input "checkbox" at bounding box center [826, 412] width 11 height 11
checkbox input "true"
click at [1189, 319] on button "Add" at bounding box center [1185, 336] width 96 height 34
type input "0"
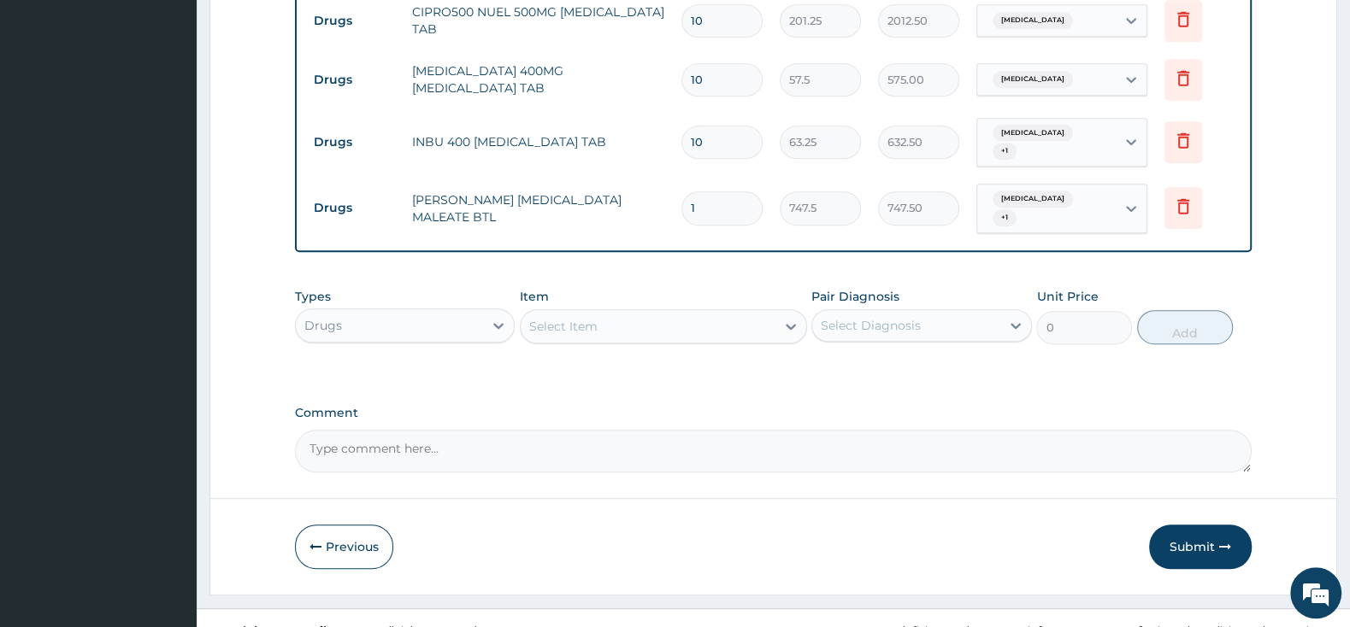
scroll to position [878, 0]
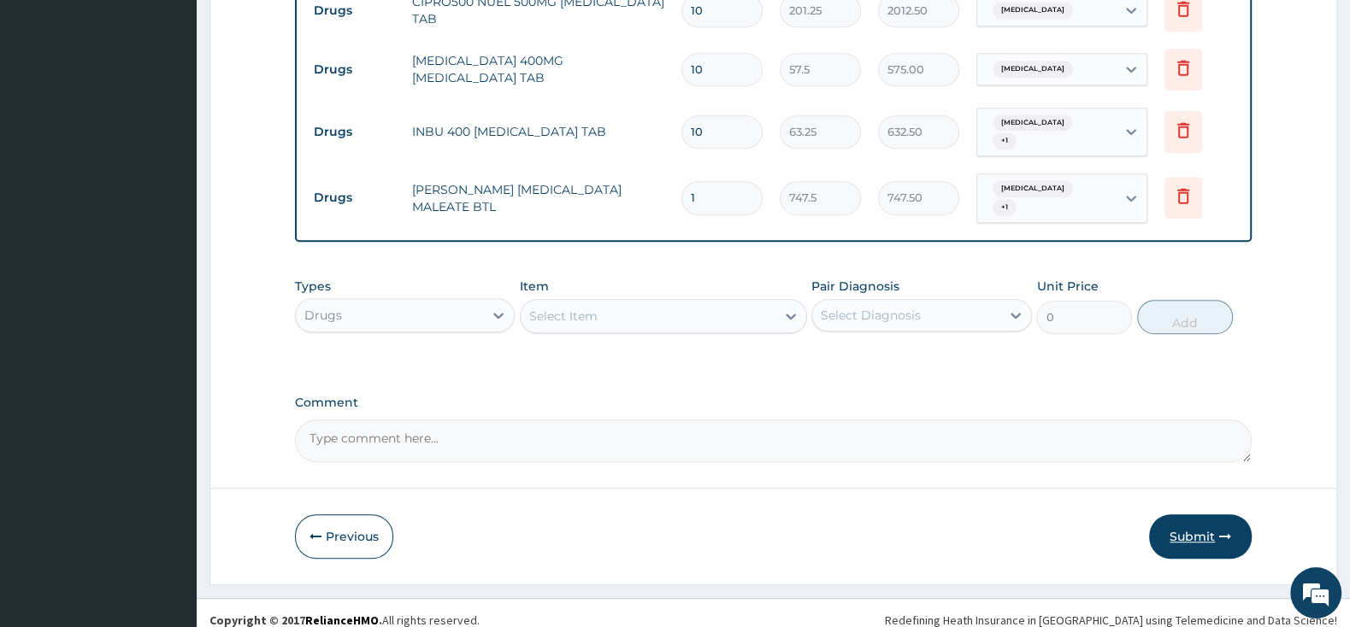
click at [1180, 515] on button "Submit" at bounding box center [1200, 537] width 103 height 44
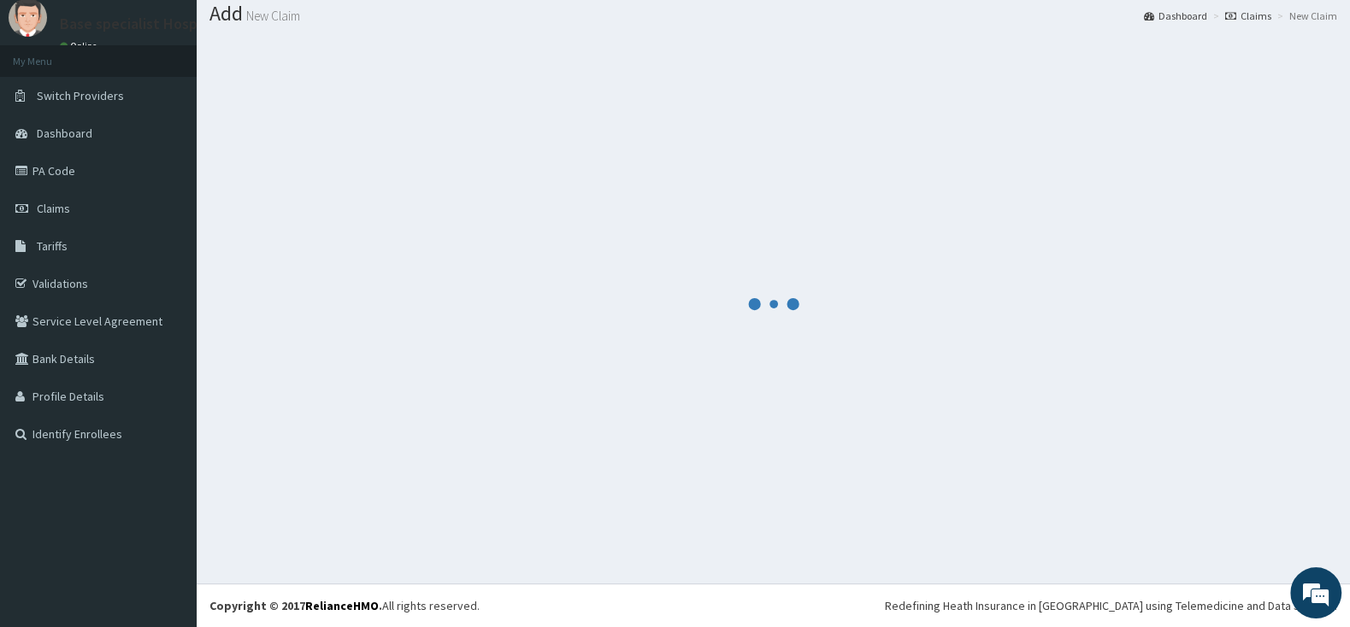
scroll to position [53, 0]
